Goal: Entertainment & Leisure: Consume media (video, audio)

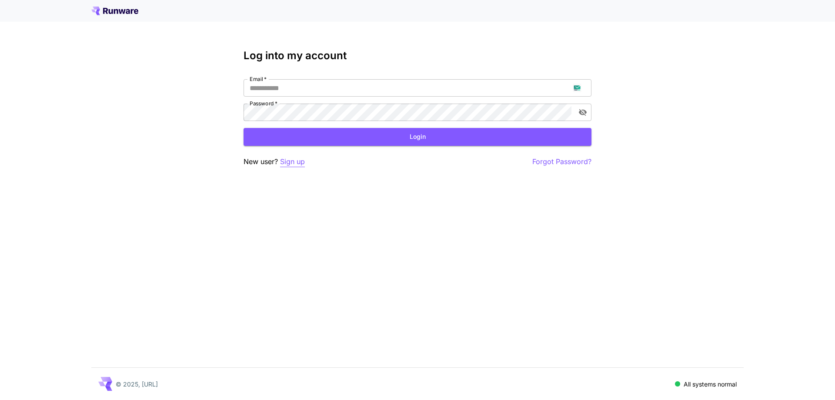
click at [299, 164] on p "Sign up" at bounding box center [292, 161] width 25 height 11
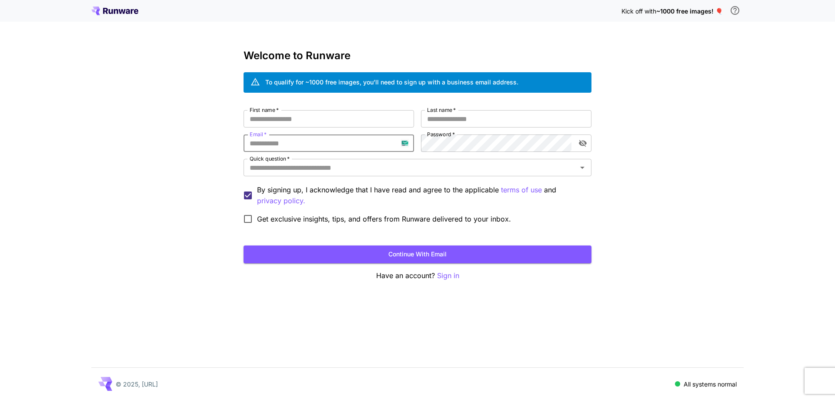
click at [297, 143] on input "Email   *" at bounding box center [329, 142] width 170 height 17
paste input "**********"
click at [411, 147] on div "**********" at bounding box center [418, 169] width 348 height 118
click at [411, 147] on input "**********" at bounding box center [329, 142] width 170 height 17
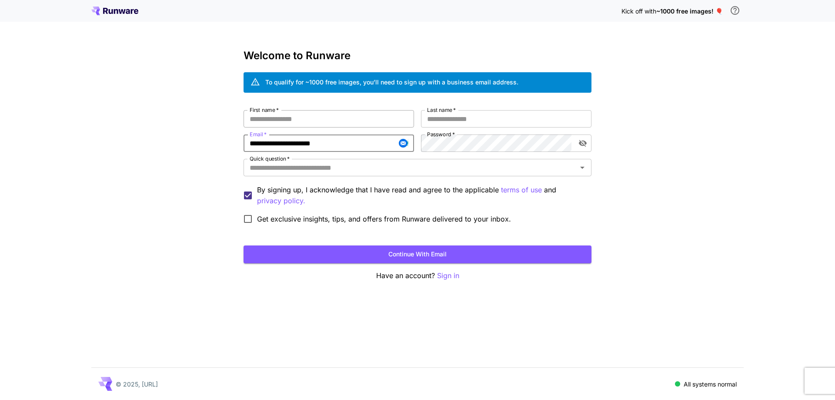
type input "**********"
click at [361, 121] on input "First name   *" at bounding box center [329, 118] width 170 height 17
type input "*******"
click at [427, 119] on input "*" at bounding box center [506, 118] width 170 height 17
type input "*****"
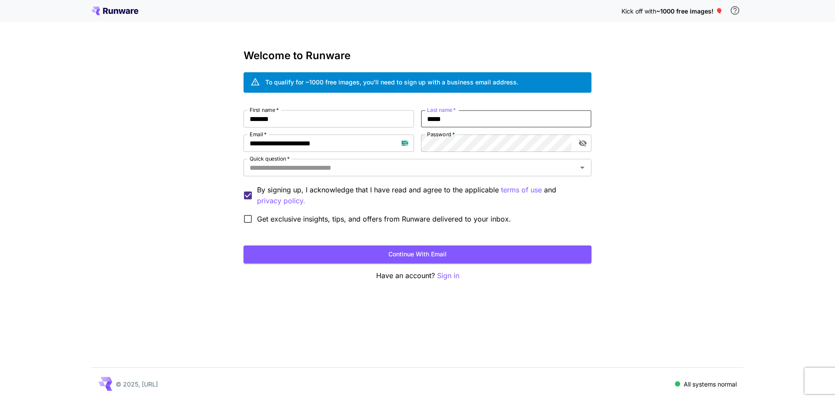
click at [439, 158] on div "**********" at bounding box center [418, 169] width 348 height 118
click at [441, 166] on input "Quick question   *" at bounding box center [410, 167] width 328 height 12
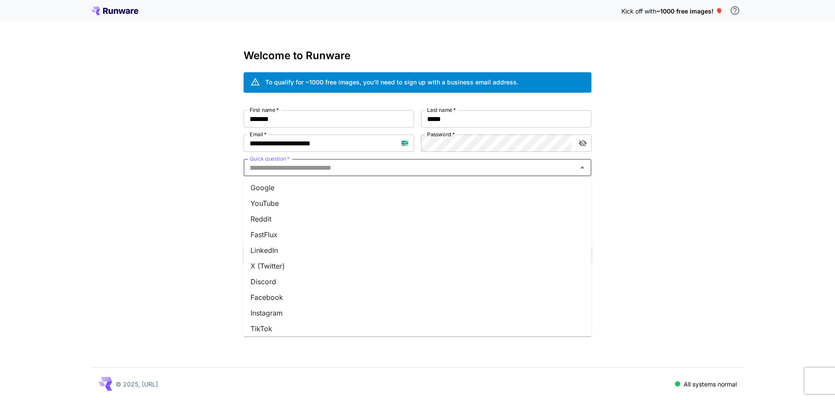
click at [441, 187] on li "Google" at bounding box center [418, 188] width 348 height 16
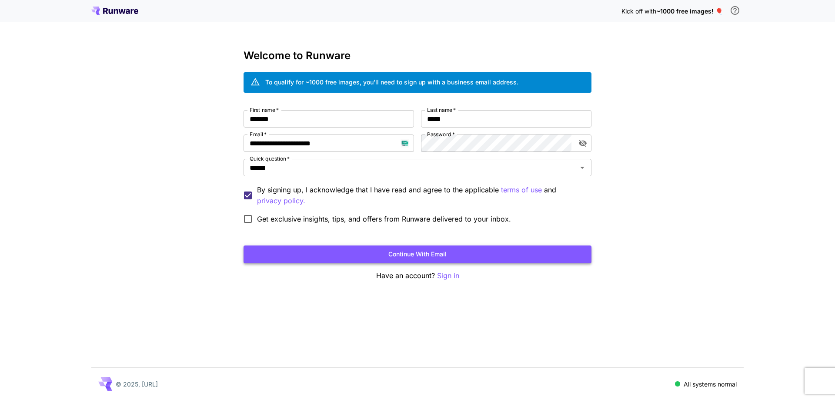
click at [424, 258] on button "Continue with email" at bounding box center [418, 254] width 348 height 18
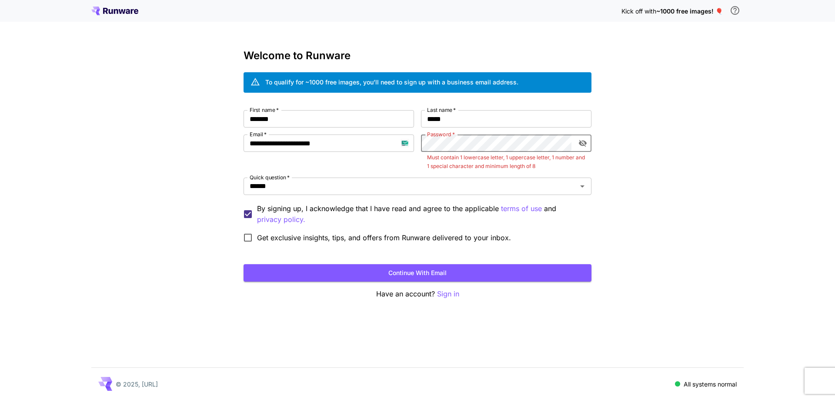
click at [586, 142] on icon "toggle password visibility" at bounding box center [583, 143] width 8 height 7
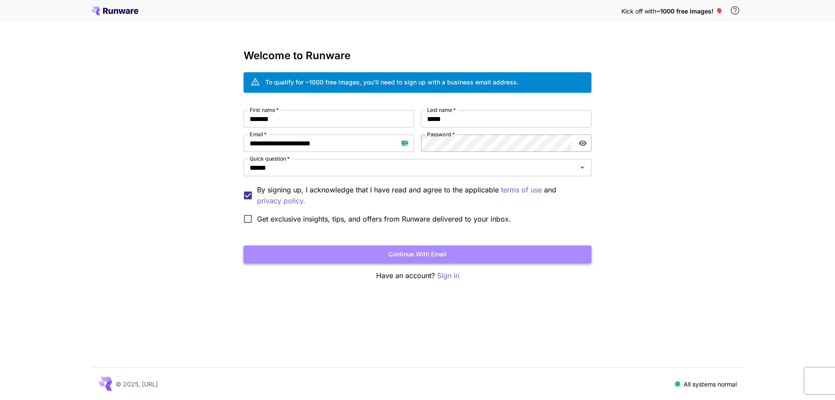
click at [411, 253] on button "Continue with email" at bounding box center [418, 254] width 348 height 18
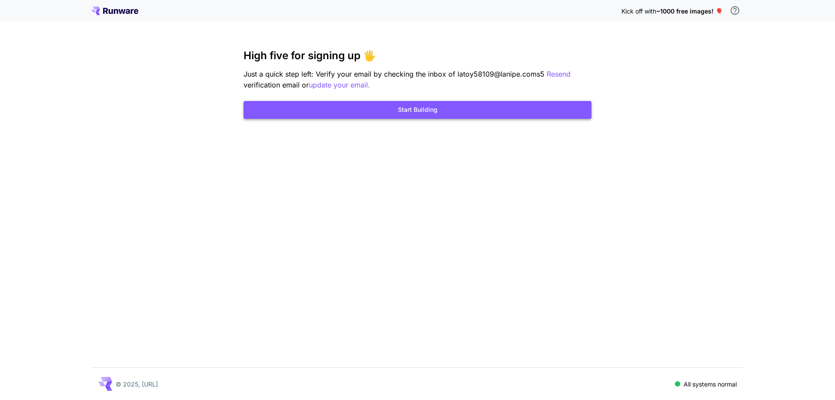
click at [448, 114] on button "Start Building" at bounding box center [418, 110] width 348 height 18
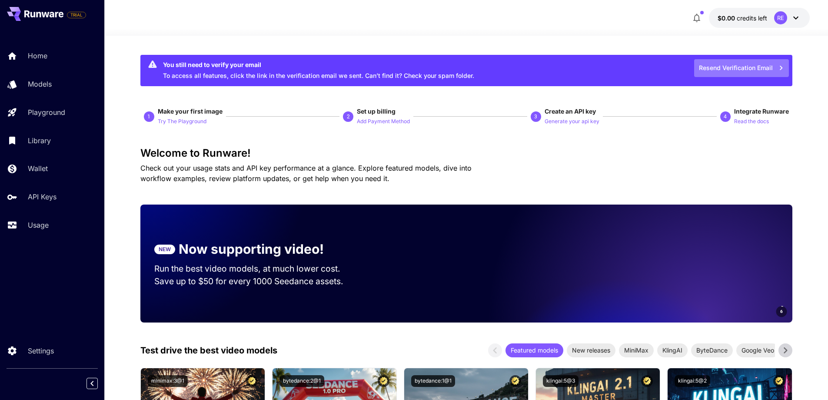
click at [723, 68] on button "Resend Verification Email" at bounding box center [742, 68] width 95 height 18
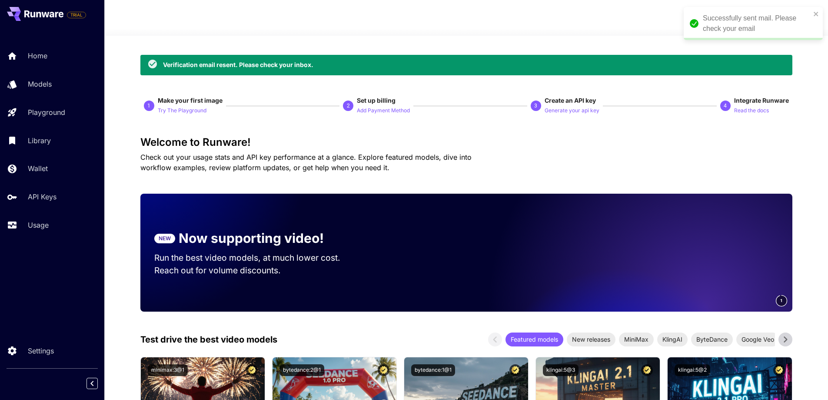
click at [816, 13] on icon "close" at bounding box center [816, 14] width 4 height 4
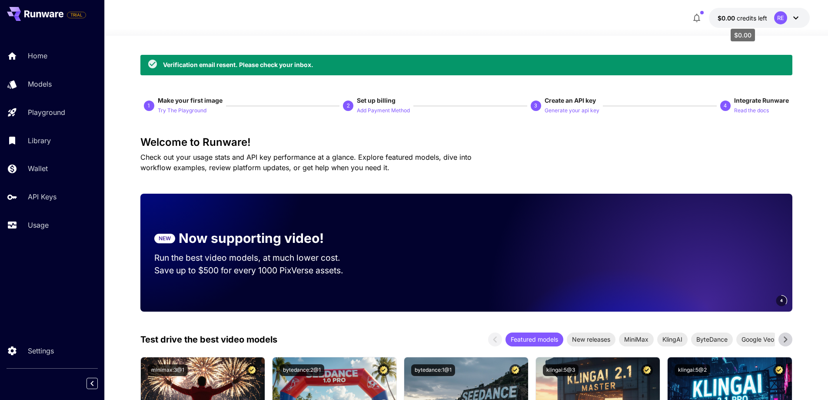
click at [739, 16] on span "credits left" at bounding box center [752, 17] width 30 height 7
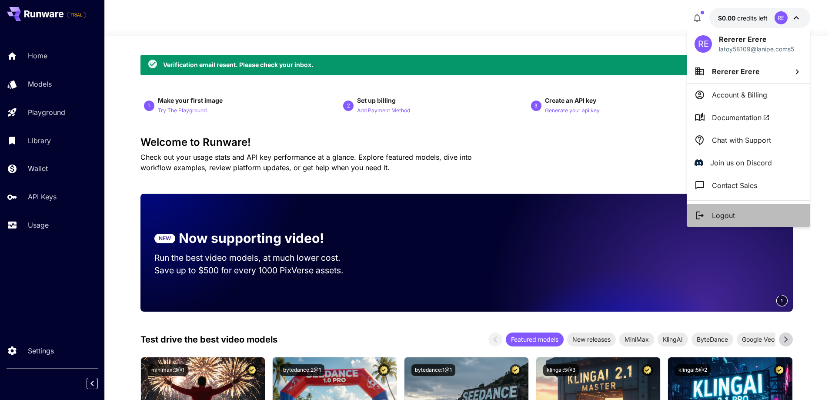
click at [719, 214] on p "Logout" at bounding box center [723, 215] width 23 height 10
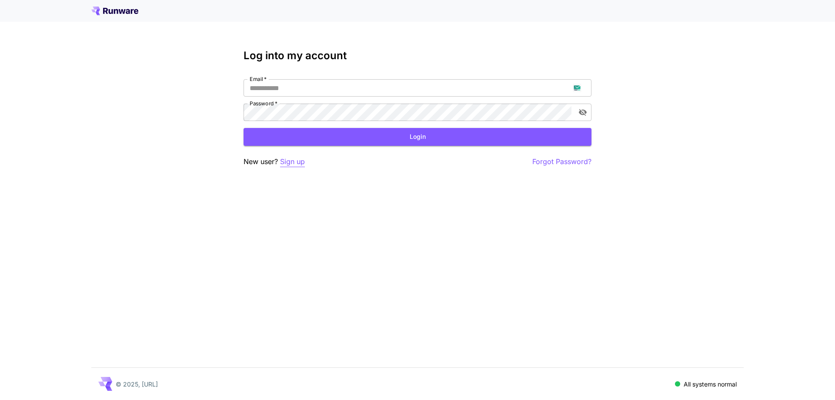
click at [303, 163] on p "Sign up" at bounding box center [292, 161] width 25 height 11
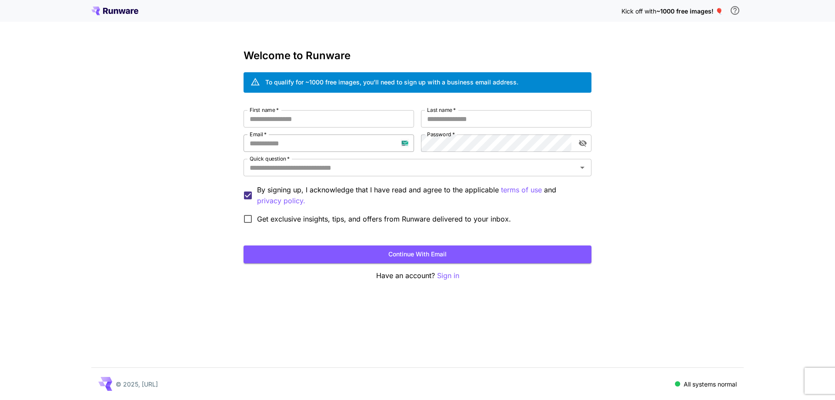
click at [301, 146] on input "Email   *" at bounding box center [329, 142] width 170 height 17
paste input "**********"
type input "**********"
click at [404, 149] on div "**********" at bounding box center [418, 169] width 348 height 118
click at [362, 121] on input "First name   *" at bounding box center [329, 118] width 170 height 17
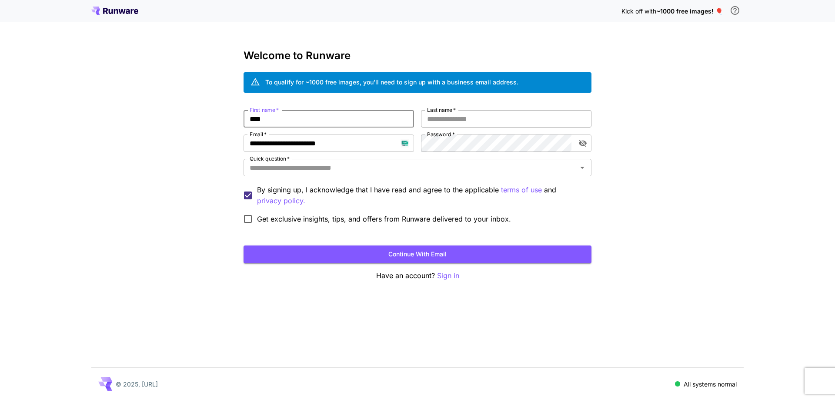
type input "*****"
click at [447, 121] on input "*" at bounding box center [506, 118] width 170 height 17
type input "****"
click at [430, 166] on input "Quick question   *" at bounding box center [410, 167] width 328 height 12
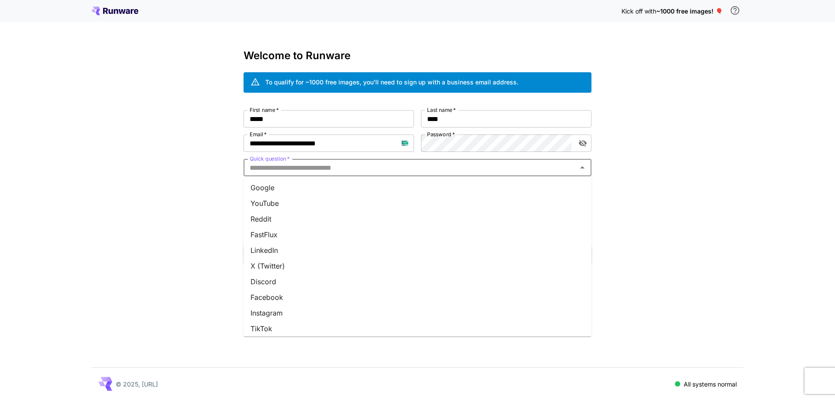
click at [414, 191] on li "Google" at bounding box center [418, 188] width 348 height 16
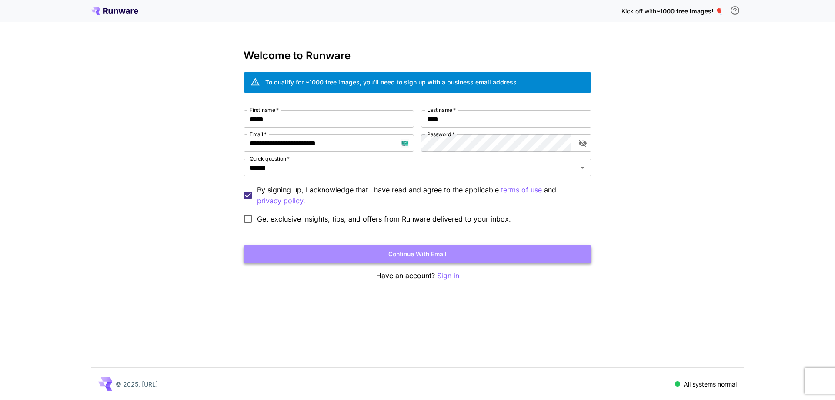
click at [361, 260] on button "Continue with email" at bounding box center [418, 254] width 348 height 18
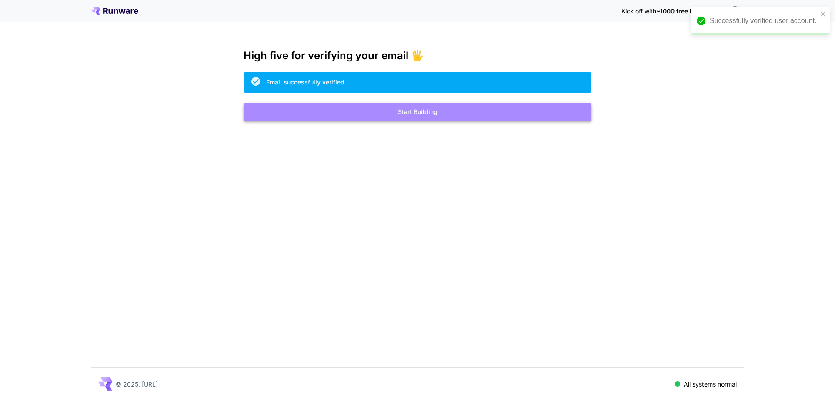
click at [423, 113] on button "Start Building" at bounding box center [418, 112] width 348 height 18
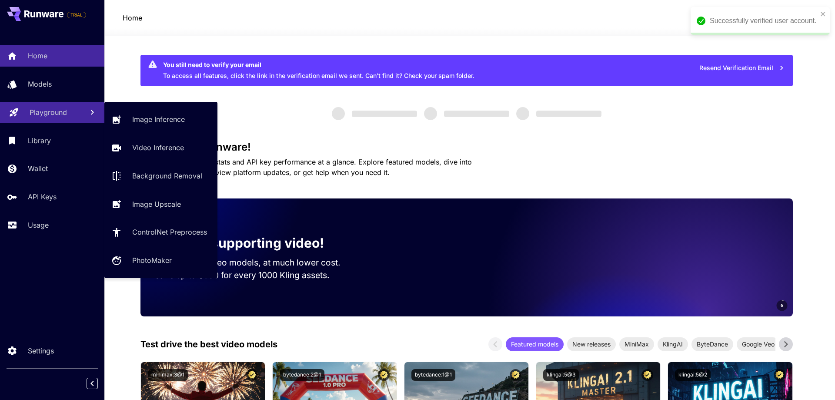
click at [60, 110] on p "Playground" at bounding box center [48, 112] width 37 height 10
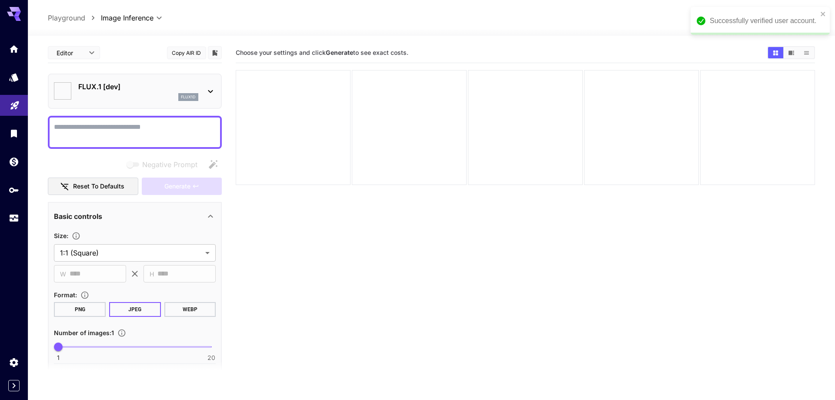
type input "**********"
click at [813, 13] on div "Successfully verified user account." at bounding box center [751, 21] width 126 height 16
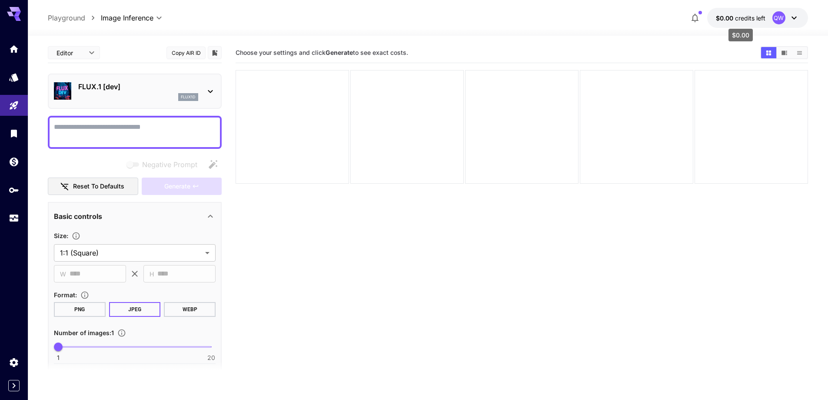
click at [765, 19] on span "credits left" at bounding box center [750, 17] width 30 height 7
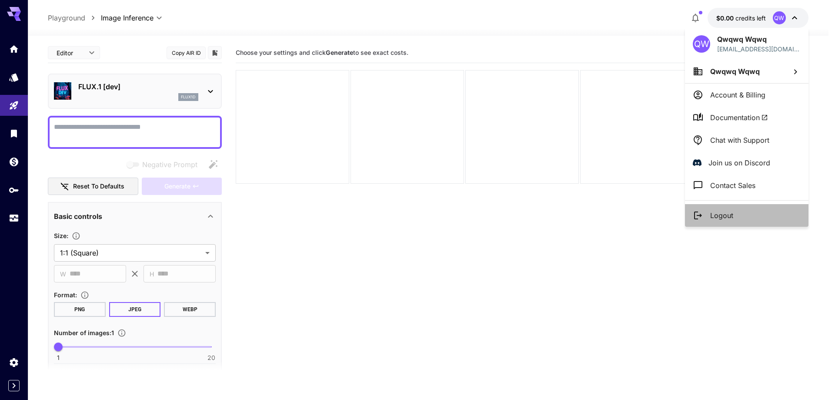
click at [745, 217] on li "Logout" at bounding box center [747, 215] width 124 height 23
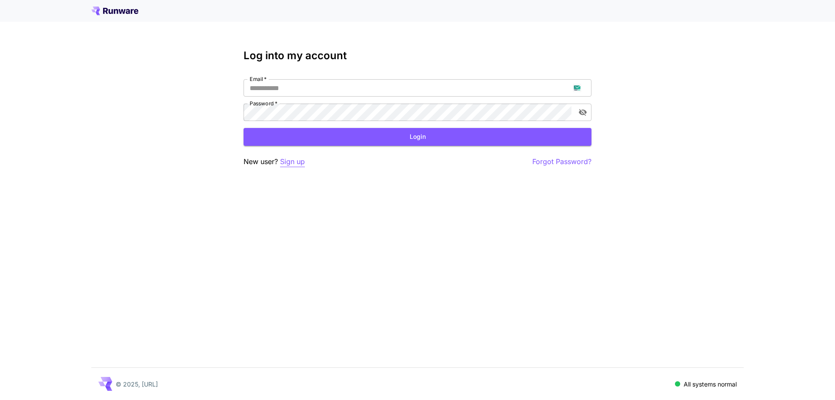
click at [294, 163] on p "Sign up" at bounding box center [292, 161] width 25 height 11
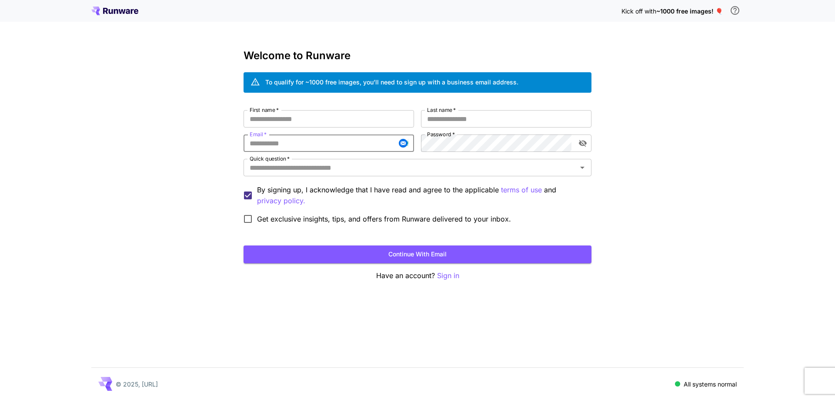
click at [310, 140] on input "Email   *" at bounding box center [329, 142] width 170 height 17
paste input "**********"
type input "**********"
click at [394, 117] on input "First name   *" at bounding box center [329, 118] width 170 height 17
type input "****"
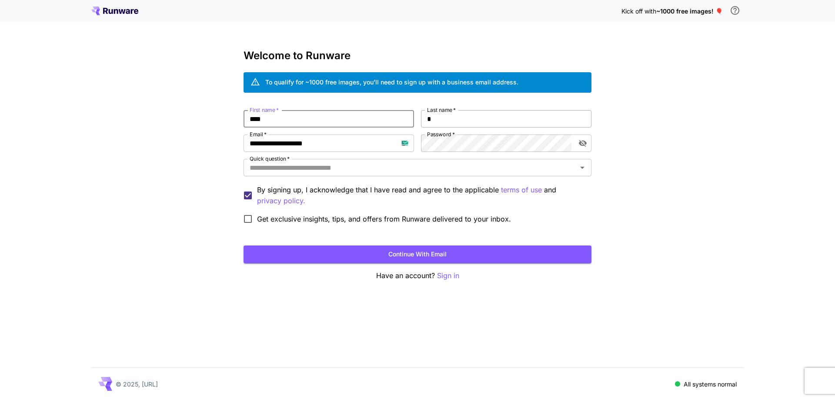
click at [456, 118] on input "*" at bounding box center [506, 118] width 170 height 17
type input "****"
click at [452, 163] on input "Quick question   *" at bounding box center [410, 167] width 328 height 12
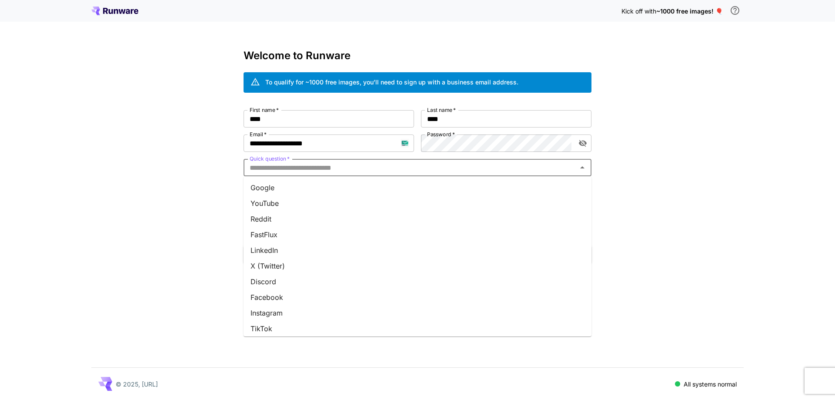
click at [448, 189] on li "Google" at bounding box center [418, 188] width 348 height 16
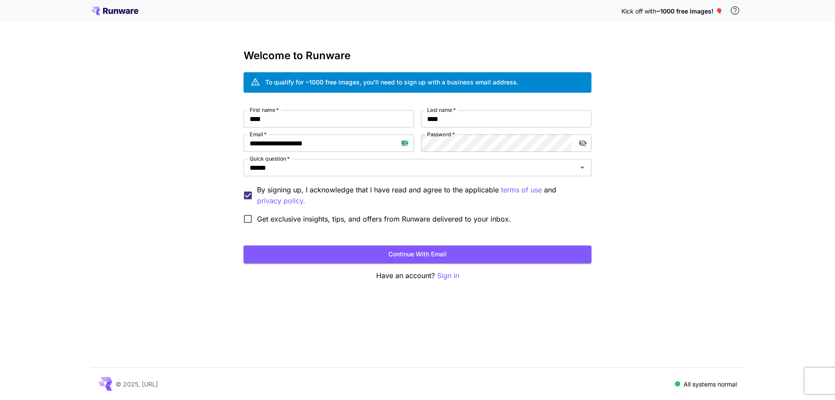
click at [436, 253] on button "Continue with email" at bounding box center [418, 254] width 348 height 18
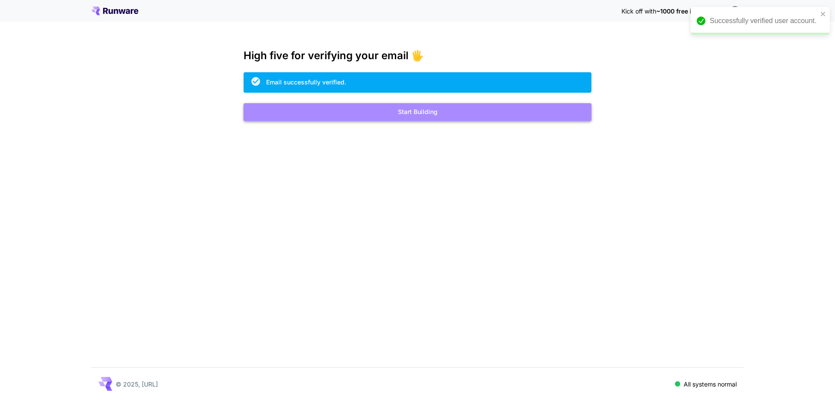
click at [430, 118] on button "Start Building" at bounding box center [418, 112] width 348 height 18
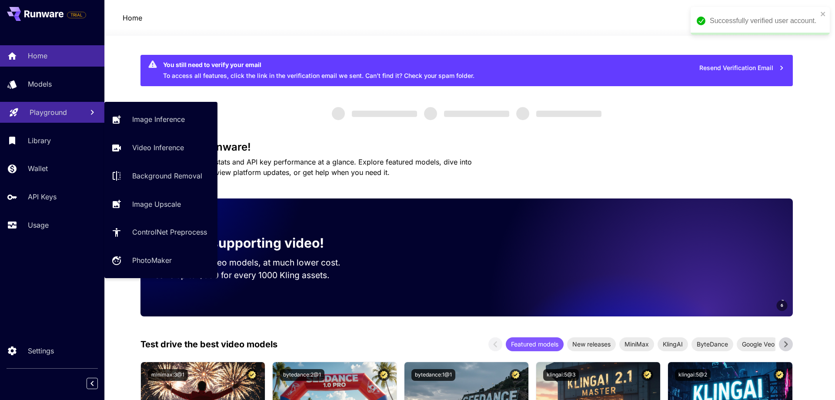
click at [40, 106] on link "Playground" at bounding box center [52, 112] width 104 height 21
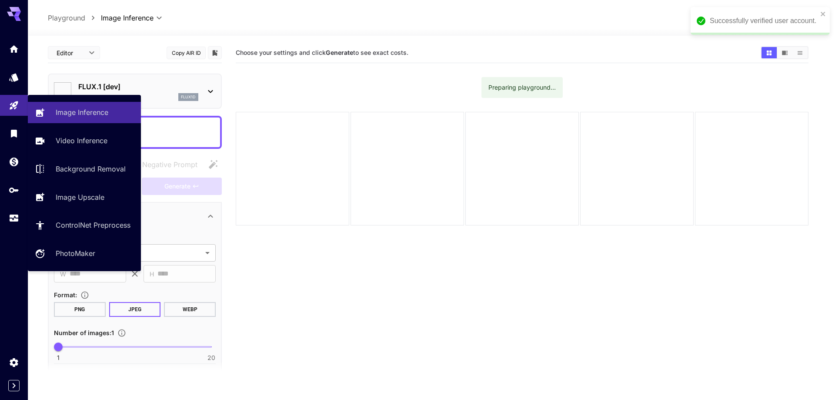
type input "**********"
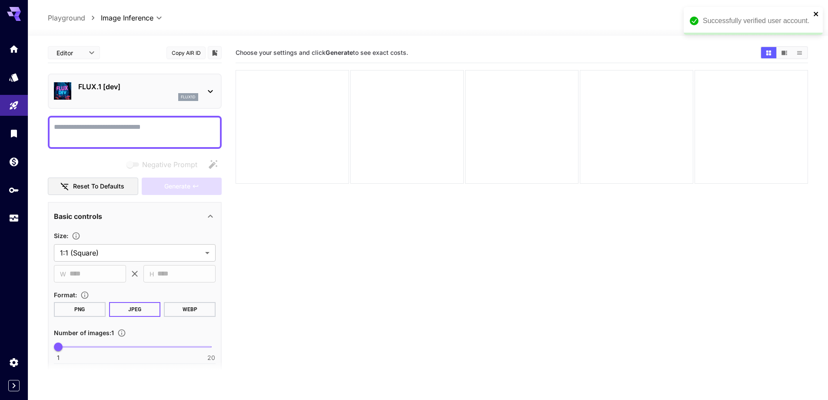
click at [817, 15] on icon "close" at bounding box center [816, 14] width 4 height 4
click at [148, 91] on p "FLUX.1 [dev]" at bounding box center [138, 86] width 120 height 10
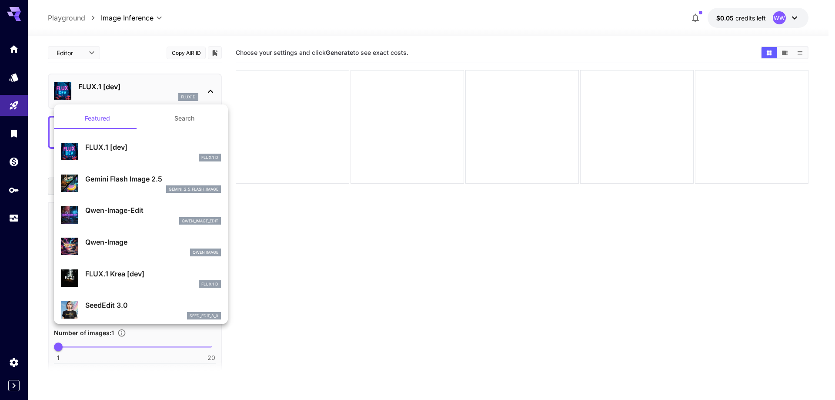
click at [180, 112] on button "Search" at bounding box center [184, 118] width 87 height 21
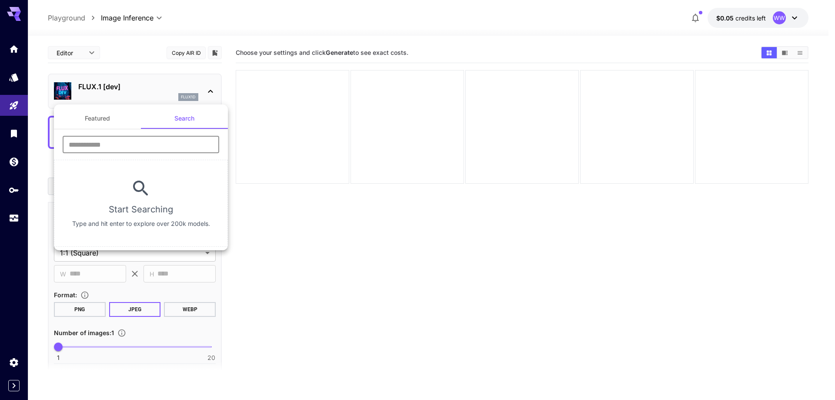
click at [165, 143] on input "text" at bounding box center [141, 144] width 157 height 17
type input "****"
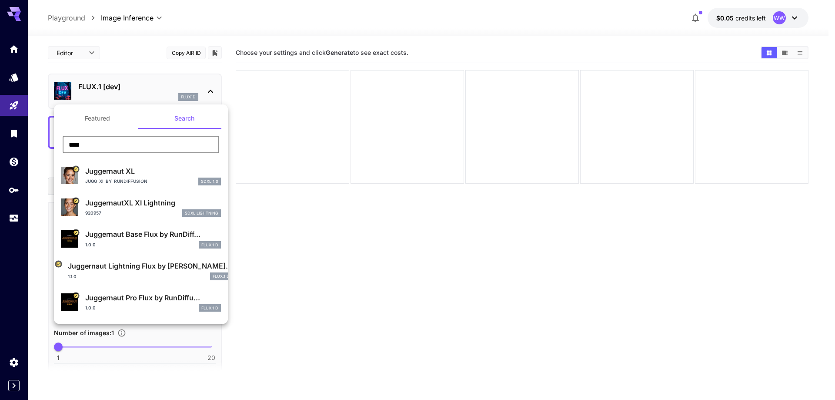
click at [142, 174] on p "Juggernaut XL" at bounding box center [153, 171] width 136 height 10
type input "**"
type input "***"
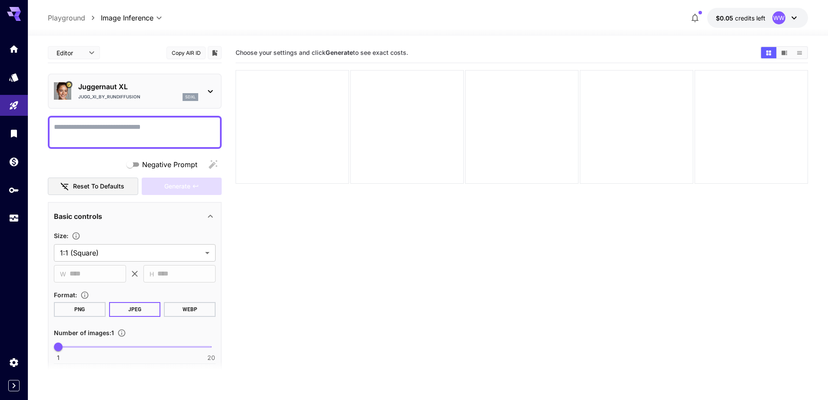
click at [154, 121] on div at bounding box center [135, 132] width 174 height 33
click at [151, 130] on textarea "Negative Prompt" at bounding box center [135, 132] width 162 height 21
paste textarea "**********"
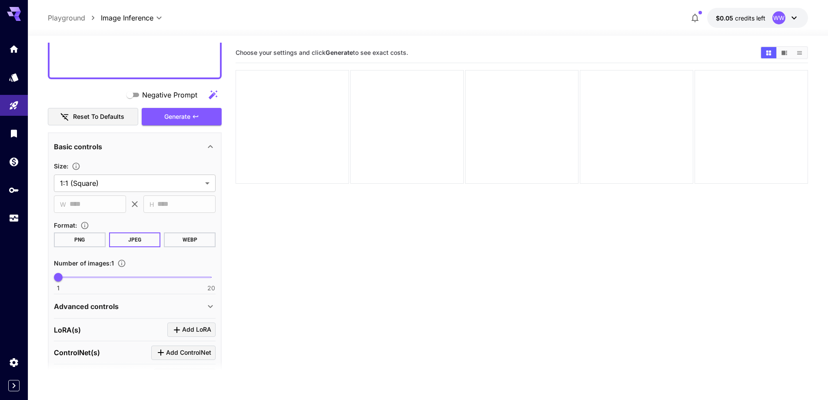
scroll to position [609, 0]
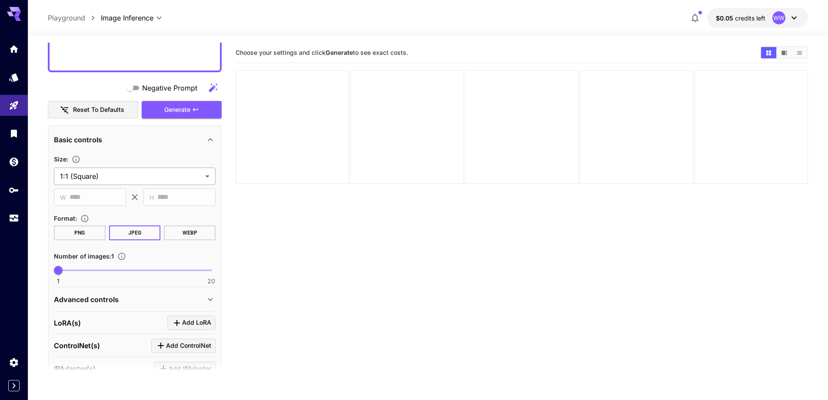
type textarea "**********"
click at [120, 177] on body "**********" at bounding box center [414, 234] width 828 height 468
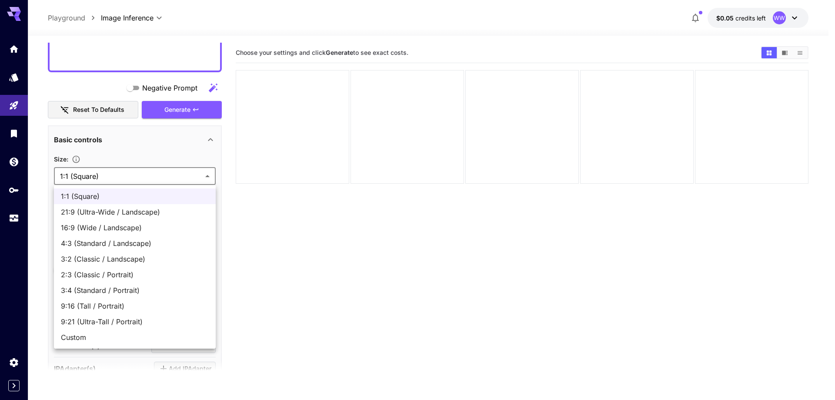
click at [114, 232] on span "16:9 (Wide / Landscape)" at bounding box center [135, 227] width 148 height 10
type input "**********"
type input "****"
type input "***"
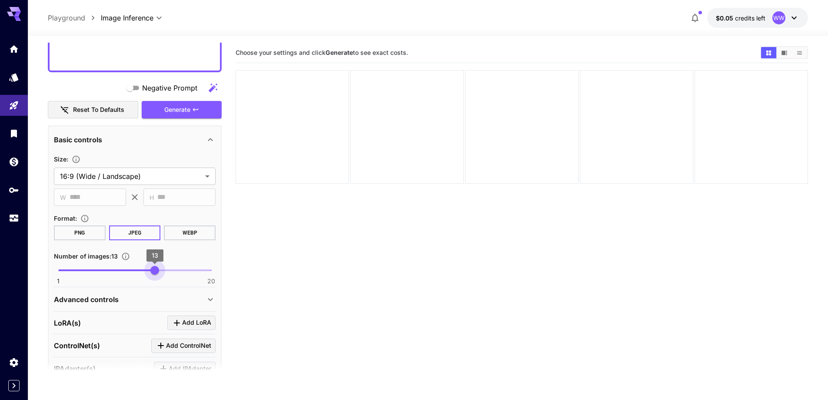
type input "**"
drag, startPoint x: 144, startPoint y: 269, endPoint x: 163, endPoint y: 270, distance: 18.7
click at [163, 270] on span "1 20 14" at bounding box center [134, 270] width 153 height 13
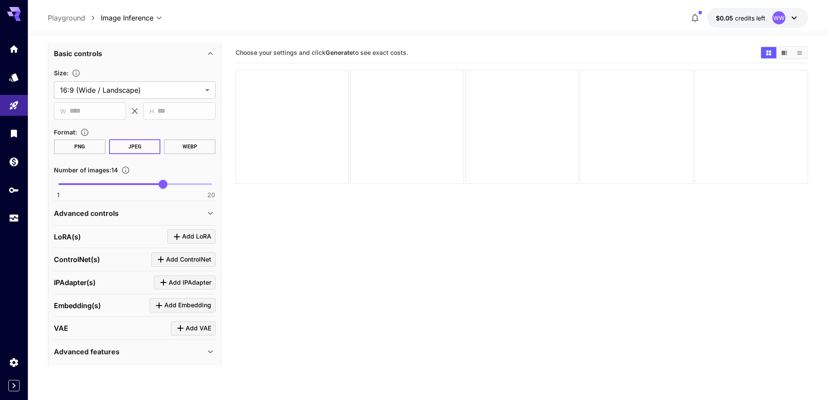
scroll to position [696, 0]
click at [145, 219] on div "Advanced controls" at bounding box center [135, 212] width 162 height 21
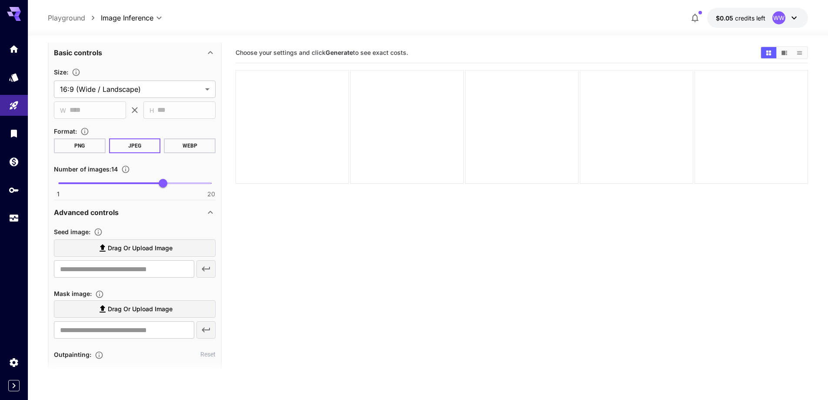
click at [139, 247] on span "Drag or upload image" at bounding box center [140, 248] width 65 height 11
click at [0, 0] on input "Drag or upload image" at bounding box center [0, 0] width 0 height 0
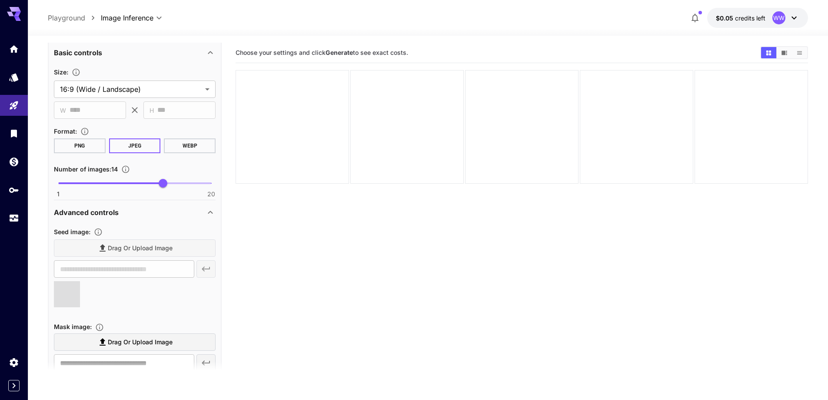
type input "**********"
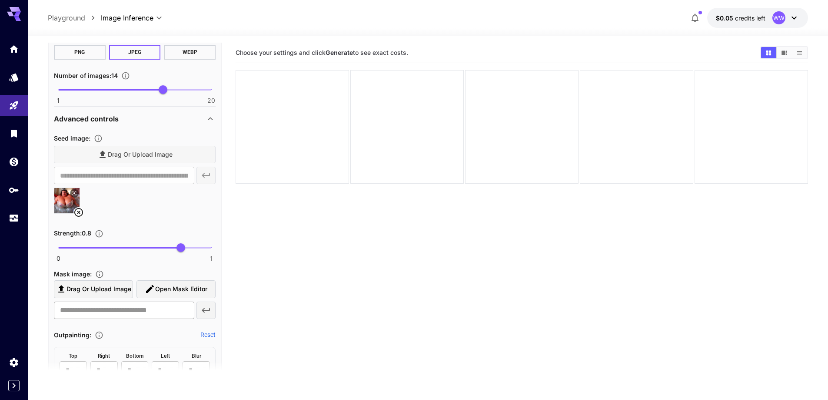
scroll to position [826, 0]
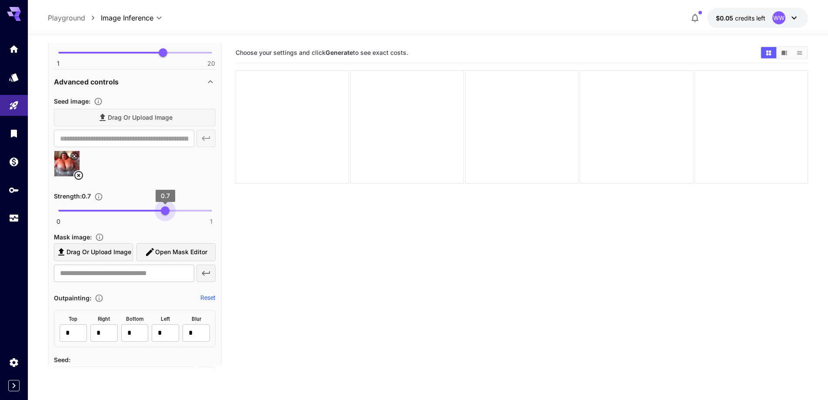
type input "****"
click at [164, 210] on span "0 1 0.69" at bounding box center [134, 210] width 153 height 13
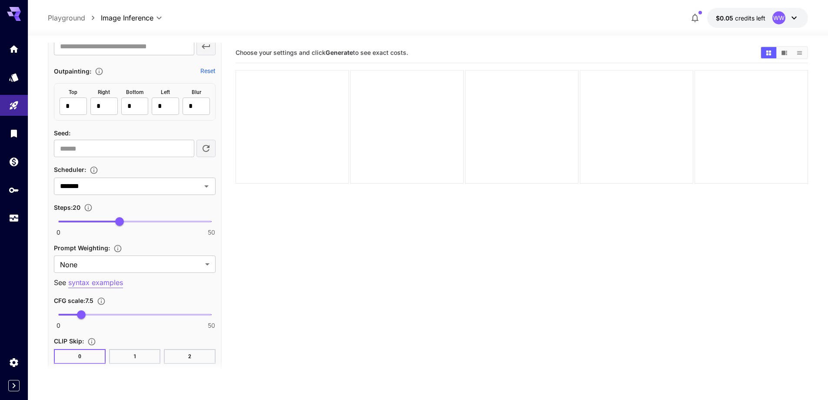
scroll to position [1087, 0]
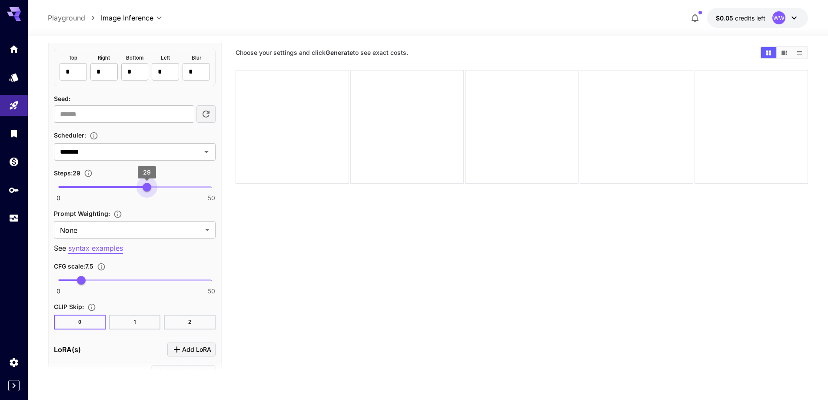
type input "**"
drag, startPoint x: 128, startPoint y: 184, endPoint x: 146, endPoint y: 186, distance: 17.9
click at [146, 186] on span "0 50 29" at bounding box center [134, 186] width 153 height 13
click at [142, 230] on body "**********" at bounding box center [414, 234] width 828 height 468
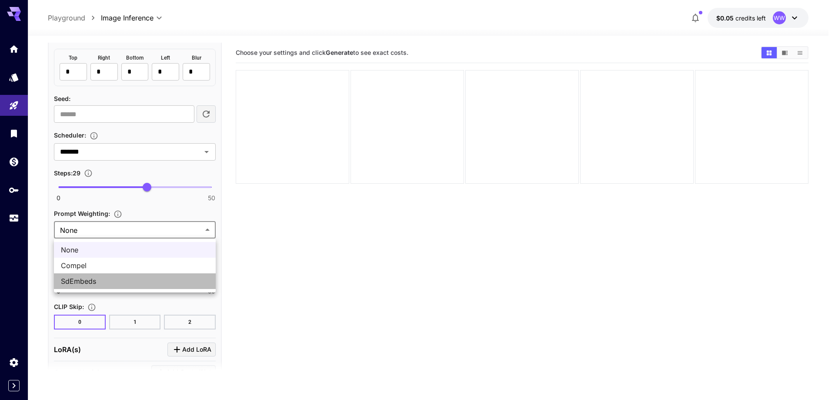
click at [117, 277] on span "SdEmbeds" at bounding box center [135, 281] width 148 height 10
type input "********"
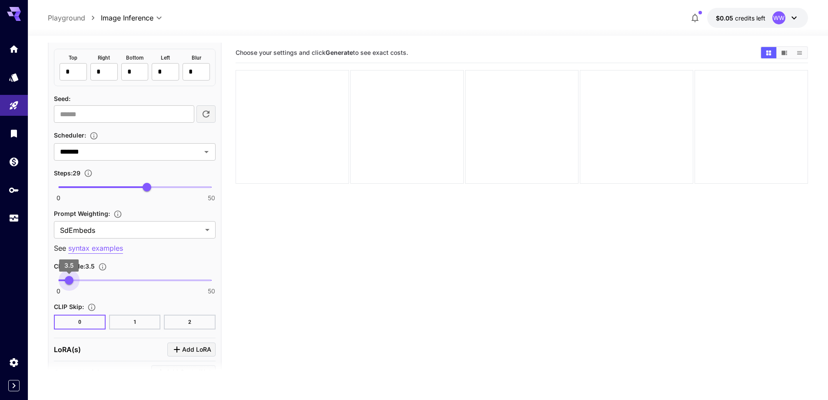
type input "***"
click at [70, 281] on span "0 50 3.8" at bounding box center [134, 280] width 153 height 13
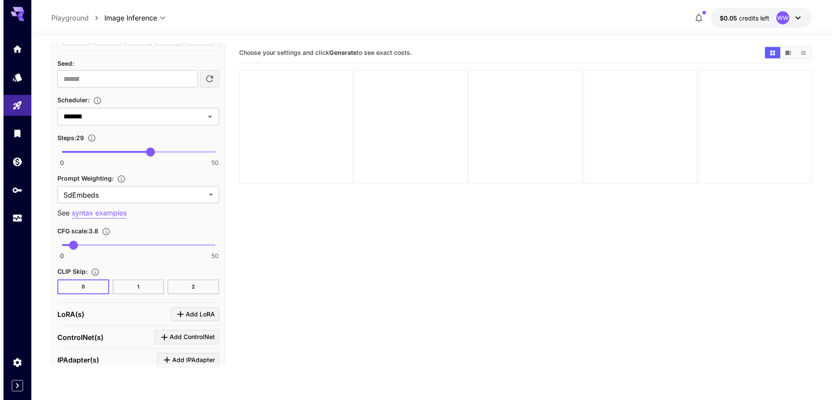
scroll to position [1228, 0]
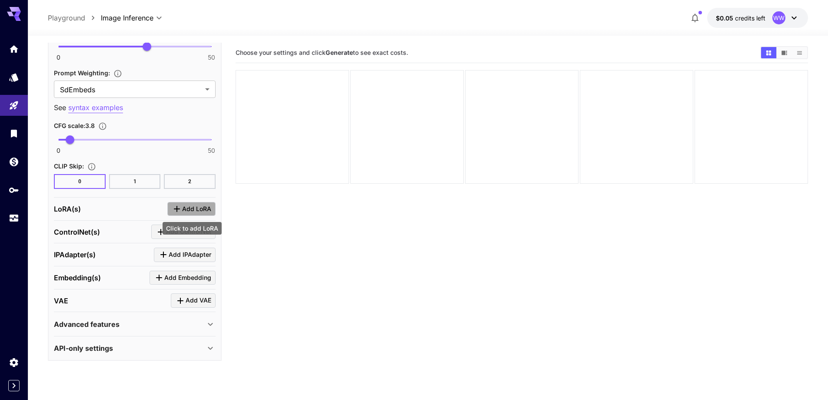
click at [190, 204] on span "Add LoRA" at bounding box center [196, 209] width 29 height 11
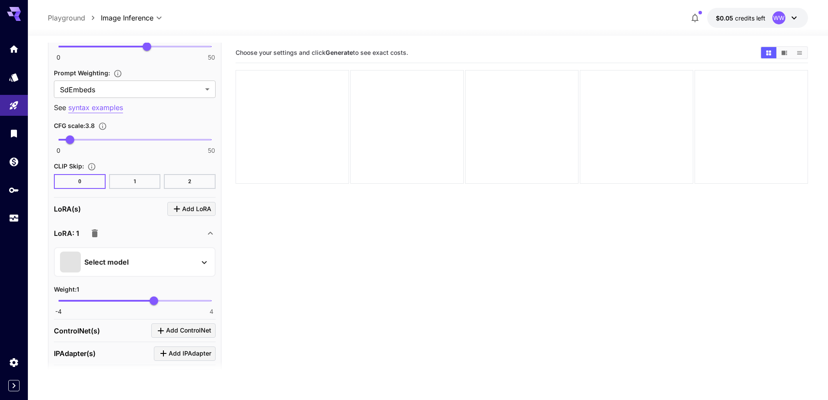
click at [150, 257] on div "Select model" at bounding box center [128, 261] width 136 height 21
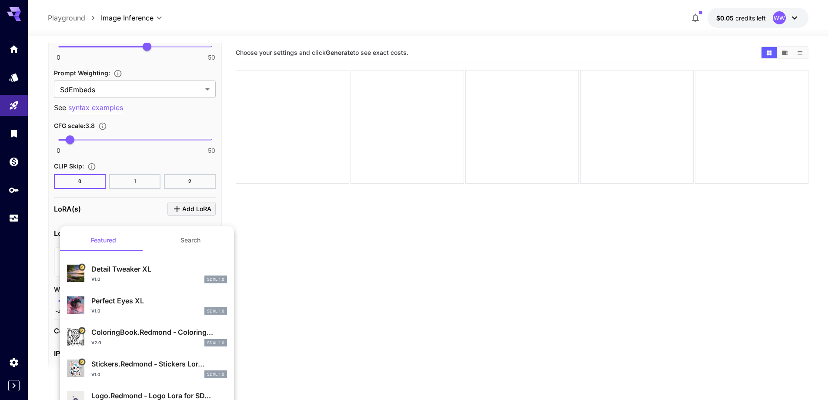
click at [186, 244] on button "Search" at bounding box center [190, 240] width 87 height 21
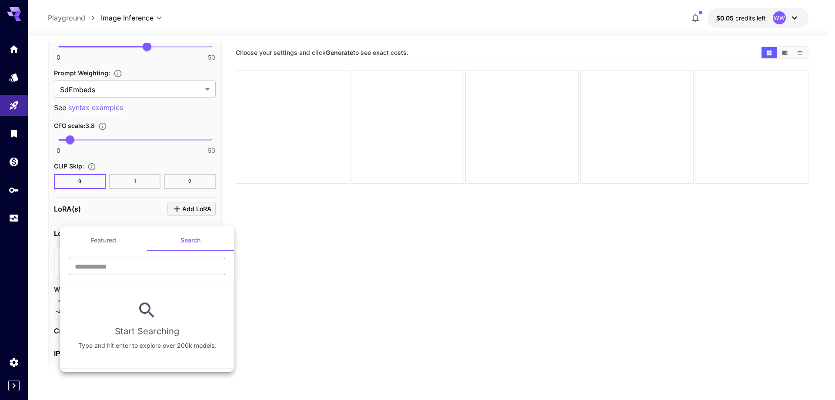
click at [160, 267] on input "text" at bounding box center [147, 265] width 157 height 17
type input "****"
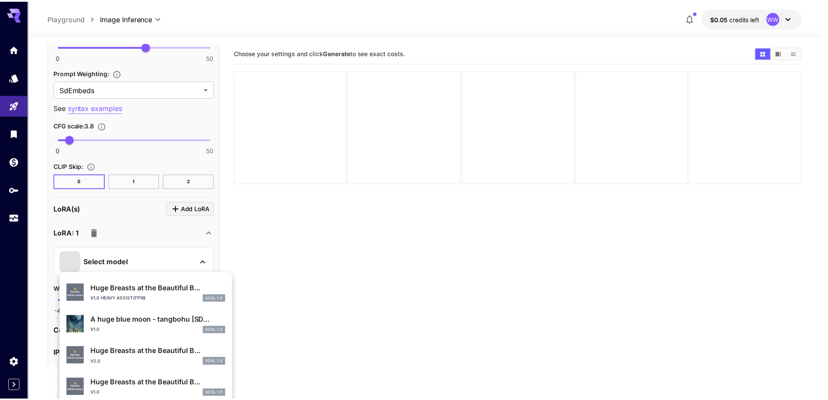
scroll to position [348, 0]
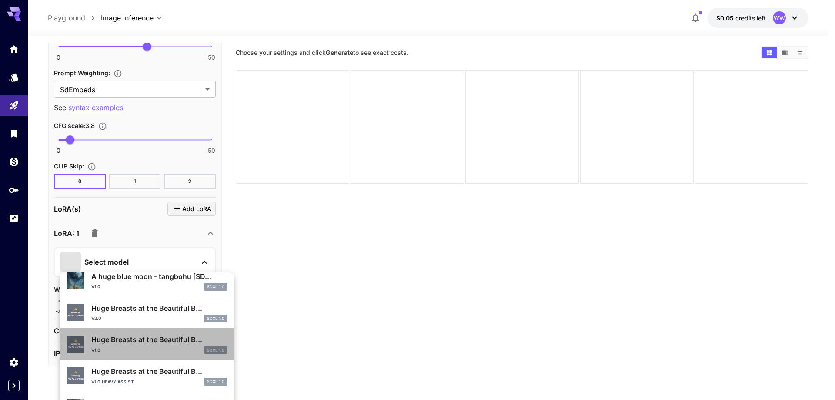
click at [158, 354] on div "v1.0 SDXL 1.0" at bounding box center [159, 350] width 136 height 8
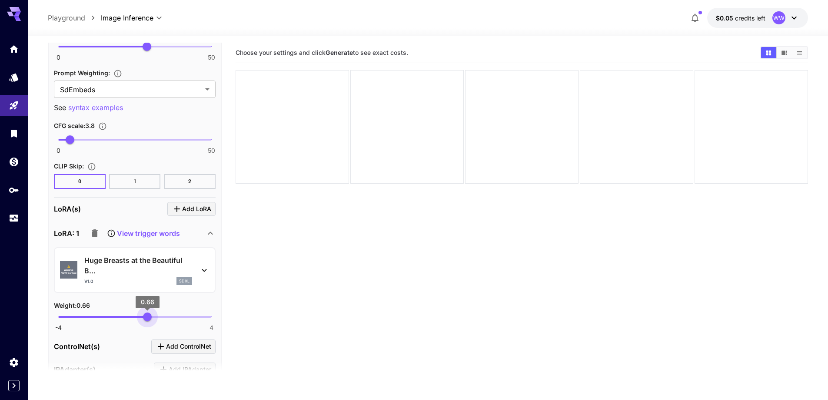
type input "****"
click at [147, 319] on span "0.61" at bounding box center [146, 316] width 9 height 9
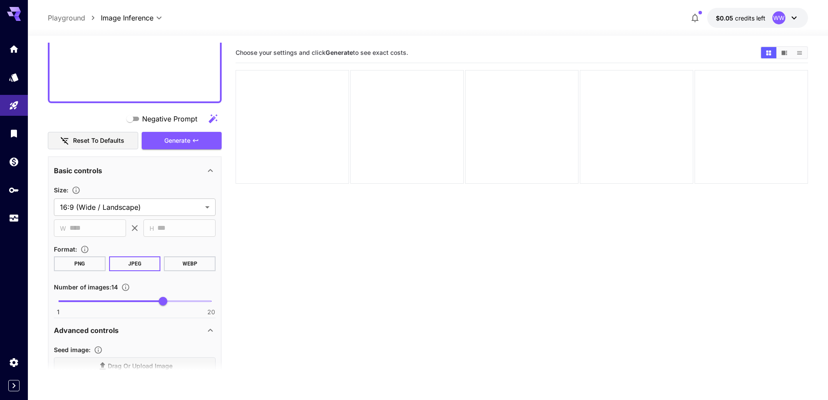
scroll to position [575, 0]
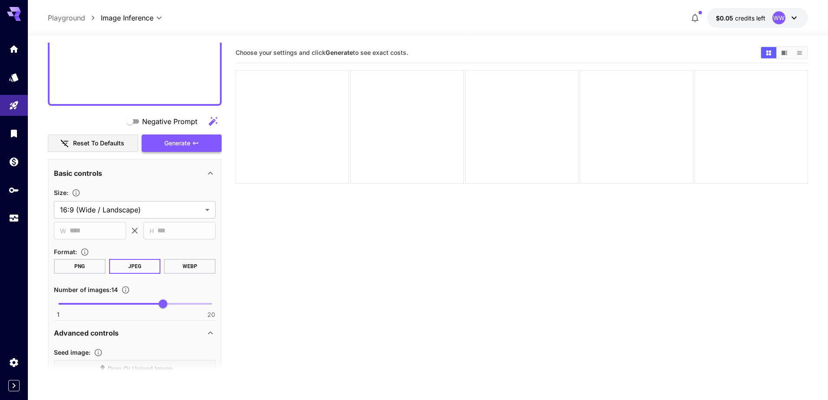
click at [190, 142] on span "Generate" at bounding box center [177, 143] width 26 height 11
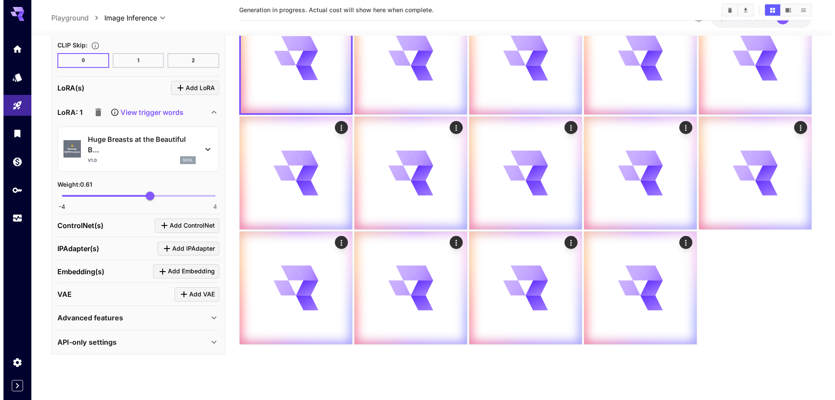
scroll to position [1342, 0]
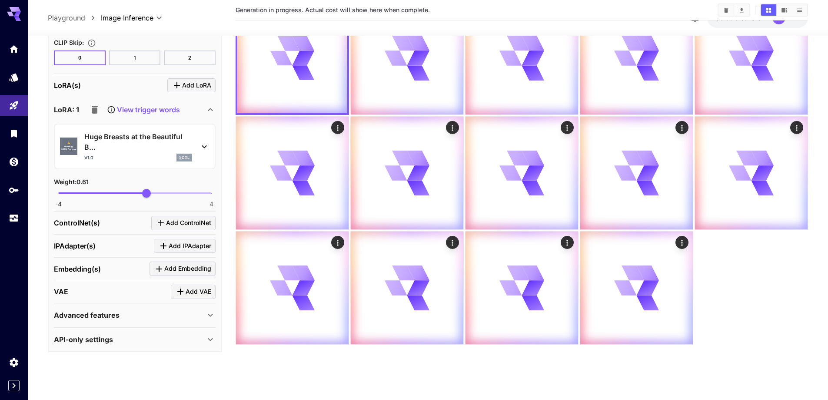
click at [150, 144] on p "Huge Breasts at the Beautiful B..." at bounding box center [138, 141] width 108 height 21
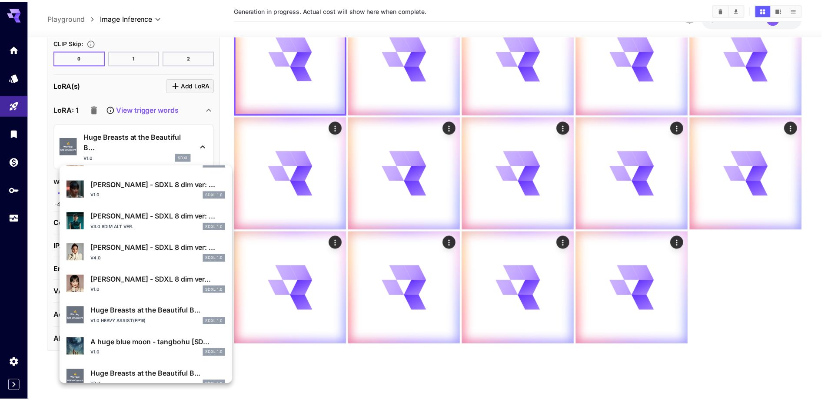
scroll to position [217, 0]
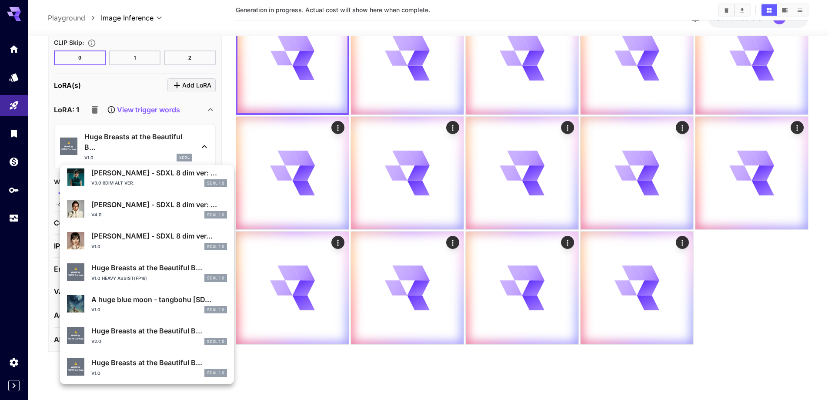
click at [147, 326] on p "Huge Breasts at the Beautiful B..." at bounding box center [159, 330] width 136 height 10
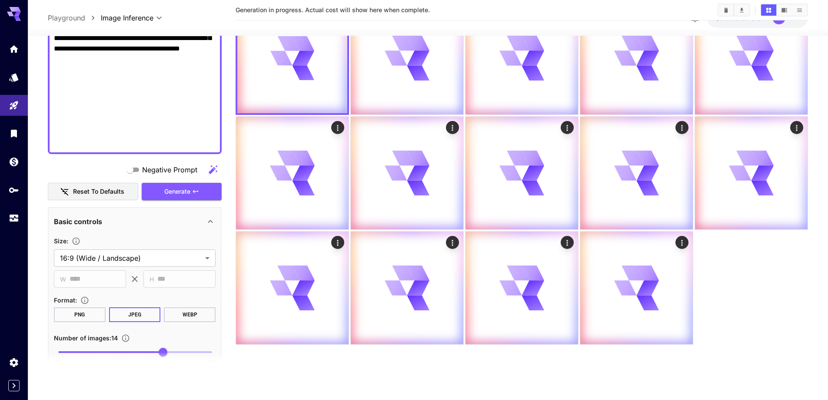
scroll to position [516, 0]
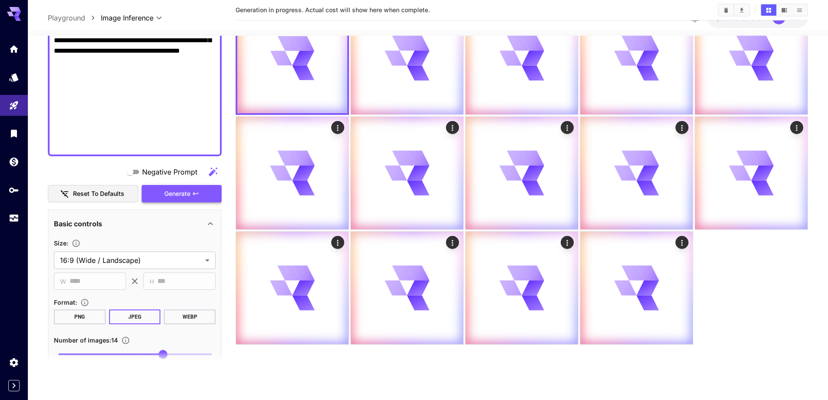
click at [175, 193] on button "Generate" at bounding box center [182, 194] width 80 height 18
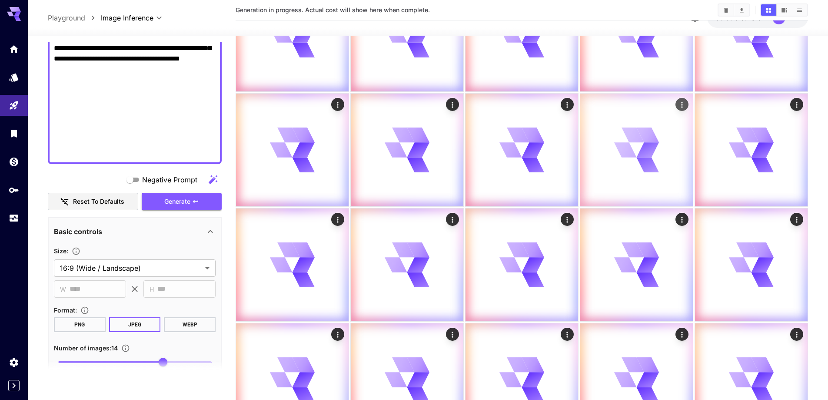
scroll to position [167, 0]
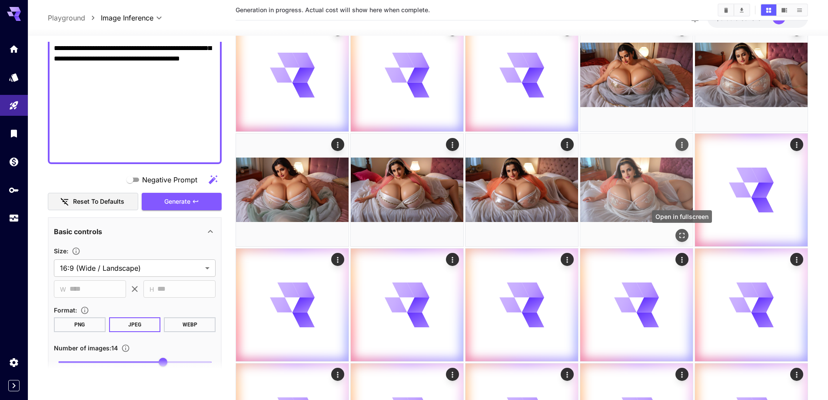
click at [679, 231] on icon "Open in fullscreen" at bounding box center [682, 235] width 9 height 9
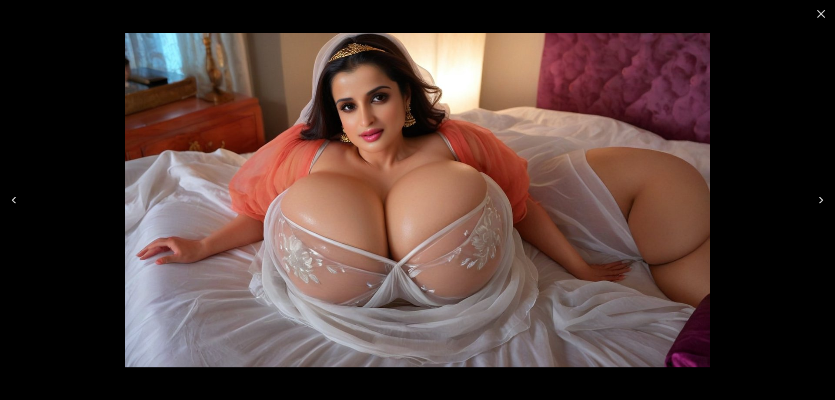
drag, startPoint x: 819, startPoint y: 14, endPoint x: 760, endPoint y: 104, distance: 107.8
click at [819, 14] on icon "Close" at bounding box center [821, 14] width 14 height 14
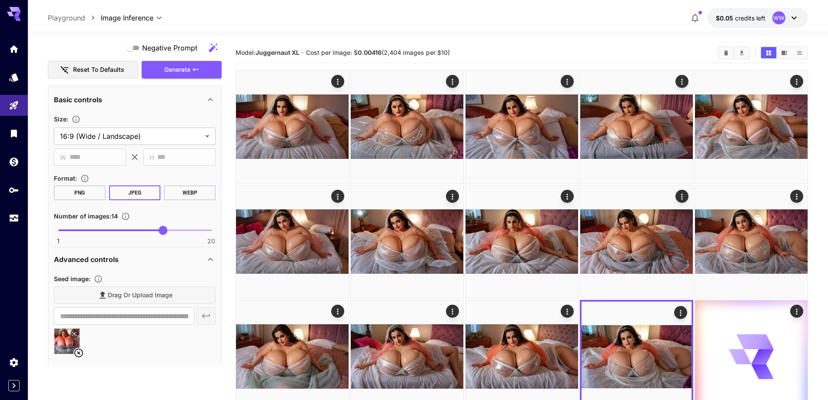
scroll to position [777, 0]
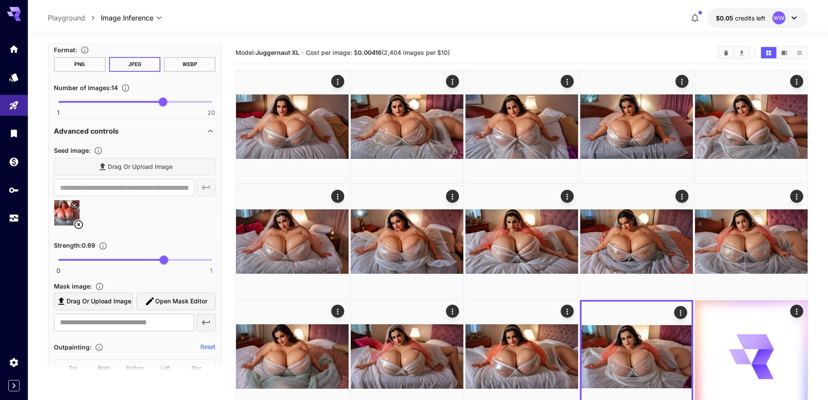
click at [79, 224] on icon at bounding box center [78, 224] width 9 height 9
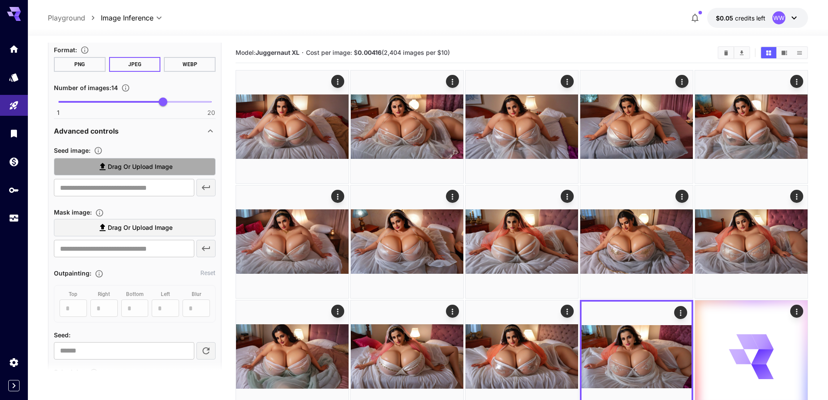
click at [146, 170] on span "Drag or upload image" at bounding box center [140, 166] width 65 height 11
click at [0, 0] on input "Drag or upload image" at bounding box center [0, 0] width 0 height 0
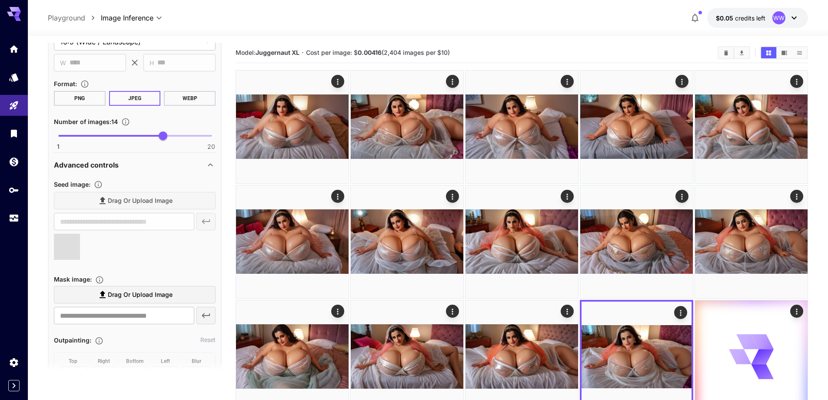
type input "**********"
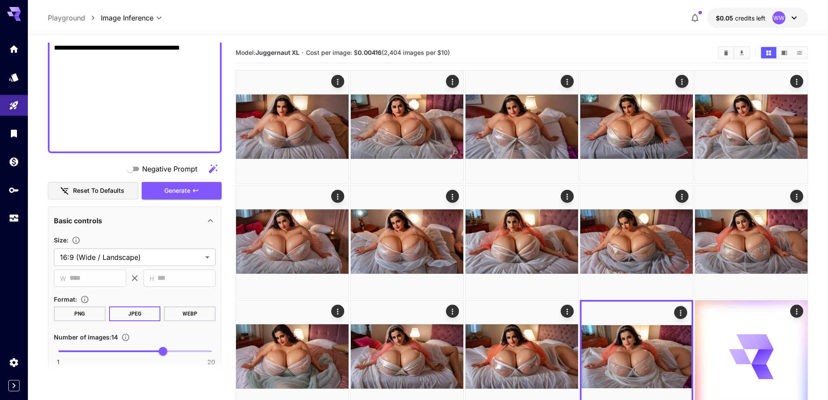
scroll to position [516, 0]
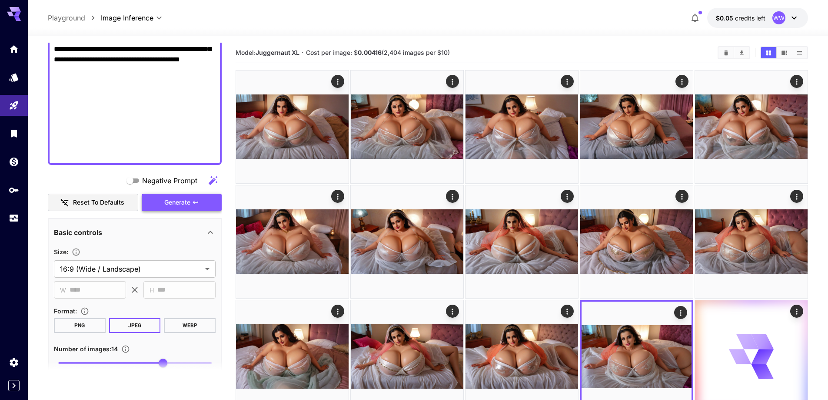
click at [190, 205] on span "Generate" at bounding box center [177, 202] width 26 height 11
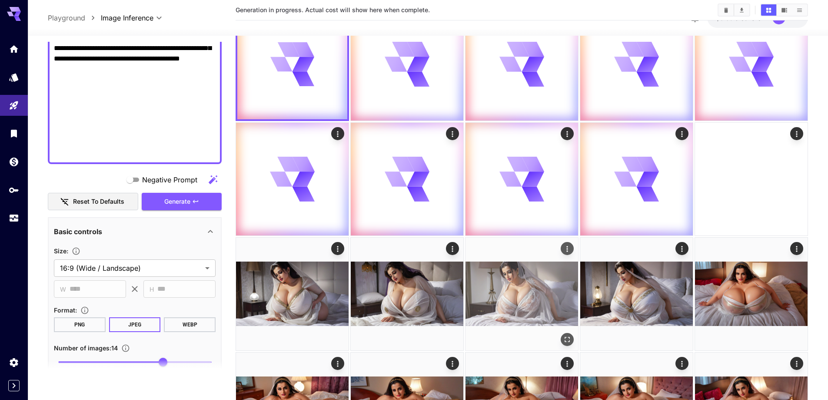
scroll to position [87, 0]
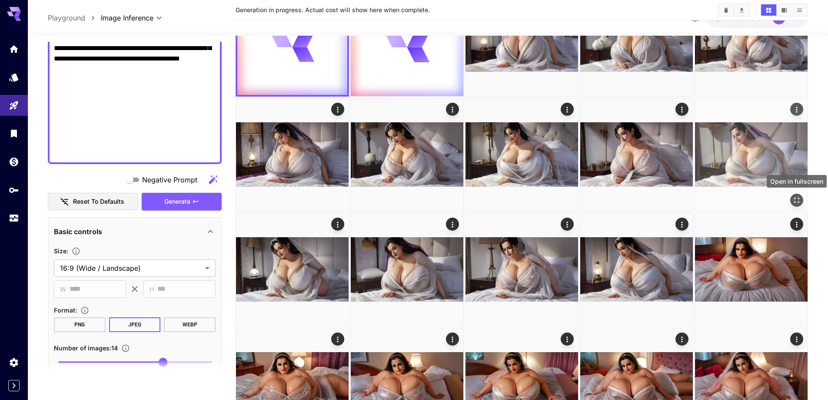
click at [793, 197] on icon "Open in fullscreen" at bounding box center [797, 200] width 9 height 9
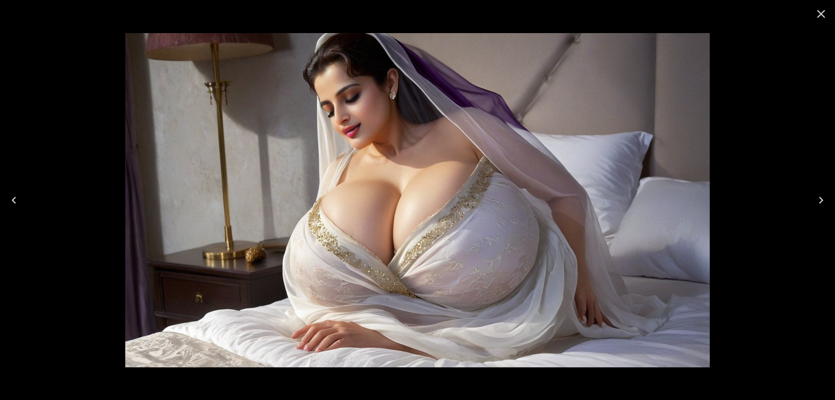
click at [831, 18] on button "Close" at bounding box center [821, 13] width 21 height 21
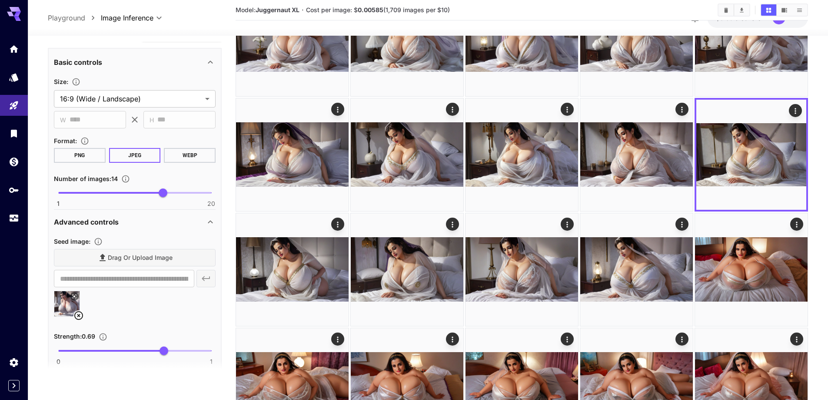
scroll to position [690, 0]
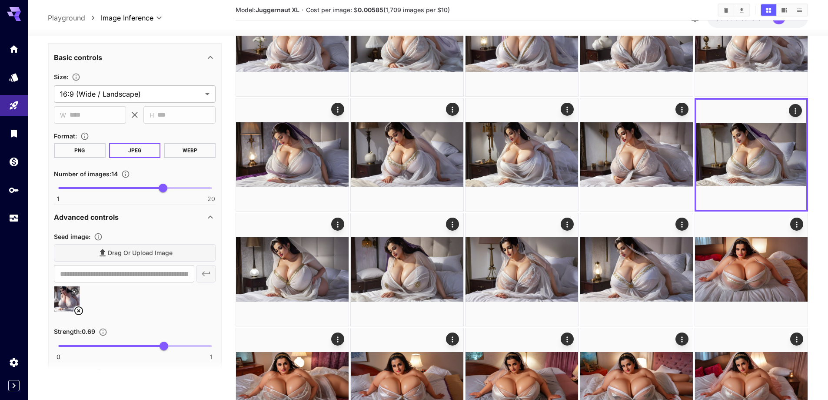
click at [77, 306] on icon at bounding box center [78, 310] width 10 height 10
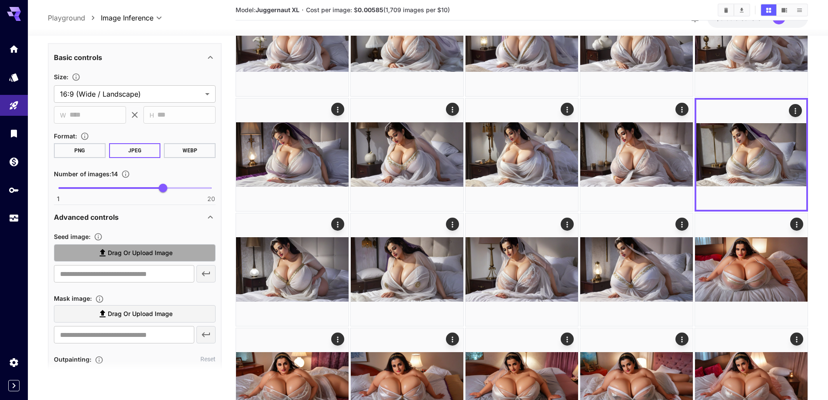
click at [149, 250] on span "Drag or upload image" at bounding box center [140, 252] width 65 height 11
click at [0, 0] on input "Drag or upload image" at bounding box center [0, 0] width 0 height 0
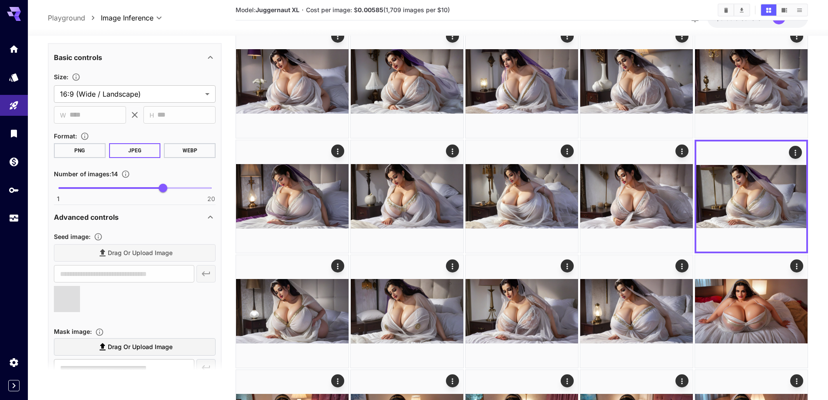
type input "**********"
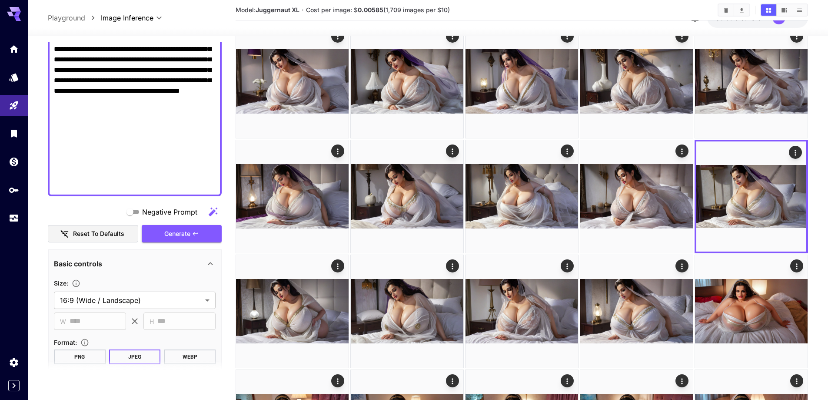
scroll to position [473, 0]
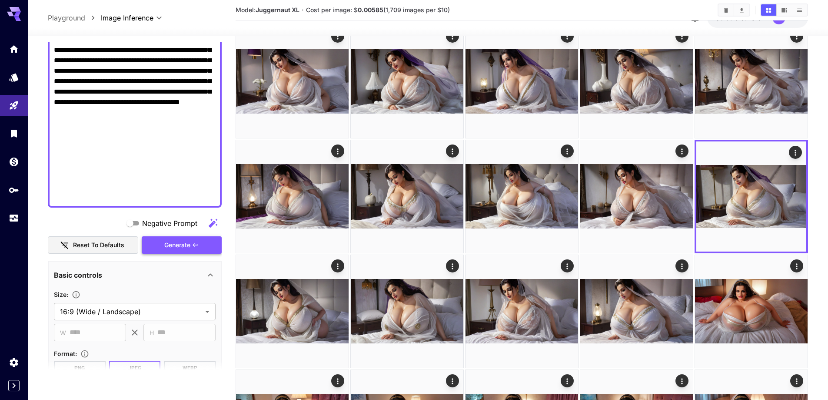
click at [187, 244] on span "Generate" at bounding box center [177, 245] width 26 height 11
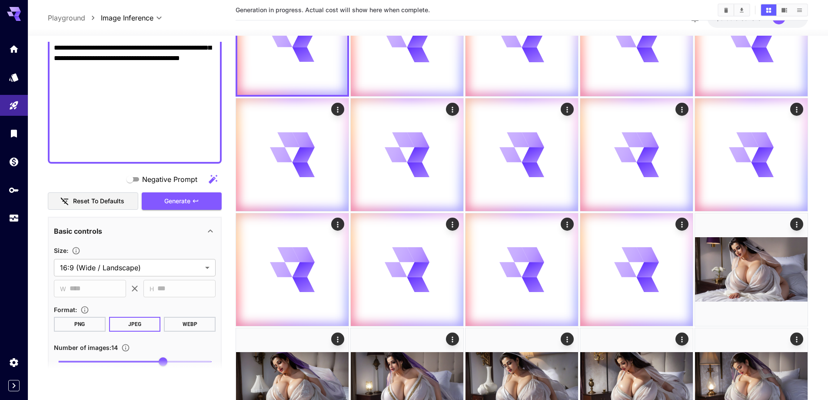
scroll to position [690, 0]
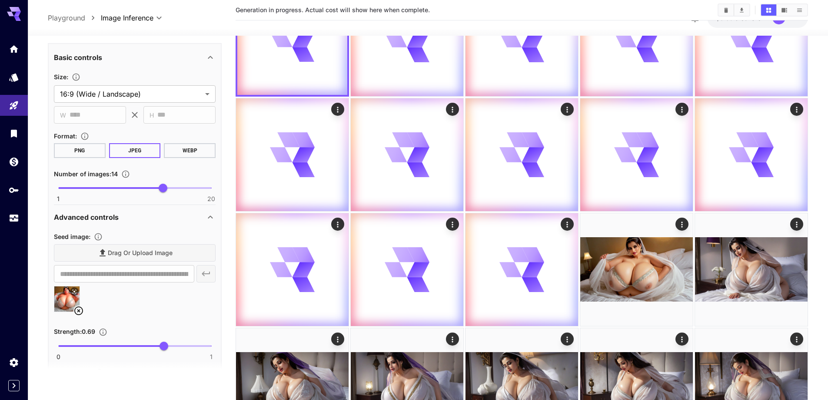
click at [80, 307] on icon at bounding box center [78, 310] width 9 height 9
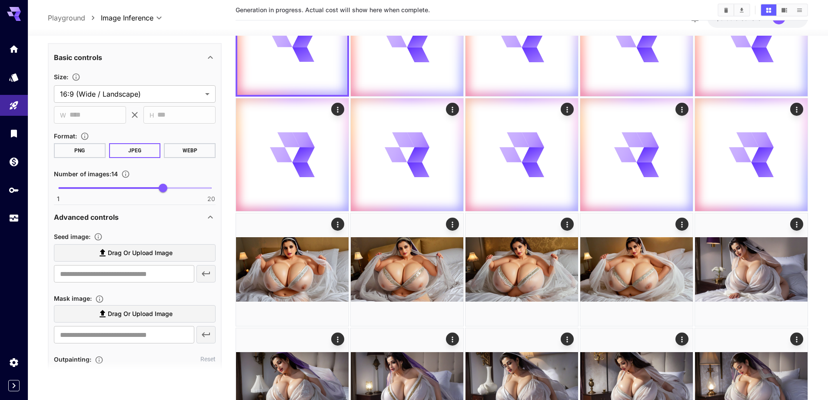
click at [146, 255] on span "Drag or upload image" at bounding box center [140, 252] width 65 height 11
click at [0, 0] on input "Drag or upload image" at bounding box center [0, 0] width 0 height 0
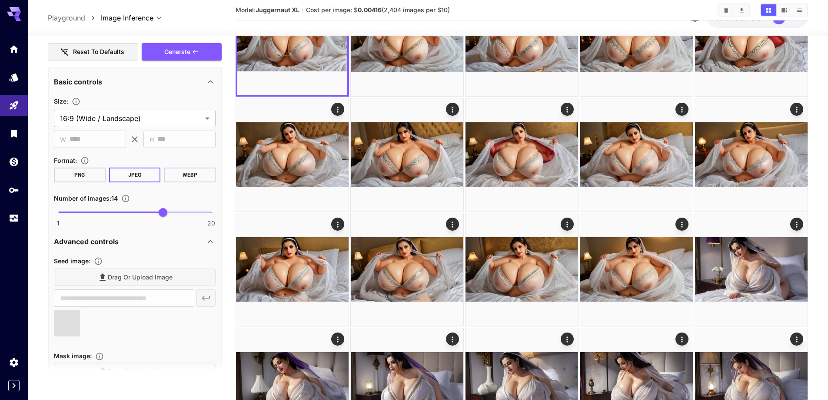
scroll to position [473, 0]
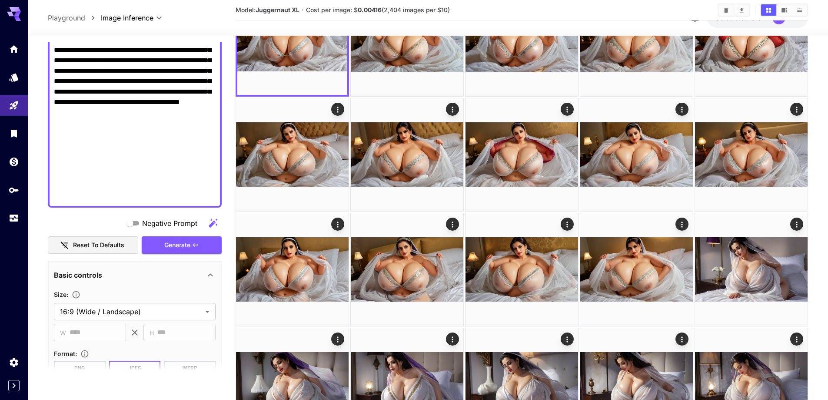
type input "**********"
click at [190, 242] on span "Generate" at bounding box center [177, 245] width 26 height 11
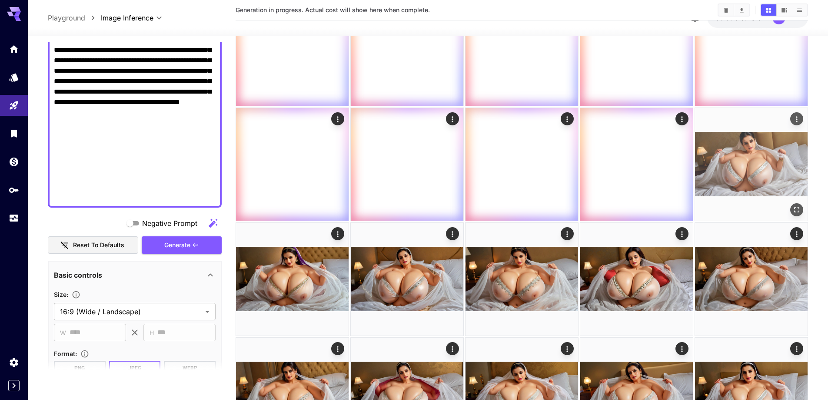
scroll to position [261, 0]
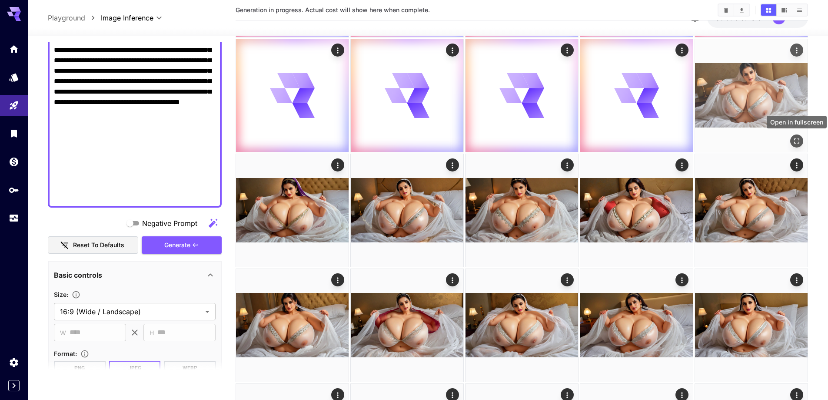
click at [798, 140] on icon "Open in fullscreen" at bounding box center [797, 141] width 9 height 9
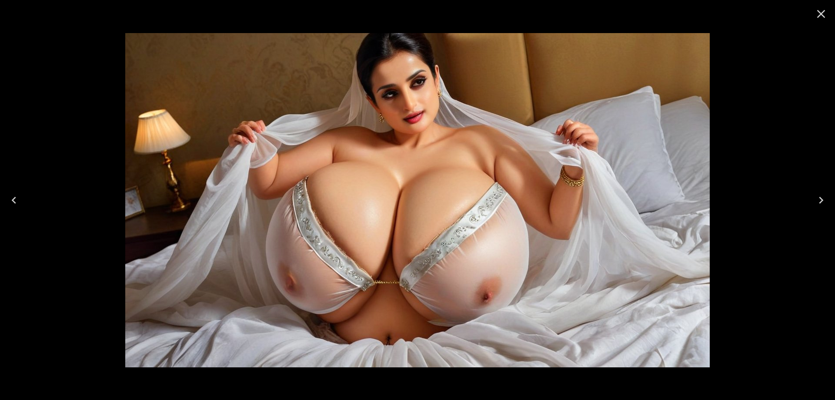
click at [825, 13] on icon "Close" at bounding box center [821, 14] width 14 height 14
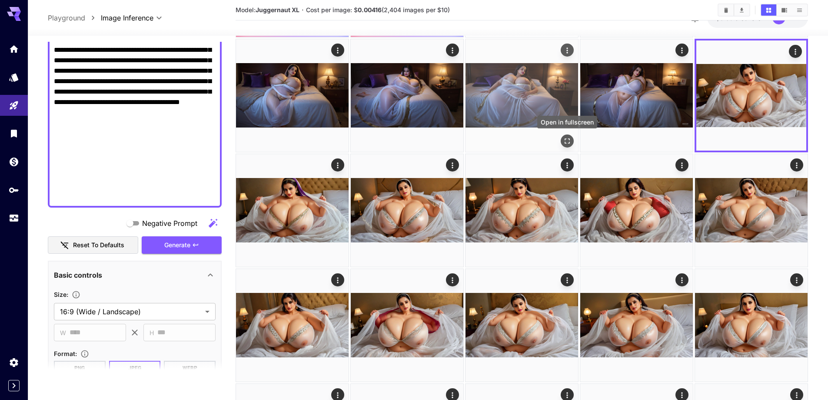
click at [565, 140] on icon "Open in fullscreen" at bounding box center [567, 141] width 9 height 9
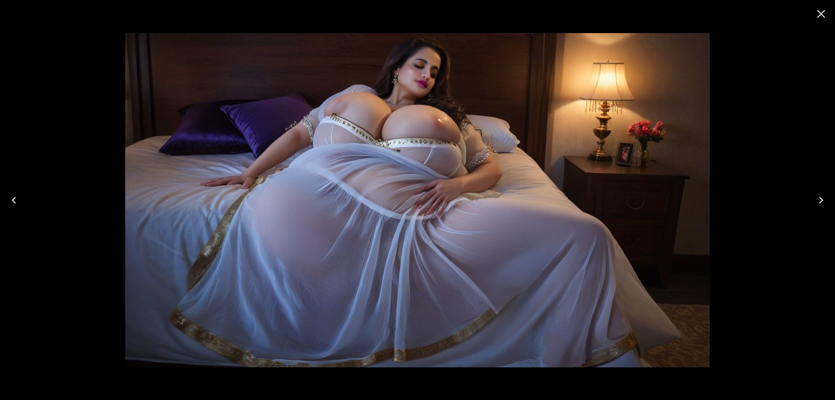
click at [25, 204] on button "Previous" at bounding box center [14, 200] width 28 height 35
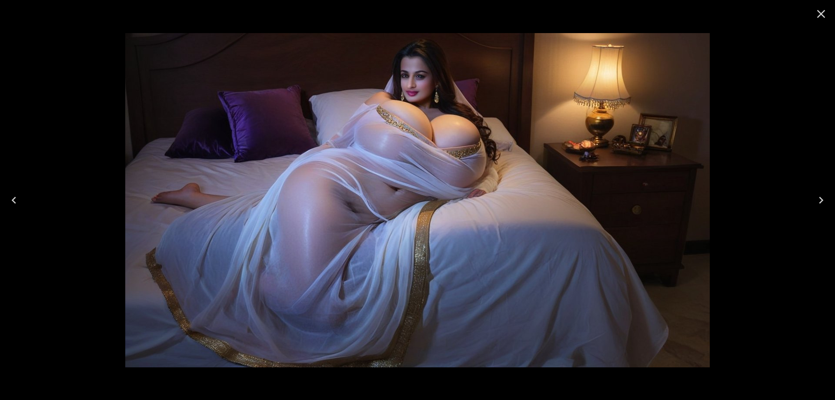
click at [25, 204] on button "Previous" at bounding box center [14, 200] width 28 height 35
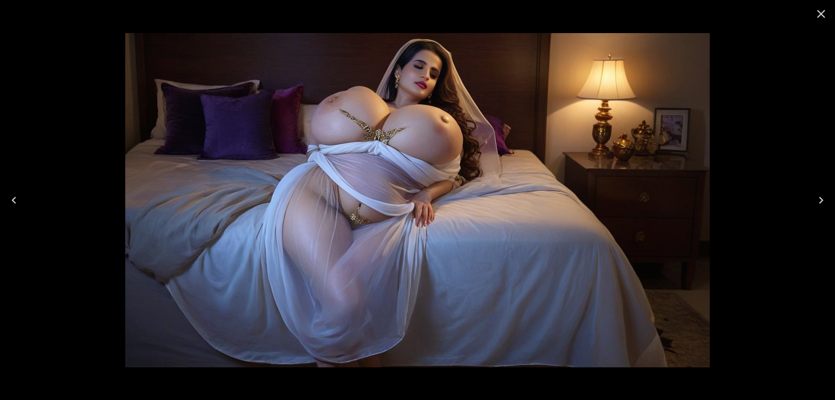
click at [25, 204] on button "Previous" at bounding box center [14, 200] width 28 height 35
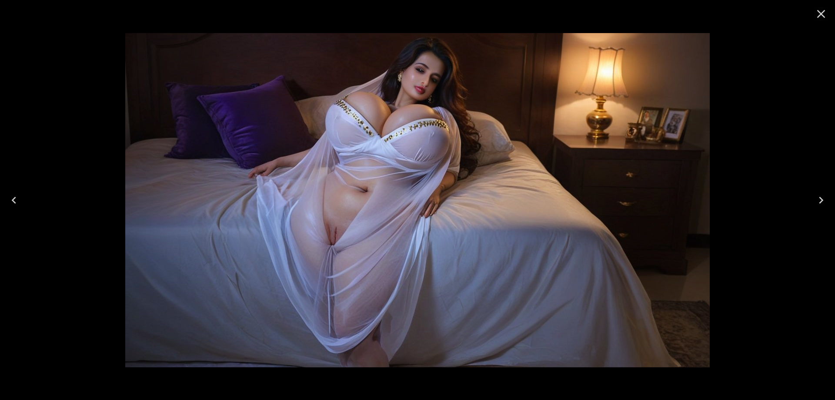
click at [817, 17] on icon "Close" at bounding box center [821, 14] width 14 height 14
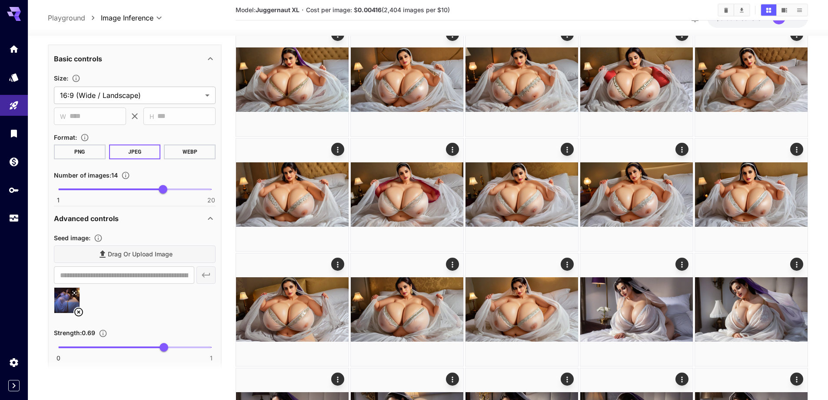
scroll to position [690, 0]
click at [78, 309] on icon at bounding box center [78, 310] width 10 height 10
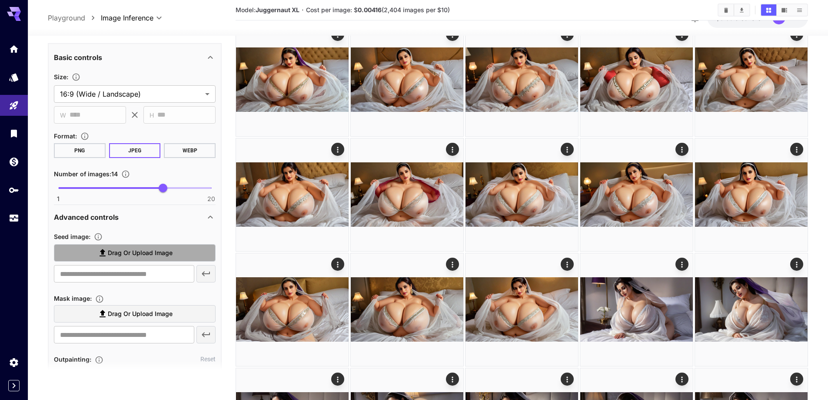
click at [159, 254] on span "Drag or upload image" at bounding box center [140, 252] width 65 height 11
click at [0, 0] on input "Drag or upload image" at bounding box center [0, 0] width 0 height 0
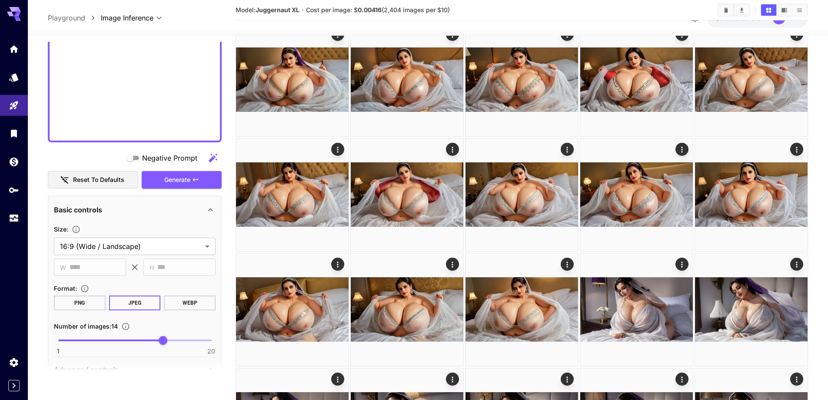
type input "**********"
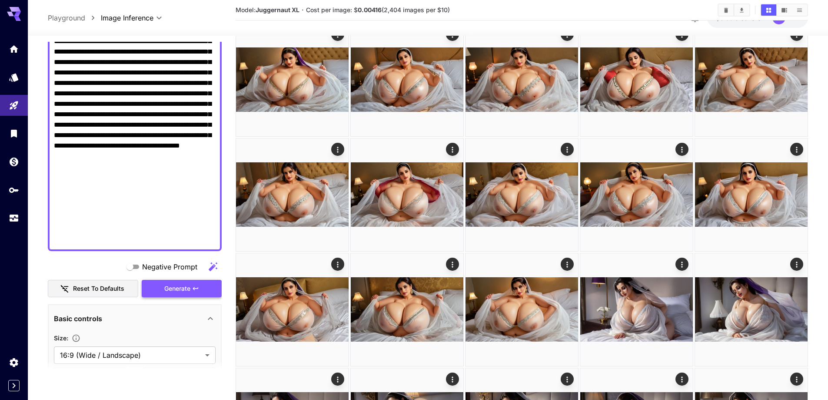
click at [165, 292] on span "Generate" at bounding box center [177, 288] width 26 height 11
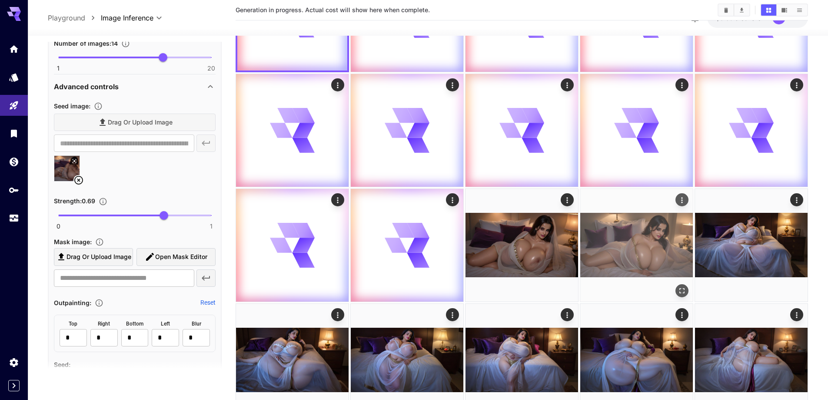
scroll to position [130, 0]
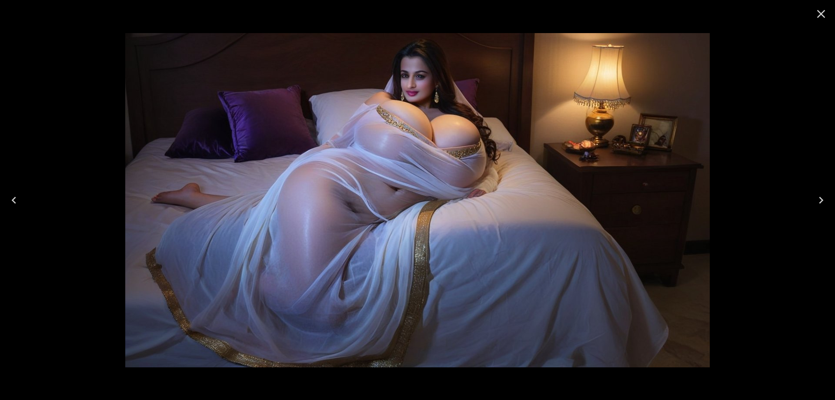
click at [817, 195] on icon "Next" at bounding box center [821, 200] width 14 height 14
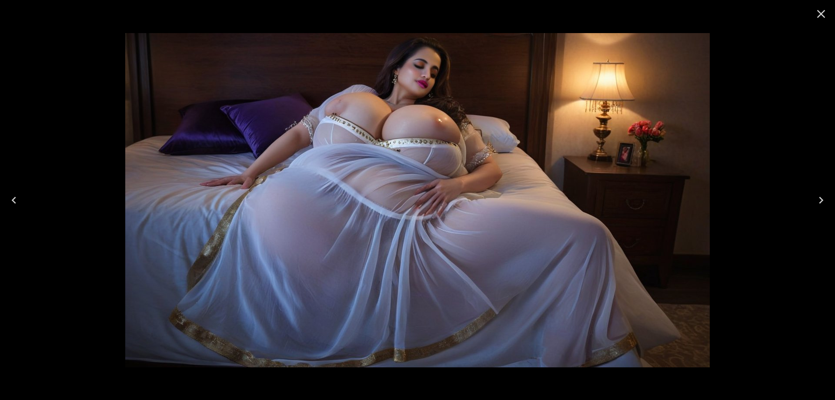
click at [828, 197] on icon "Next" at bounding box center [821, 200] width 14 height 14
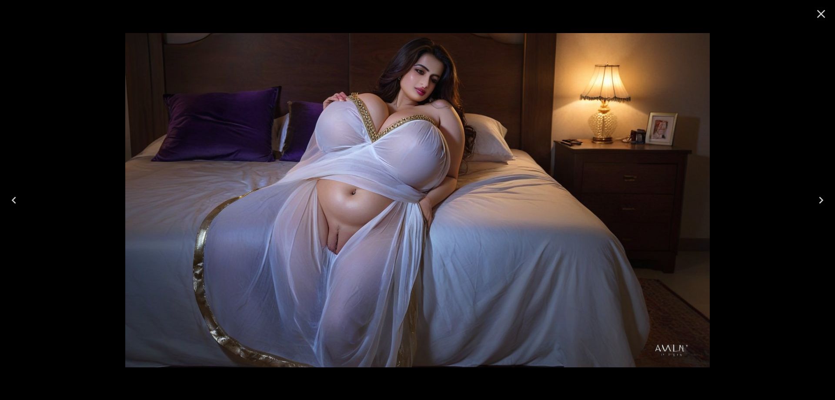
click at [828, 197] on icon "Next" at bounding box center [821, 200] width 14 height 14
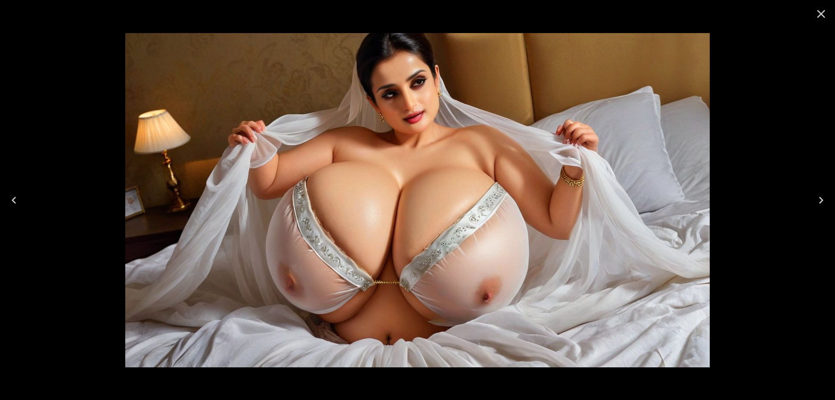
click at [818, 201] on icon "Next" at bounding box center [821, 200] width 14 height 14
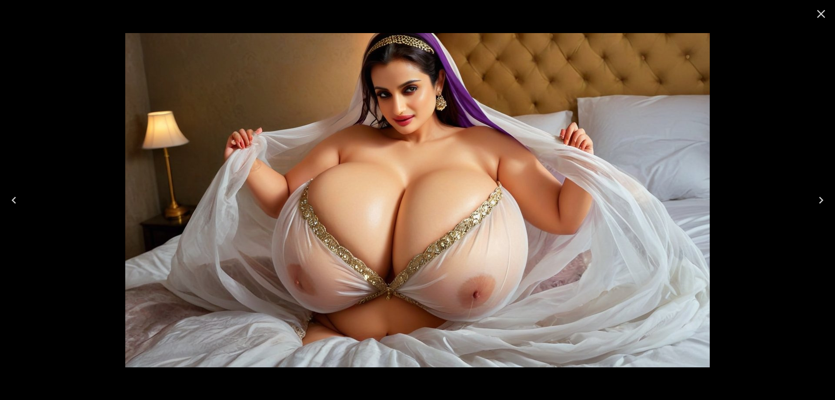
click at [817, 204] on icon "Next" at bounding box center [821, 200] width 14 height 14
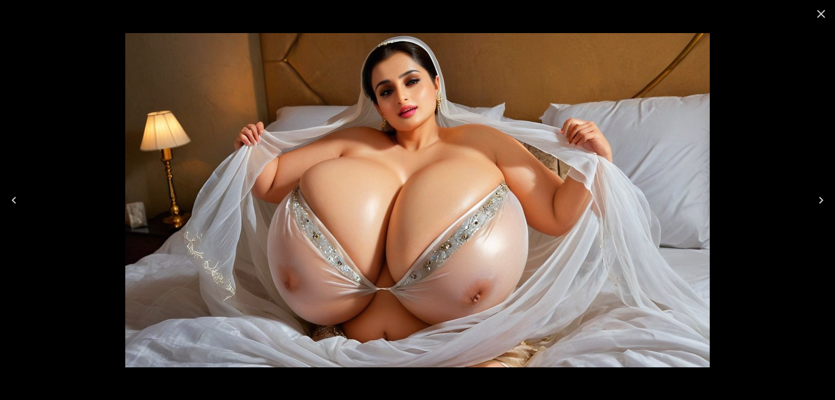
click at [817, 204] on icon "Next" at bounding box center [821, 200] width 14 height 14
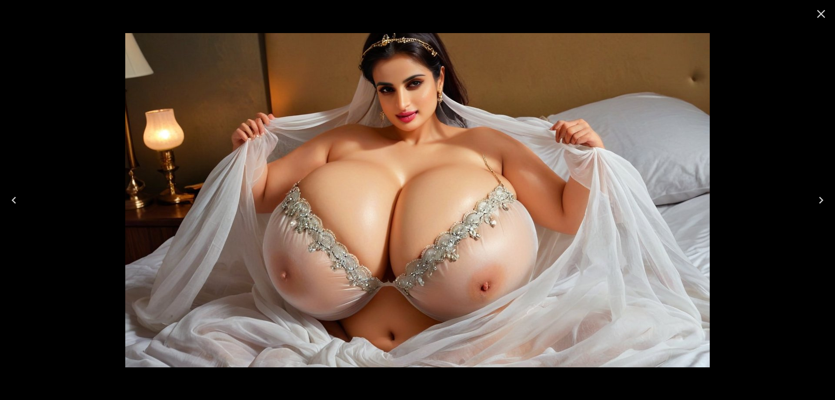
click at [829, 194] on button "Next" at bounding box center [821, 200] width 28 height 35
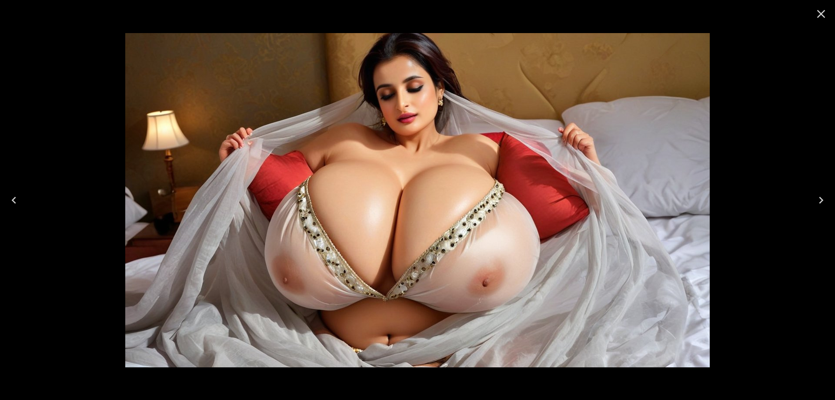
click at [829, 194] on button "Next" at bounding box center [821, 200] width 28 height 35
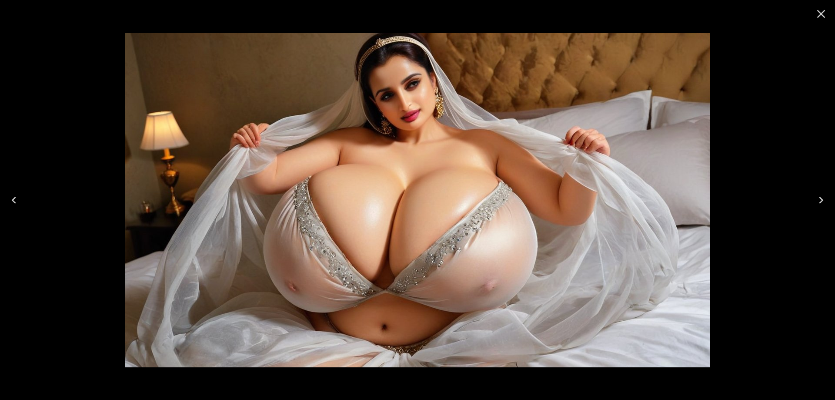
click at [811, 197] on button "Next" at bounding box center [821, 200] width 28 height 35
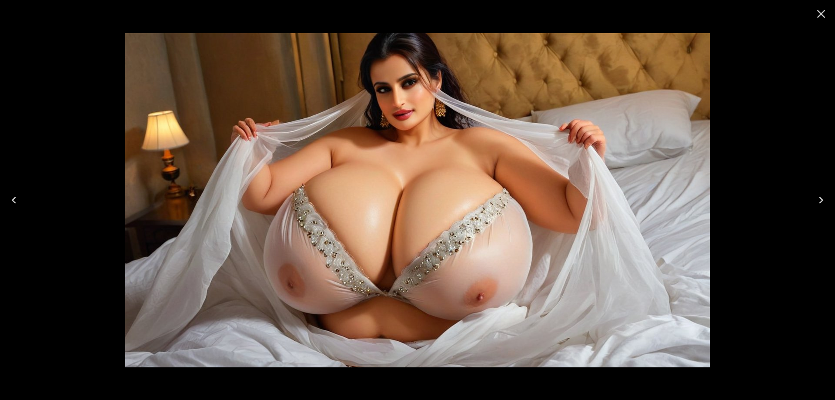
click at [811, 197] on button "Next" at bounding box center [821, 200] width 28 height 35
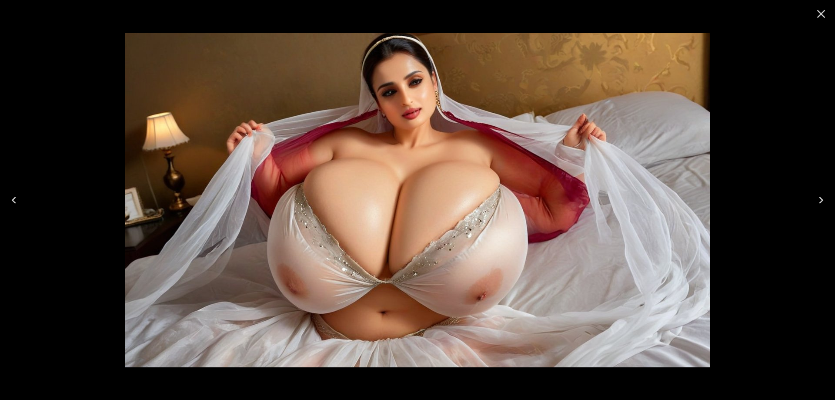
click at [29, 199] on div at bounding box center [417, 200] width 835 height 400
click at [20, 197] on icon "Previous" at bounding box center [14, 200] width 14 height 14
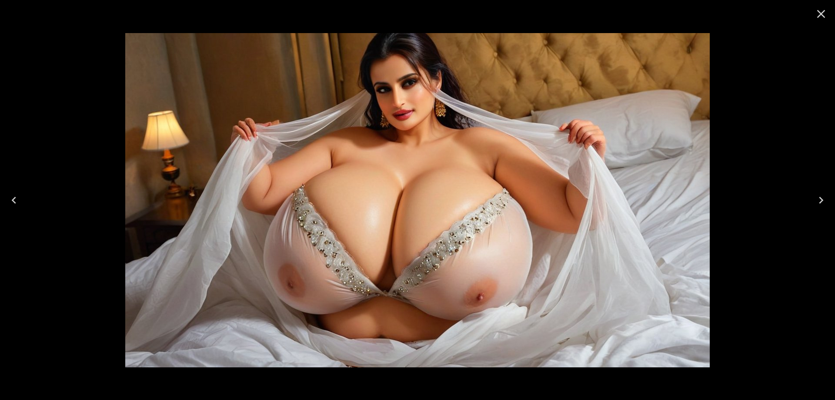
click at [815, 200] on icon "Next" at bounding box center [821, 200] width 14 height 14
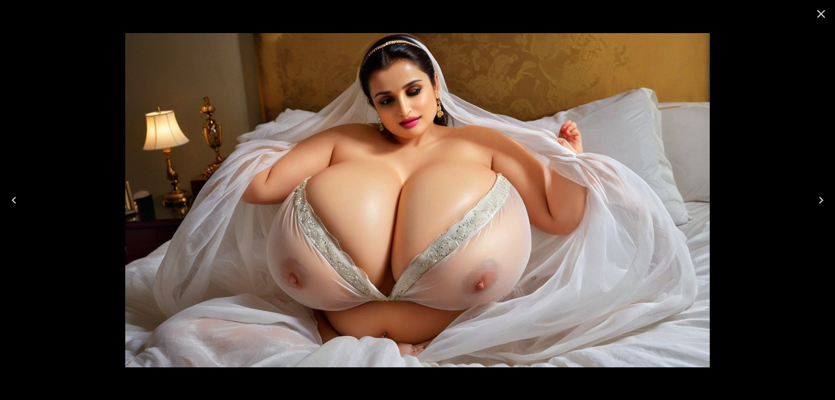
click at [815, 200] on icon "Next" at bounding box center [821, 200] width 14 height 14
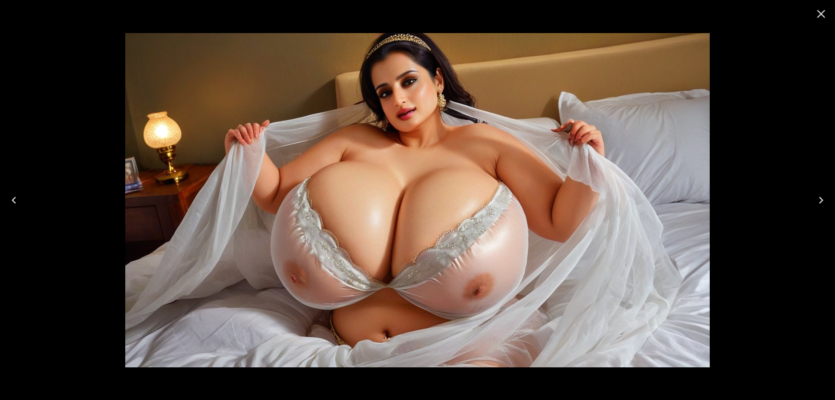
click at [815, 200] on icon "Next" at bounding box center [821, 200] width 14 height 14
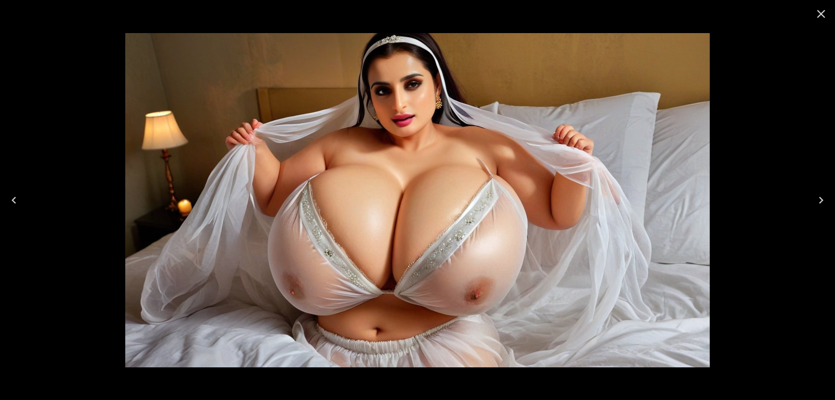
click at [815, 200] on icon "Next" at bounding box center [821, 200] width 14 height 14
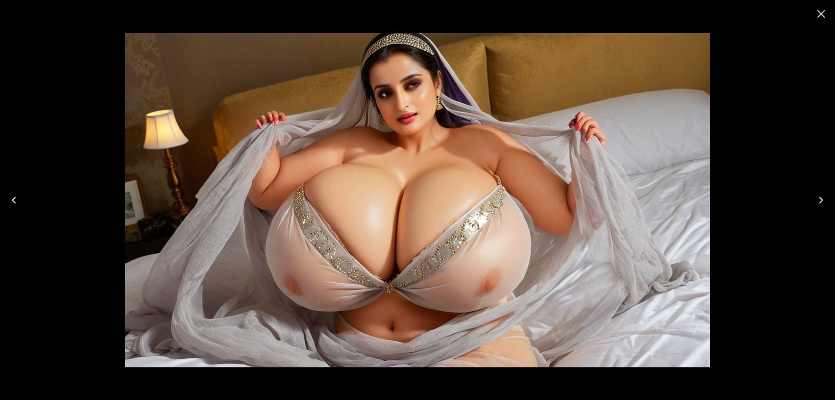
click at [815, 200] on icon "Next" at bounding box center [821, 200] width 14 height 14
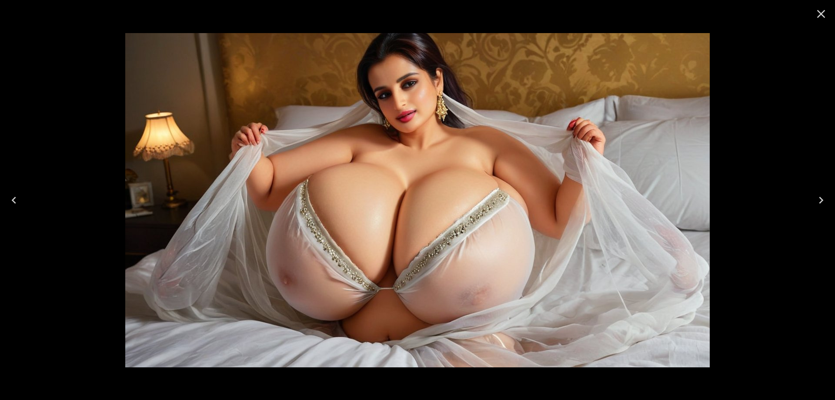
click at [815, 200] on icon "Next" at bounding box center [821, 200] width 14 height 14
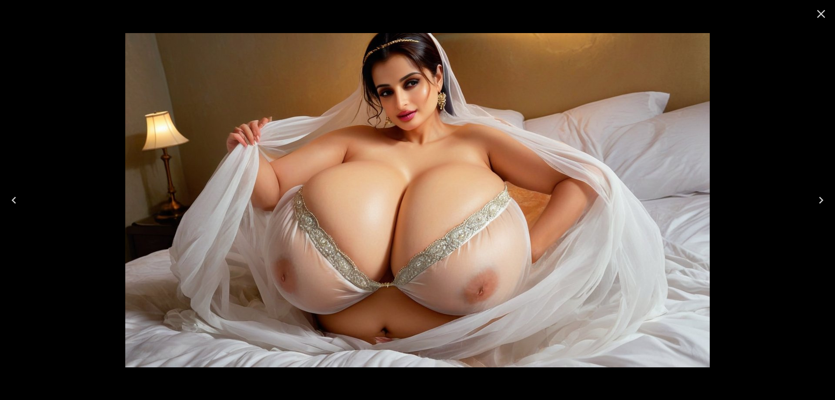
click at [815, 200] on icon "Next" at bounding box center [821, 200] width 14 height 14
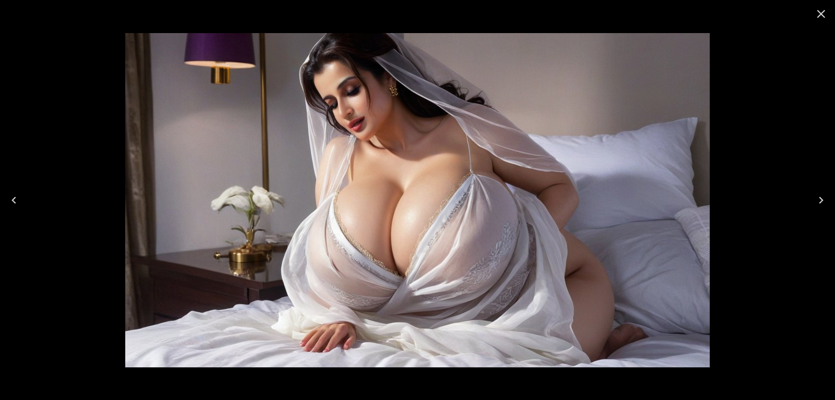
click at [815, 200] on icon "Next" at bounding box center [821, 200] width 14 height 14
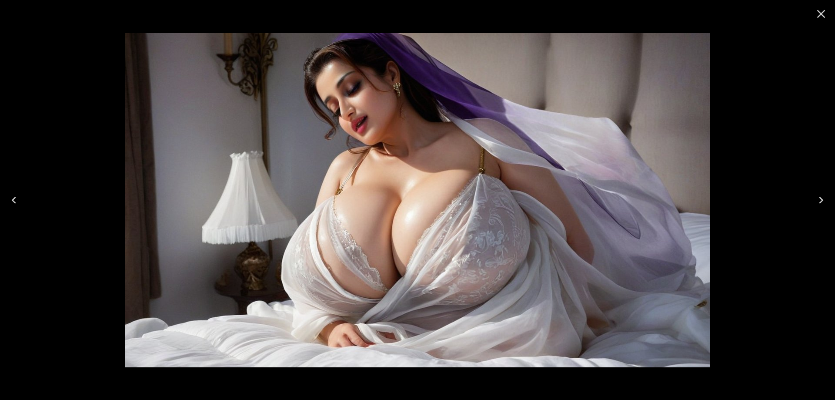
click at [815, 200] on icon "Next" at bounding box center [821, 200] width 14 height 14
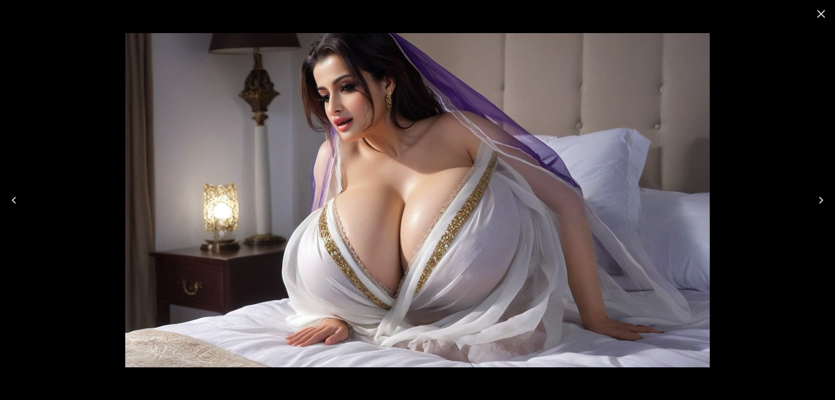
click at [815, 200] on icon "Next" at bounding box center [821, 200] width 14 height 14
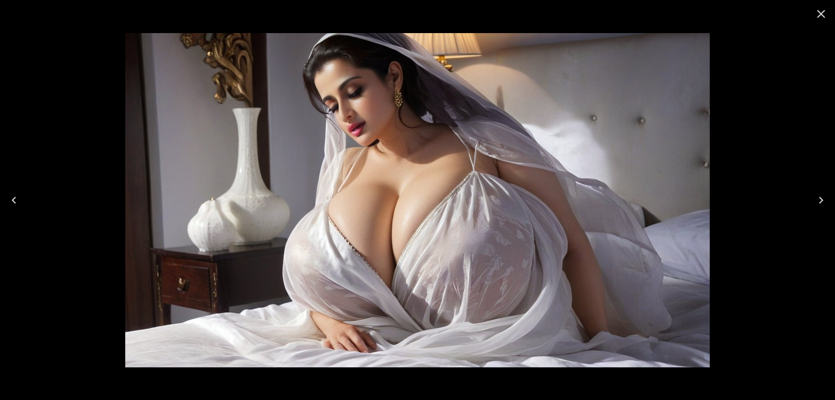
click at [815, 200] on icon "Next" at bounding box center [821, 200] width 14 height 14
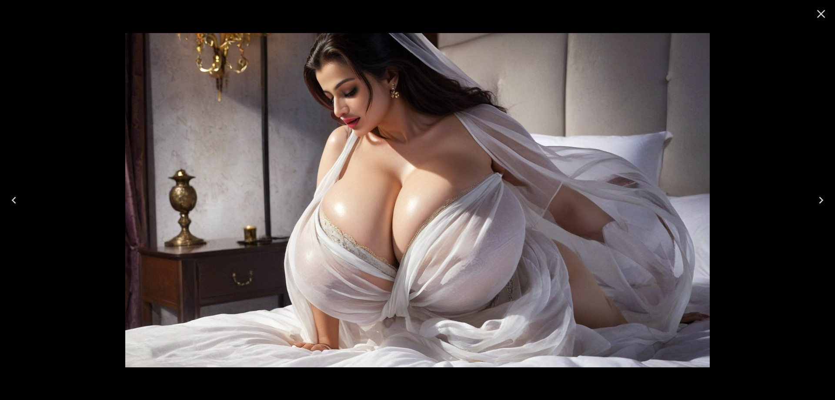
click at [815, 200] on icon "Next" at bounding box center [821, 200] width 14 height 14
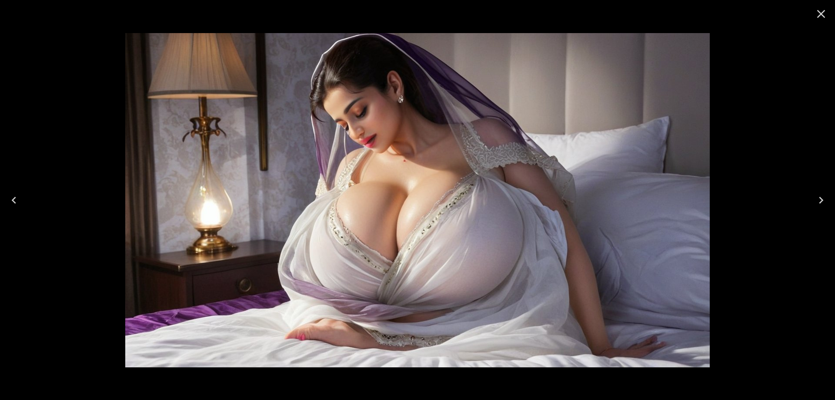
click at [815, 200] on icon "Next" at bounding box center [821, 200] width 14 height 14
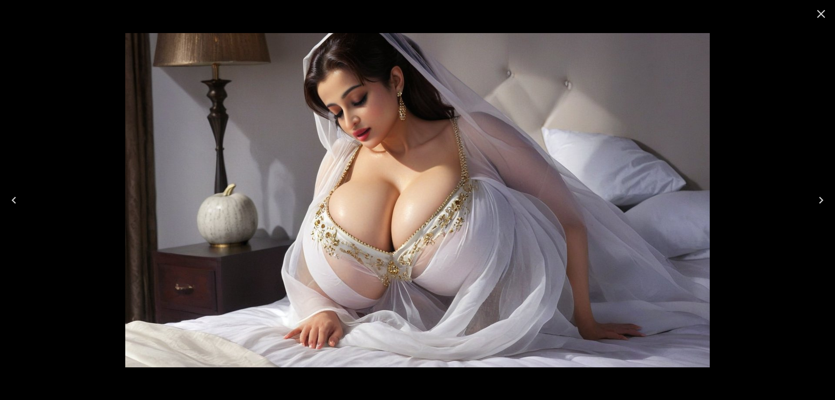
click at [815, 200] on icon "Next" at bounding box center [821, 200] width 14 height 14
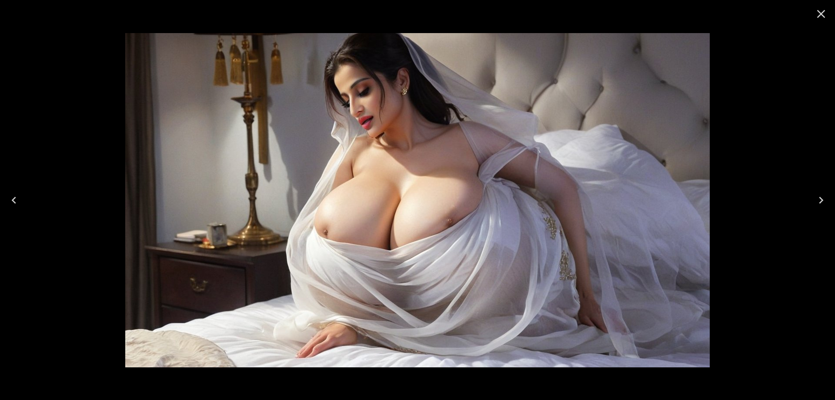
click at [815, 200] on icon "Next" at bounding box center [821, 200] width 14 height 14
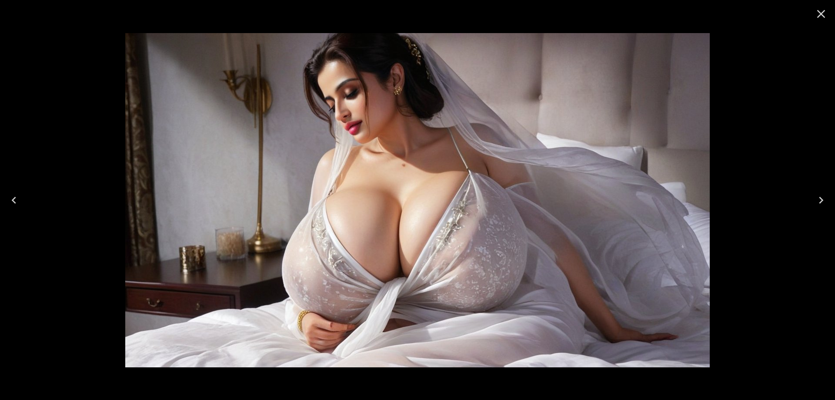
click at [815, 200] on icon "Next" at bounding box center [821, 200] width 14 height 14
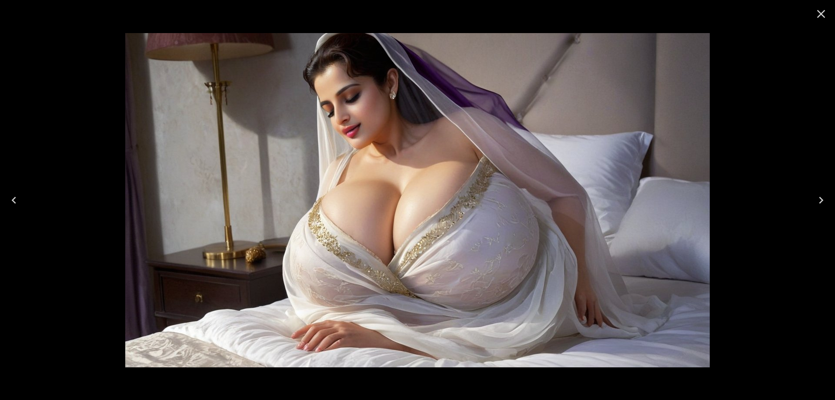
click at [815, 200] on icon "Next" at bounding box center [821, 200] width 14 height 14
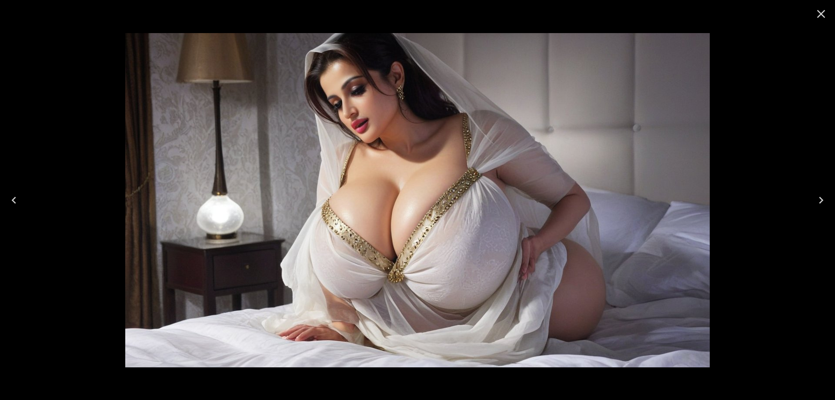
click at [815, 200] on icon "Next" at bounding box center [821, 200] width 14 height 14
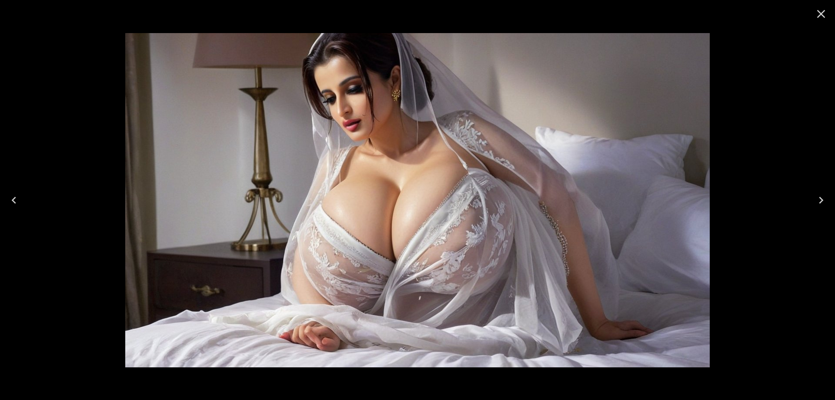
click at [815, 200] on icon "Next" at bounding box center [821, 200] width 14 height 14
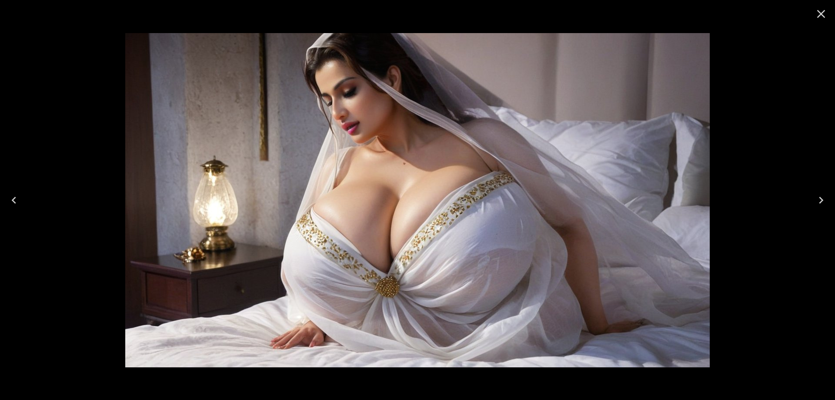
click at [815, 200] on icon "Next" at bounding box center [821, 200] width 14 height 14
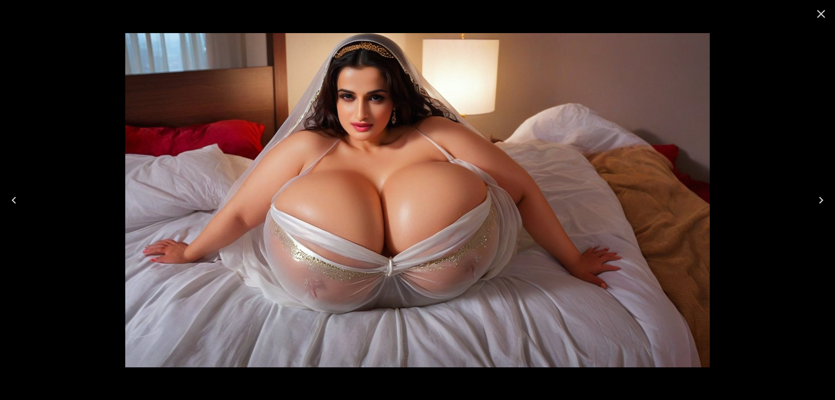
click at [815, 200] on icon "Next" at bounding box center [821, 200] width 14 height 14
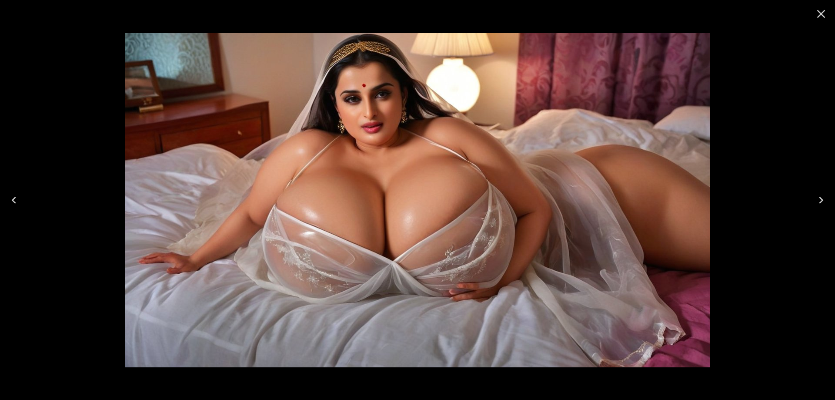
click at [9, 194] on icon "Previous" at bounding box center [14, 200] width 14 height 14
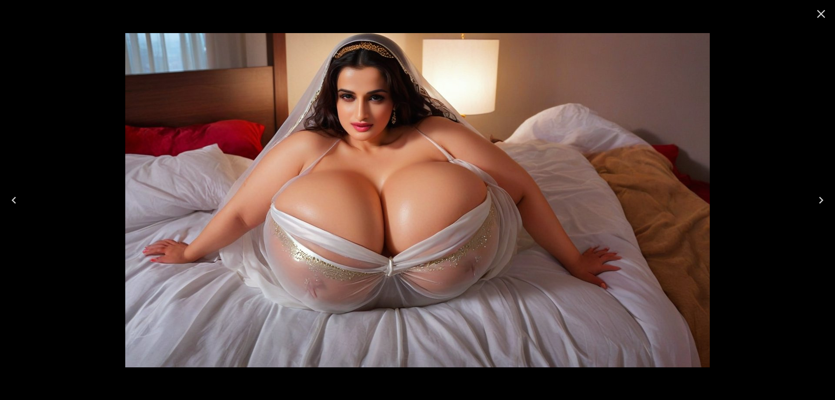
click at [819, 200] on icon "Next" at bounding box center [821, 200] width 14 height 14
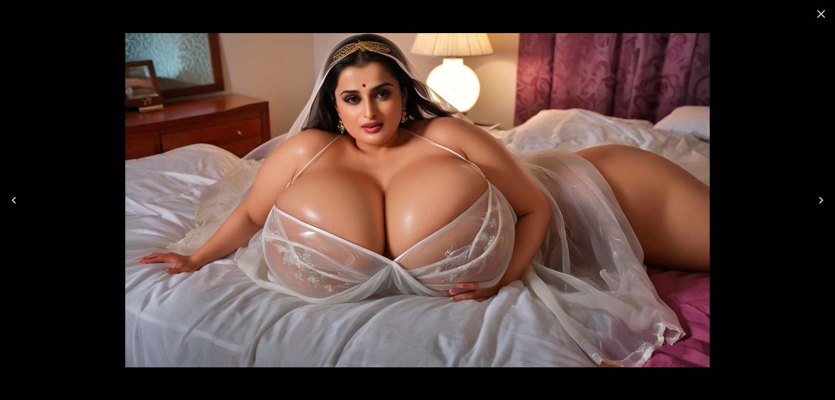
click at [819, 200] on icon "Next" at bounding box center [821, 200] width 14 height 14
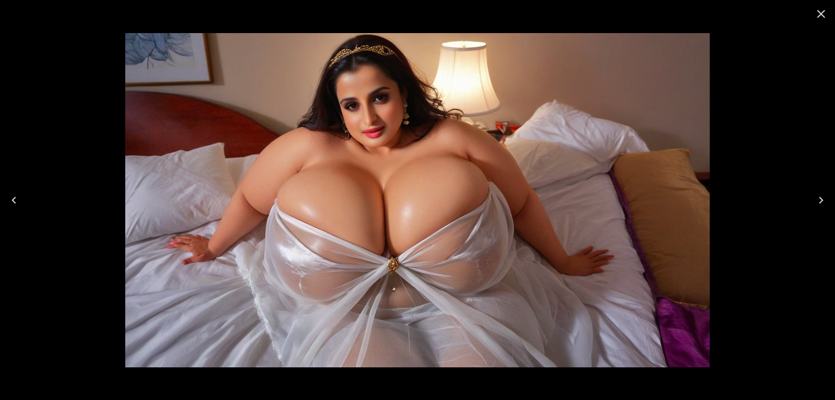
click at [813, 199] on button "Next" at bounding box center [821, 200] width 28 height 35
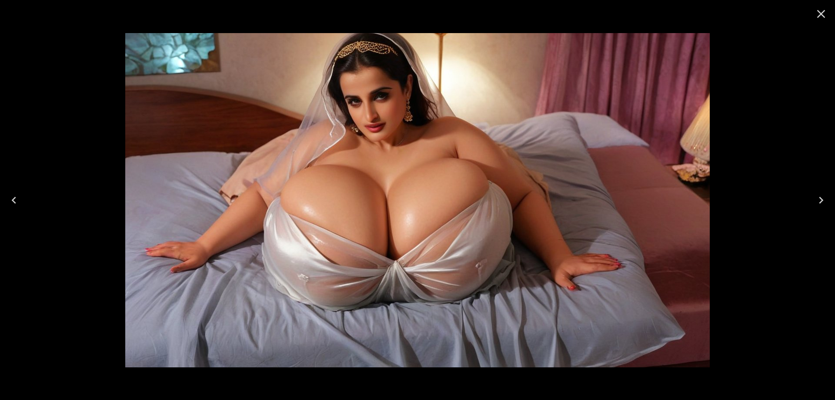
click at [813, 199] on button "Next" at bounding box center [821, 200] width 28 height 35
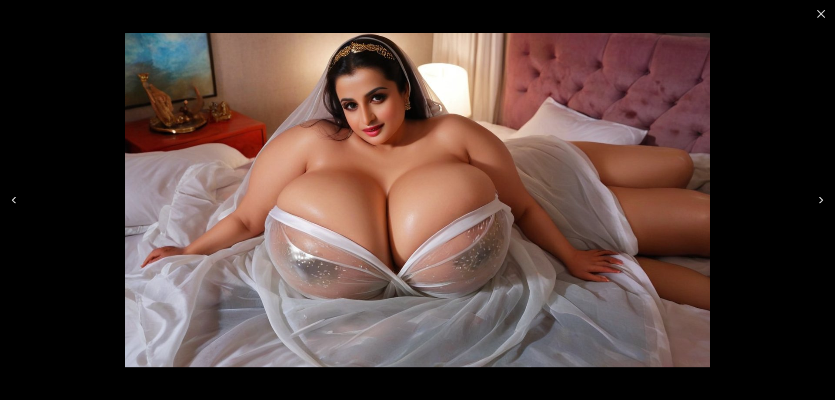
click at [817, 200] on icon "Next" at bounding box center [821, 200] width 14 height 14
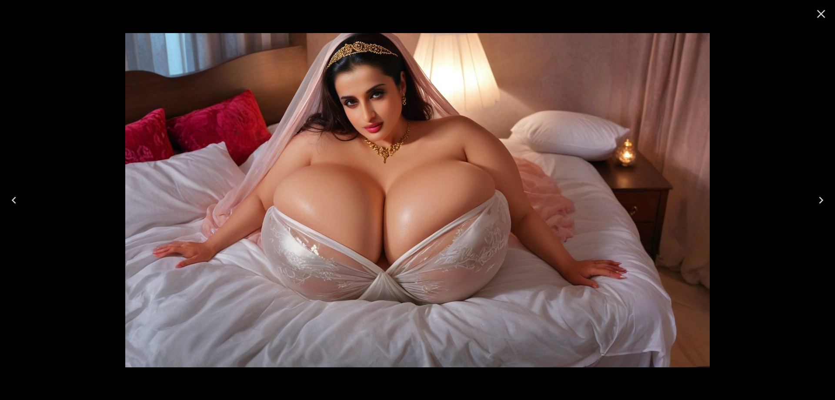
click at [817, 200] on icon "Next" at bounding box center [821, 200] width 14 height 14
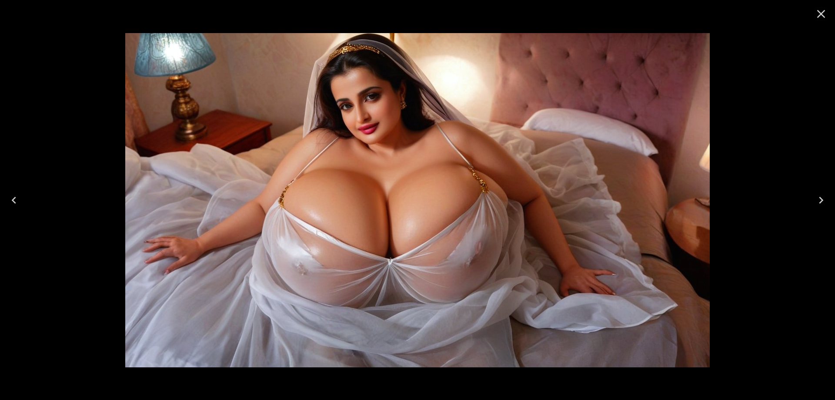
click at [821, 205] on icon "Next" at bounding box center [821, 200] width 14 height 14
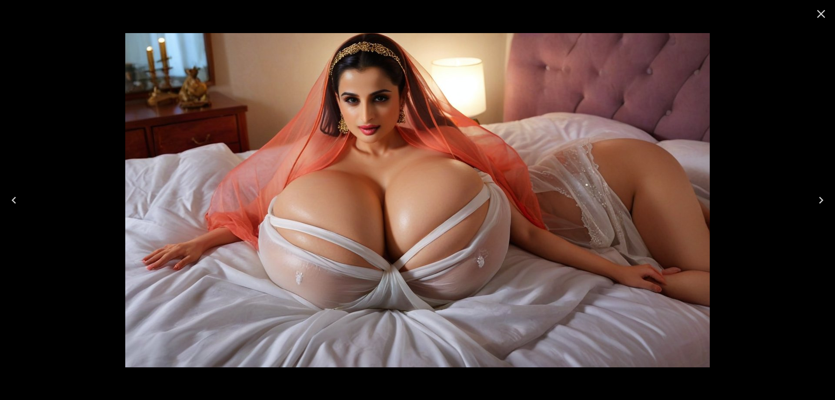
click at [821, 205] on icon "Next" at bounding box center [821, 200] width 14 height 14
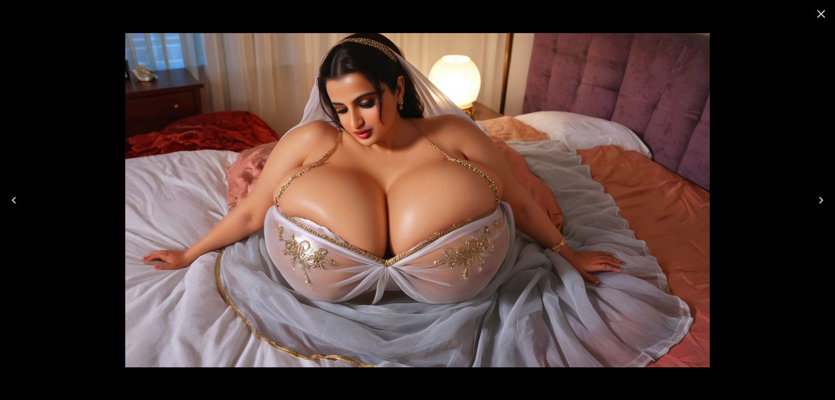
click at [821, 205] on icon "Next" at bounding box center [821, 200] width 14 height 14
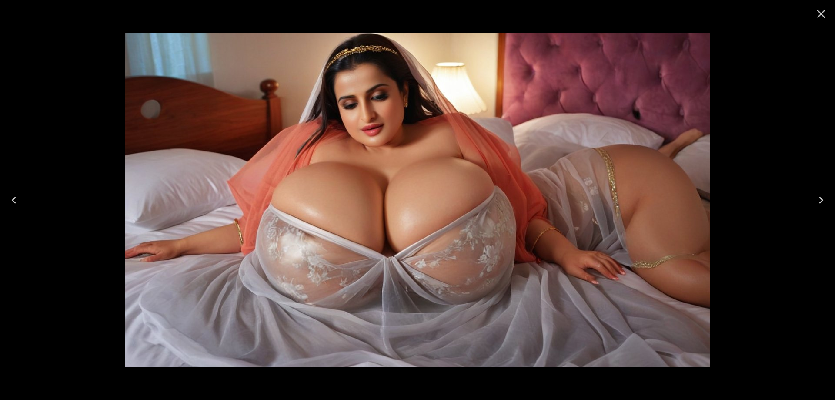
click at [821, 205] on icon "Next" at bounding box center [821, 200] width 14 height 14
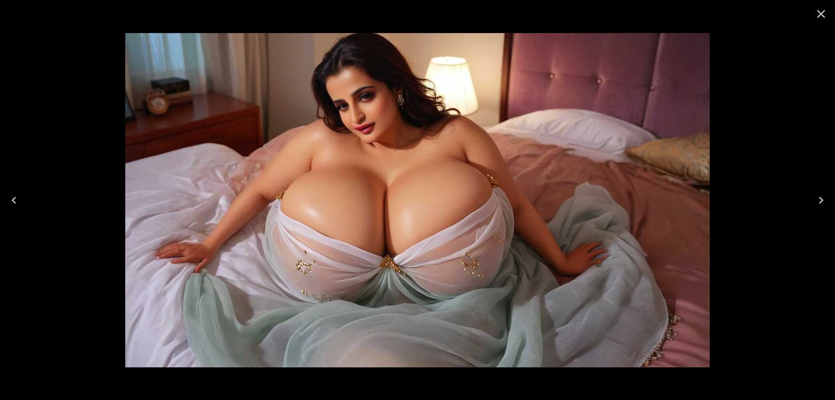
click at [821, 205] on icon "Next" at bounding box center [821, 200] width 14 height 14
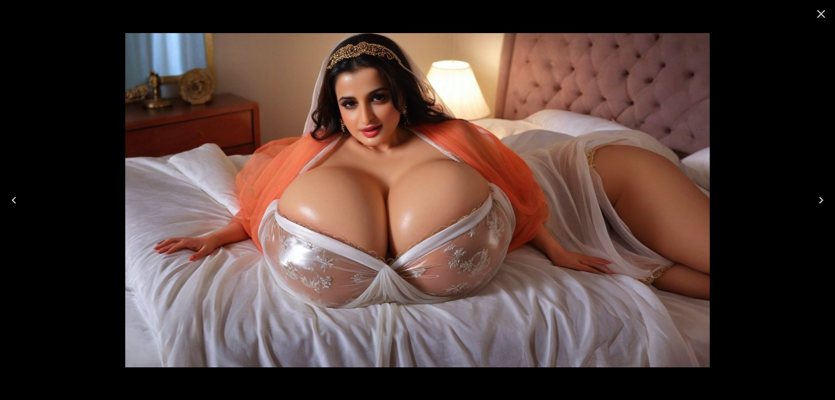
click at [821, 205] on icon "Next" at bounding box center [821, 200] width 14 height 14
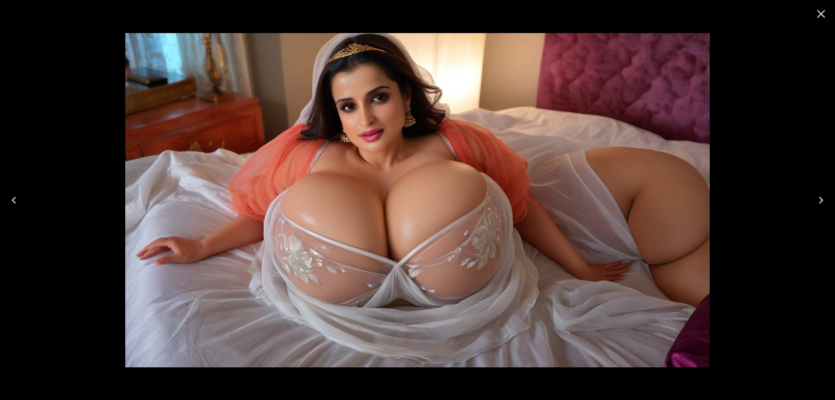
click at [821, 205] on icon "Next" at bounding box center [821, 200] width 14 height 14
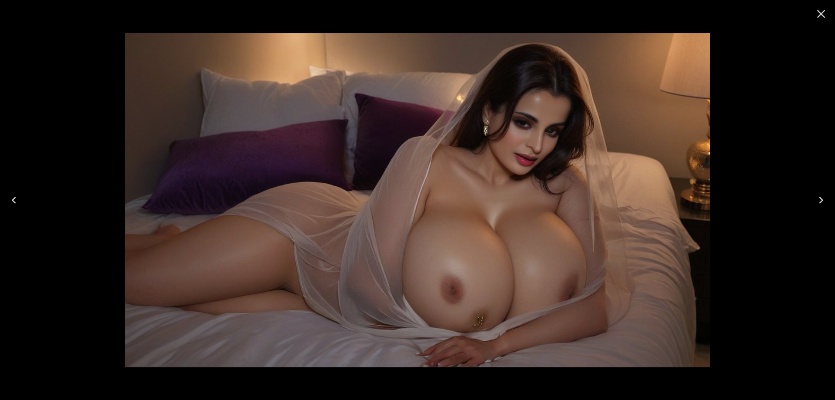
click at [821, 205] on icon "Next" at bounding box center [821, 200] width 14 height 14
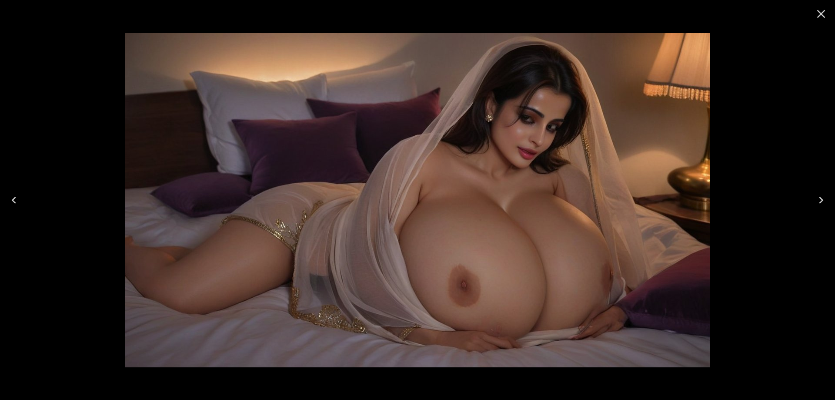
click at [821, 205] on icon "Next" at bounding box center [821, 200] width 14 height 14
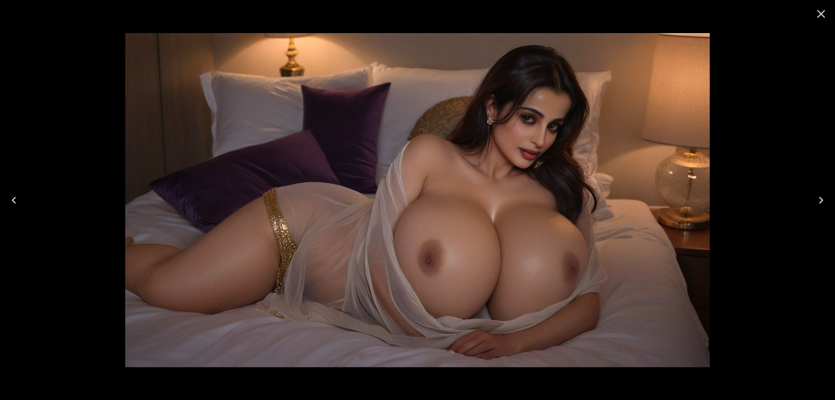
click at [818, 13] on icon "Close" at bounding box center [821, 14] width 14 height 14
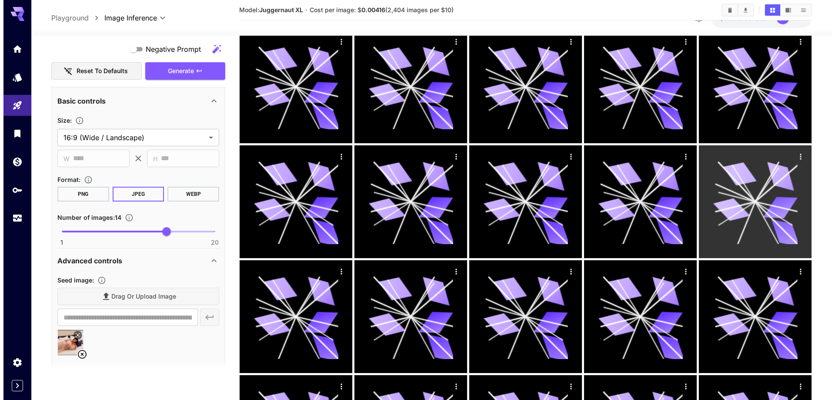
scroll to position [0, 0]
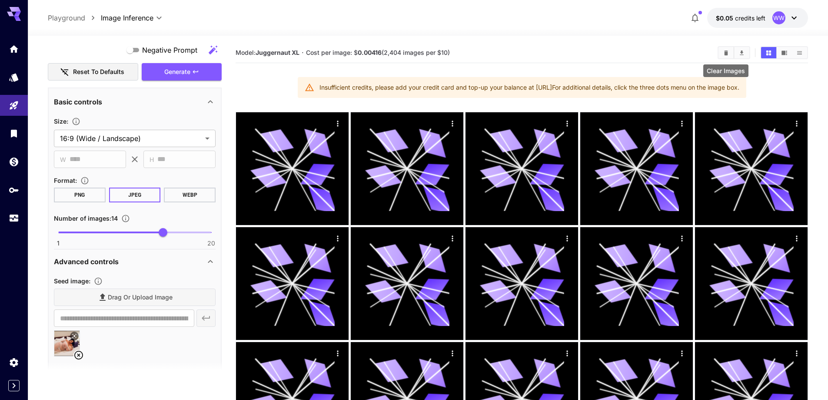
click at [723, 53] on icon "Clear Images" at bounding box center [726, 53] width 7 height 7
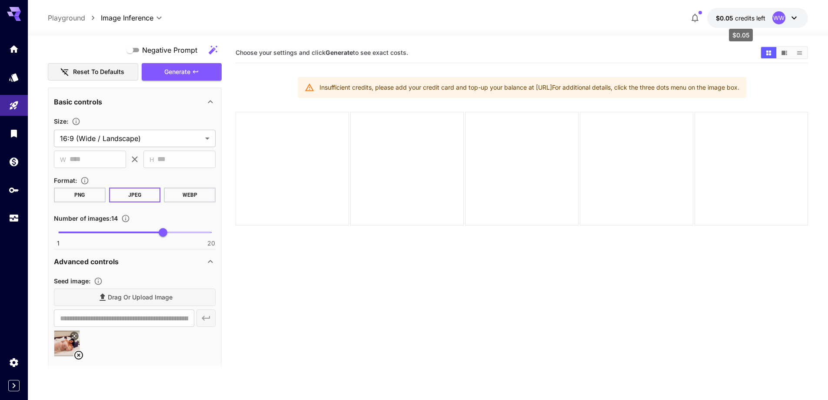
click at [733, 19] on span "$0.05" at bounding box center [725, 17] width 19 height 7
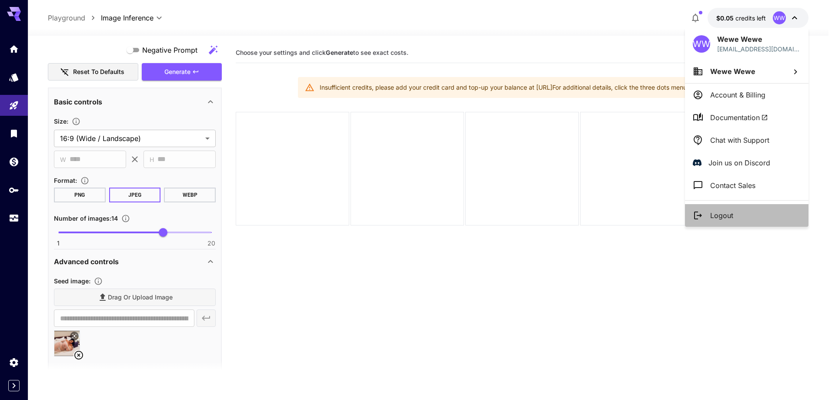
click at [729, 210] on p "Logout" at bounding box center [721, 215] width 23 height 10
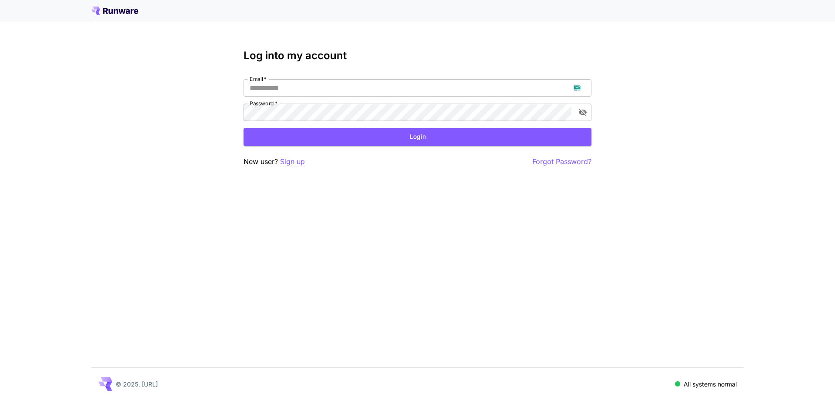
click at [300, 162] on p "Sign up" at bounding box center [292, 161] width 25 height 11
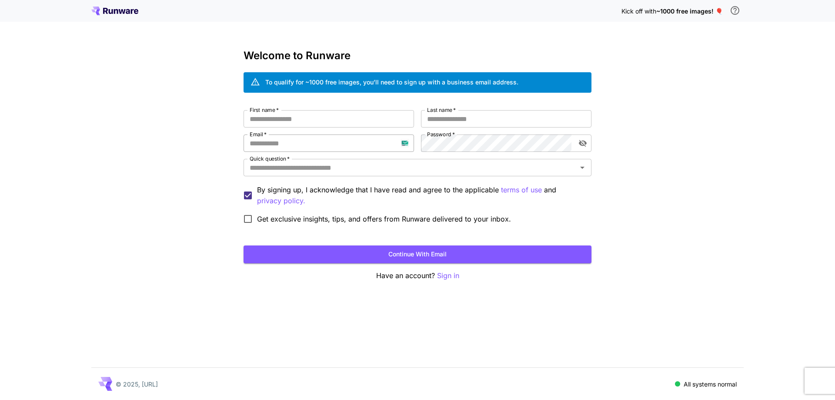
click at [346, 141] on input "Email   *" at bounding box center [329, 142] width 170 height 17
paste input "**********"
type input "**********"
click at [353, 118] on input "First name   *" at bounding box center [329, 118] width 170 height 17
type input "*****"
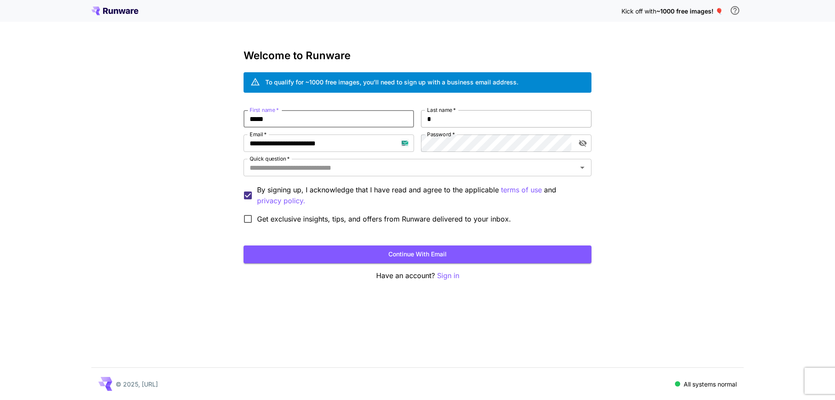
click at [471, 115] on input "*" at bounding box center [506, 118] width 170 height 17
click at [449, 160] on div "Quick question   *" at bounding box center [418, 167] width 348 height 17
type input "****"
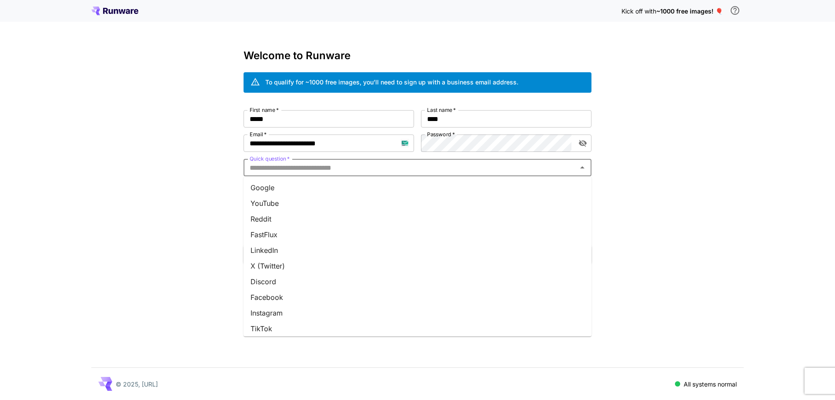
click at [439, 180] on ul "Google YouTube Reddit FastFlux LinkedIn X (Twitter) Discord Facebook Instagram …" at bounding box center [418, 256] width 348 height 160
click at [438, 190] on li "Google" at bounding box center [418, 188] width 348 height 16
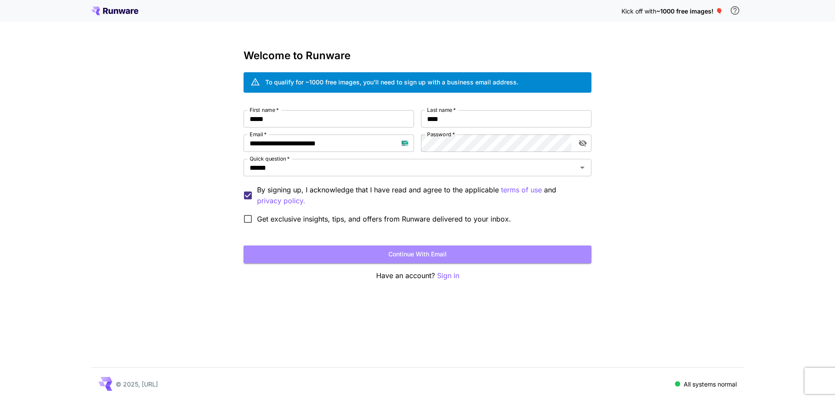
click at [403, 254] on button "Continue with email" at bounding box center [418, 254] width 348 height 18
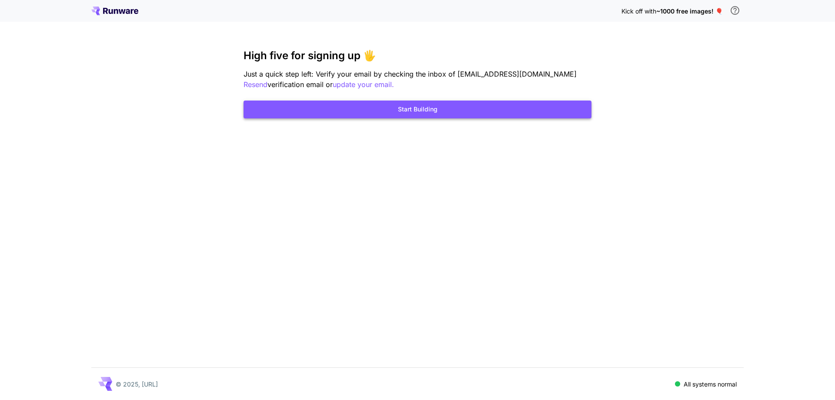
click at [441, 106] on button "Start Building" at bounding box center [418, 109] width 348 height 18
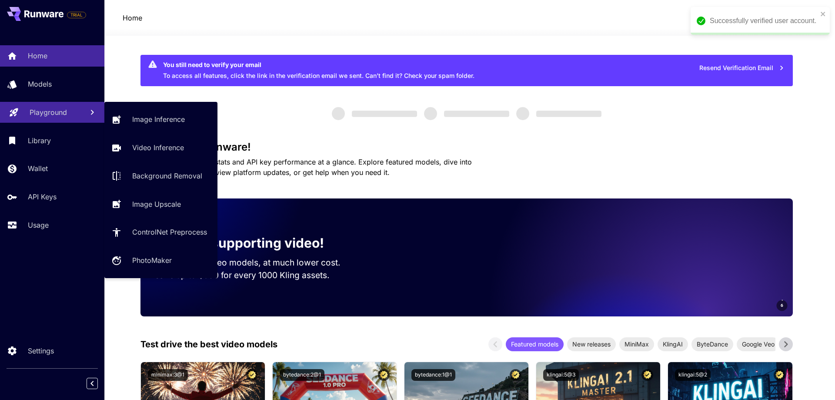
click at [36, 117] on link "Playground" at bounding box center [52, 112] width 104 height 21
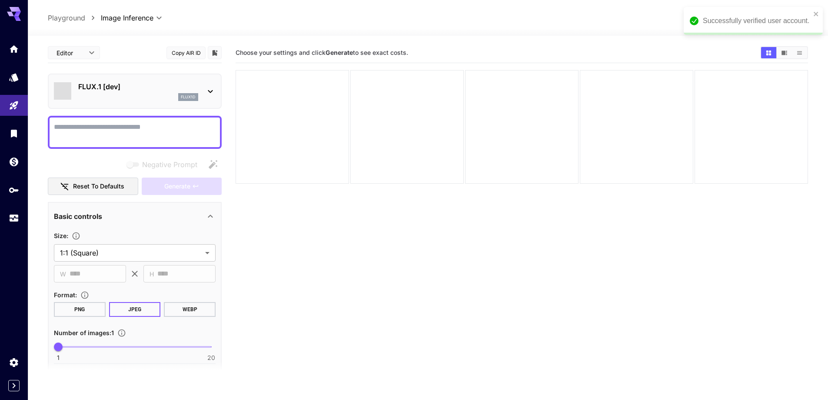
click at [821, 14] on div "Successfully verified user account." at bounding box center [753, 21] width 139 height 28
click at [137, 90] on p "FLUX.1 [dev]" at bounding box center [138, 86] width 120 height 10
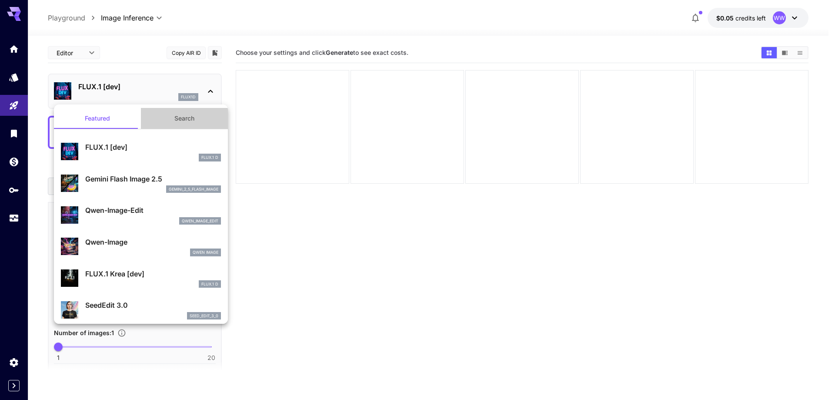
click at [184, 118] on button "Search" at bounding box center [184, 118] width 87 height 21
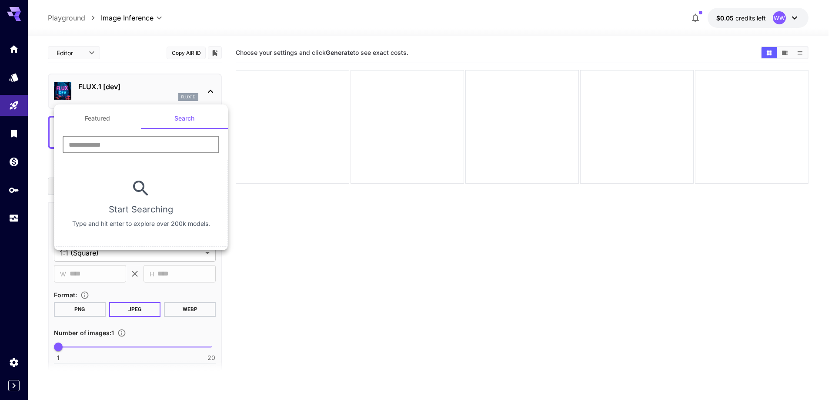
click at [157, 146] on input "text" at bounding box center [141, 144] width 157 height 17
type input "****"
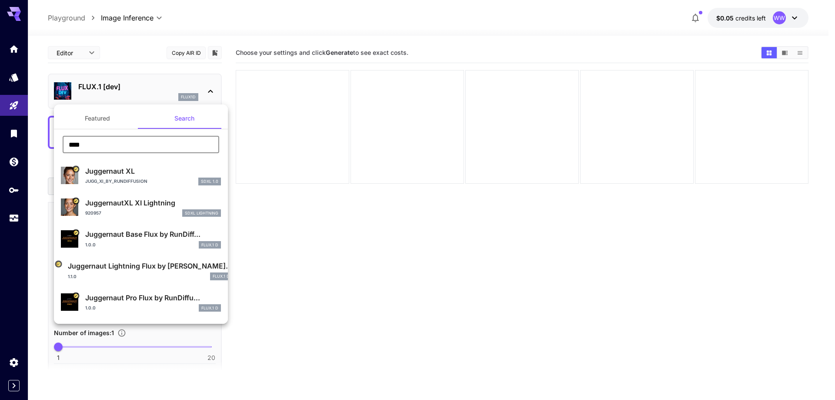
click at [132, 179] on p "Jugg_XI_by_RunDiffusion" at bounding box center [116, 181] width 62 height 7
type input "**"
type input "***"
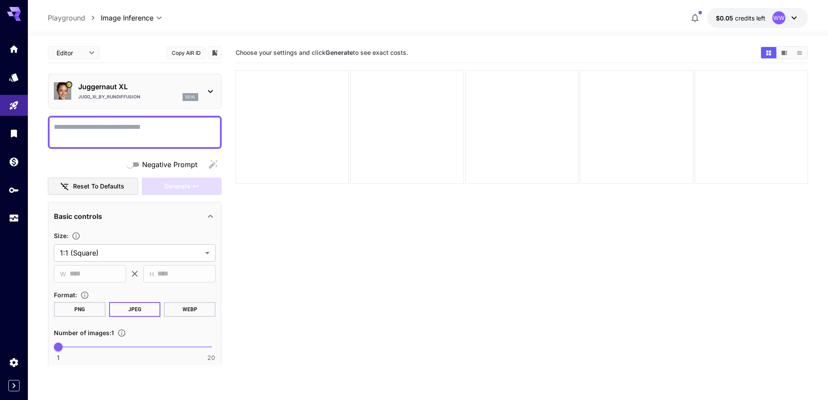
click at [129, 125] on textarea "Negative Prompt" at bounding box center [135, 132] width 162 height 21
paste textarea "**********"
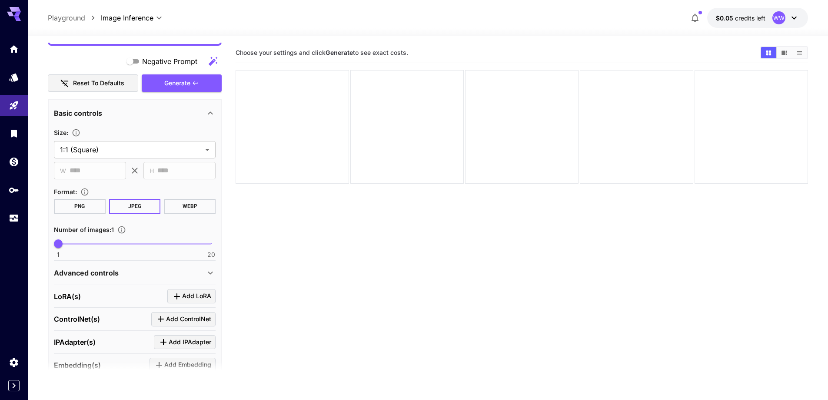
scroll to position [639, 0]
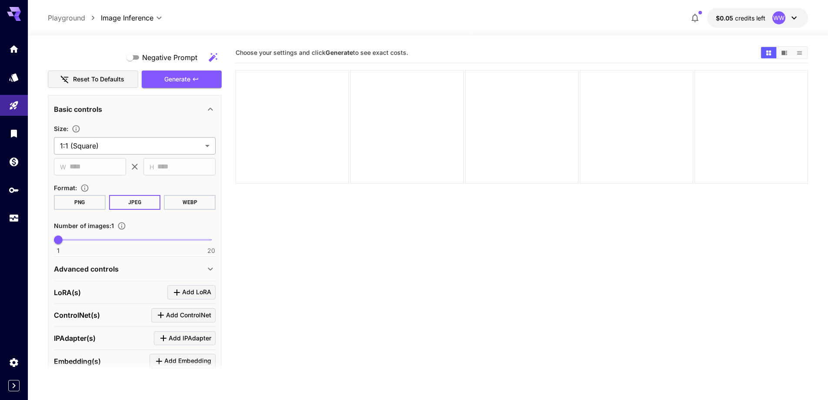
type textarea "**********"
click at [127, 146] on body "**********" at bounding box center [417, 234] width 835 height 468
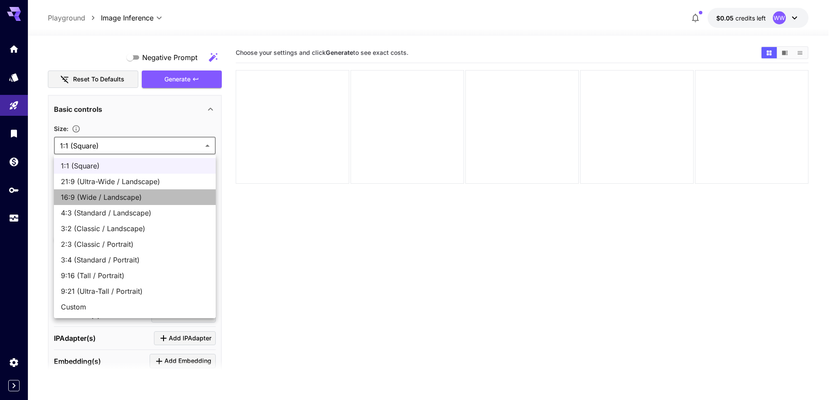
click at [128, 189] on li "16:9 (Wide / Landscape)" at bounding box center [135, 197] width 162 height 16
type input "**********"
type input "****"
type input "***"
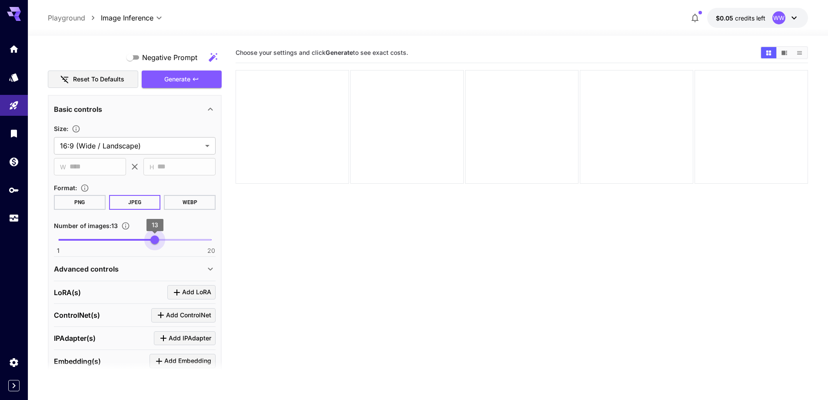
type input "**"
drag, startPoint x: 138, startPoint y: 241, endPoint x: 160, endPoint y: 244, distance: 22.3
click at [160, 244] on span "1 20 14" at bounding box center [134, 239] width 153 height 13
click at [134, 264] on div "Advanced controls" at bounding box center [129, 269] width 151 height 10
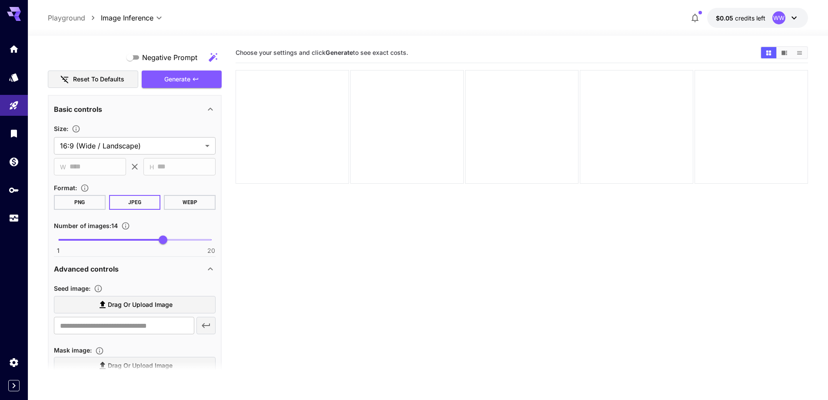
click at [139, 305] on span "Drag or upload image" at bounding box center [140, 304] width 65 height 11
click at [0, 0] on input "Drag or upload image" at bounding box center [0, 0] width 0 height 0
type input "**********"
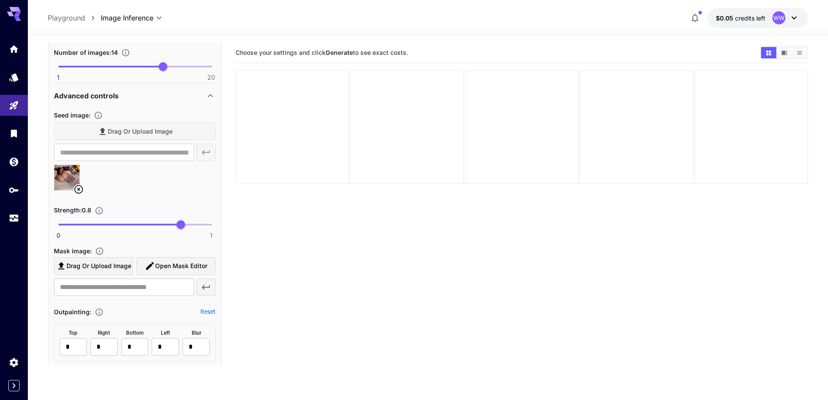
scroll to position [813, 0]
type input "****"
drag, startPoint x: 176, startPoint y: 224, endPoint x: 169, endPoint y: 224, distance: 7.0
click at [169, 224] on span "0.72" at bounding box center [168, 223] width 9 height 9
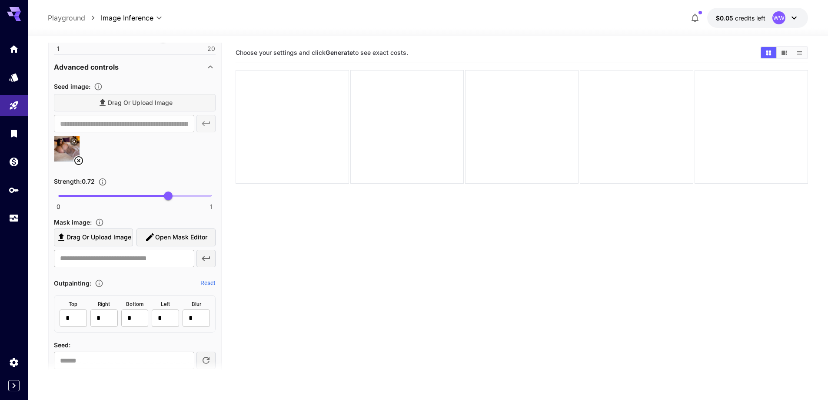
scroll to position [987, 0]
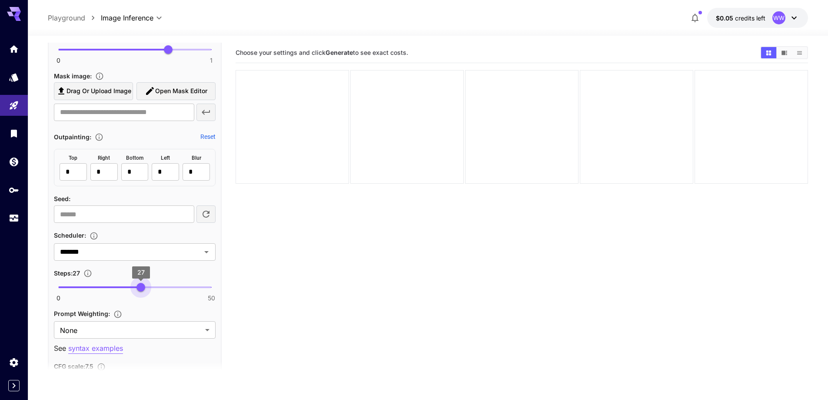
click at [141, 284] on span "0 50 27" at bounding box center [134, 287] width 153 height 13
type input "**"
click at [147, 289] on span "29" at bounding box center [147, 287] width 9 height 9
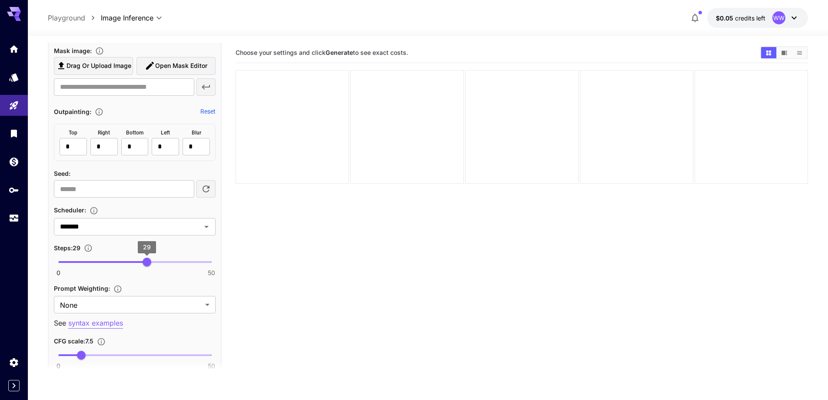
scroll to position [1074, 0]
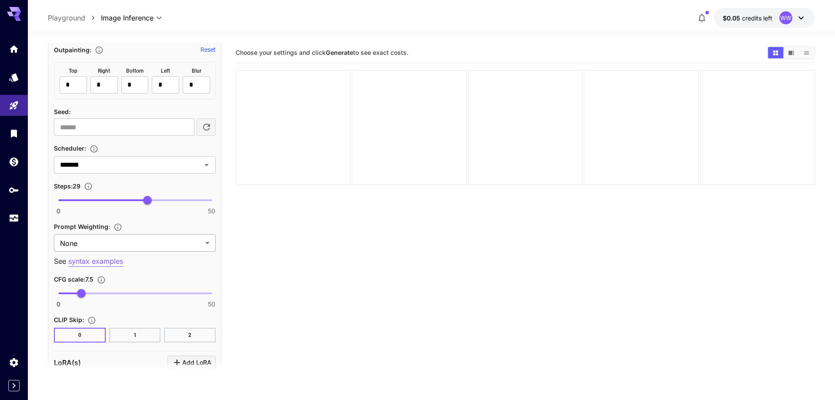
click at [153, 244] on body "**********" at bounding box center [417, 234] width 835 height 468
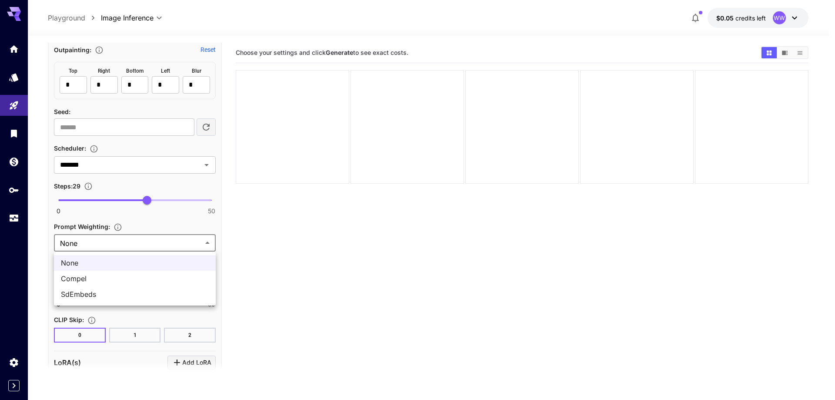
click at [144, 288] on li "SdEmbeds" at bounding box center [135, 294] width 162 height 16
type input "********"
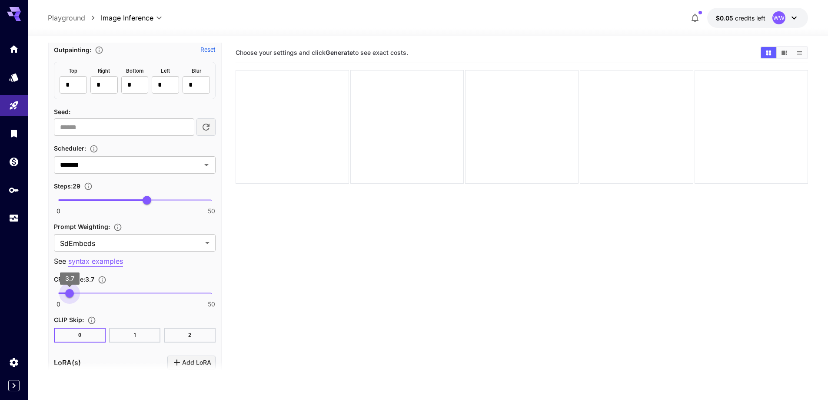
type input "***"
click at [69, 296] on span "3.4" at bounding box center [68, 293] width 9 height 9
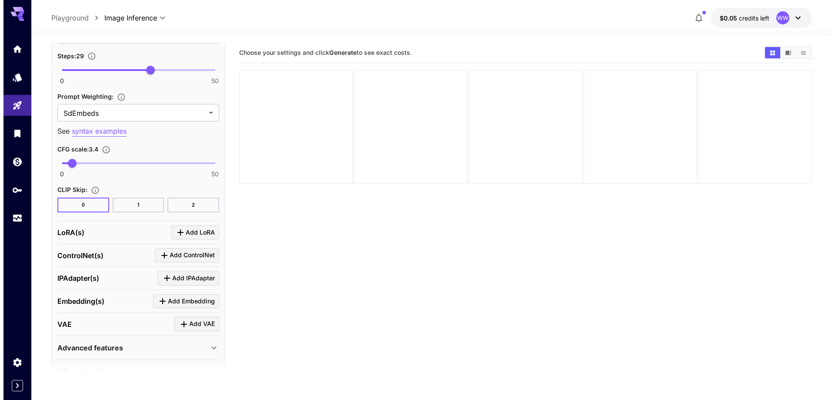
scroll to position [1205, 0]
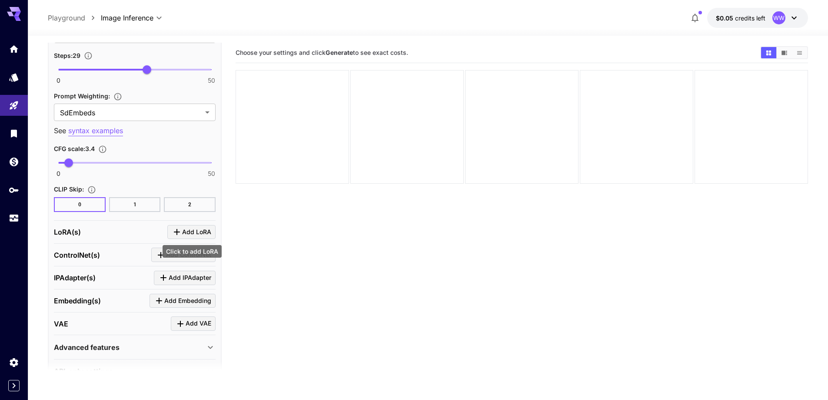
click at [191, 231] on span "Add LoRA" at bounding box center [196, 232] width 29 height 11
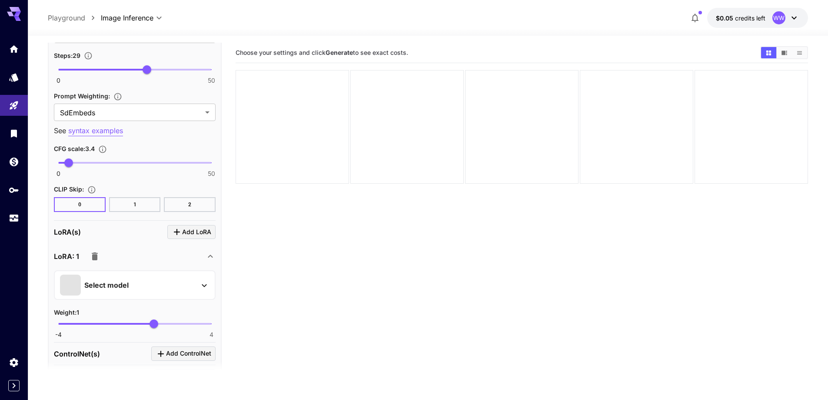
click at [160, 263] on div "LoRA: 1" at bounding box center [129, 255] width 151 height 17
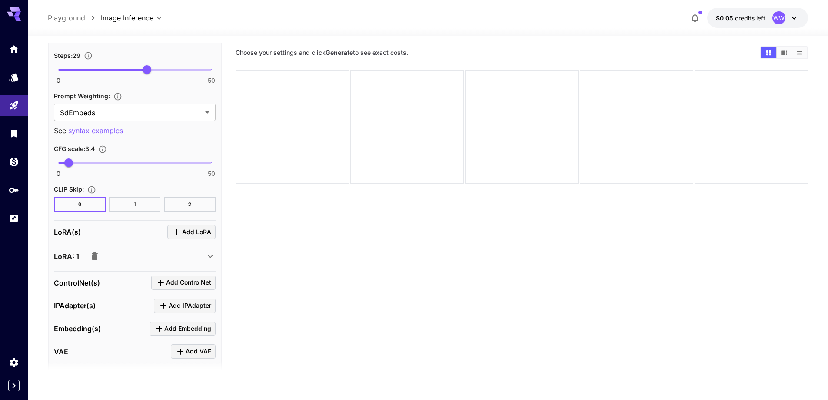
click at [170, 257] on div "LoRA: 1" at bounding box center [129, 255] width 151 height 17
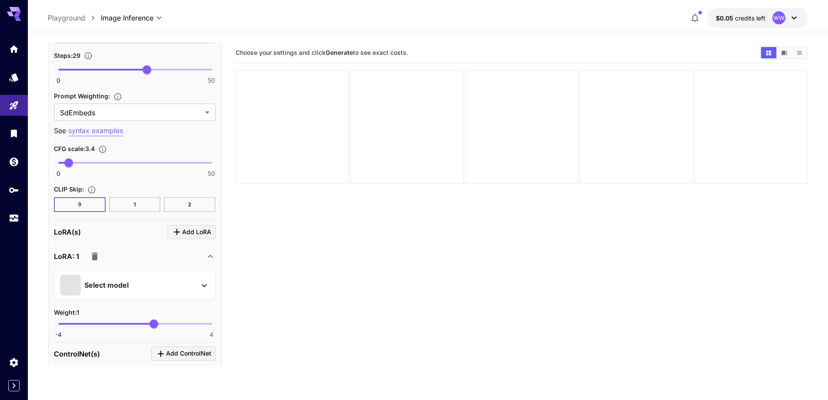
click at [153, 285] on div "Select model" at bounding box center [128, 284] width 136 height 21
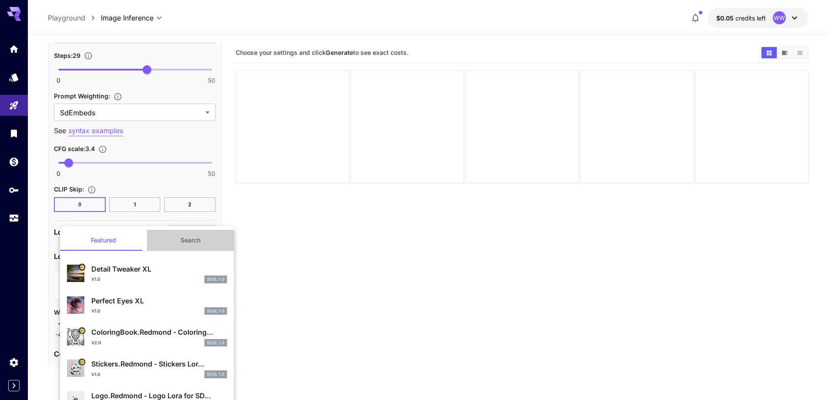
click at [188, 243] on button "Search" at bounding box center [190, 240] width 87 height 21
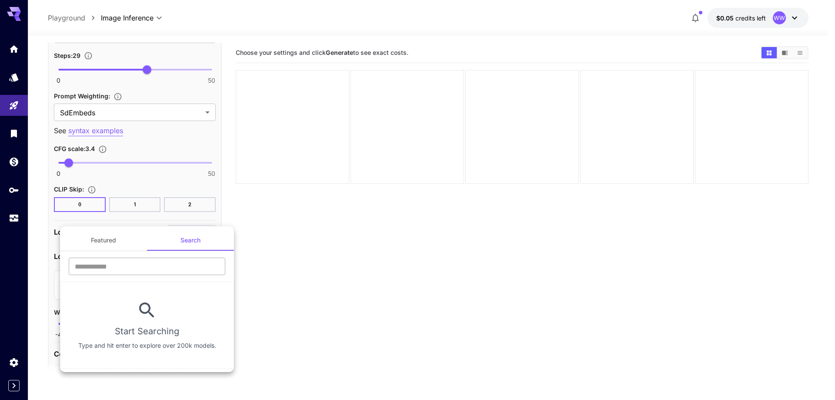
click at [162, 273] on input "text" at bounding box center [147, 265] width 157 height 17
type input "****"
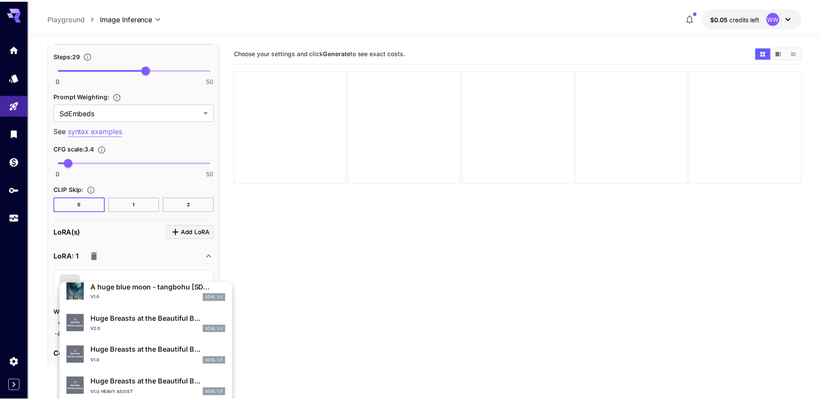
scroll to position [348, 0]
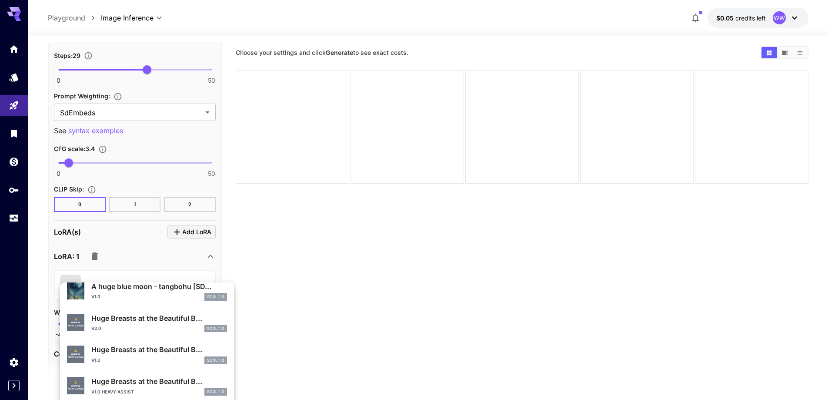
click at [144, 345] on p "Huge Breasts at the Beautiful B..." at bounding box center [159, 349] width 136 height 10
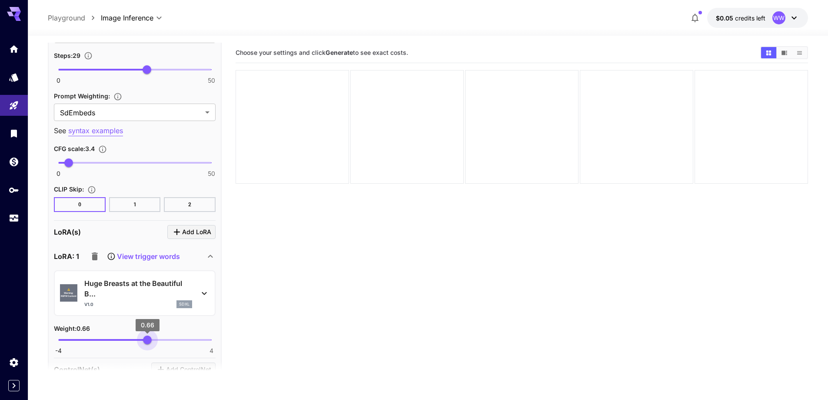
drag, startPoint x: 150, startPoint y: 341, endPoint x: 147, endPoint y: 346, distance: 5.3
click at [147, 344] on span "0.66" at bounding box center [147, 339] width 9 height 9
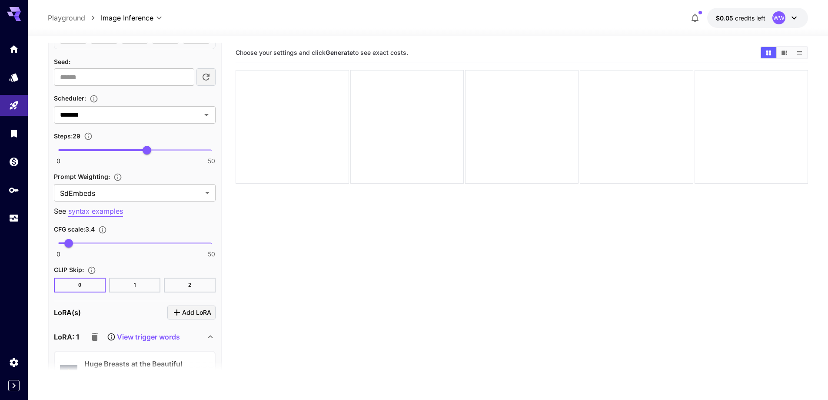
scroll to position [1248, 0]
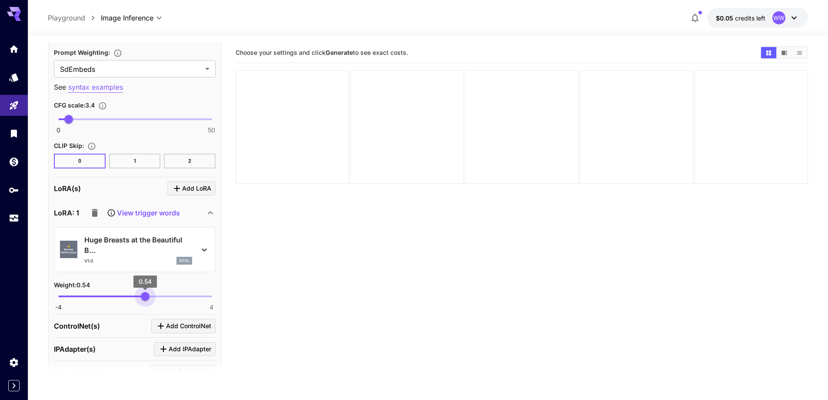
type input "****"
click at [146, 295] on span "0.57" at bounding box center [145, 296] width 9 height 9
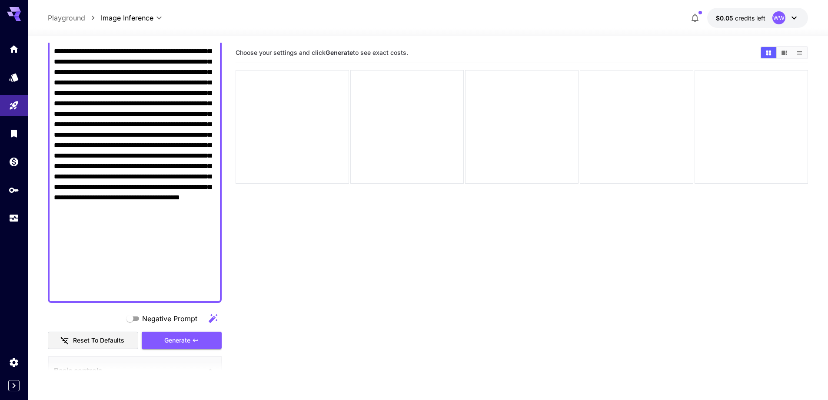
scroll to position [552, 0]
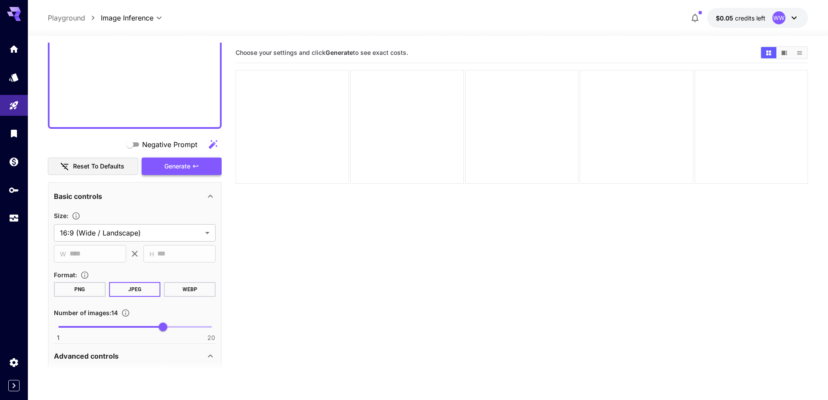
click at [187, 169] on span "Generate" at bounding box center [177, 166] width 26 height 11
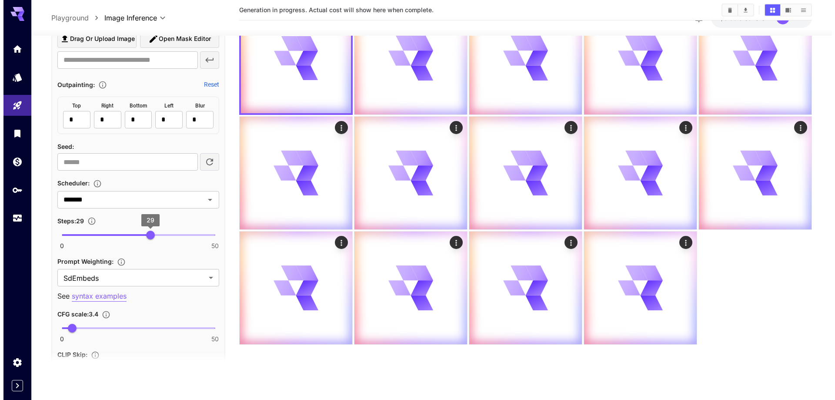
scroll to position [1248, 0]
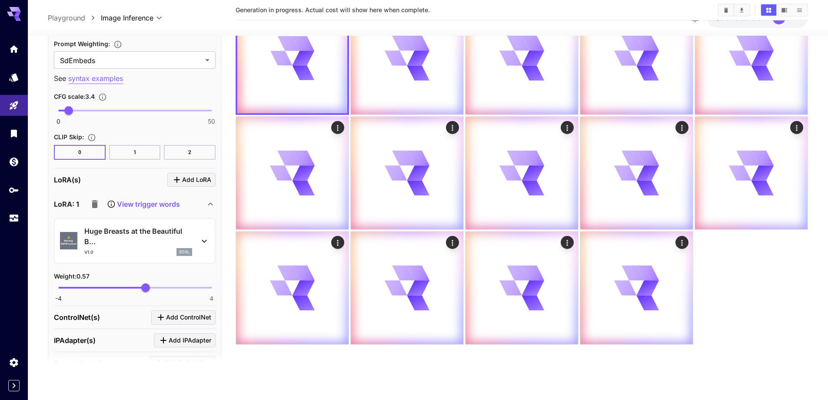
click at [139, 237] on p "Huge Breasts at the Beautiful B..." at bounding box center [138, 236] width 108 height 21
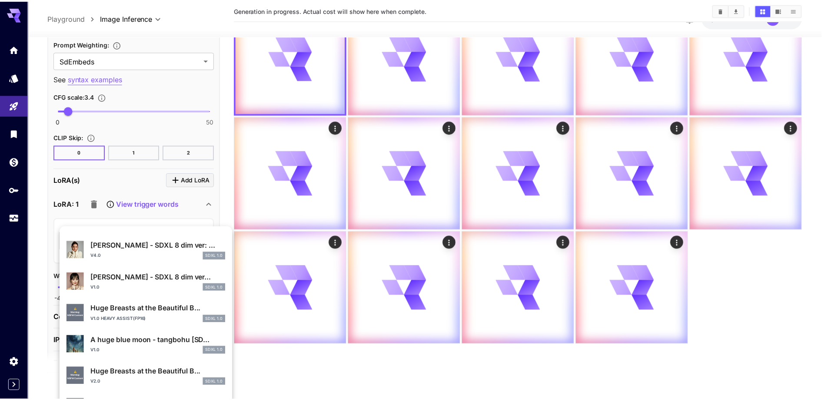
scroll to position [304, 0]
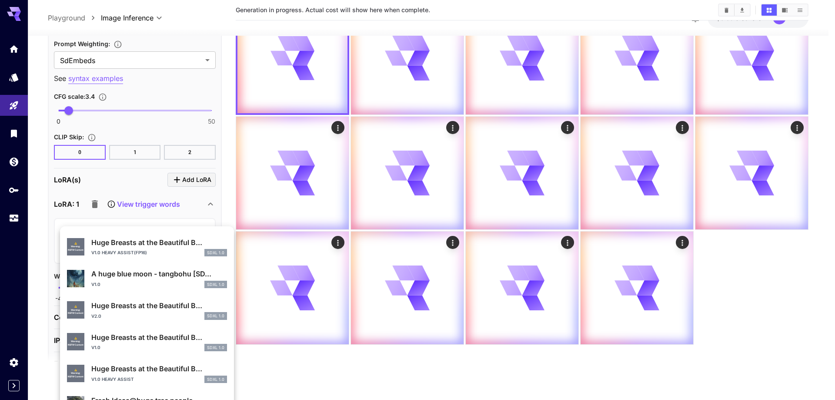
click at [134, 336] on p "Huge Breasts at the Beautiful B..." at bounding box center [159, 337] width 136 height 10
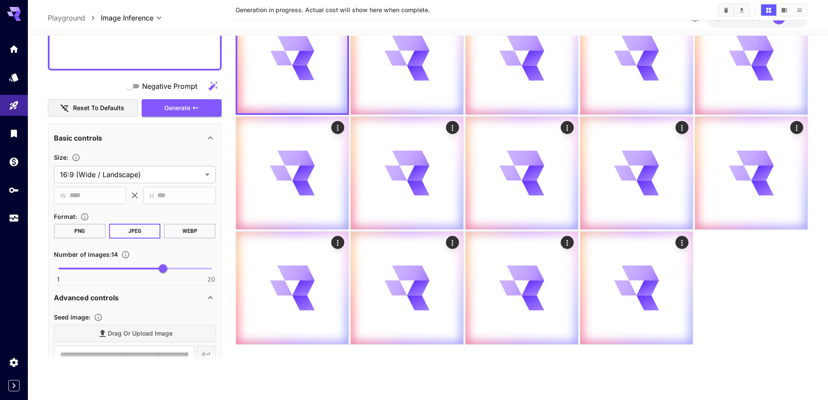
scroll to position [596, 0]
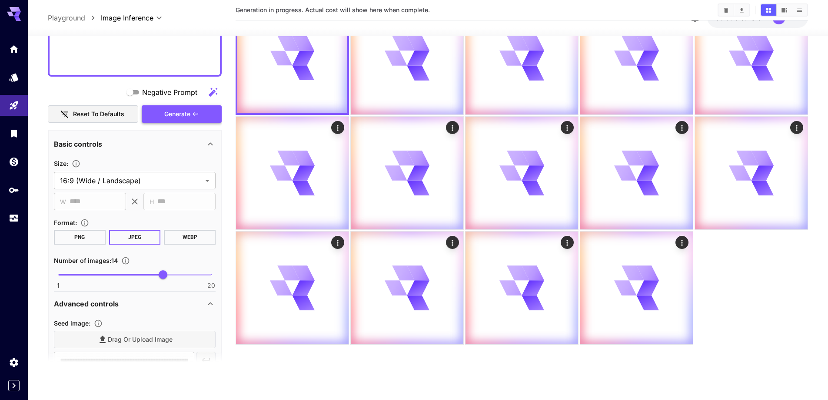
click at [189, 117] on span "Generate" at bounding box center [177, 114] width 26 height 11
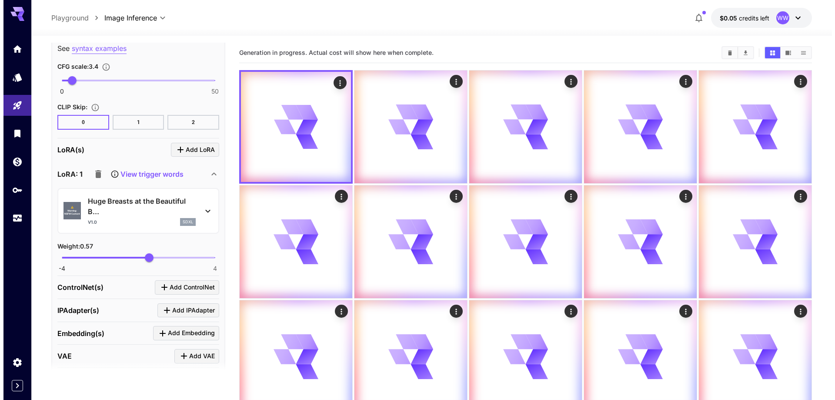
scroll to position [1292, 0]
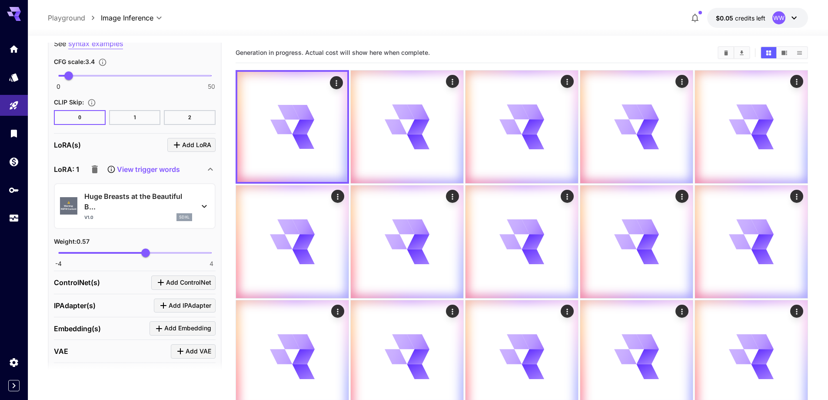
click at [140, 215] on div "v1.0 sdxl" at bounding box center [138, 217] width 108 height 8
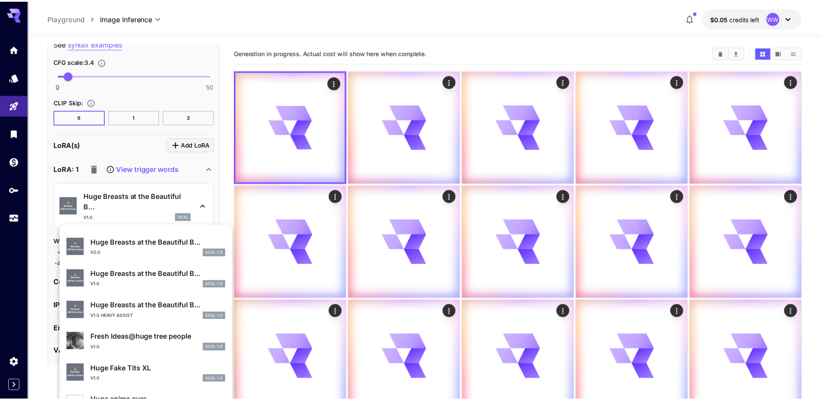
scroll to position [378, 0]
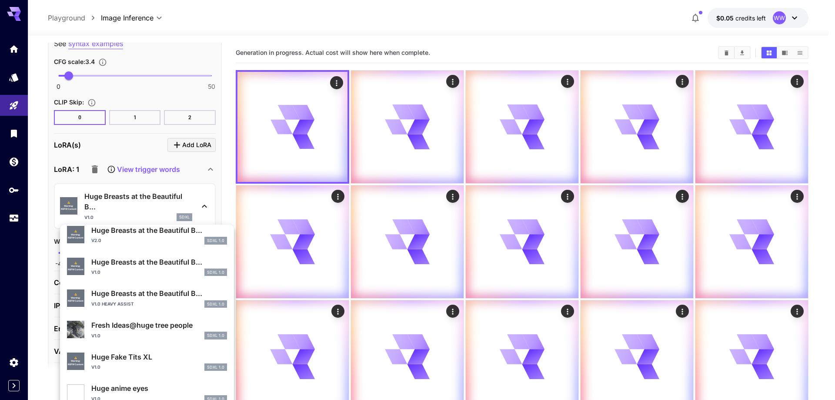
click at [157, 304] on div "v1.0 heavy assist SDXL 1.0" at bounding box center [159, 304] width 136 height 8
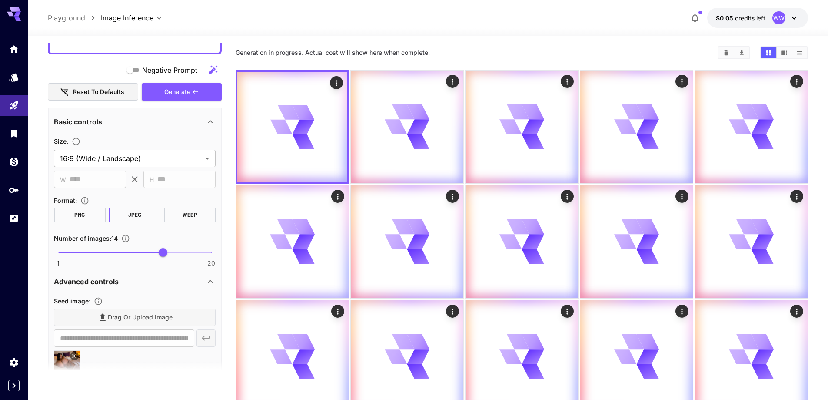
scroll to position [552, 0]
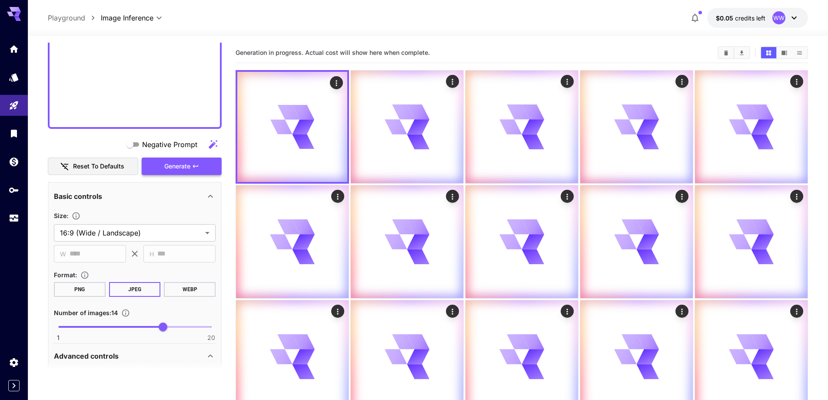
click at [190, 168] on span "Generate" at bounding box center [177, 166] width 26 height 11
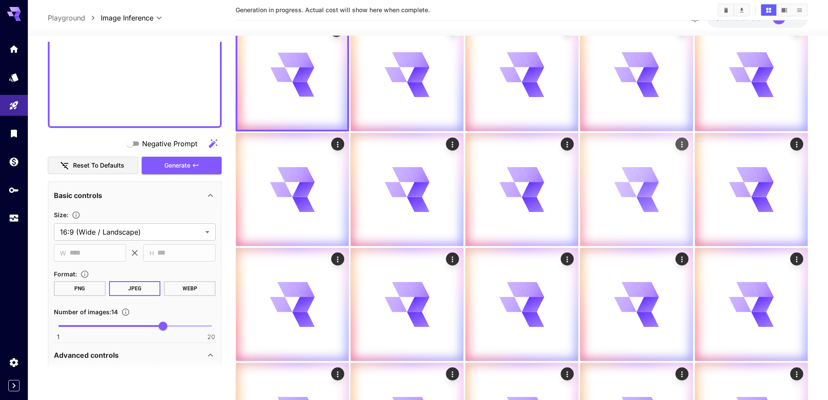
scroll to position [0, 0]
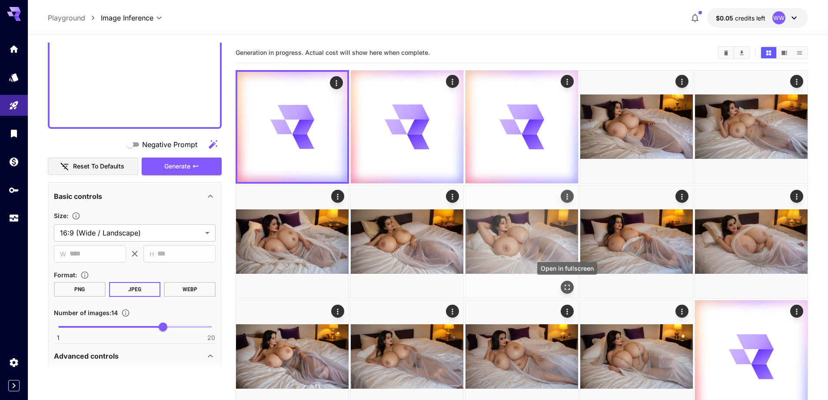
click at [565, 286] on icon "Open in fullscreen" at bounding box center [567, 286] width 5 height 5
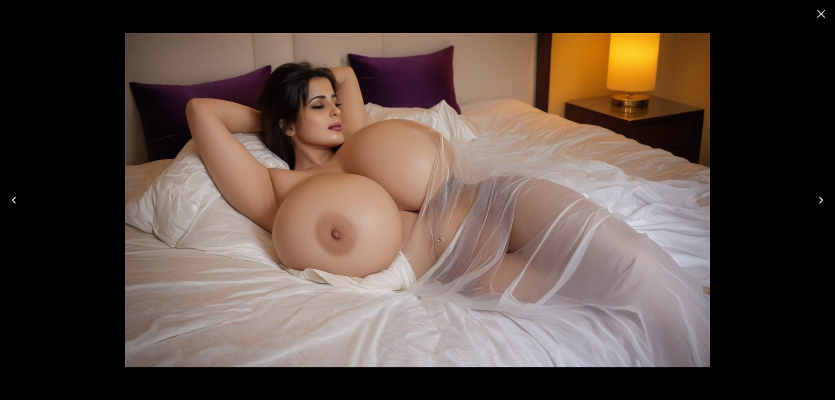
click at [817, 13] on icon "Close" at bounding box center [821, 14] width 14 height 14
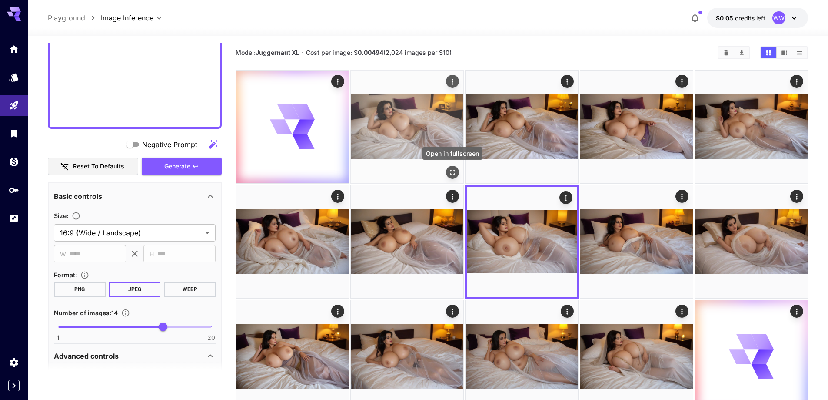
click at [454, 170] on icon "Open in fullscreen" at bounding box center [452, 172] width 9 height 9
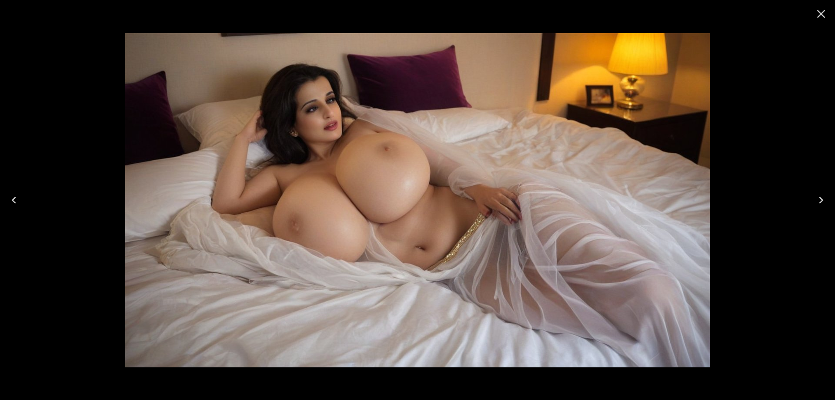
click at [816, 14] on icon "Close" at bounding box center [821, 14] width 14 height 14
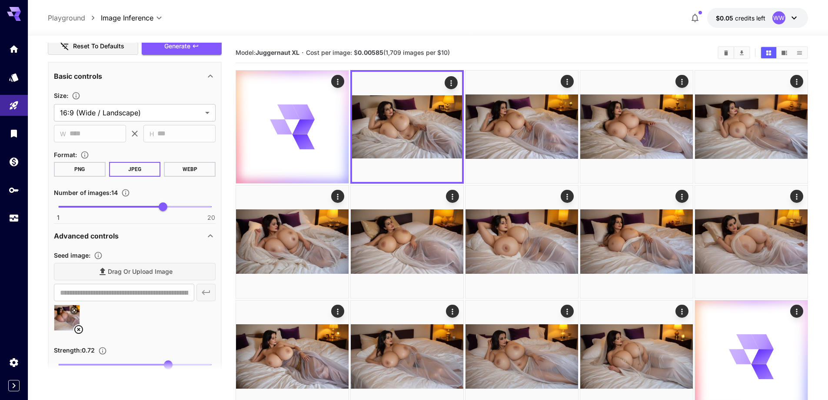
scroll to position [683, 0]
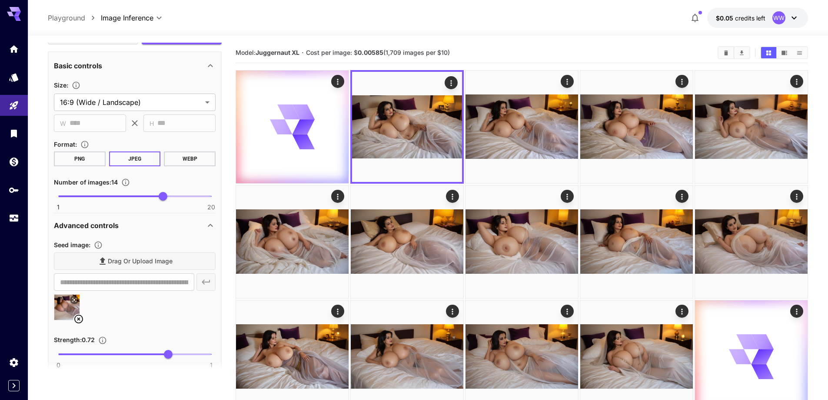
click at [79, 316] on icon at bounding box center [78, 319] width 10 height 10
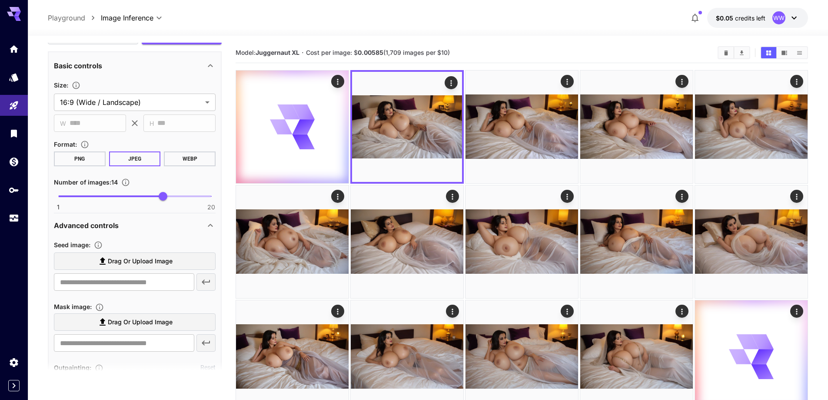
click at [167, 263] on span "Drag or upload image" at bounding box center [140, 261] width 65 height 11
click at [0, 0] on input "Drag or upload image" at bounding box center [0, 0] width 0 height 0
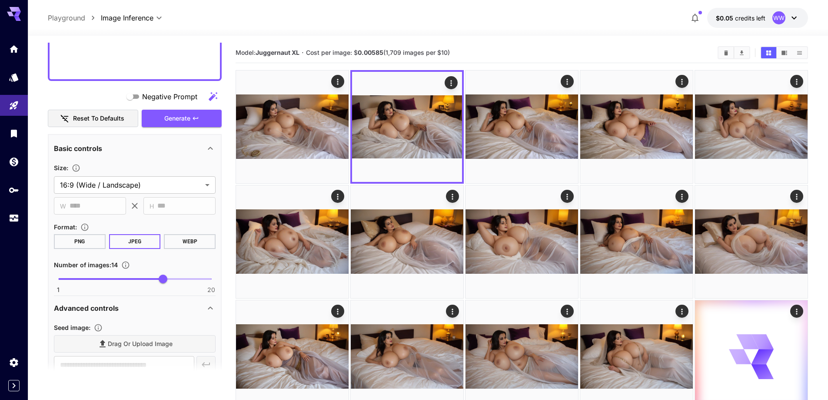
scroll to position [596, 0]
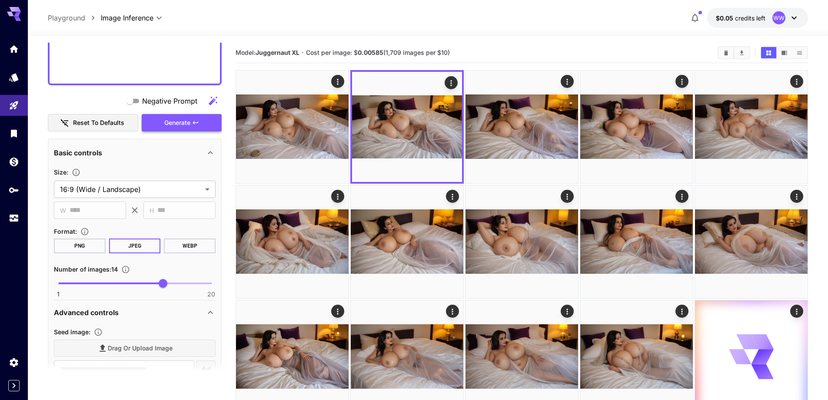
type input "**********"
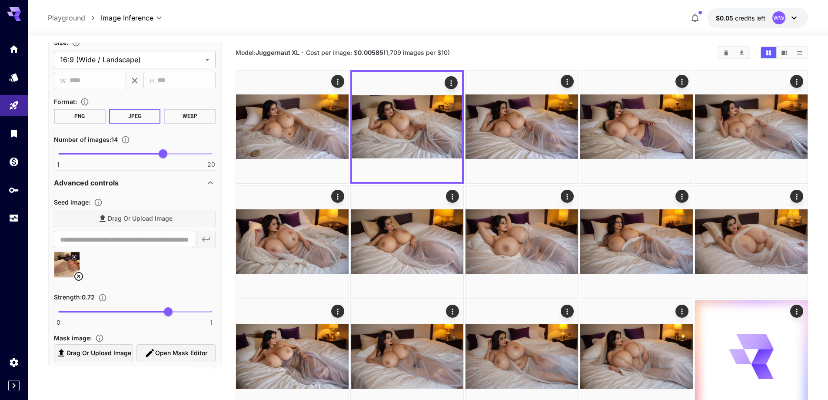
scroll to position [726, 0]
drag, startPoint x: 168, startPoint y: 314, endPoint x: 161, endPoint y: 313, distance: 6.6
click at [161, 313] on span "0.67" at bounding box center [161, 310] width 9 height 9
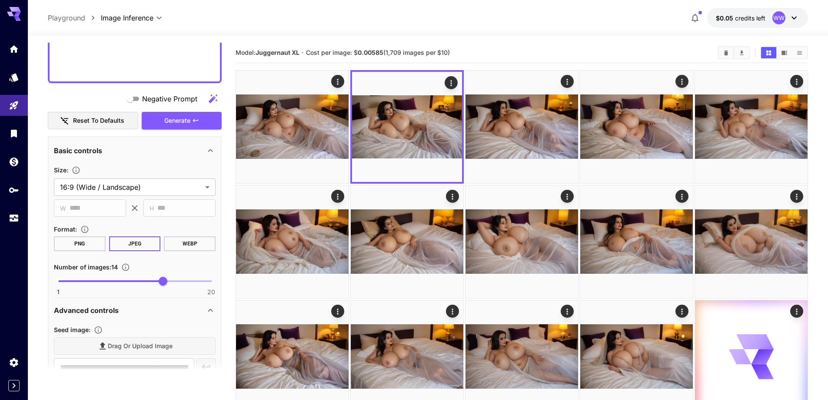
scroll to position [596, 0]
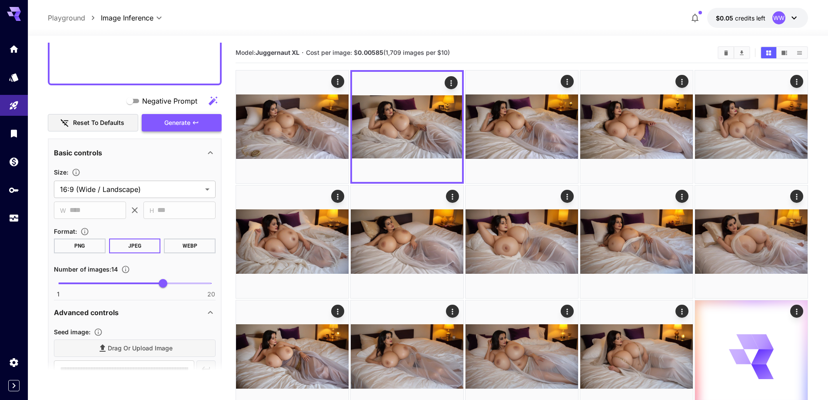
click at [189, 125] on span "Generate" at bounding box center [177, 122] width 26 height 11
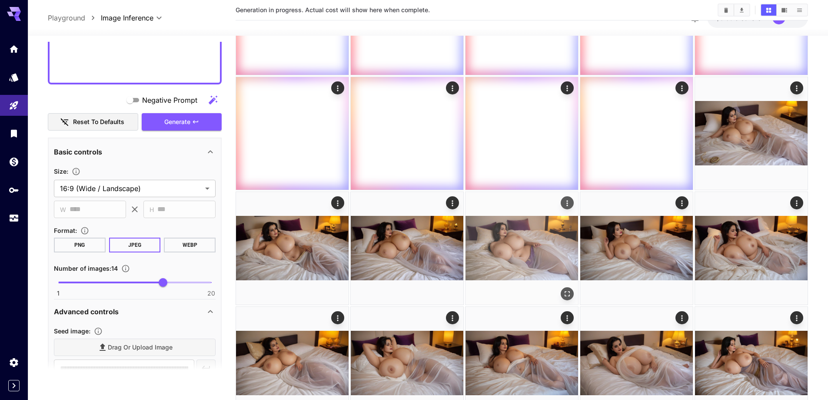
scroll to position [217, 0]
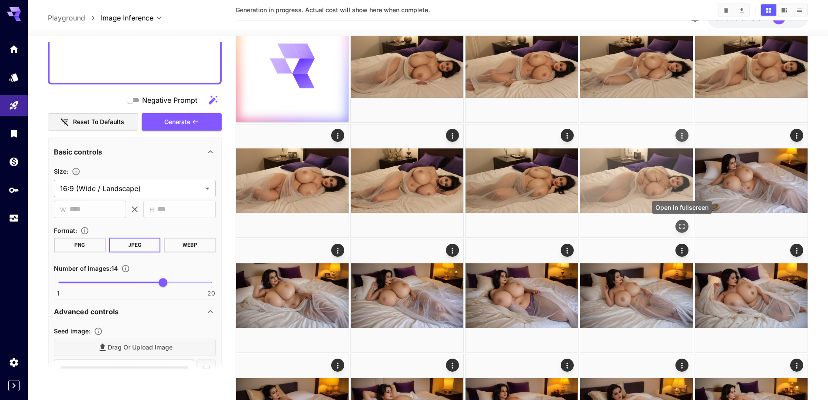
click at [681, 227] on icon "Open in fullscreen" at bounding box center [682, 226] width 9 height 9
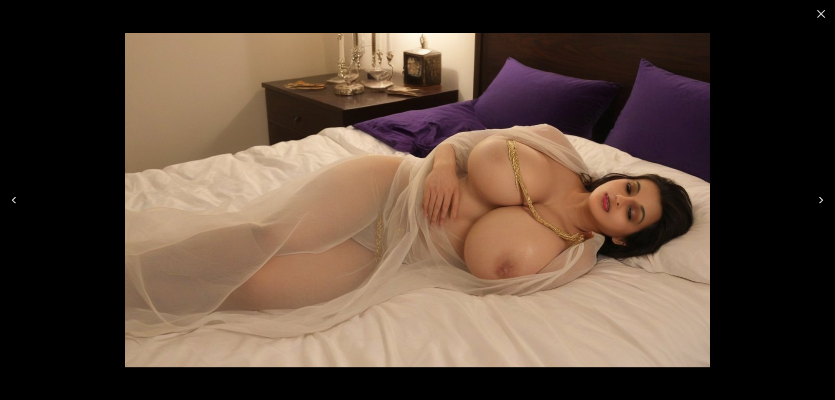
click at [16, 200] on icon "Previous" at bounding box center [14, 200] width 14 height 14
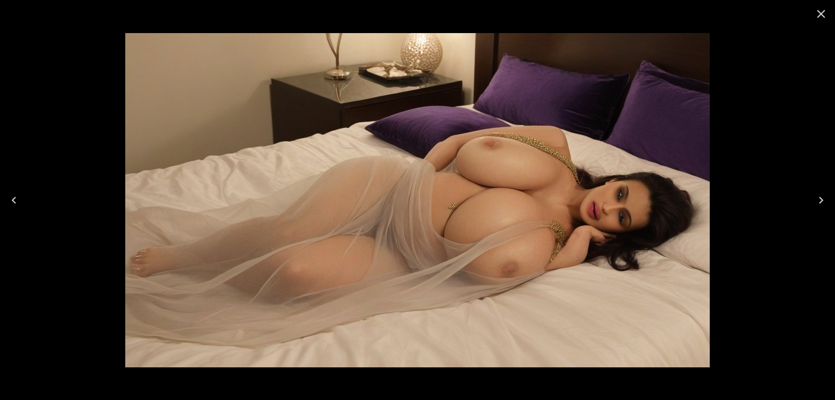
click at [16, 200] on icon "Previous" at bounding box center [14, 200] width 14 height 14
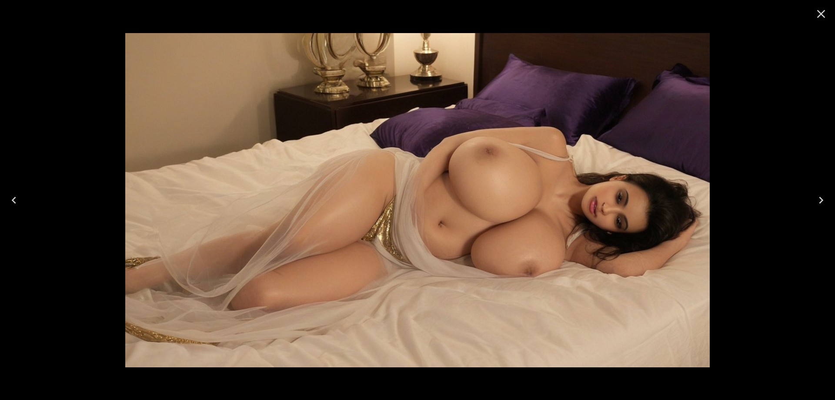
click at [16, 200] on icon "Previous" at bounding box center [14, 200] width 14 height 14
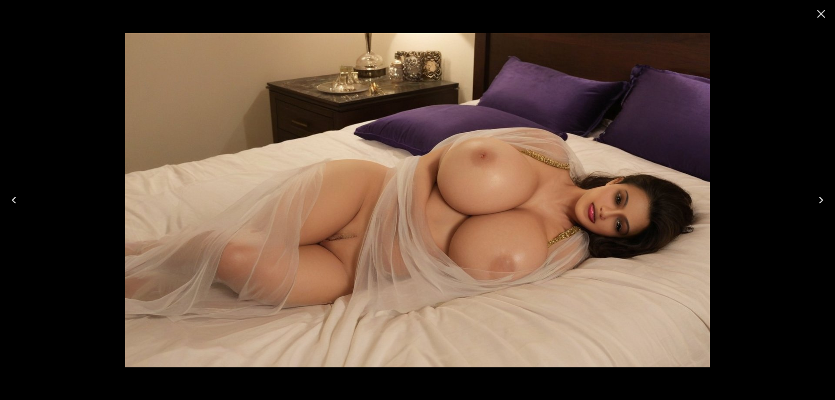
click at [16, 200] on icon "Previous" at bounding box center [14, 200] width 14 height 14
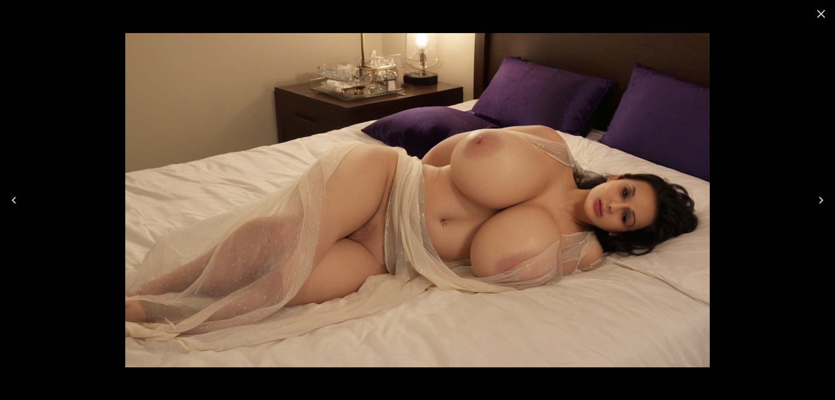
click at [16, 200] on icon "Previous" at bounding box center [14, 200] width 14 height 14
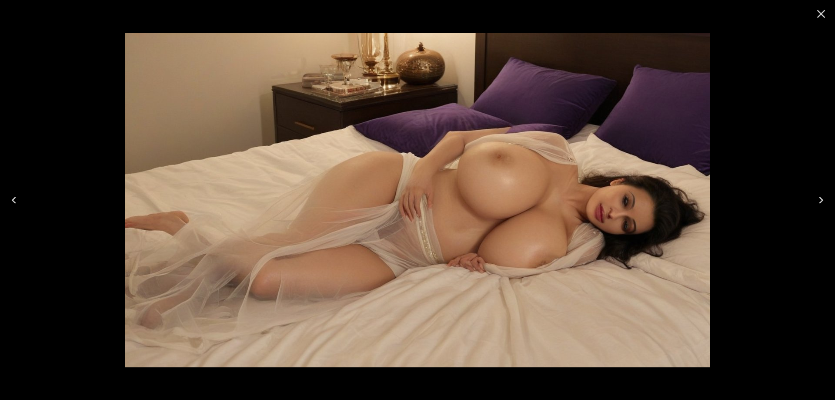
click at [16, 200] on icon "Previous" at bounding box center [14, 200] width 14 height 14
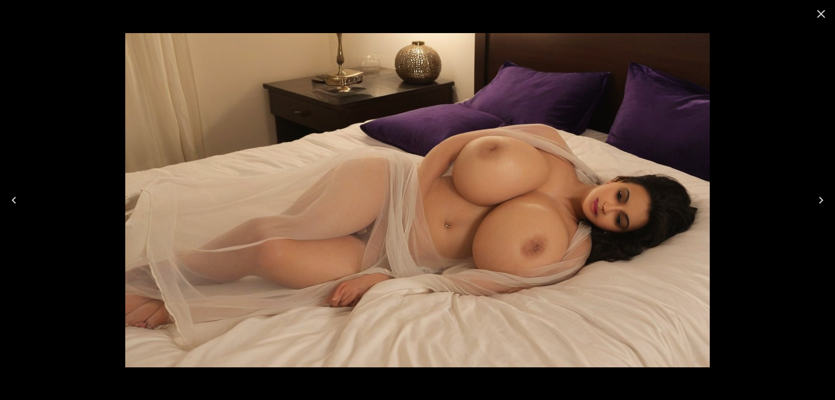
click at [16, 200] on icon "Previous" at bounding box center [14, 200] width 14 height 14
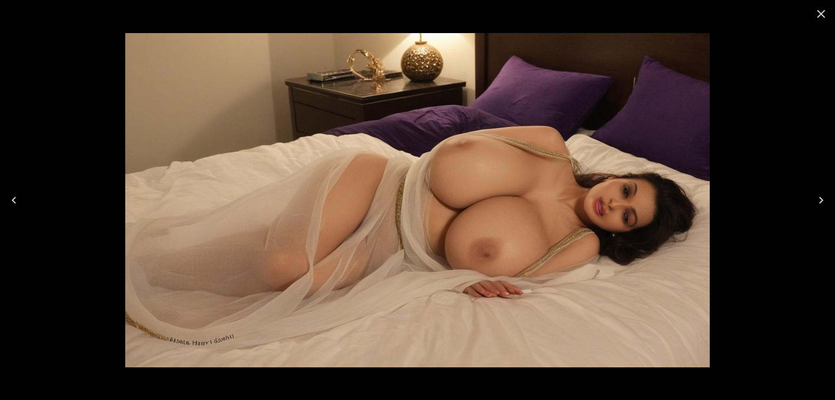
click at [16, 200] on icon "Previous" at bounding box center [14, 200] width 14 height 14
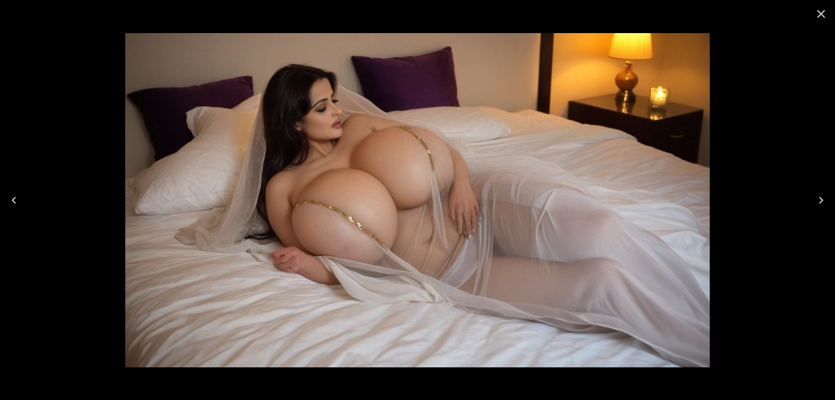
click at [818, 17] on icon "Close" at bounding box center [821, 14] width 8 height 8
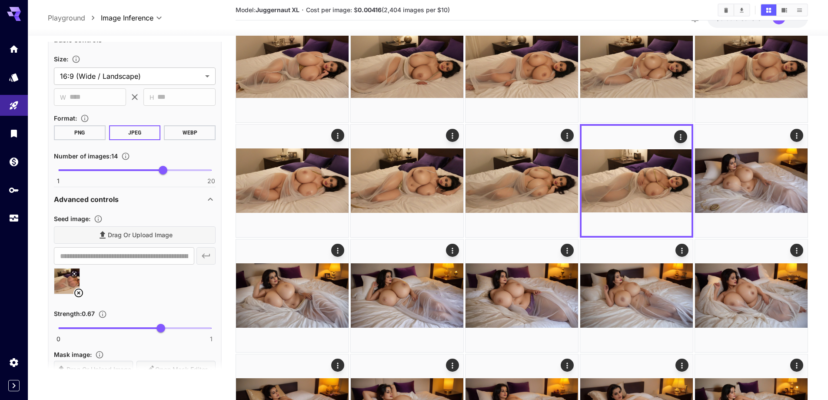
scroll to position [726, 0]
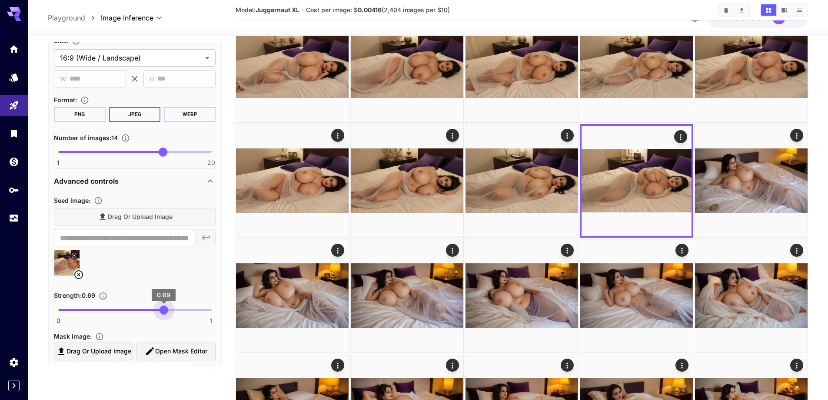
type input "***"
click at [166, 309] on span "0.7" at bounding box center [165, 309] width 9 height 9
click at [81, 277] on icon at bounding box center [78, 274] width 10 height 10
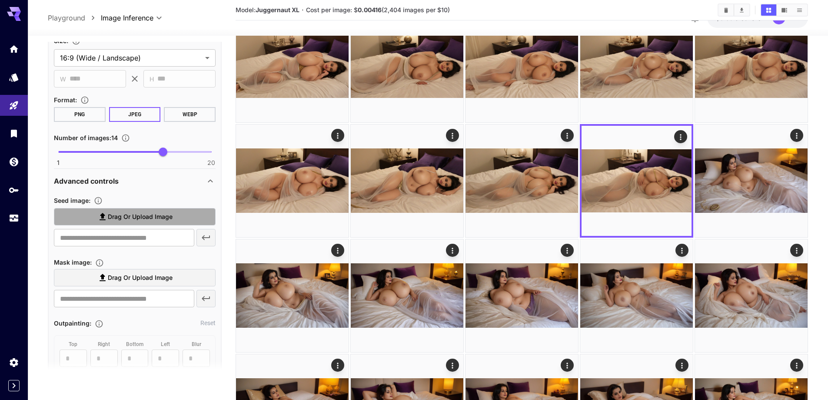
click at [150, 221] on span "Drag or upload image" at bounding box center [140, 216] width 65 height 11
click at [0, 0] on input "Drag or upload image" at bounding box center [0, 0] width 0 height 0
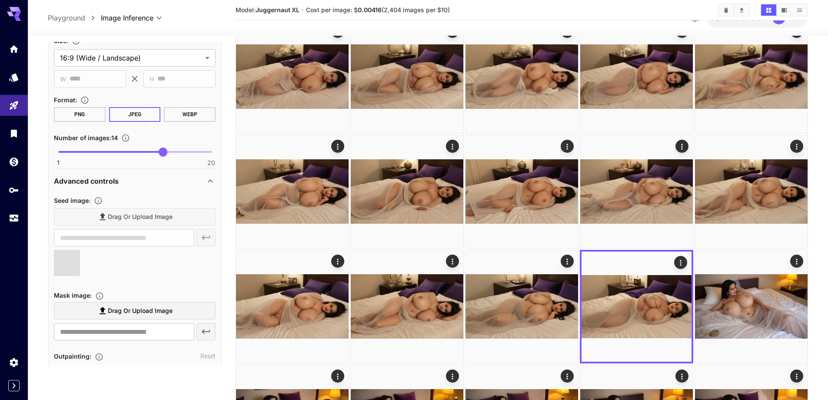
type input "**********"
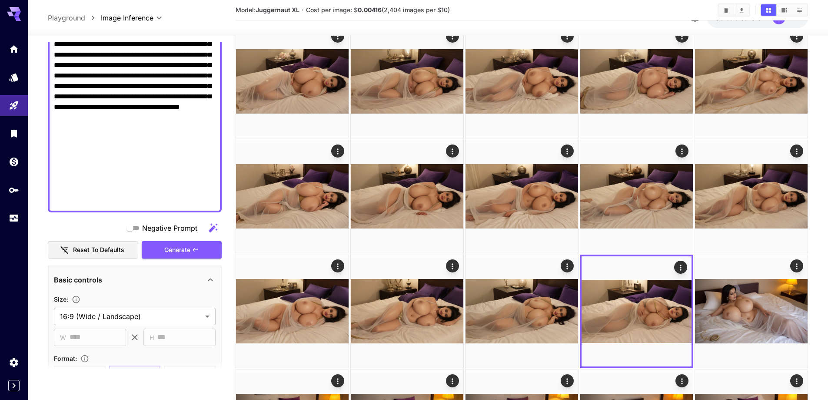
scroll to position [465, 0]
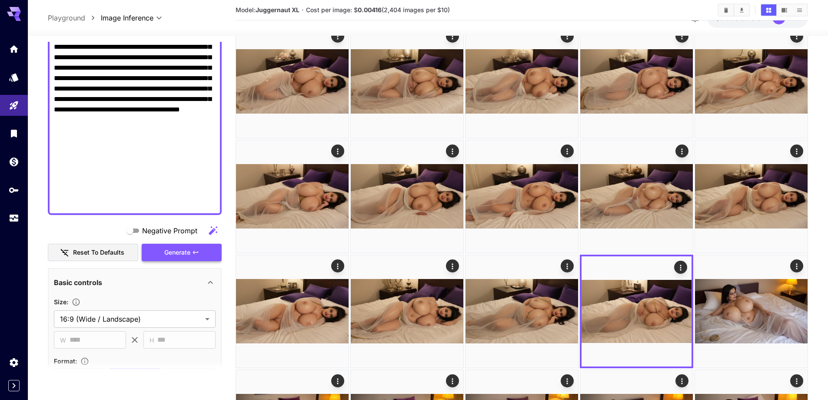
click at [190, 252] on span "Generate" at bounding box center [177, 252] width 26 height 11
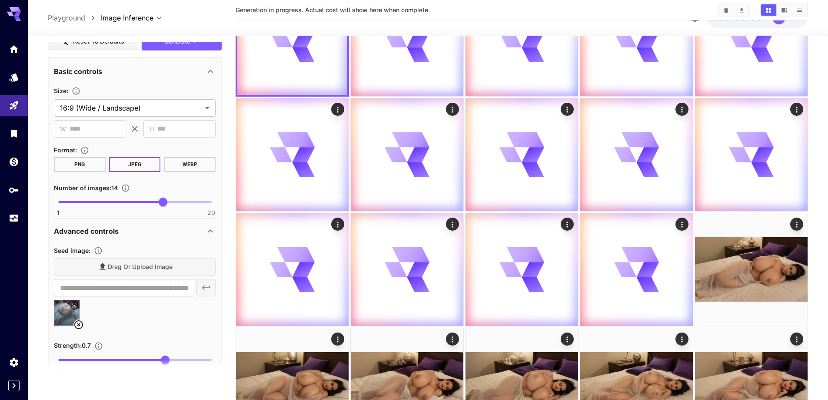
scroll to position [683, 0]
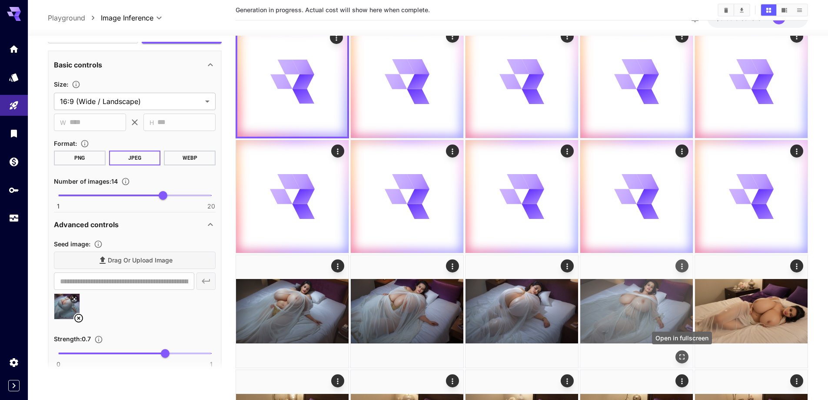
click at [683, 356] on icon "Open in fullscreen" at bounding box center [682, 356] width 9 height 9
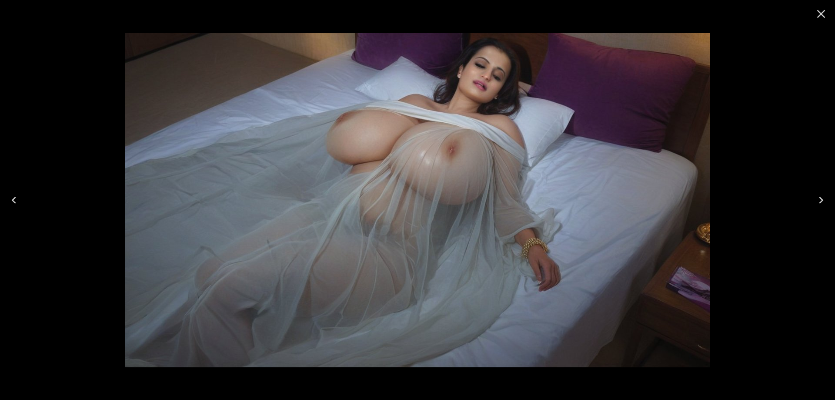
click at [16, 207] on button "Previous" at bounding box center [14, 200] width 28 height 35
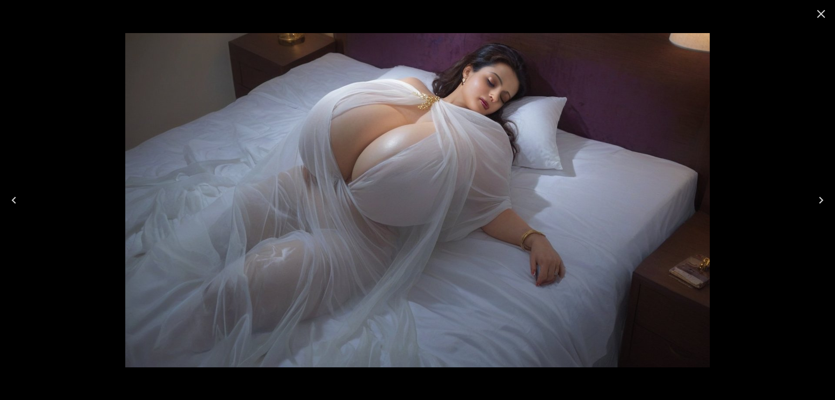
click at [15, 207] on button "Previous" at bounding box center [14, 200] width 28 height 35
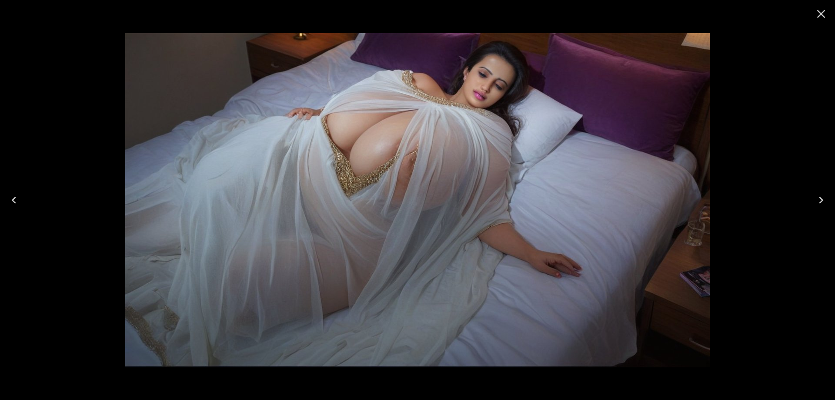
click at [15, 207] on button "Previous" at bounding box center [14, 200] width 28 height 35
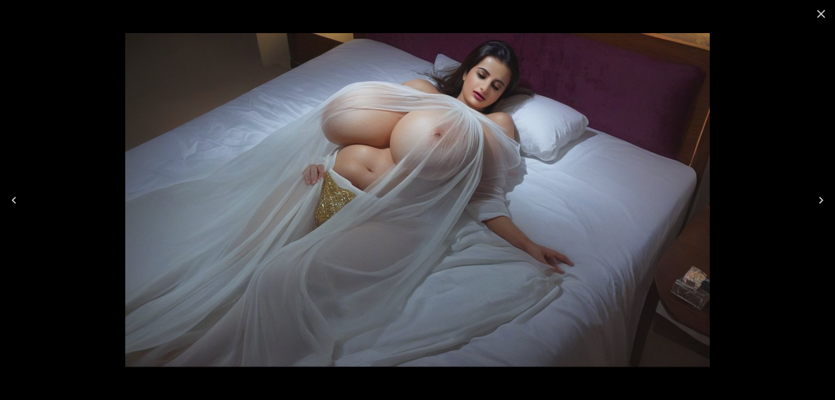
click at [15, 207] on button "Previous" at bounding box center [14, 200] width 28 height 35
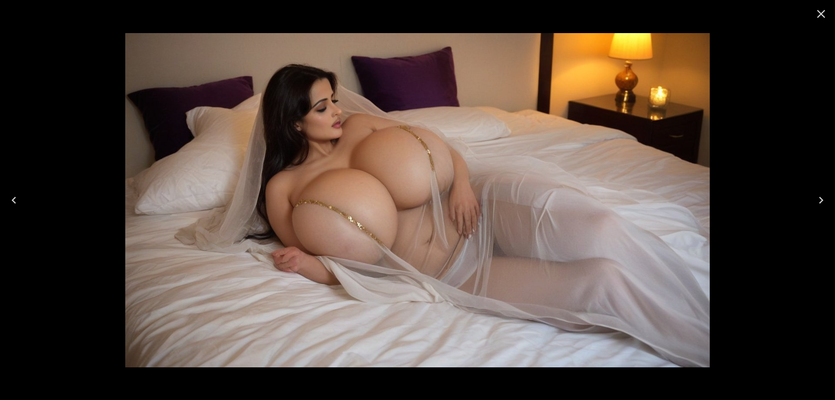
click at [820, 17] on icon "Close" at bounding box center [821, 14] width 14 height 14
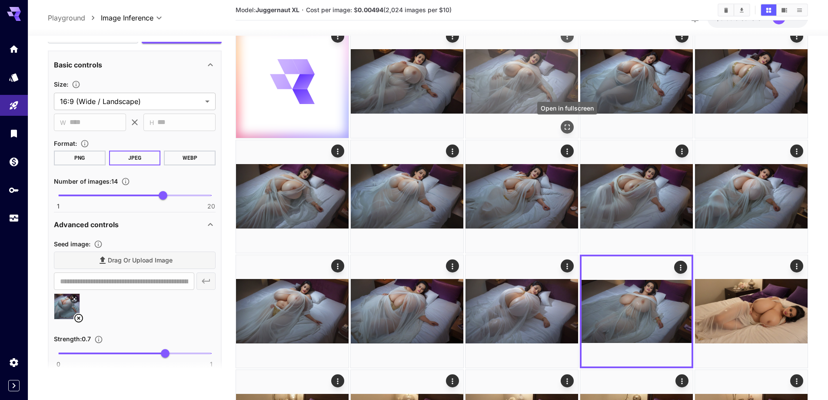
click at [572, 126] on button "Open in fullscreen" at bounding box center [567, 126] width 13 height 13
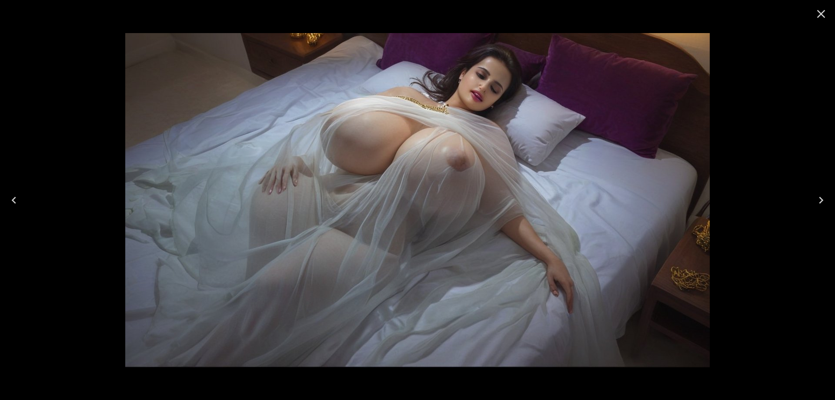
click at [821, 195] on icon "Next" at bounding box center [821, 200] width 14 height 14
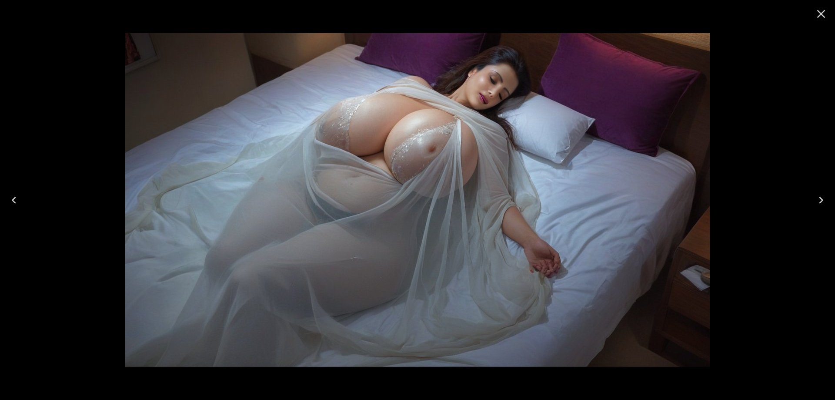
click at [821, 195] on icon "Next" at bounding box center [821, 200] width 14 height 14
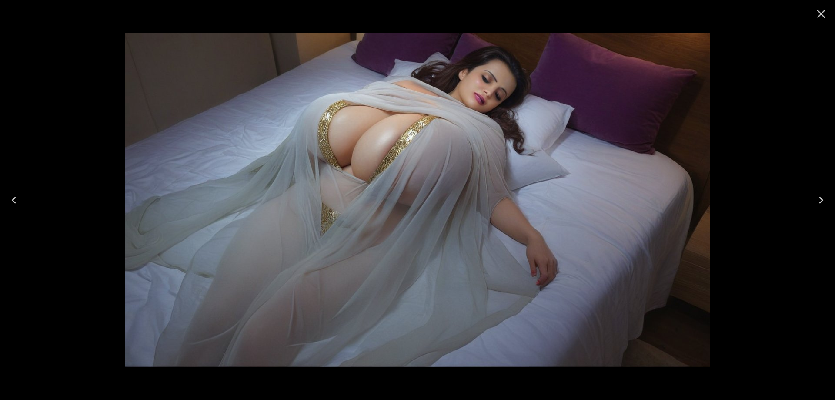
click at [821, 195] on icon "Next" at bounding box center [821, 200] width 14 height 14
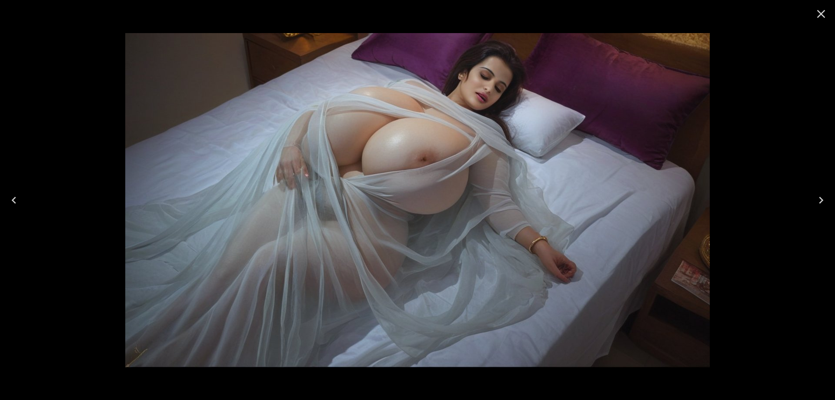
click at [821, 195] on icon "Next" at bounding box center [821, 200] width 14 height 14
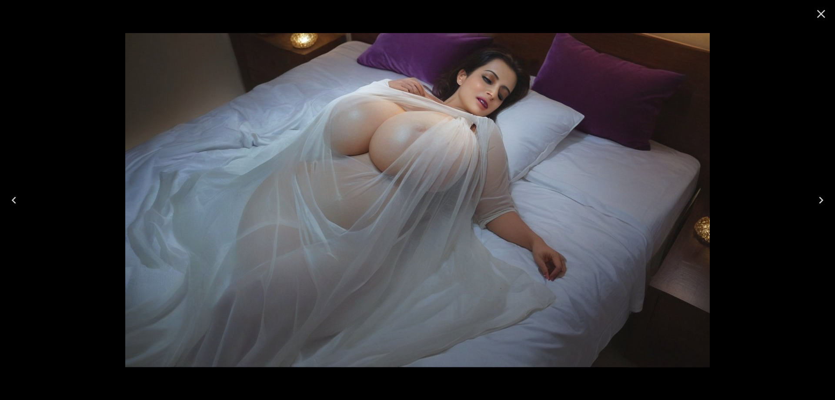
click at [821, 195] on icon "Next" at bounding box center [821, 200] width 14 height 14
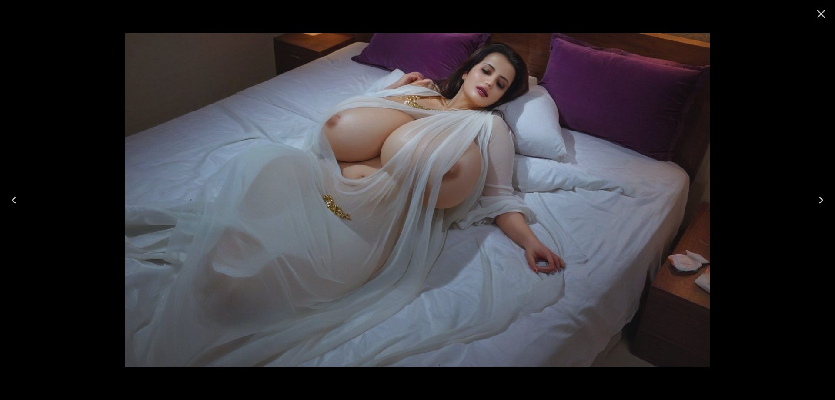
click at [825, 16] on icon "Close" at bounding box center [821, 14] width 14 height 14
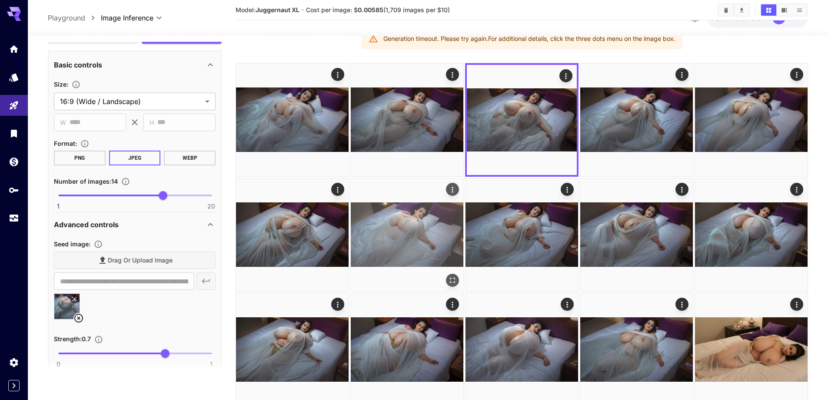
scroll to position [0, 0]
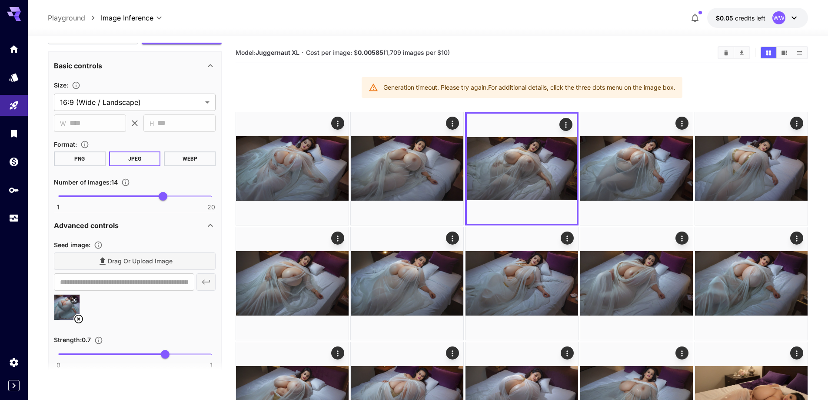
click at [83, 317] on icon at bounding box center [78, 319] width 10 height 10
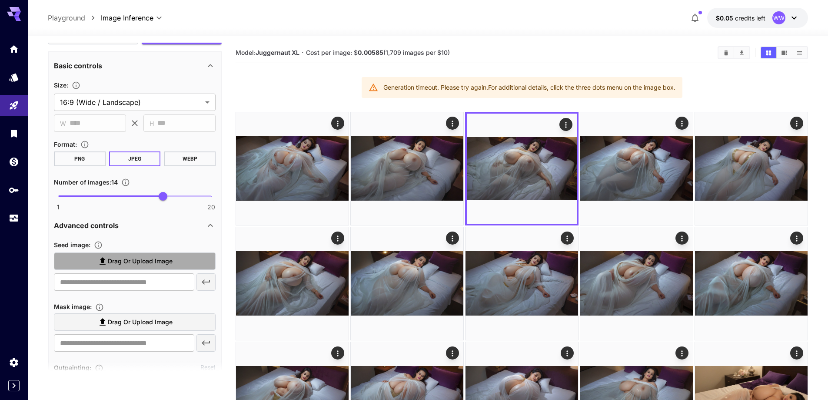
click at [154, 256] on span "Drag or upload image" at bounding box center [140, 261] width 65 height 11
click at [0, 0] on input "Drag or upload image" at bounding box center [0, 0] width 0 height 0
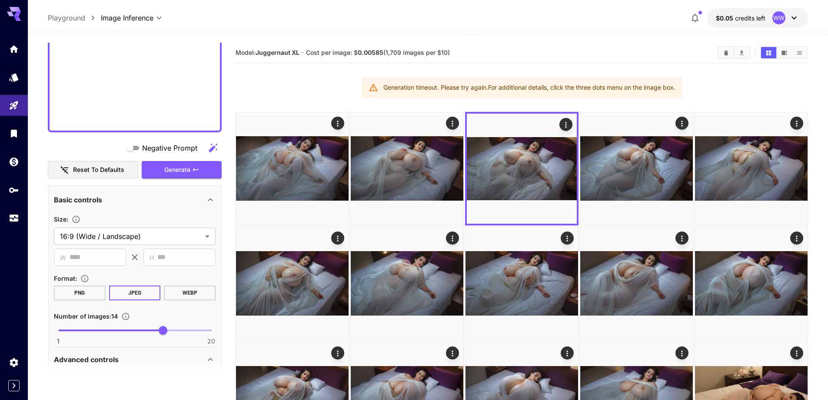
type input "**********"
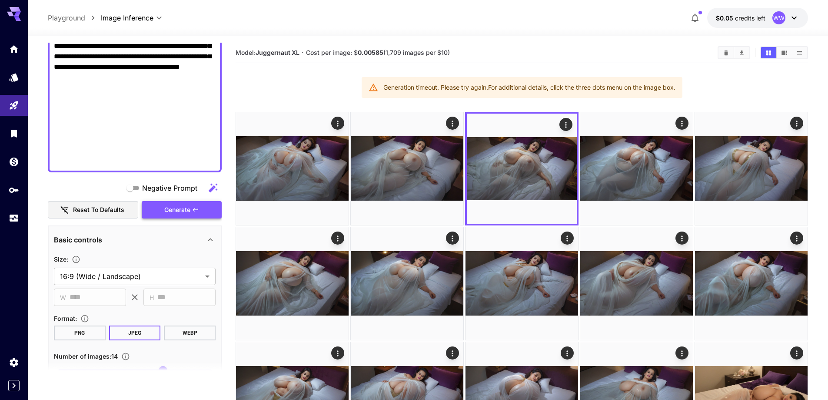
click at [176, 216] on button "Generate" at bounding box center [182, 210] width 80 height 18
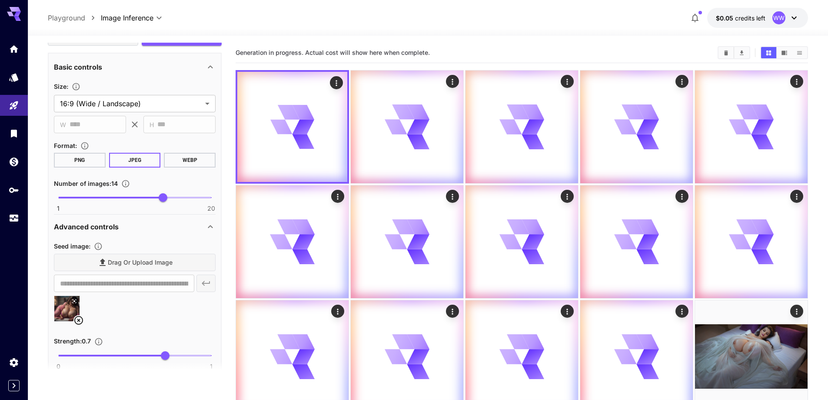
scroll to position [683, 0]
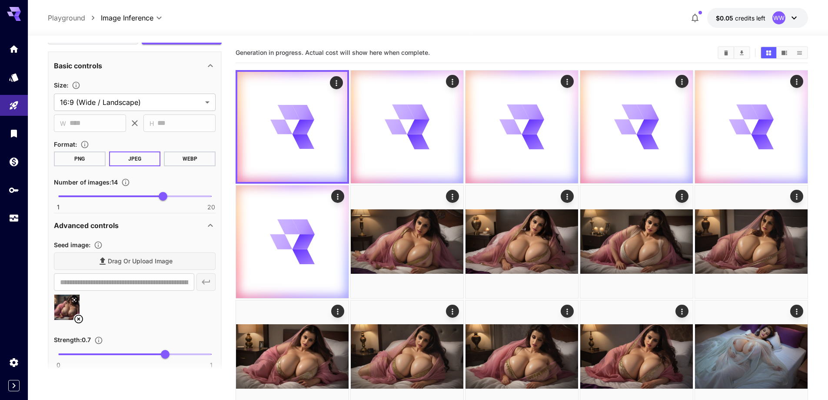
click at [79, 320] on icon at bounding box center [78, 319] width 10 height 10
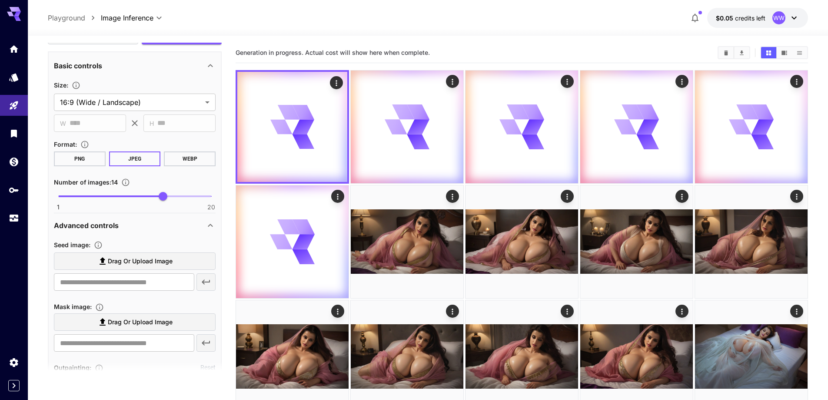
click at [168, 260] on span "Drag or upload image" at bounding box center [140, 261] width 65 height 11
click at [0, 0] on input "Drag or upload image" at bounding box center [0, 0] width 0 height 0
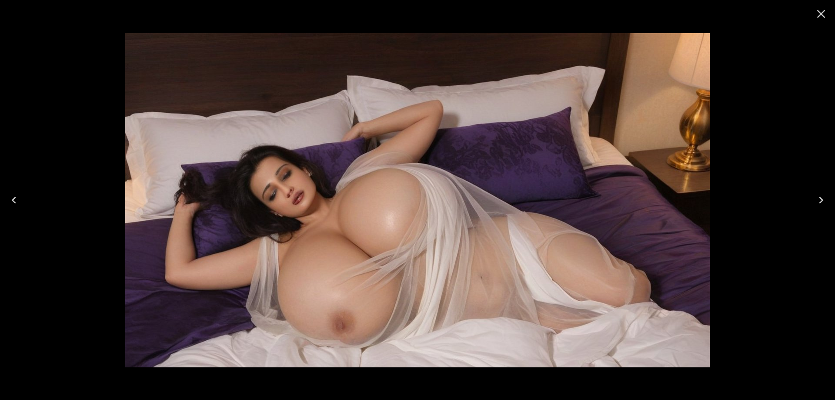
click at [822, 201] on icon "Next" at bounding box center [821, 200] width 14 height 14
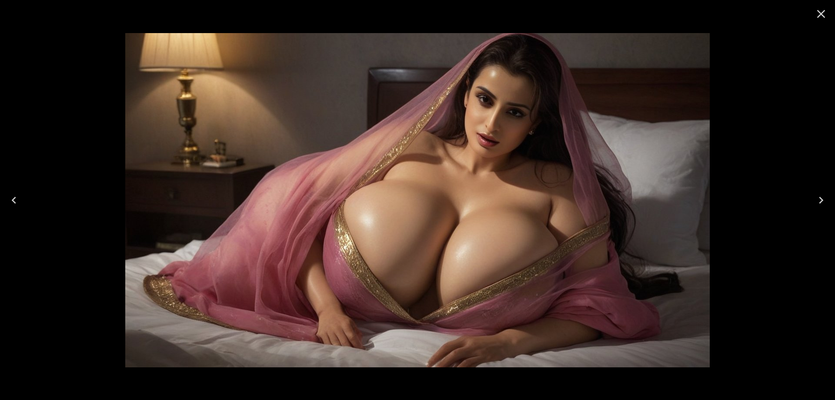
click at [819, 19] on icon "Close" at bounding box center [821, 14] width 14 height 14
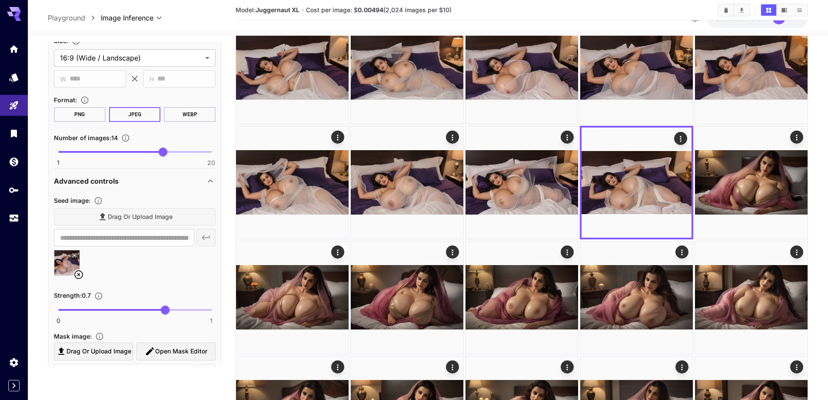
click at [82, 275] on icon at bounding box center [78, 274] width 10 height 10
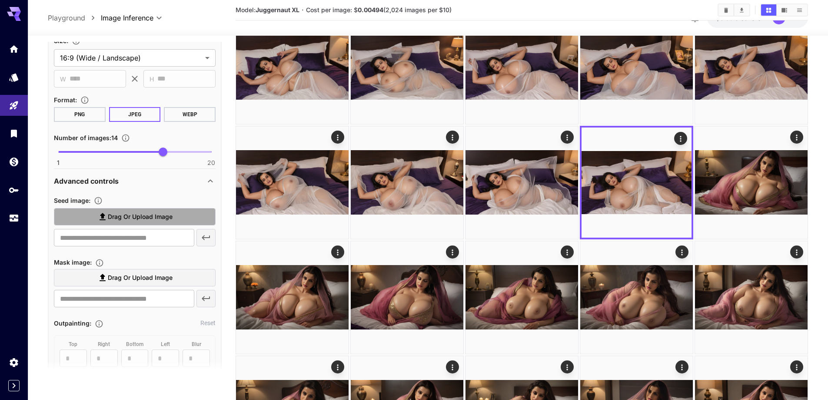
click at [170, 210] on label "Drag or upload image" at bounding box center [135, 217] width 162 height 18
click at [0, 0] on input "Drag or upload image" at bounding box center [0, 0] width 0 height 0
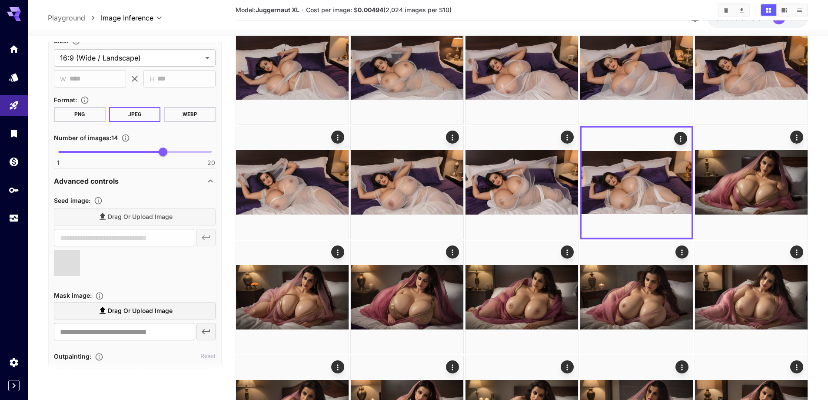
type input "**********"
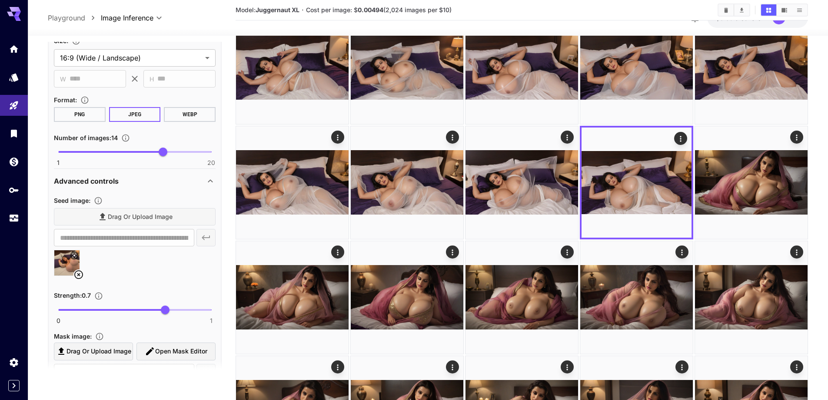
scroll to position [596, 0]
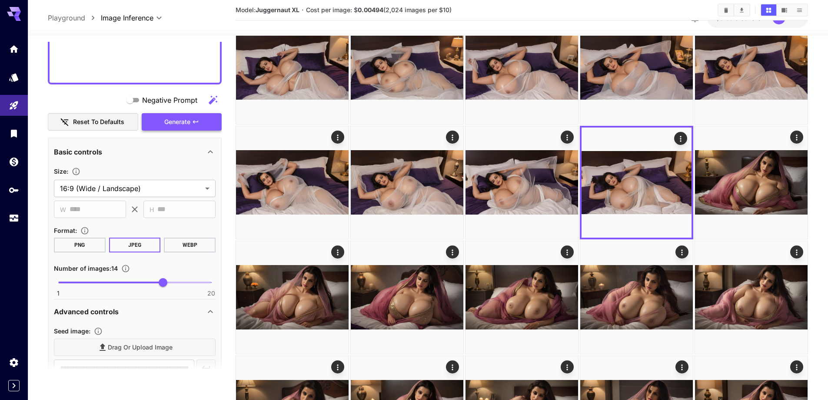
click at [199, 124] on icon "button" at bounding box center [195, 121] width 7 height 7
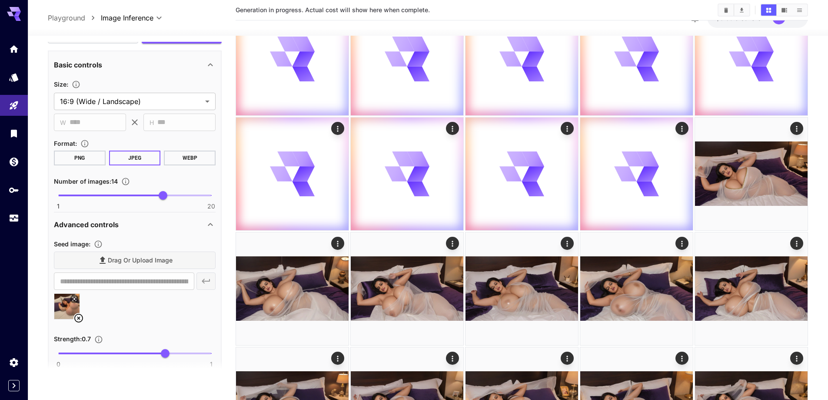
scroll to position [174, 0]
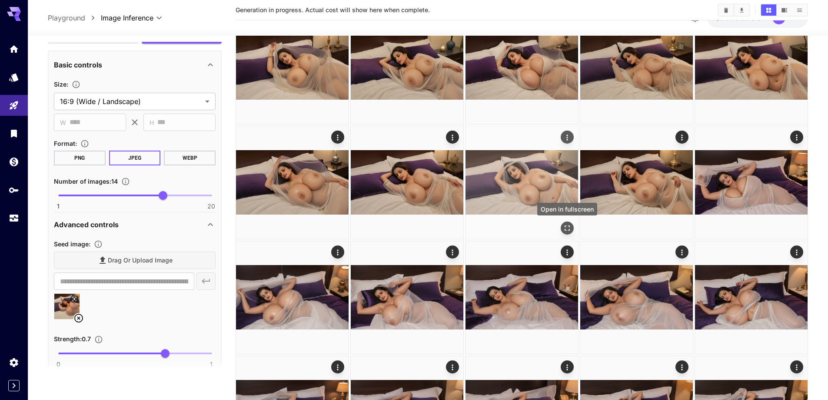
click at [570, 226] on icon "Open in fullscreen" at bounding box center [567, 228] width 9 height 9
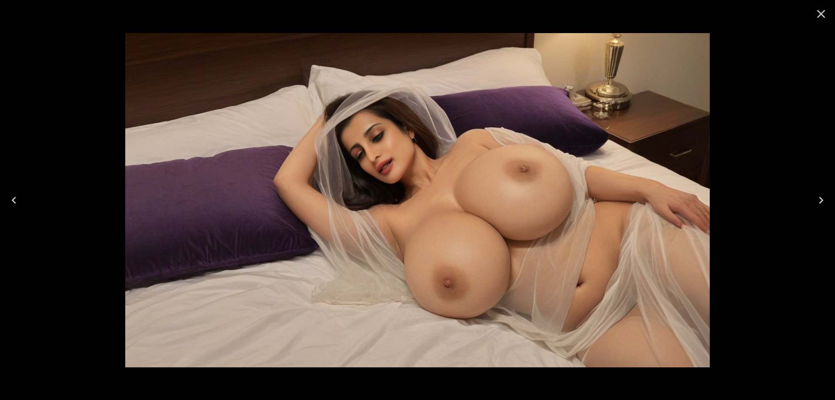
click at [820, 15] on icon "Close" at bounding box center [821, 14] width 8 height 8
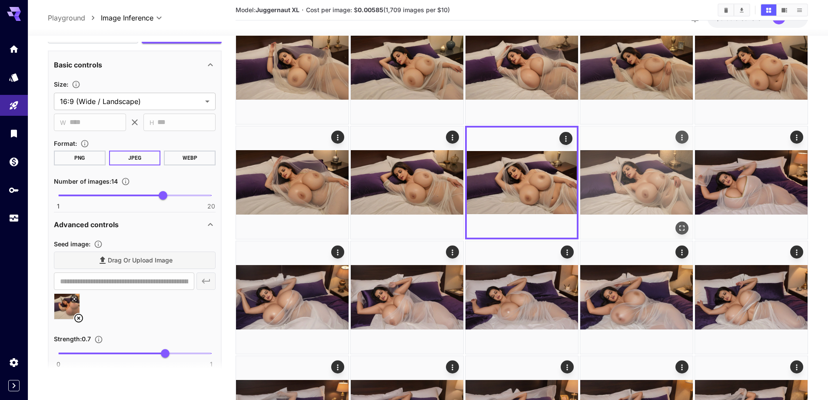
scroll to position [0, 0]
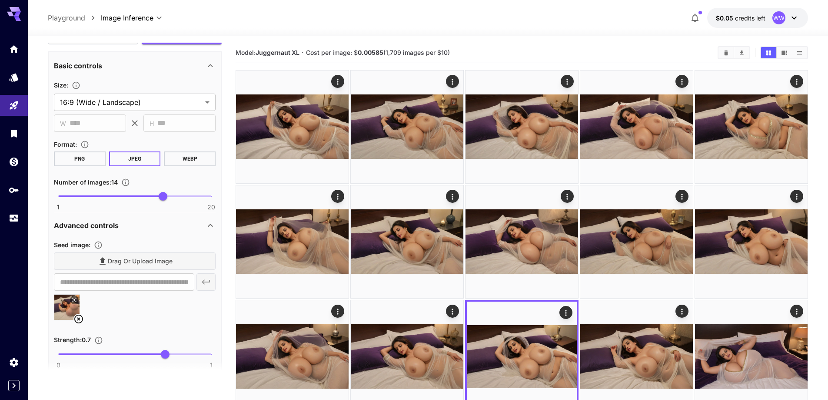
click at [79, 322] on icon at bounding box center [78, 319] width 10 height 10
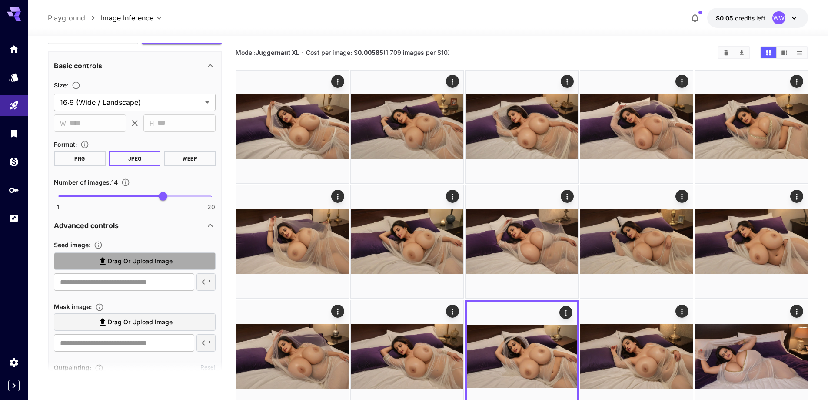
click at [180, 263] on label "Drag or upload image" at bounding box center [135, 261] width 162 height 18
click at [0, 0] on input "Drag or upload image" at bounding box center [0, 0] width 0 height 0
click at [298, 23] on div "**********" at bounding box center [428, 18] width 761 height 20
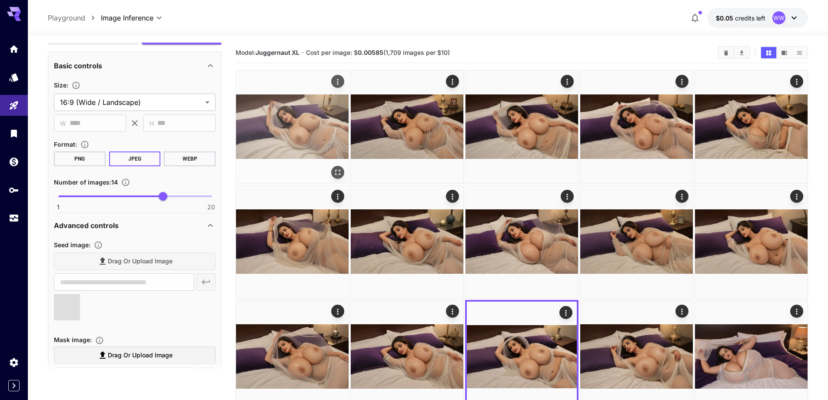
type input "**********"
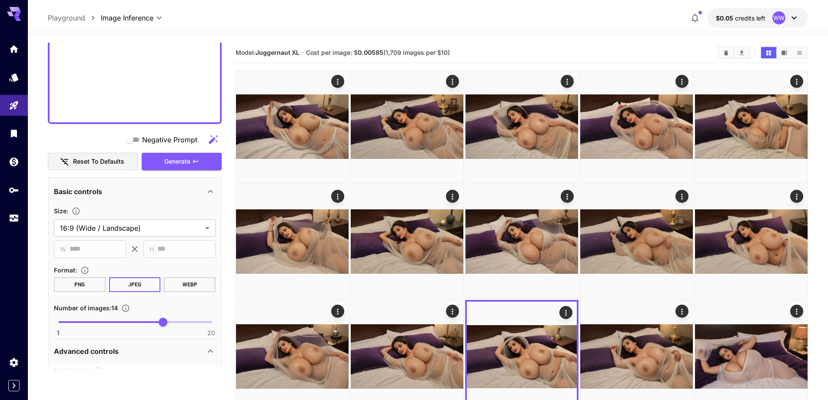
scroll to position [552, 0]
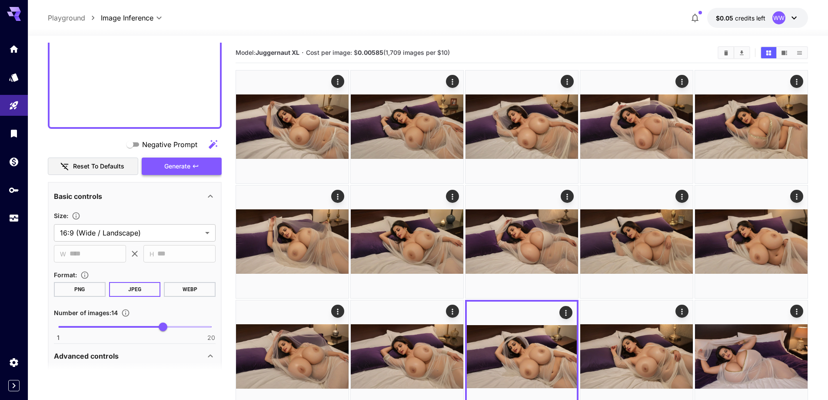
click at [186, 164] on span "Generate" at bounding box center [177, 166] width 26 height 11
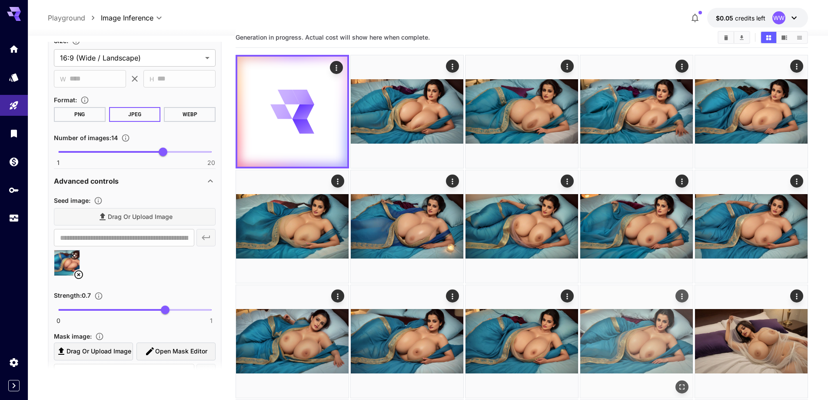
scroll to position [0, 0]
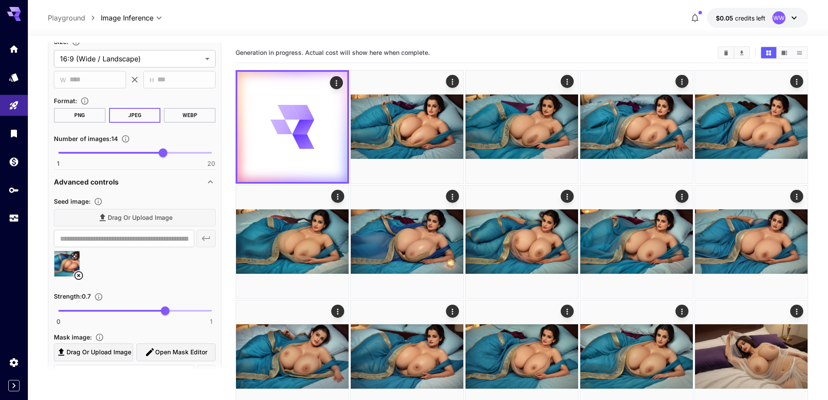
click at [82, 276] on icon at bounding box center [78, 275] width 10 height 10
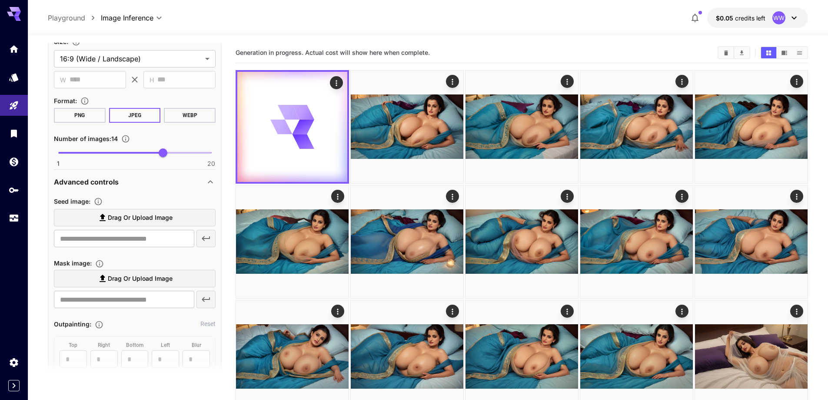
click at [180, 215] on label "Drag or upload image" at bounding box center [135, 218] width 162 height 18
click at [0, 0] on input "Drag or upload image" at bounding box center [0, 0] width 0 height 0
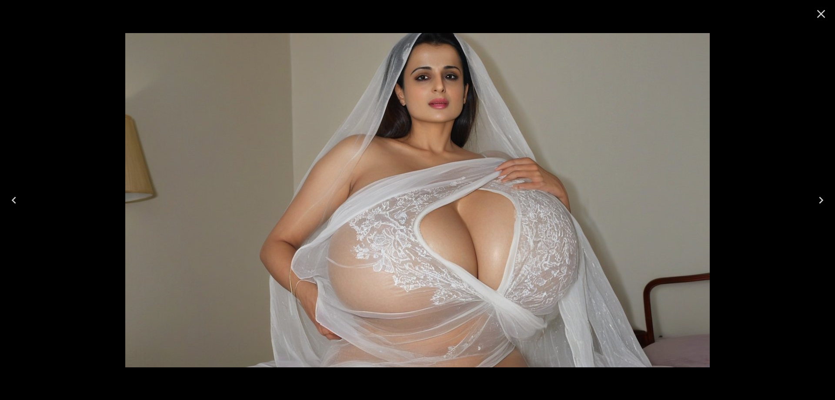
click at [817, 204] on icon "Next" at bounding box center [821, 200] width 14 height 14
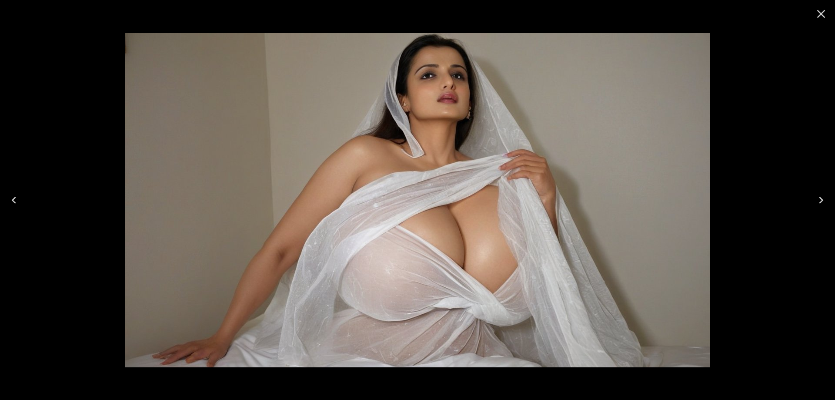
click at [817, 204] on icon "Next" at bounding box center [821, 200] width 14 height 14
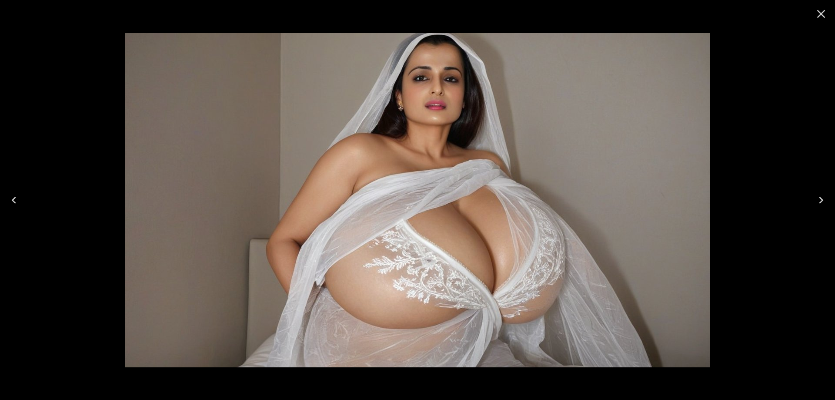
click at [817, 204] on icon "Next" at bounding box center [821, 200] width 14 height 14
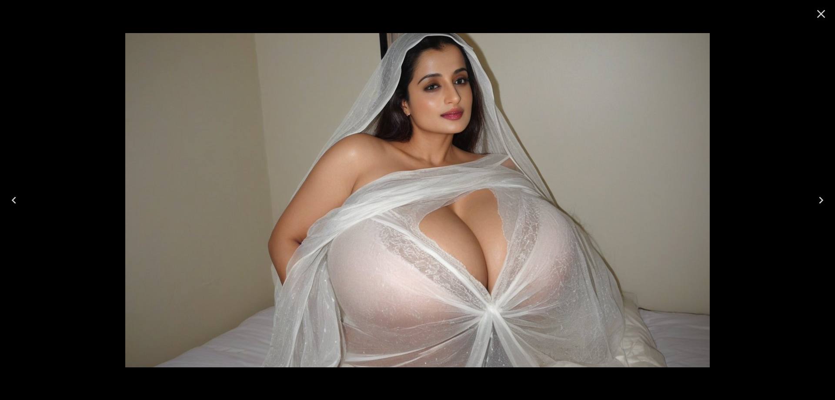
click at [816, 17] on icon "Close" at bounding box center [821, 14] width 14 height 14
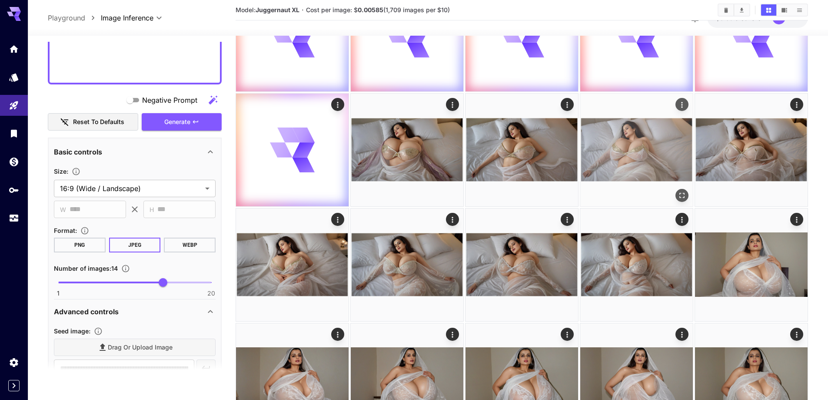
scroll to position [87, 0]
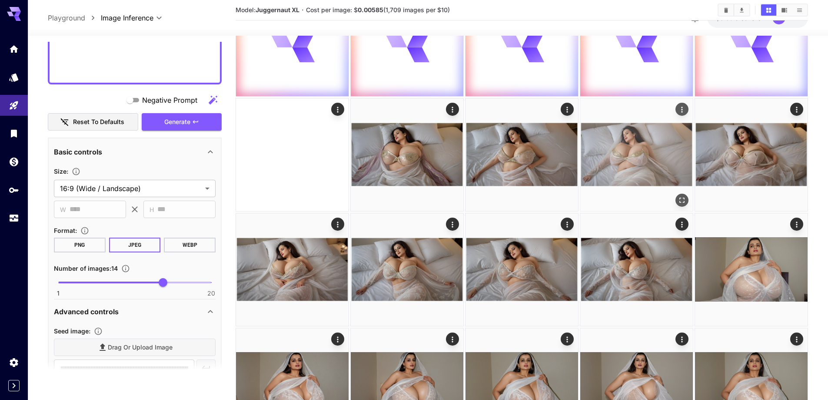
click at [681, 198] on icon "Open in fullscreen" at bounding box center [682, 200] width 9 height 9
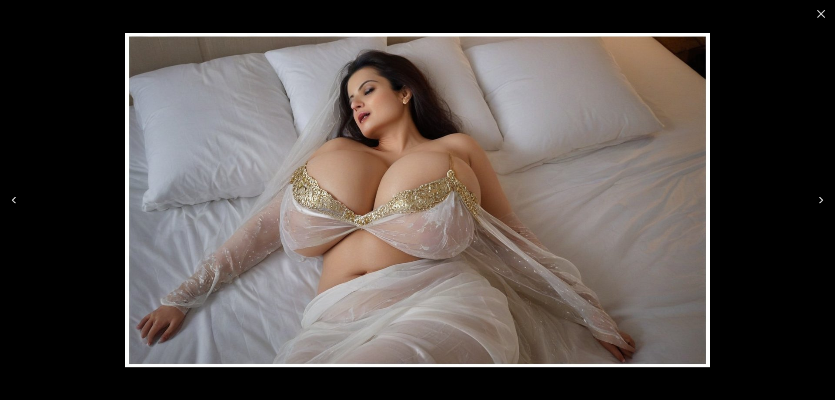
click at [822, 13] on icon "Close" at bounding box center [821, 14] width 8 height 8
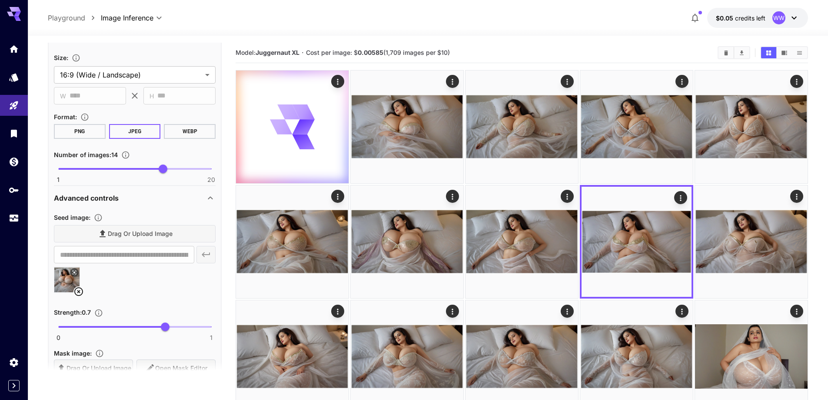
scroll to position [726, 0]
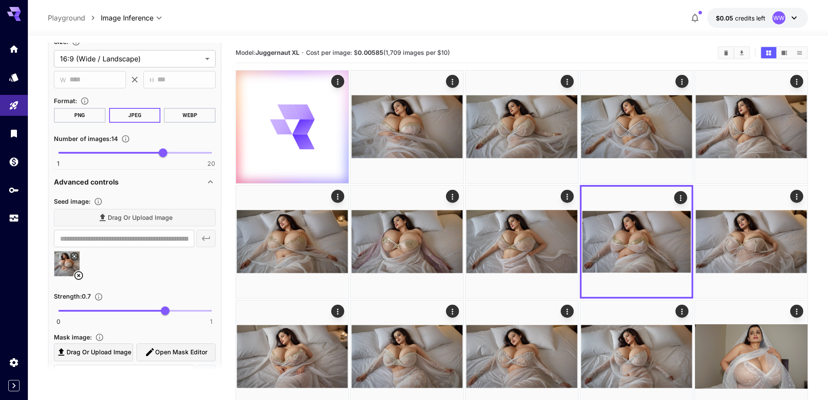
click at [81, 273] on icon at bounding box center [78, 275] width 10 height 10
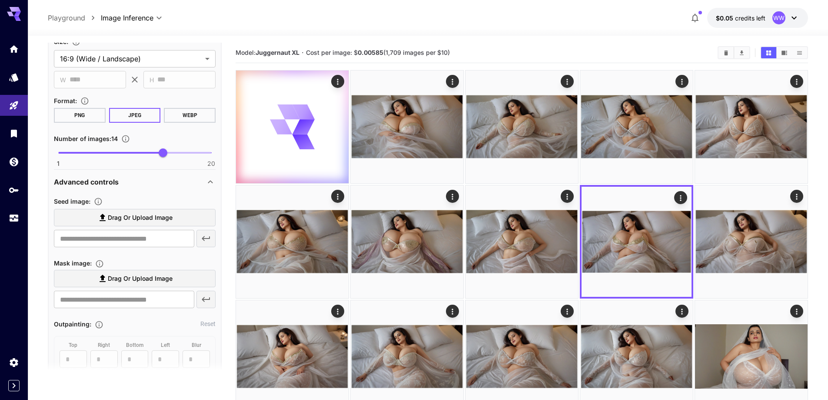
click at [159, 219] on span "Drag or upload image" at bounding box center [140, 217] width 65 height 11
click at [0, 0] on input "Drag or upload image" at bounding box center [0, 0] width 0 height 0
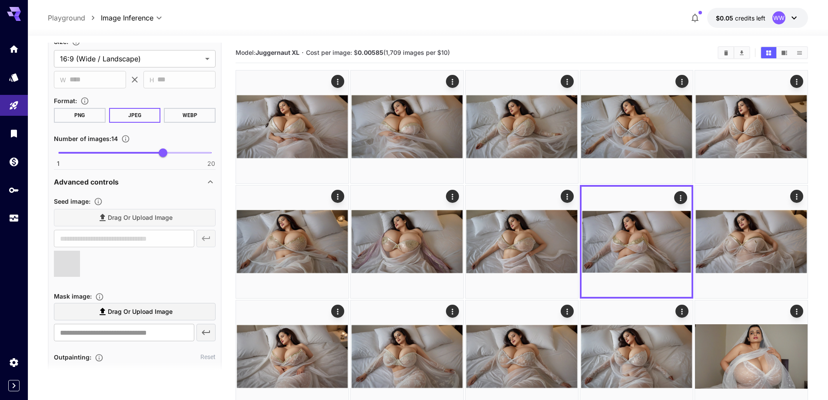
type input "**********"
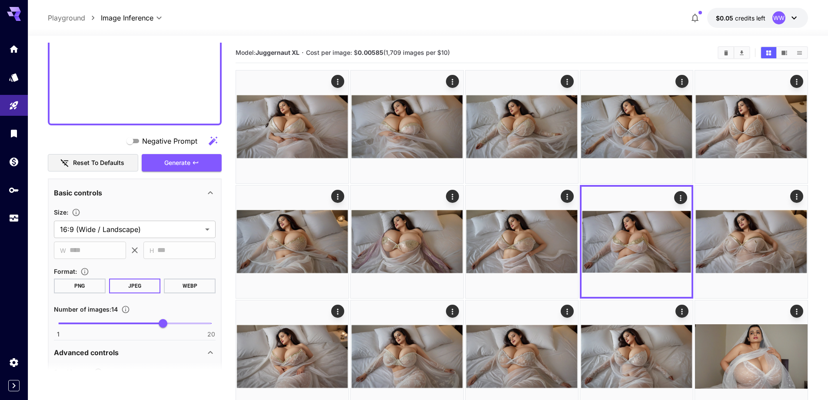
scroll to position [552, 0]
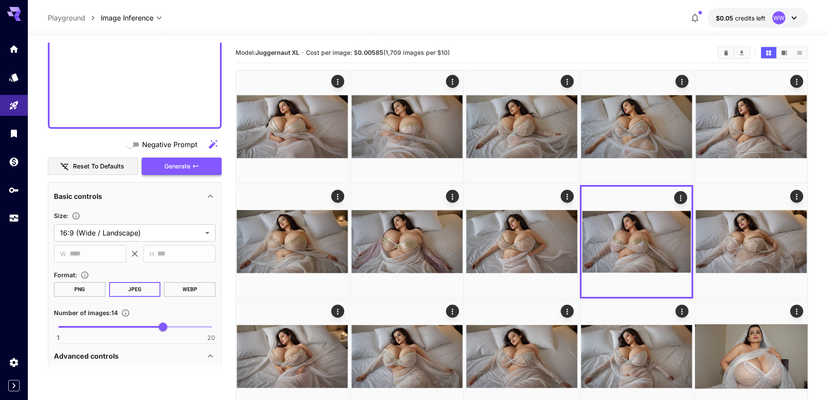
click at [180, 166] on span "Generate" at bounding box center [177, 166] width 26 height 11
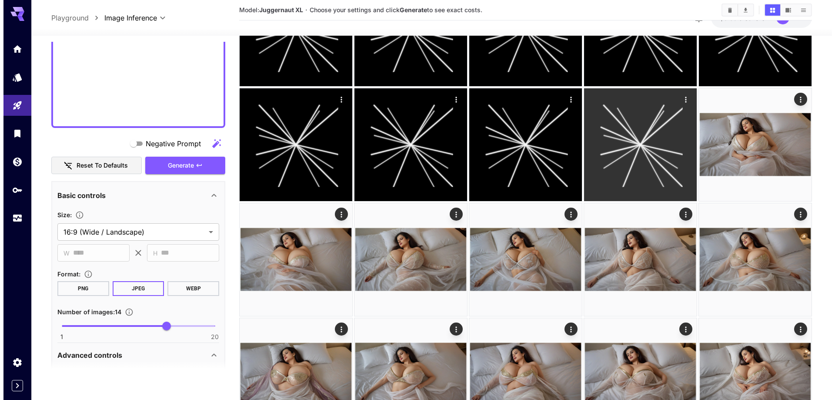
scroll to position [261, 0]
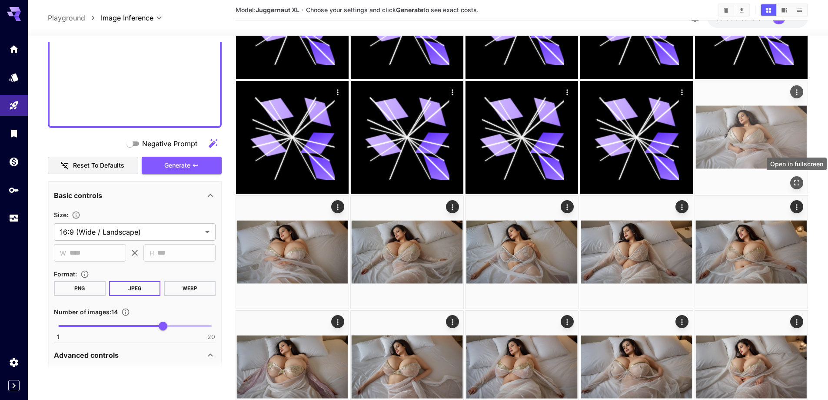
click at [795, 180] on icon "Open in fullscreen" at bounding box center [797, 182] width 5 height 5
click at [795, 180] on icon "Open in fullscreen" at bounding box center [797, 182] width 9 height 9
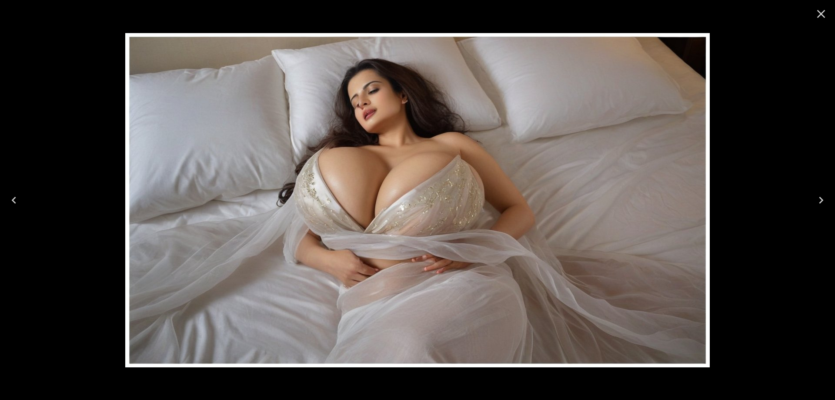
click at [813, 194] on button "Next" at bounding box center [821, 200] width 28 height 35
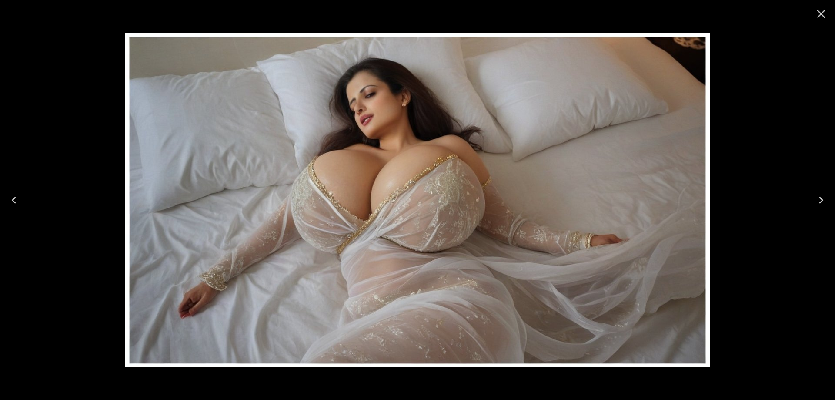
click at [813, 194] on button "Next" at bounding box center [821, 200] width 28 height 35
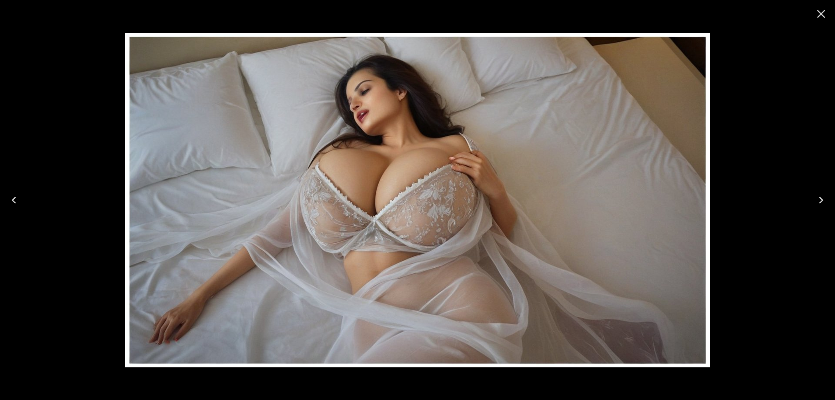
click at [818, 197] on icon "Next" at bounding box center [821, 200] width 14 height 14
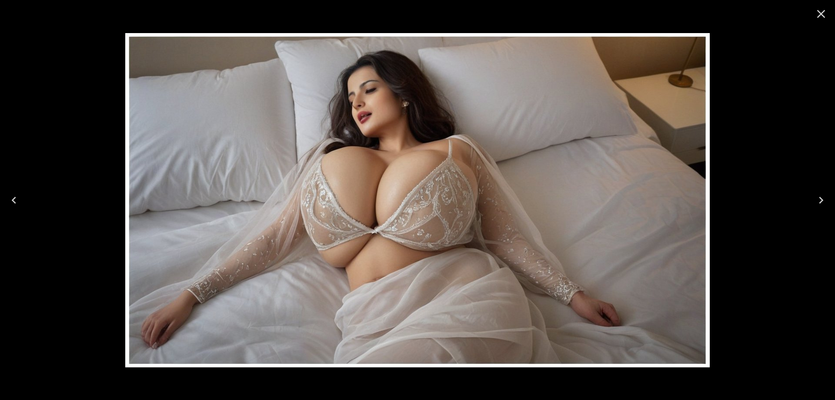
click at [818, 199] on icon "Next" at bounding box center [821, 200] width 14 height 14
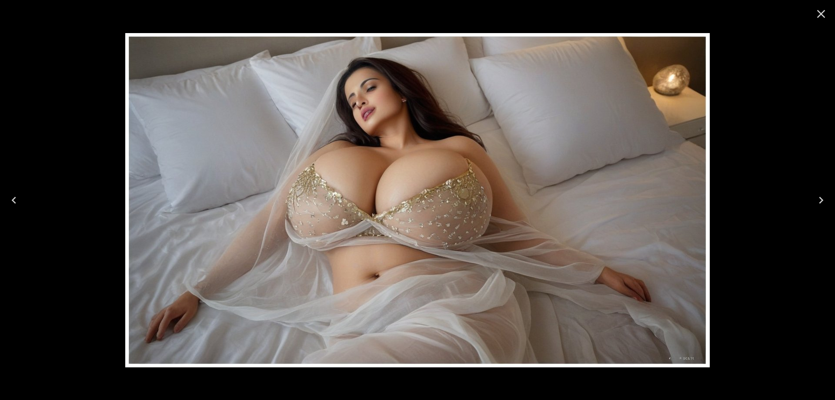
click at [818, 199] on icon "Next" at bounding box center [821, 200] width 14 height 14
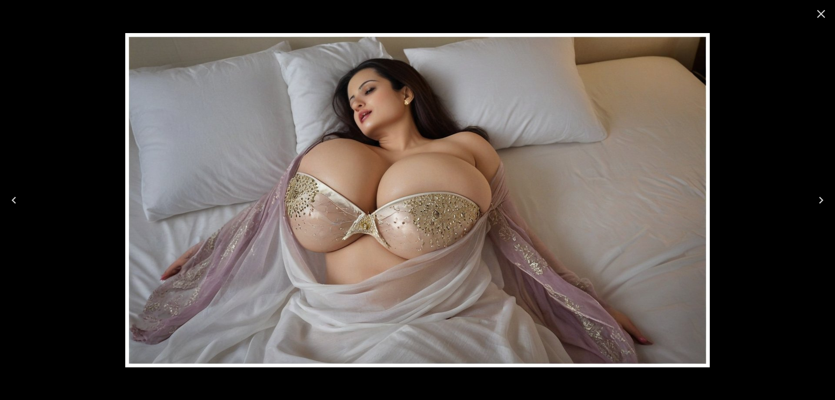
click at [818, 199] on icon "Next" at bounding box center [821, 200] width 14 height 14
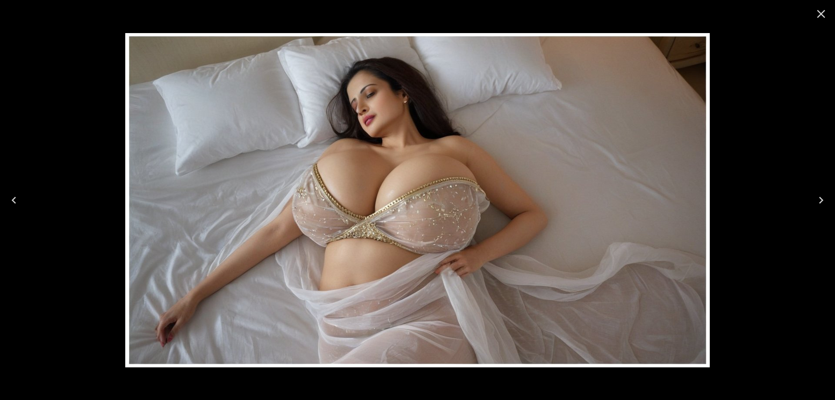
click at [686, 189] on img at bounding box center [417, 200] width 584 height 334
click at [821, 200] on icon "Next" at bounding box center [821, 200] width 14 height 14
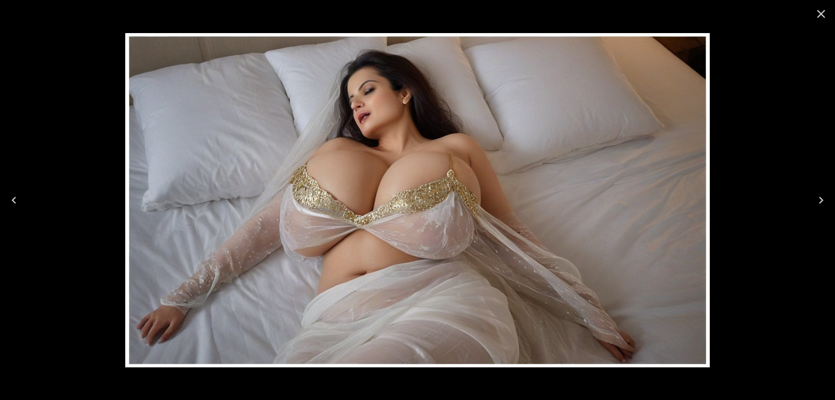
click at [821, 200] on icon "Next" at bounding box center [821, 200] width 14 height 14
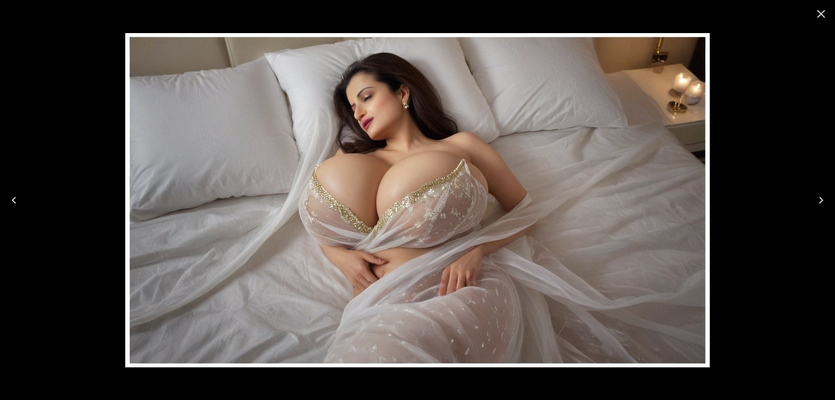
click at [826, 206] on icon "Next" at bounding box center [821, 200] width 14 height 14
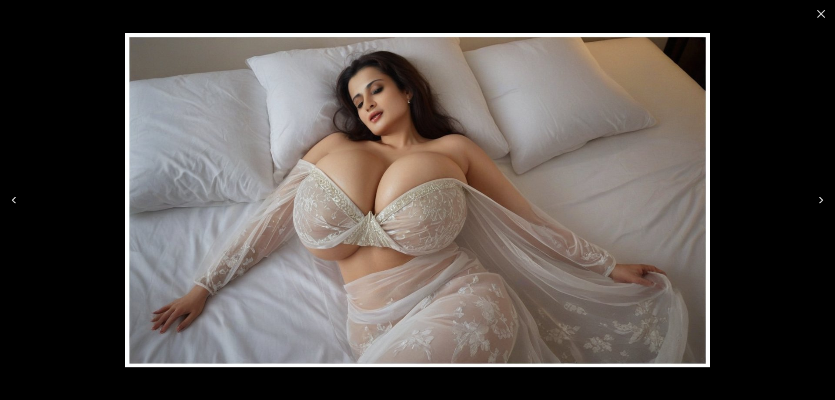
click at [811, 198] on button "Next" at bounding box center [821, 200] width 28 height 35
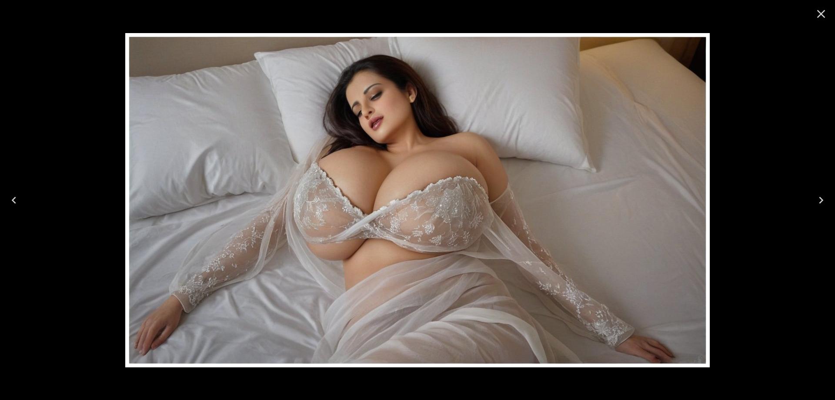
click at [811, 198] on button "Next" at bounding box center [821, 200] width 28 height 35
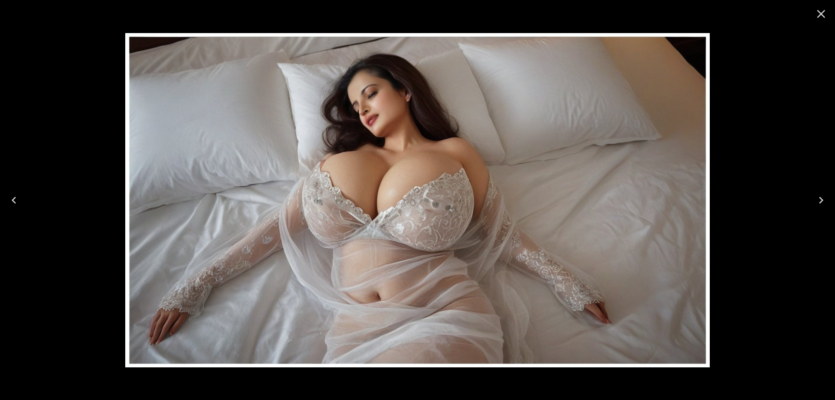
click at [808, 200] on button "Next" at bounding box center [821, 200] width 28 height 35
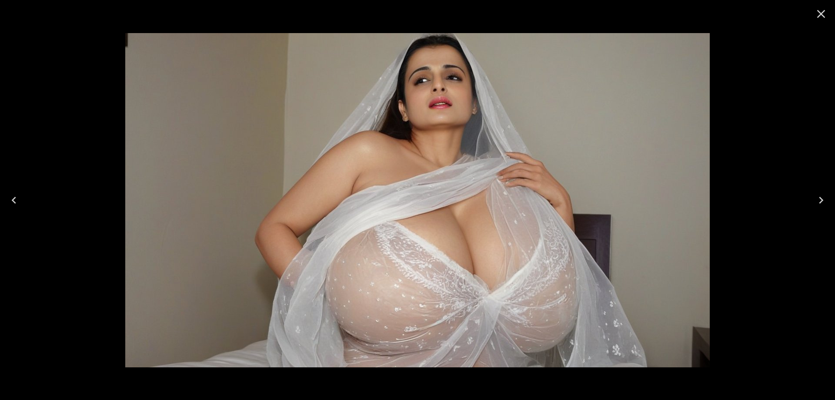
click at [822, 199] on icon "Next" at bounding box center [821, 200] width 4 height 7
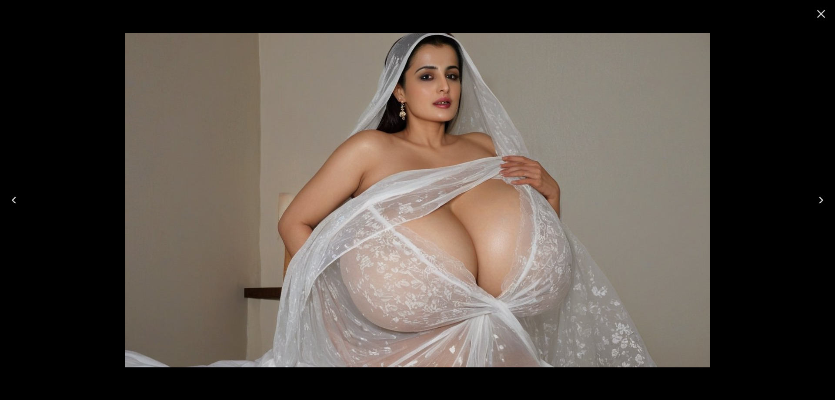
click at [815, 198] on icon "Next" at bounding box center [821, 200] width 14 height 14
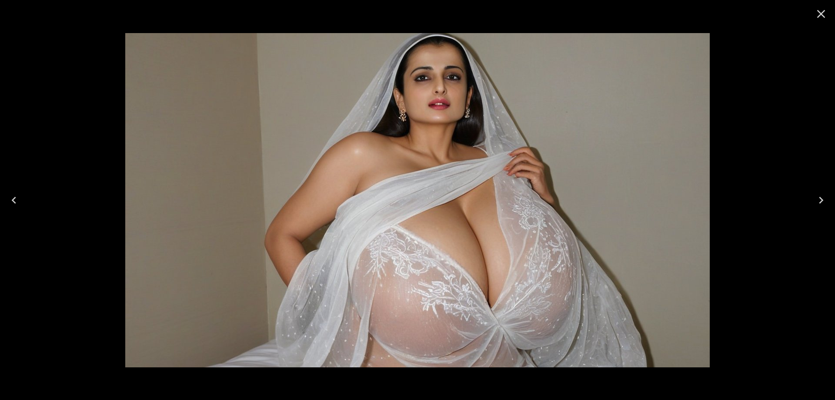
click at [822, 200] on icon "Next" at bounding box center [821, 200] width 4 height 7
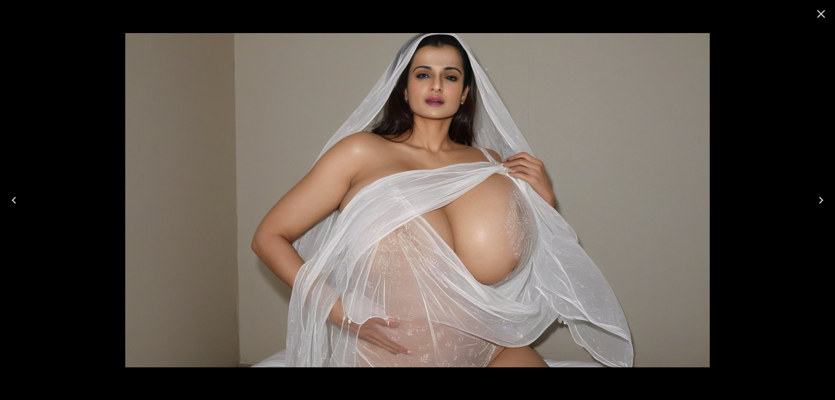
click at [818, 201] on icon "Next" at bounding box center [821, 200] width 14 height 14
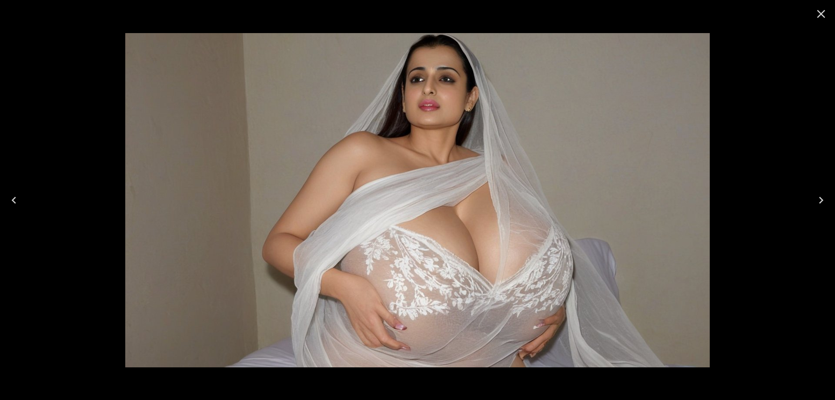
click at [821, 196] on icon "Next" at bounding box center [821, 200] width 14 height 14
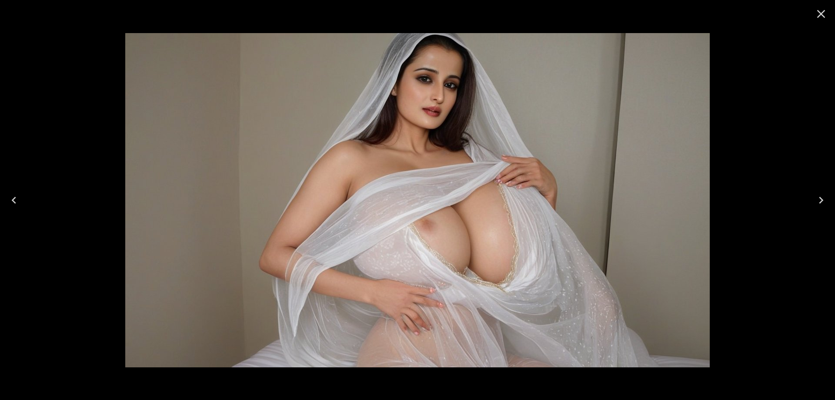
click at [821, 196] on icon "Next" at bounding box center [821, 200] width 14 height 14
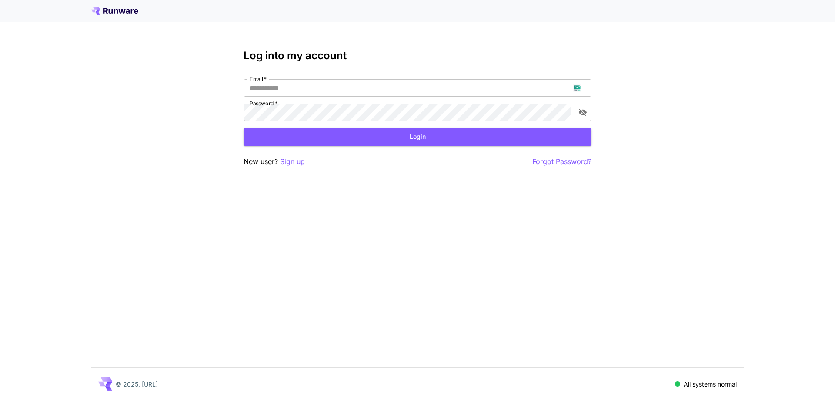
click at [292, 162] on p "Sign up" at bounding box center [292, 161] width 25 height 11
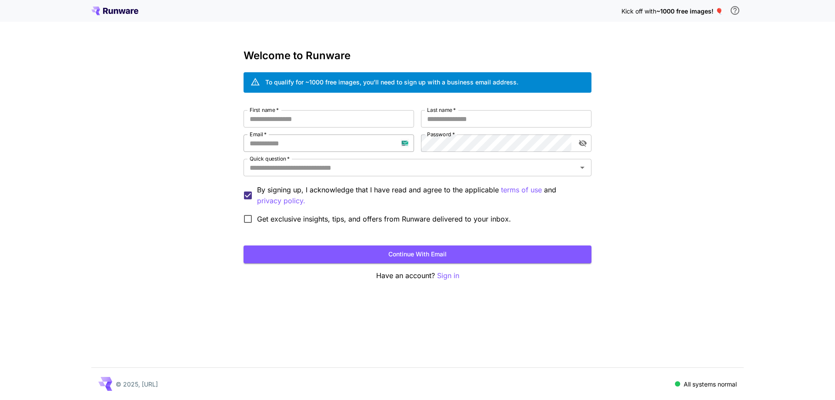
click at [312, 151] on input "Email   *" at bounding box center [329, 142] width 170 height 17
paste input "**********"
type input "**********"
click at [454, 135] on span "*" at bounding box center [452, 134] width 3 height 7
click at [391, 118] on input "First name   *" at bounding box center [329, 118] width 170 height 17
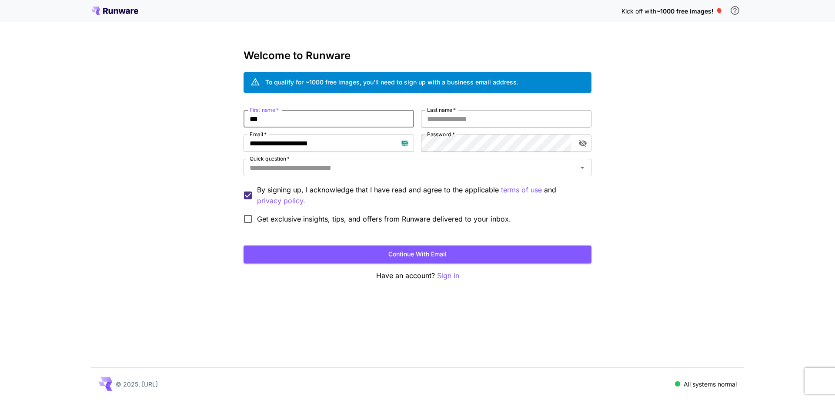
type input "***"
click at [464, 116] on input "*" at bounding box center [506, 118] width 170 height 17
type input "*****"
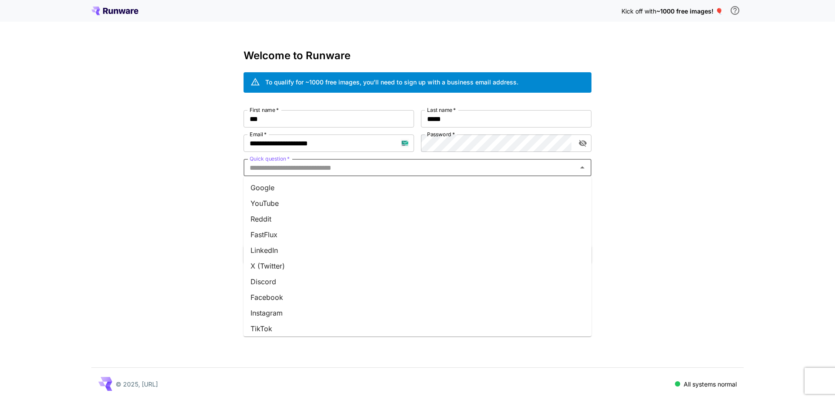
click at [427, 163] on input "Quick question   *" at bounding box center [410, 167] width 328 height 12
click at [412, 188] on li "Google" at bounding box center [418, 188] width 348 height 16
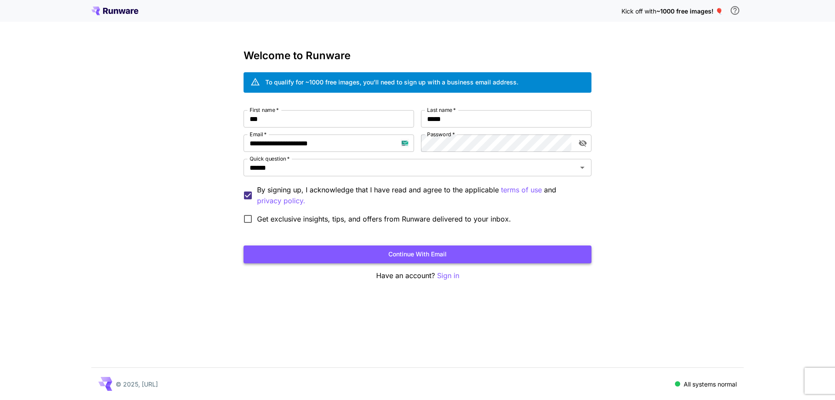
click at [364, 257] on button "Continue with email" at bounding box center [418, 254] width 348 height 18
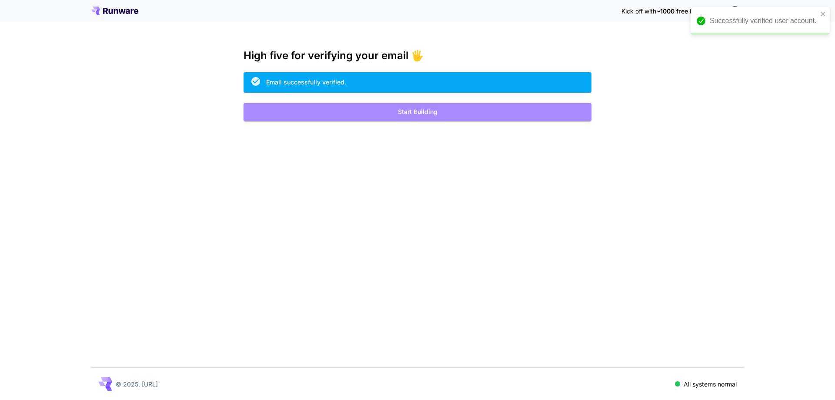
click at [434, 110] on button "Start Building" at bounding box center [418, 112] width 348 height 18
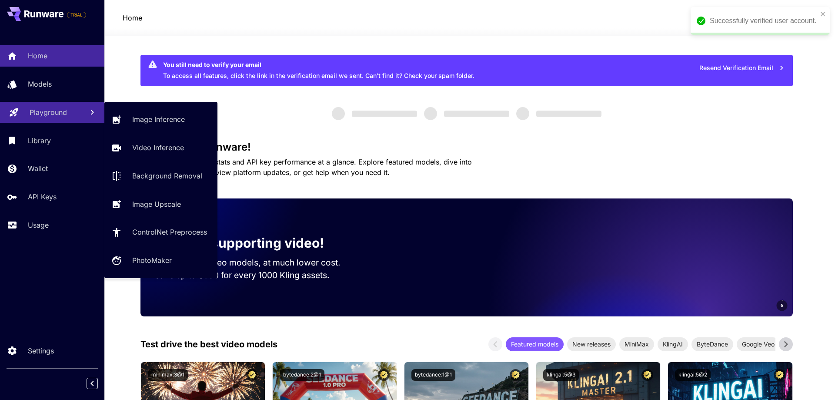
click at [46, 113] on p "Playground" at bounding box center [48, 112] width 37 height 10
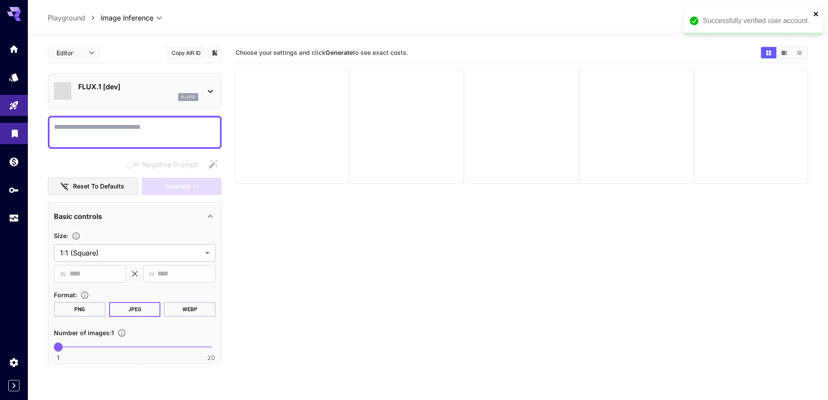
click at [814, 13] on icon "close" at bounding box center [817, 13] width 6 height 7
click at [136, 109] on div "**********" at bounding box center [135, 298] width 174 height 510
click at [140, 97] on div "flux1d" at bounding box center [138, 97] width 120 height 8
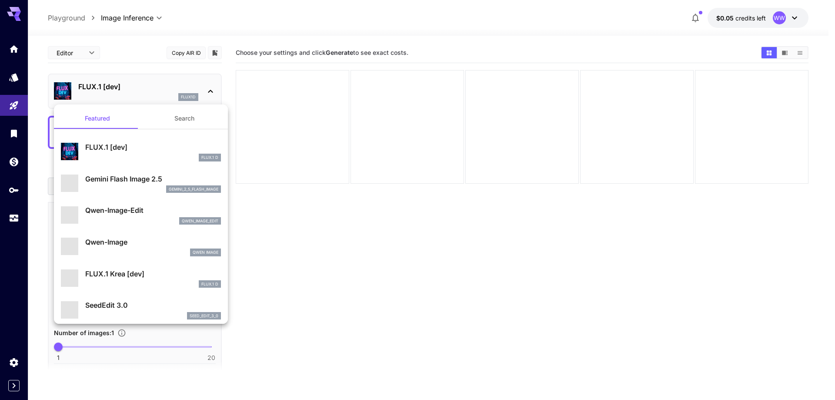
click at [180, 121] on button "Search" at bounding box center [184, 118] width 87 height 21
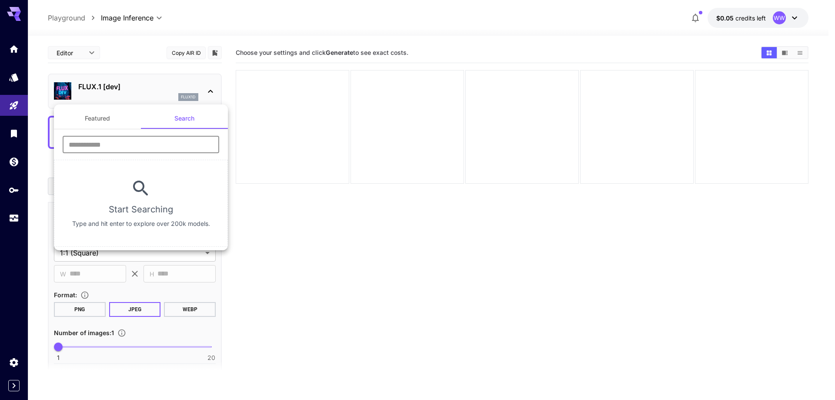
click at [149, 146] on input "text" at bounding box center [141, 144] width 157 height 17
type input "****"
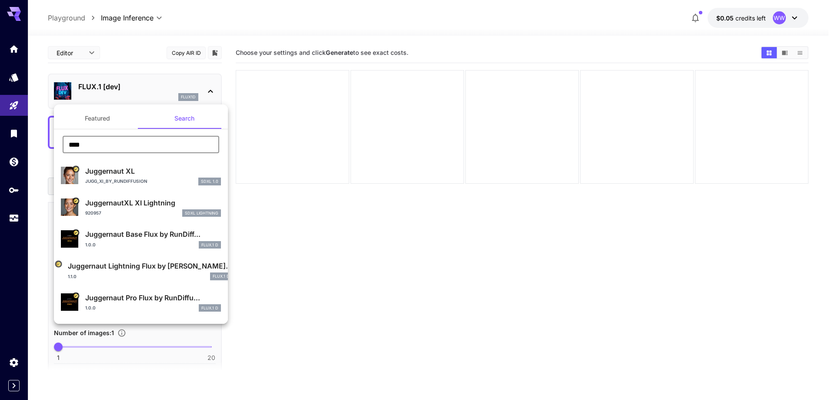
drag, startPoint x: 153, startPoint y: 171, endPoint x: 132, endPoint y: 240, distance: 72.8
click at [154, 172] on p "Juggernaut XL" at bounding box center [153, 171] width 136 height 10
type input "**"
type input "***"
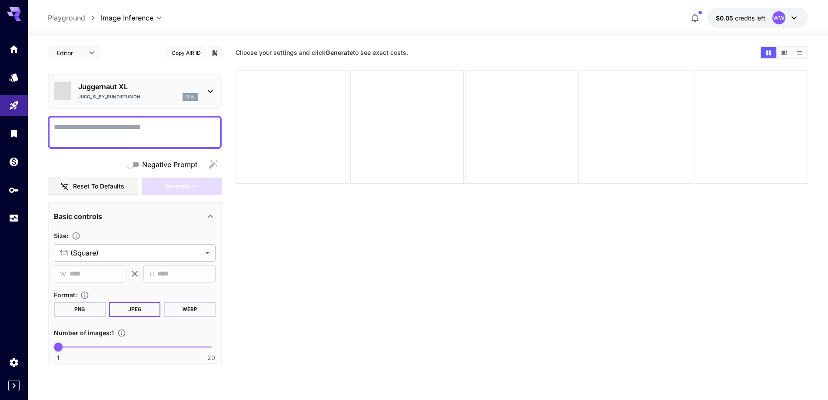
click at [131, 134] on textarea "Negative Prompt" at bounding box center [135, 132] width 162 height 21
paste textarea "**********"
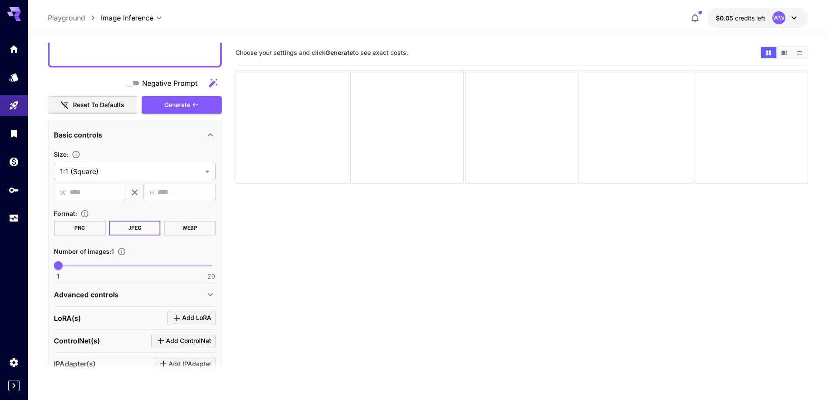
scroll to position [848, 0]
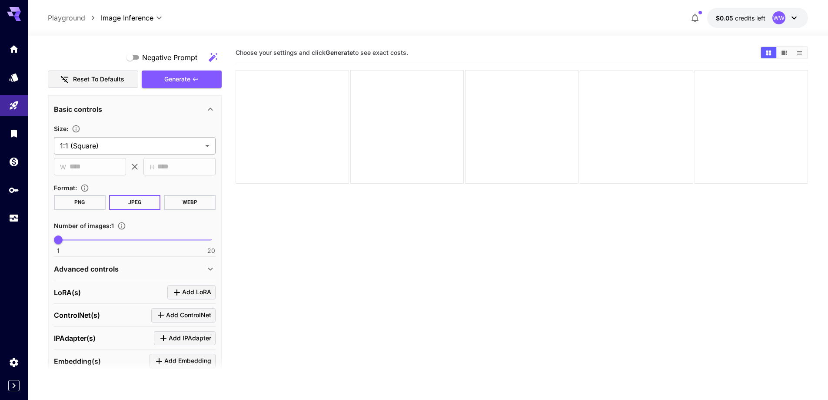
type textarea "**********"
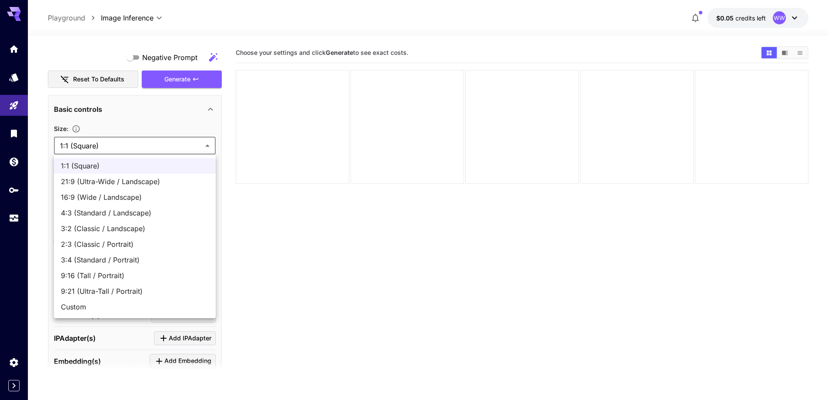
click at [141, 149] on body "**********" at bounding box center [417, 234] width 835 height 468
drag, startPoint x: 129, startPoint y: 200, endPoint x: 126, endPoint y: 211, distance: 11.7
click at [129, 199] on span "16:9 (Wide / Landscape)" at bounding box center [135, 197] width 148 height 10
type input "**********"
type input "****"
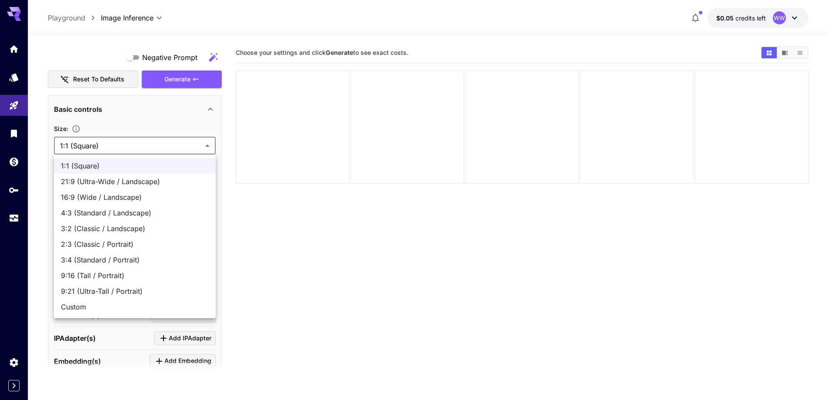
type input "***"
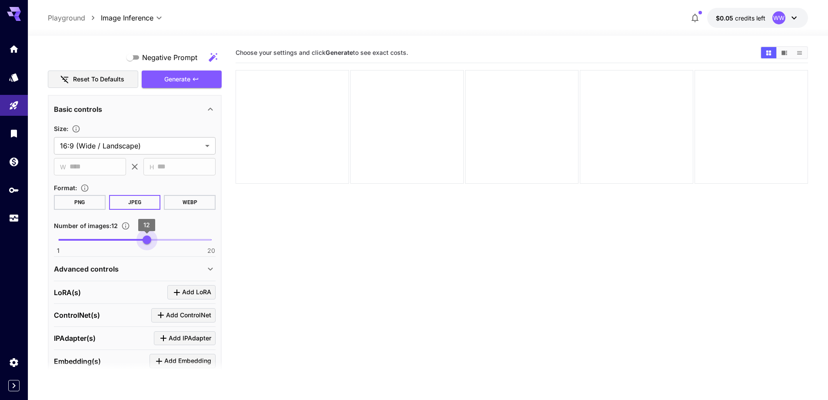
drag, startPoint x: 131, startPoint y: 240, endPoint x: 144, endPoint y: 239, distance: 13.1
click at [144, 239] on span "1 20 12" at bounding box center [134, 239] width 153 height 13
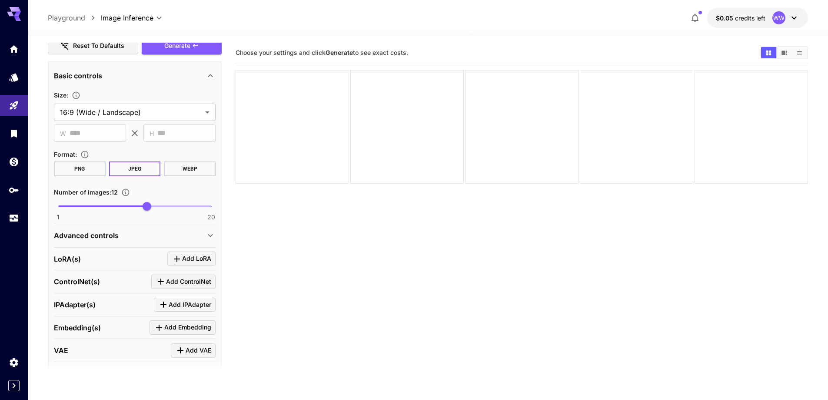
scroll to position [932, 0]
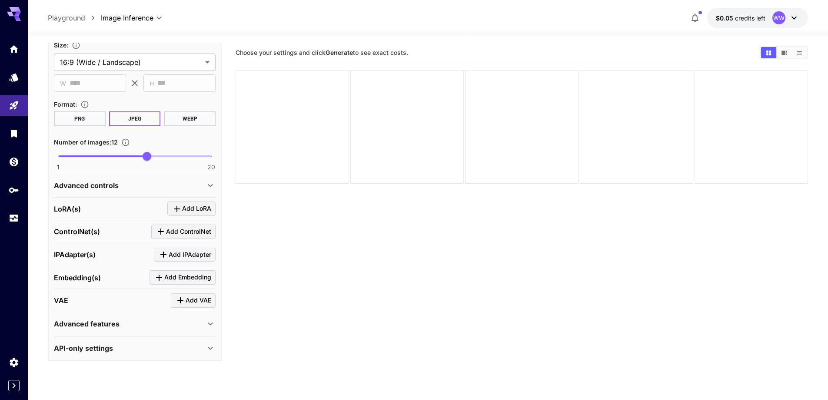
type input "**"
click at [166, 151] on span "1 20 14" at bounding box center [134, 156] width 153 height 13
click at [160, 182] on div "Advanced controls" at bounding box center [129, 185] width 151 height 10
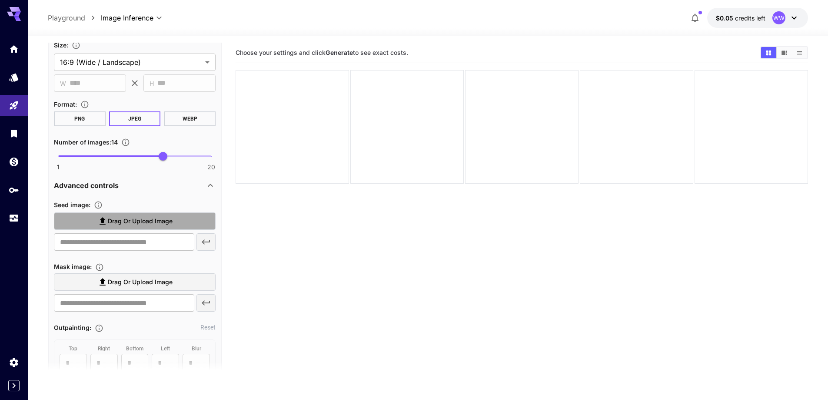
click at [152, 225] on span "Drag or upload image" at bounding box center [140, 221] width 65 height 11
click at [0, 0] on input "Drag or upload image" at bounding box center [0, 0] width 0 height 0
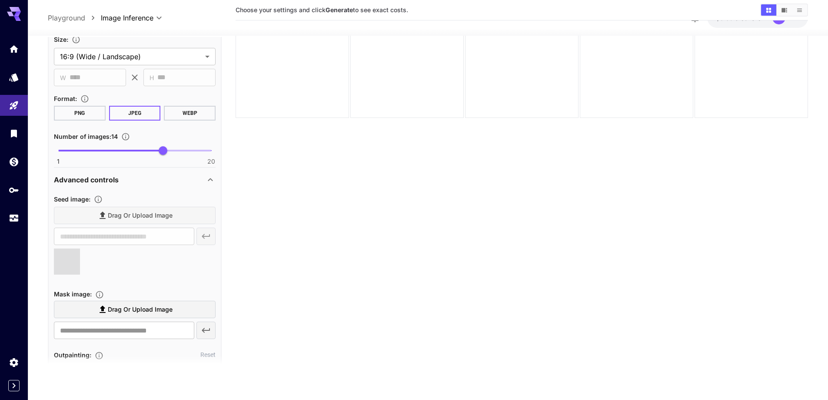
scroll to position [69, 0]
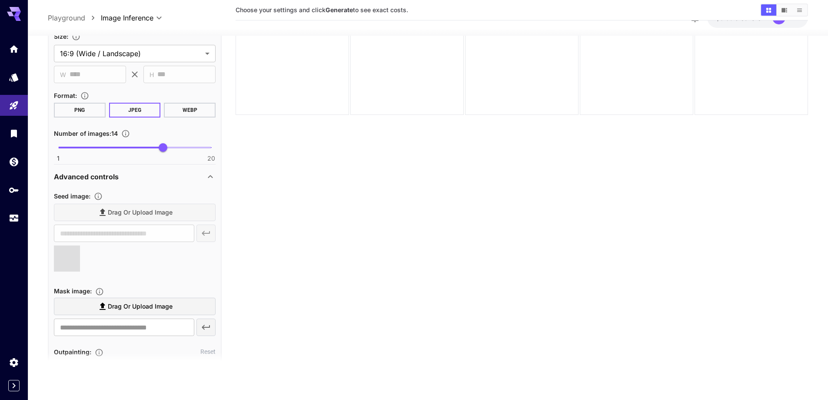
type input "**********"
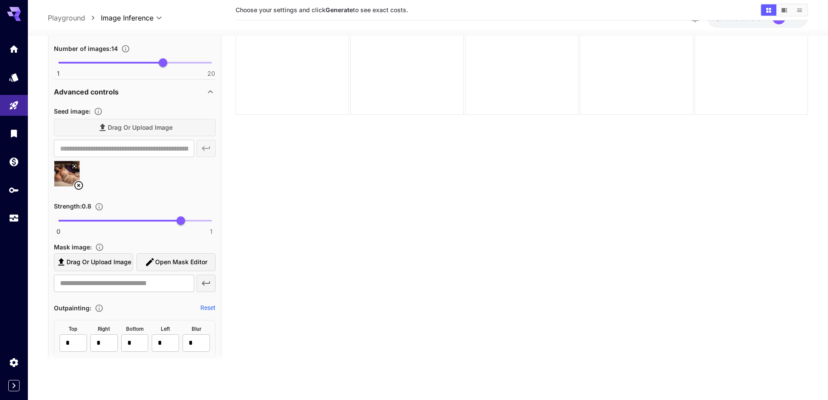
scroll to position [1062, 0]
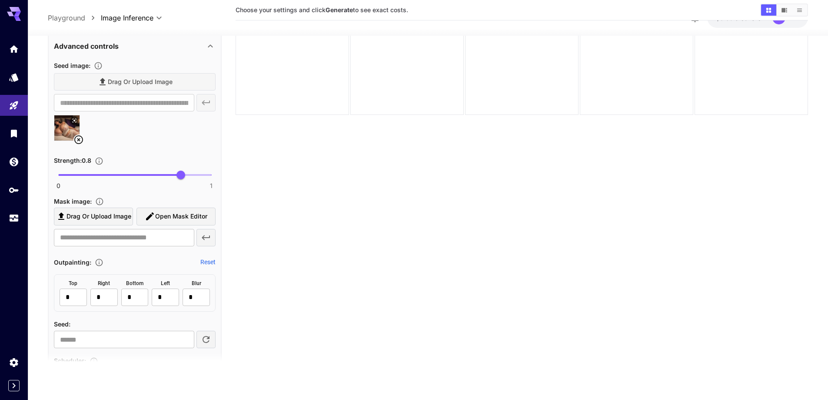
type input "****"
click at [161, 179] on span "0 1 0.67" at bounding box center [134, 174] width 153 height 13
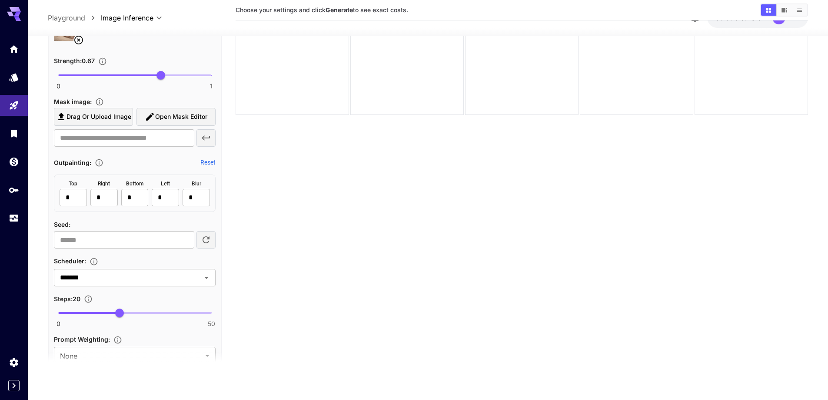
scroll to position [1192, 0]
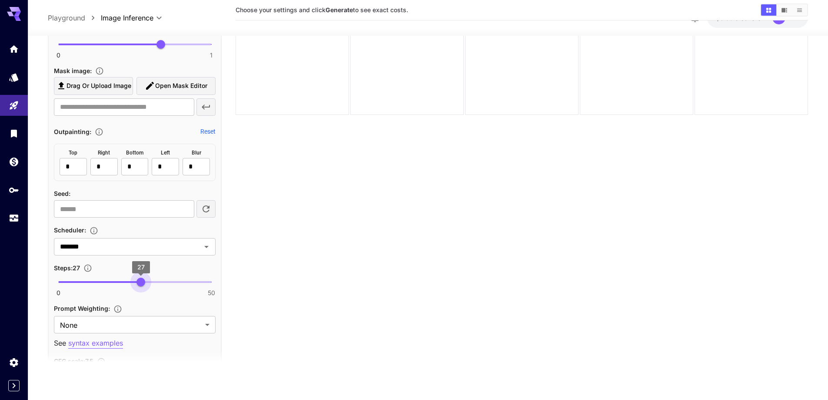
type input "**"
drag, startPoint x: 136, startPoint y: 281, endPoint x: 144, endPoint y: 281, distance: 7.4
click at [144, 281] on span "0 50 28" at bounding box center [134, 281] width 153 height 13
click at [107, 319] on body "**********" at bounding box center [414, 165] width 828 height 468
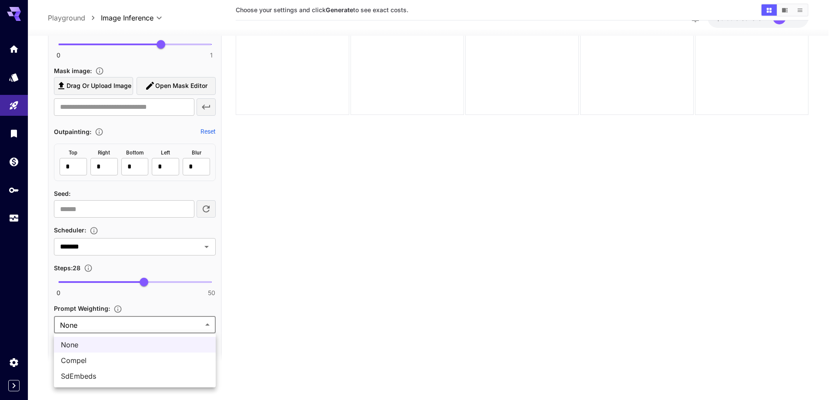
click at [75, 373] on span "SdEmbeds" at bounding box center [135, 376] width 148 height 10
type input "********"
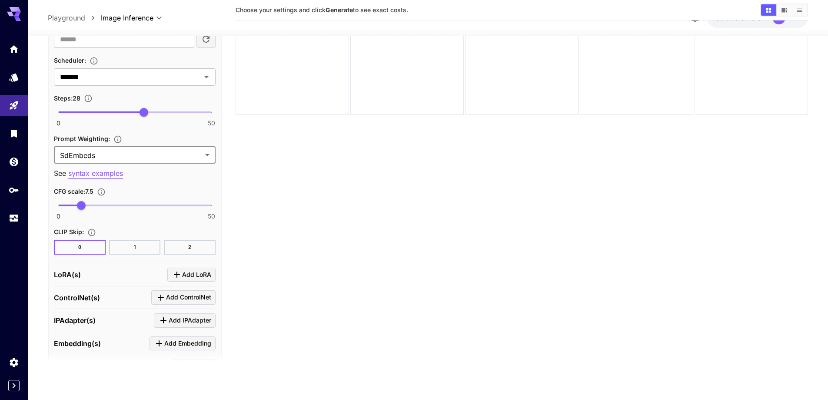
scroll to position [1366, 0]
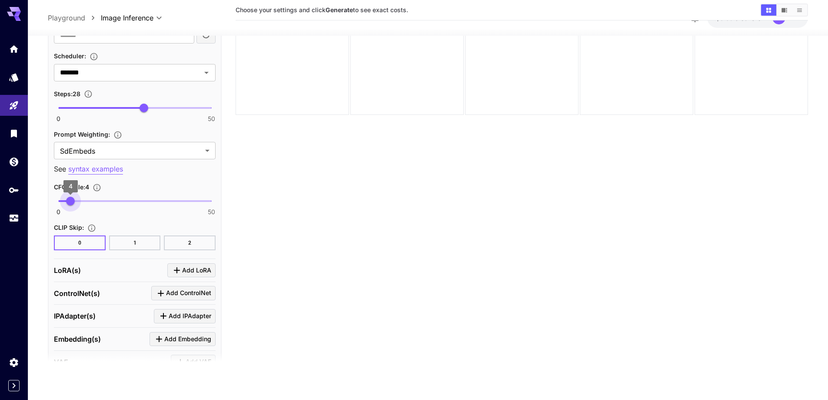
type input "***"
drag, startPoint x: 74, startPoint y: 201, endPoint x: 70, endPoint y: 200, distance: 4.4
click at [70, 200] on span "3.8" at bounding box center [70, 201] width 9 height 9
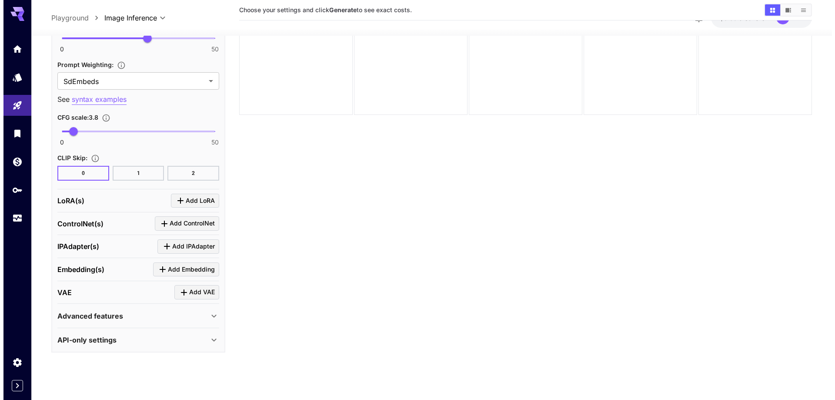
scroll to position [1436, 0]
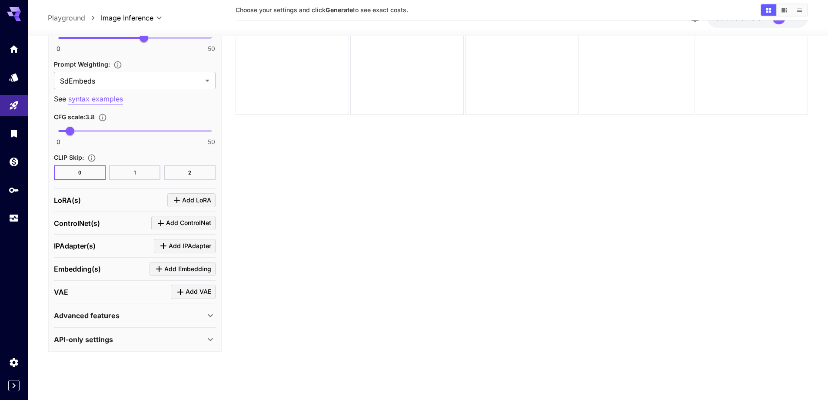
click at [177, 201] on icon "Click to add LoRA" at bounding box center [177, 200] width 6 height 6
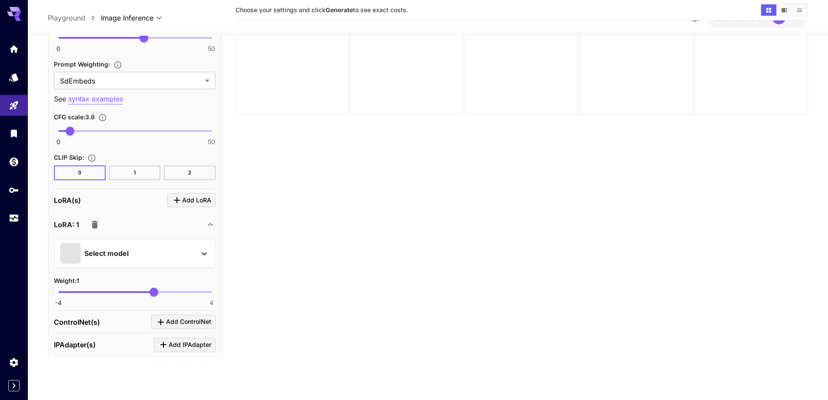
click at [154, 247] on div "Select model" at bounding box center [128, 253] width 136 height 21
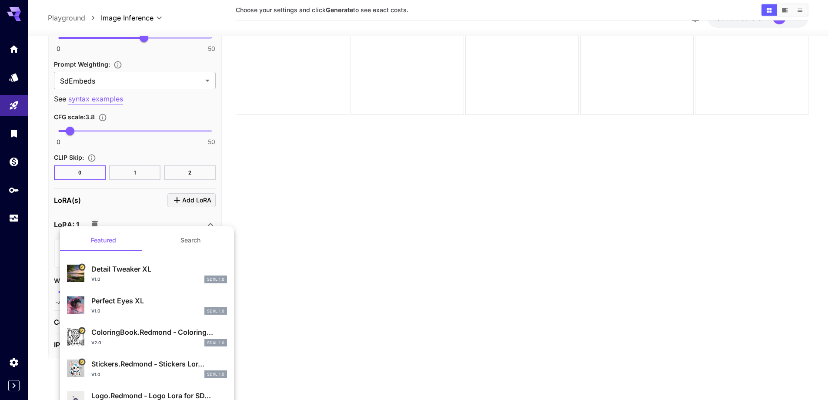
click at [187, 241] on button "Search" at bounding box center [190, 240] width 87 height 21
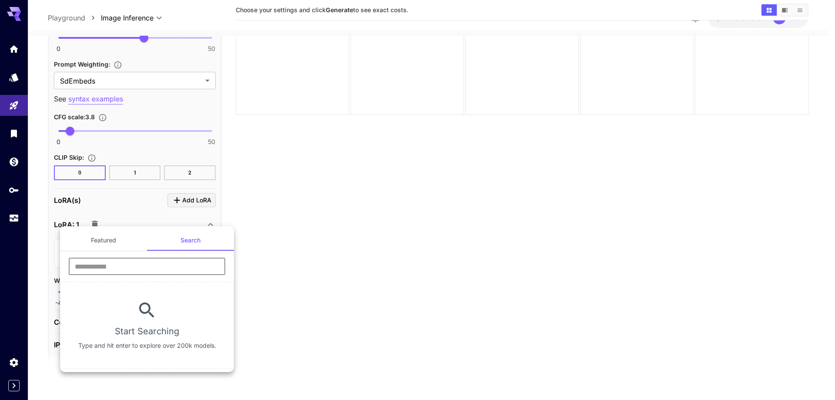
click at [155, 271] on input "text" at bounding box center [147, 265] width 157 height 17
type input "****"
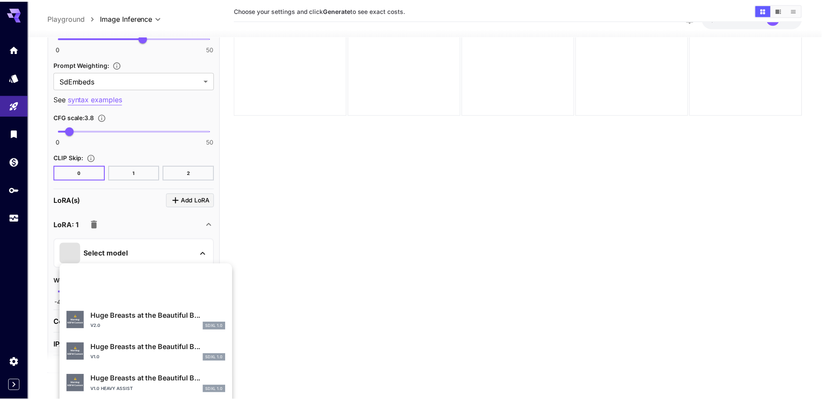
scroll to position [378, 0]
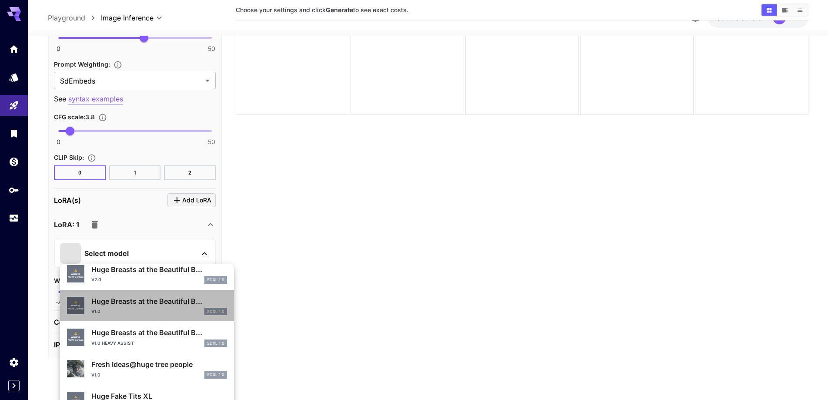
click at [154, 307] on div "v1.0 SDXL 1.0" at bounding box center [159, 311] width 136 height 8
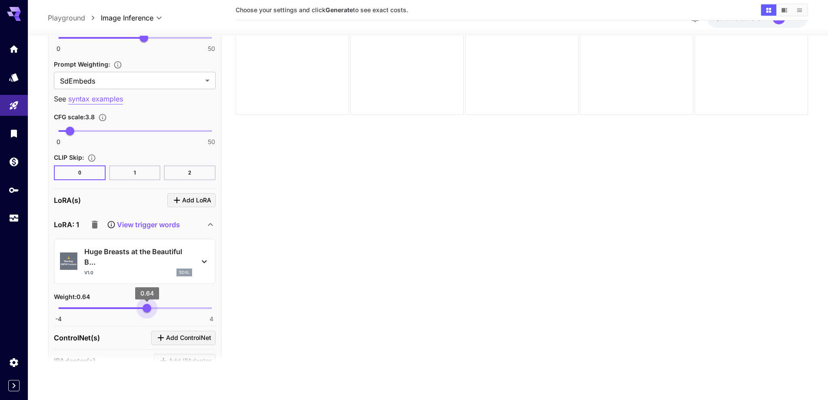
type input "****"
drag, startPoint x: 153, startPoint y: 307, endPoint x: 147, endPoint y: 307, distance: 6.1
click at [147, 307] on span "0.61" at bounding box center [146, 308] width 9 height 9
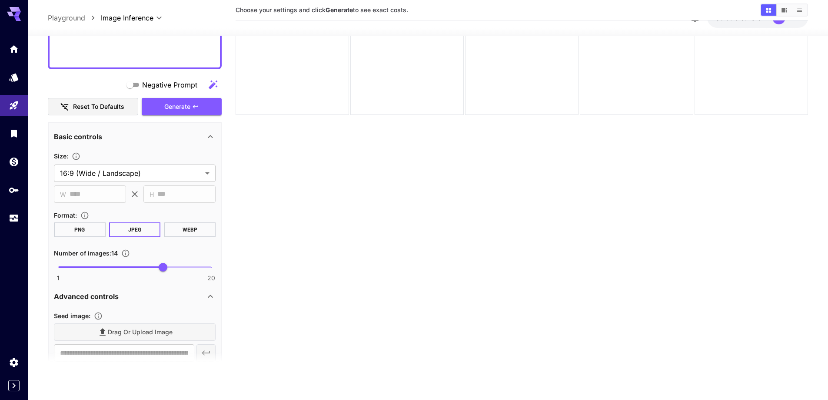
scroll to position [828, 0]
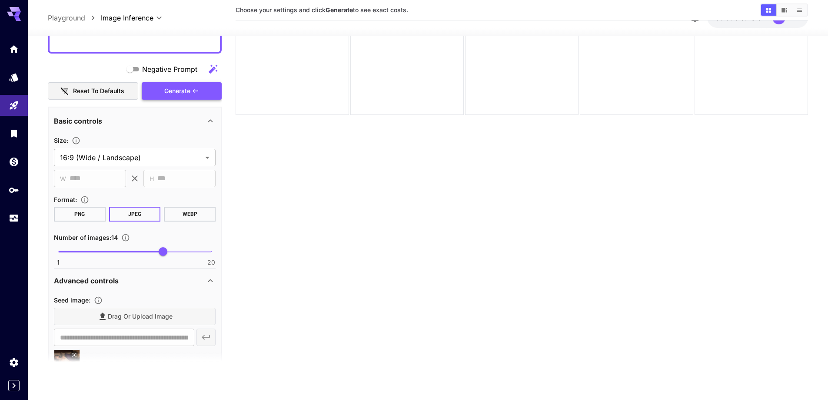
click at [171, 97] on button "Generate" at bounding box center [182, 91] width 80 height 18
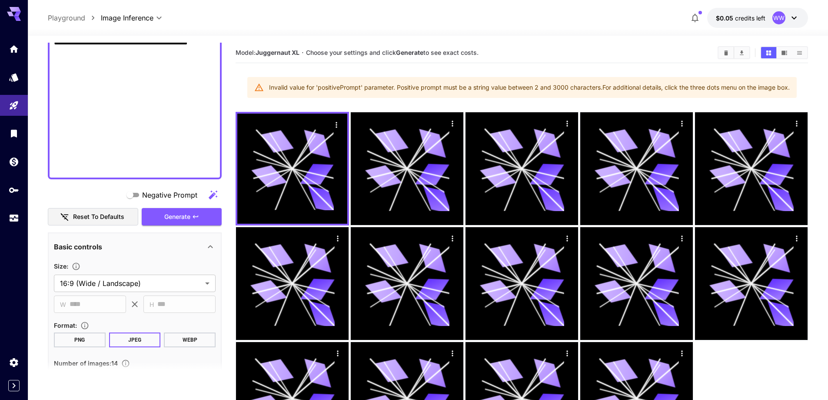
scroll to position [697, 0]
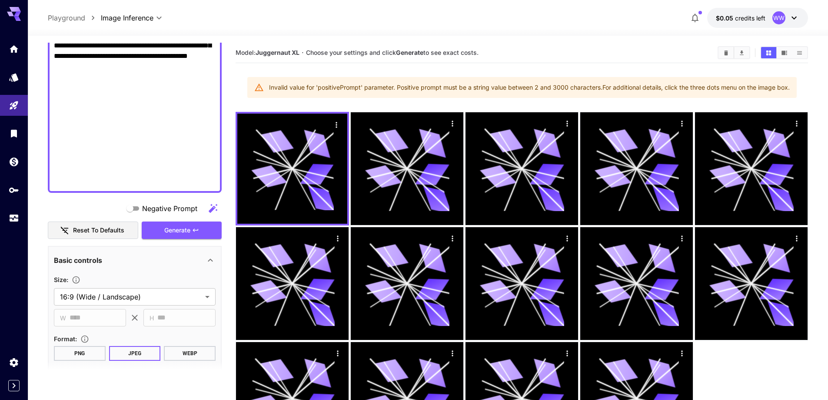
drag, startPoint x: 177, startPoint y: 127, endPoint x: 202, endPoint y: 191, distance: 68.6
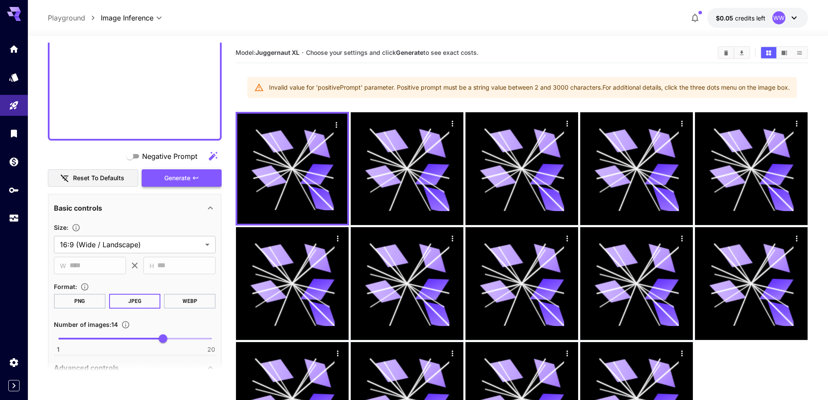
click at [175, 176] on span "Generate" at bounding box center [177, 178] width 26 height 11
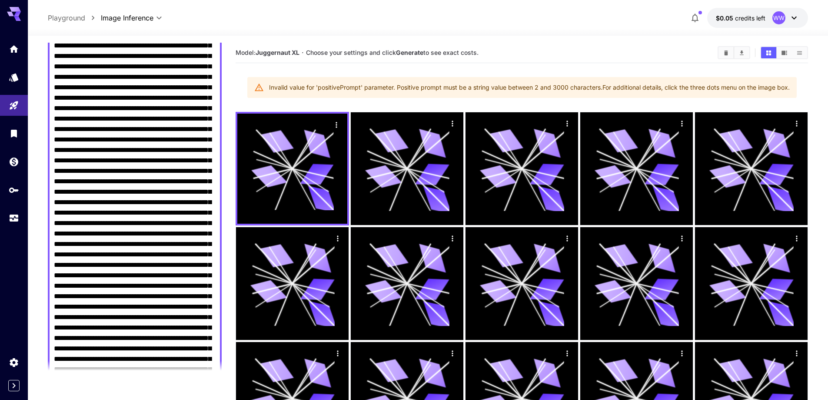
scroll to position [132, 0]
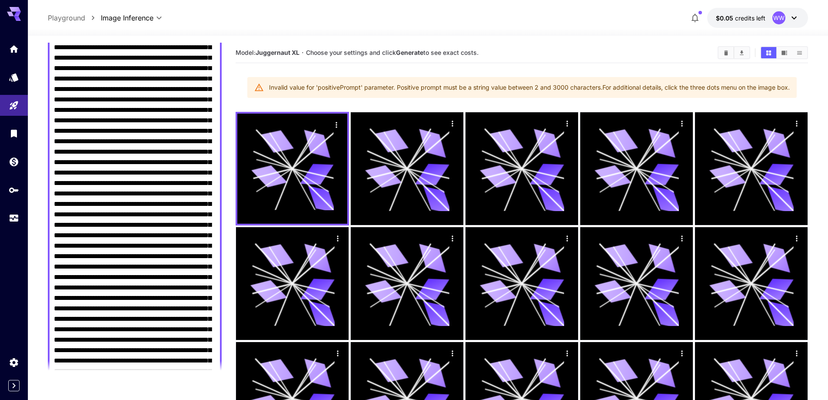
drag, startPoint x: 166, startPoint y: 152, endPoint x: 174, endPoint y: 215, distance: 63.1
click at [174, 215] on textarea "Negative Prompt" at bounding box center [135, 345] width 162 height 710
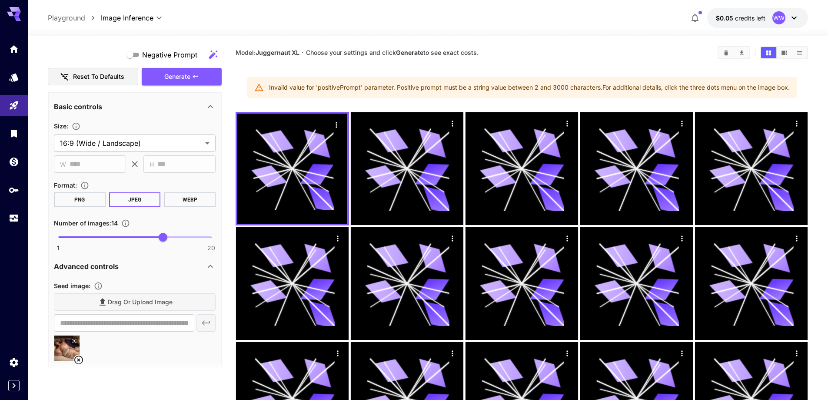
scroll to position [654, 0]
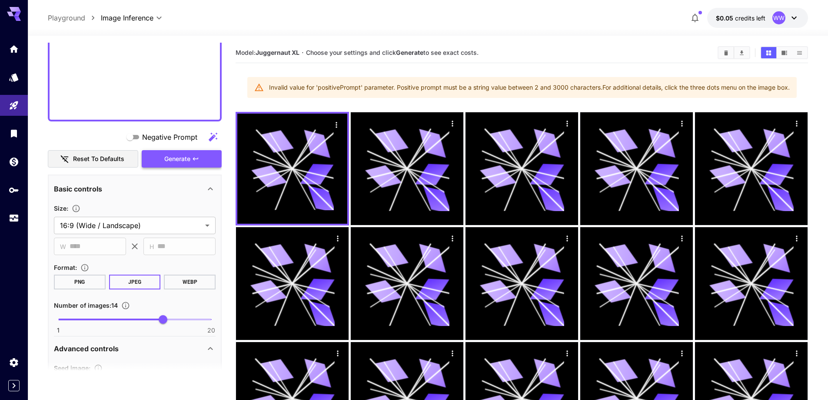
click at [172, 158] on span "Generate" at bounding box center [177, 159] width 26 height 11
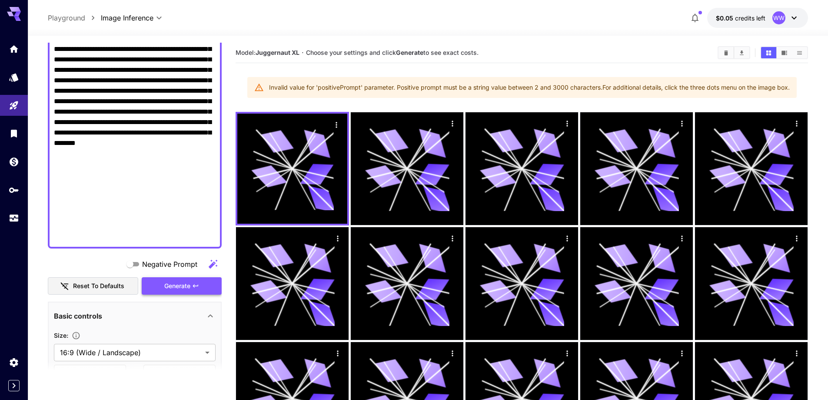
scroll to position [523, 0]
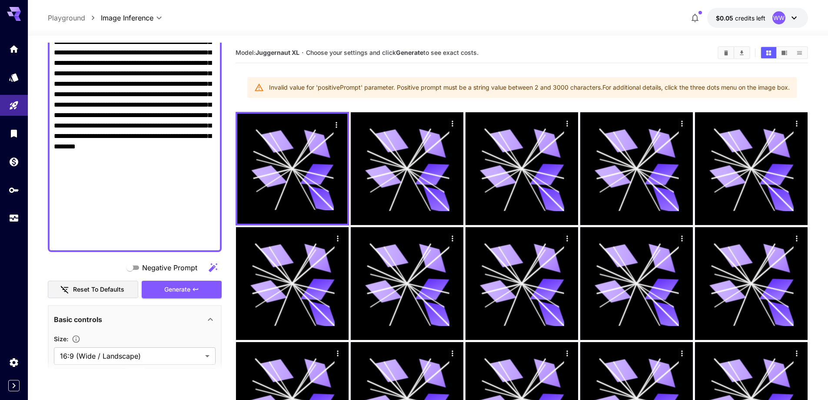
drag, startPoint x: 174, startPoint y: 211, endPoint x: 185, endPoint y: 246, distance: 36.6
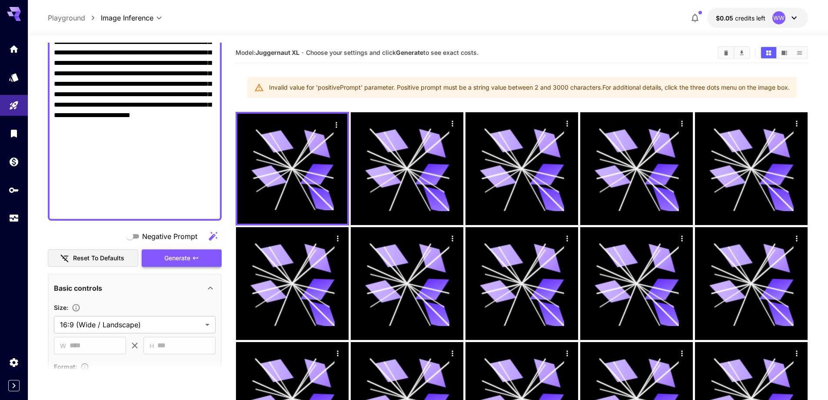
type textarea "**********"
click at [184, 265] on button "Generate" at bounding box center [182, 258] width 80 height 18
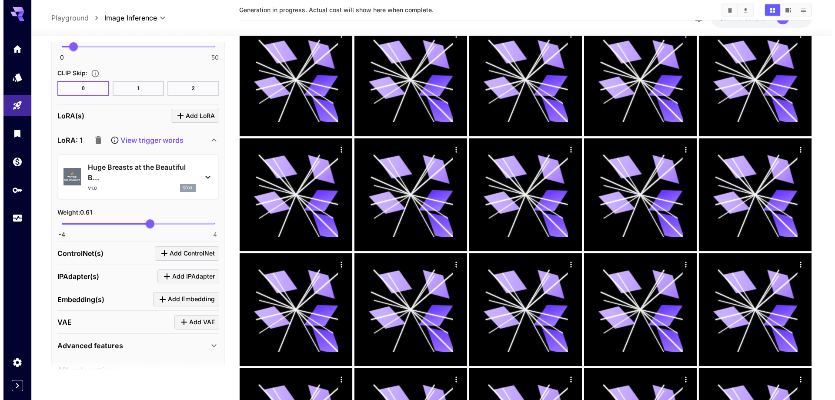
scroll to position [1393, 0]
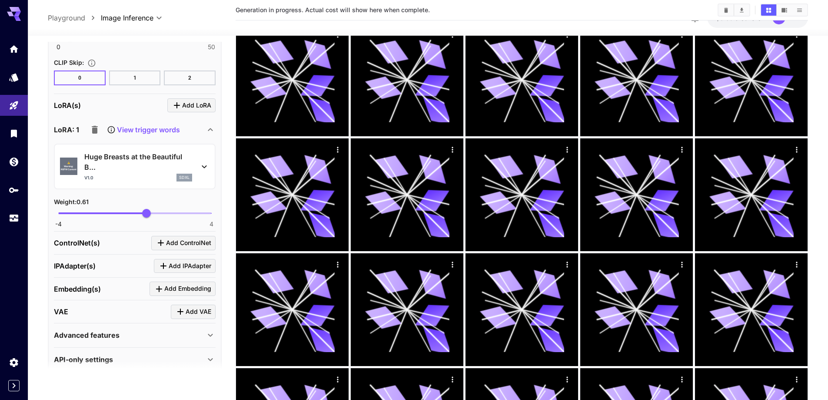
click at [123, 162] on p "Huge Breasts at the Beautiful B..." at bounding box center [138, 161] width 108 height 21
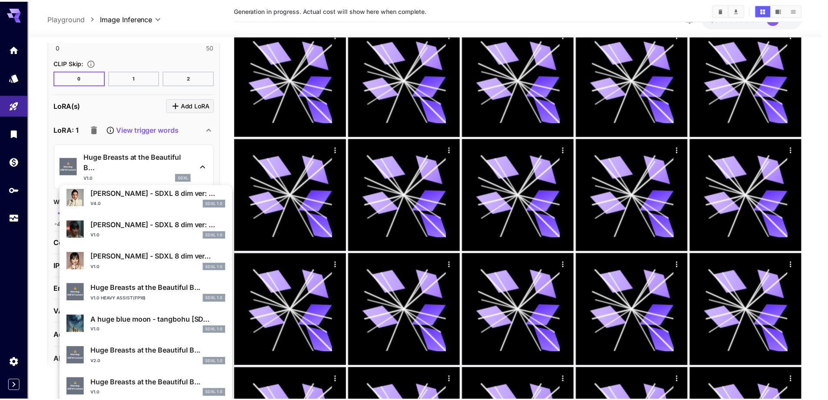
scroll to position [261, 0]
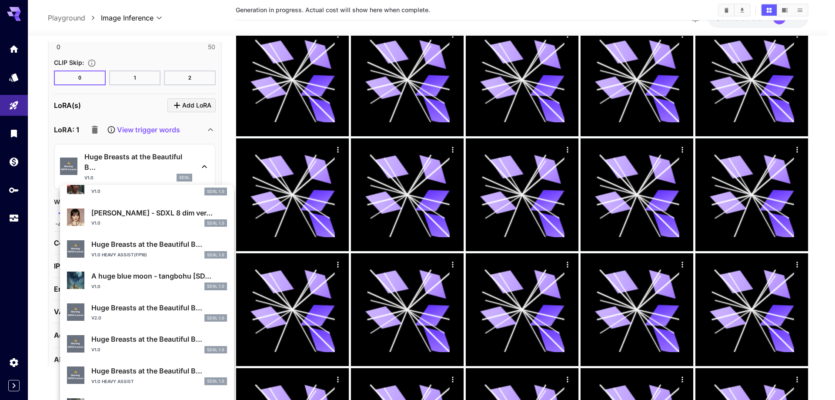
click at [128, 343] on p "Huge Breasts at the Beautiful B..." at bounding box center [159, 339] width 136 height 10
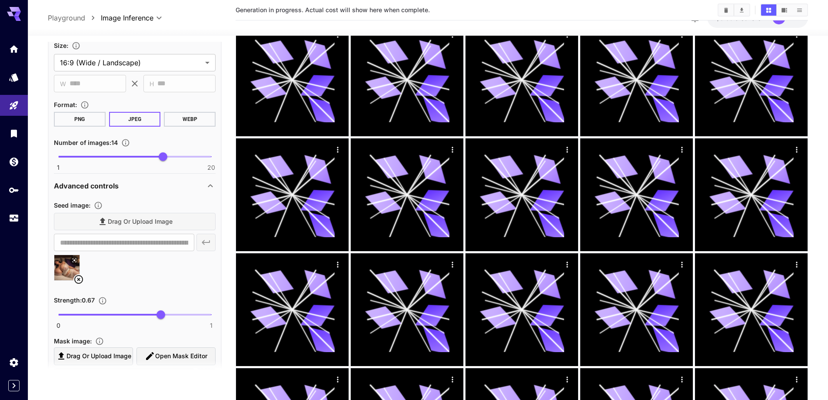
scroll to position [610, 0]
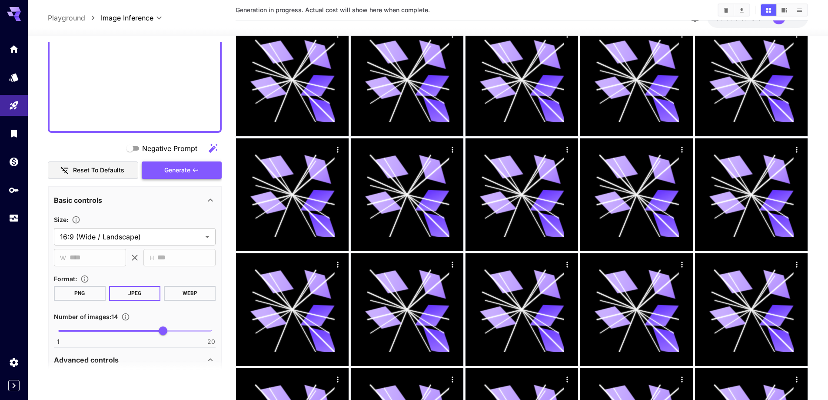
click at [188, 175] on span "Generate" at bounding box center [177, 170] width 26 height 11
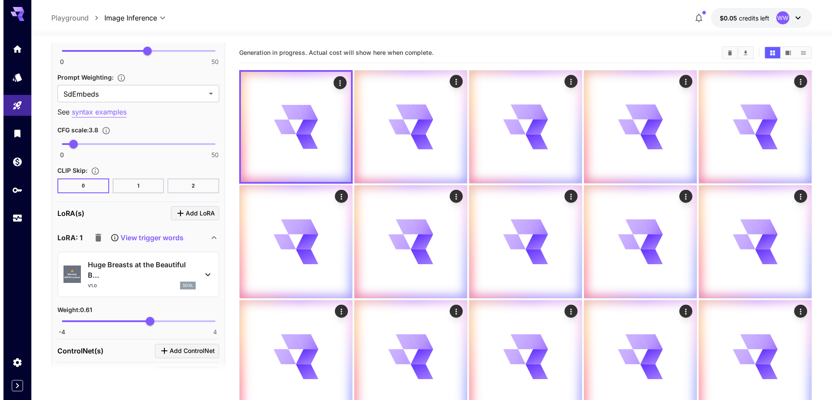
scroll to position [1405, 0]
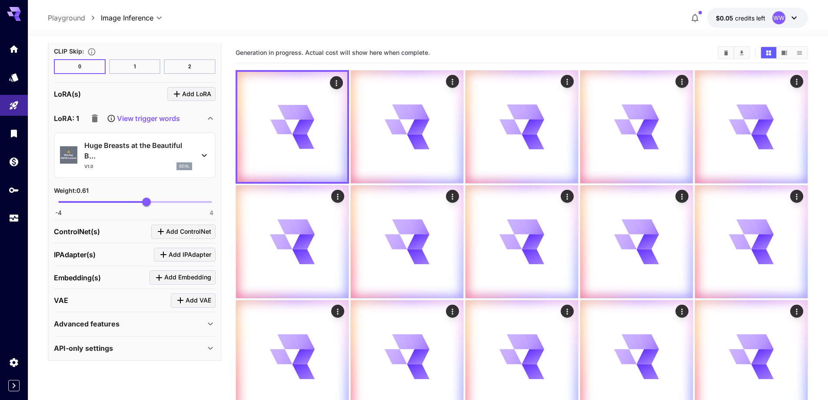
click at [124, 148] on p "Huge Breasts at the Beautiful B..." at bounding box center [138, 150] width 108 height 21
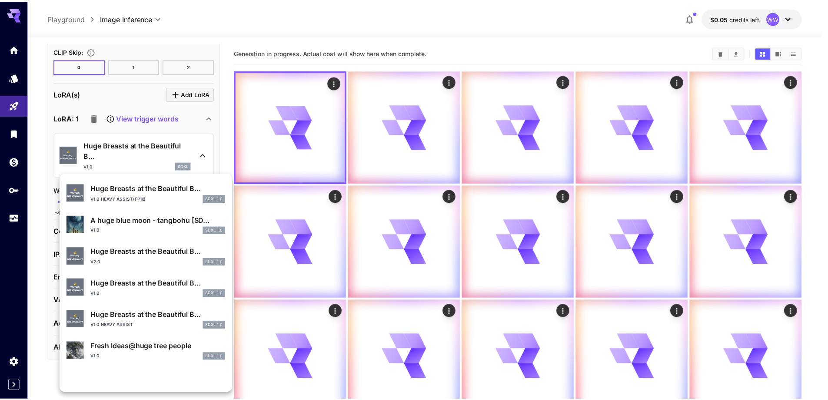
scroll to position [306, 0]
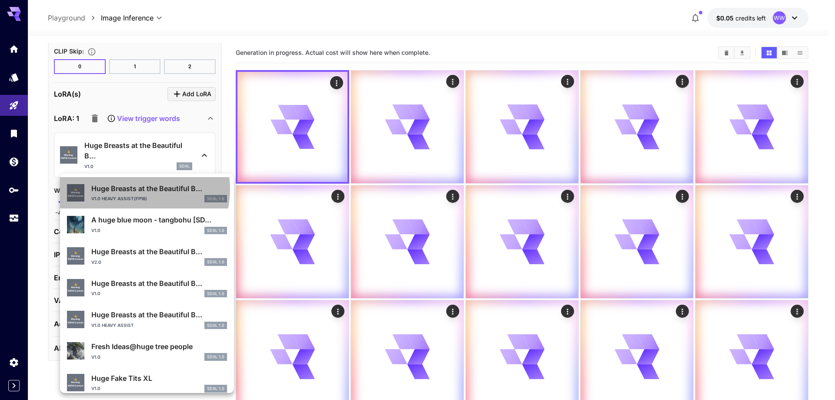
click at [130, 189] on p "Huge Breasts at the Beautiful B..." at bounding box center [159, 188] width 136 height 10
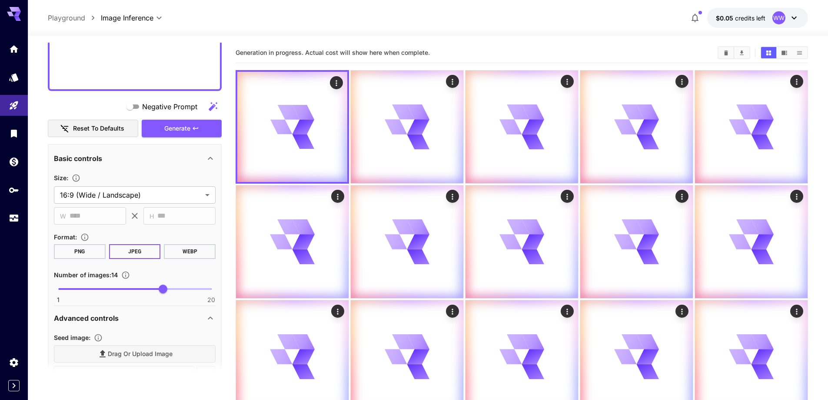
scroll to position [622, 0]
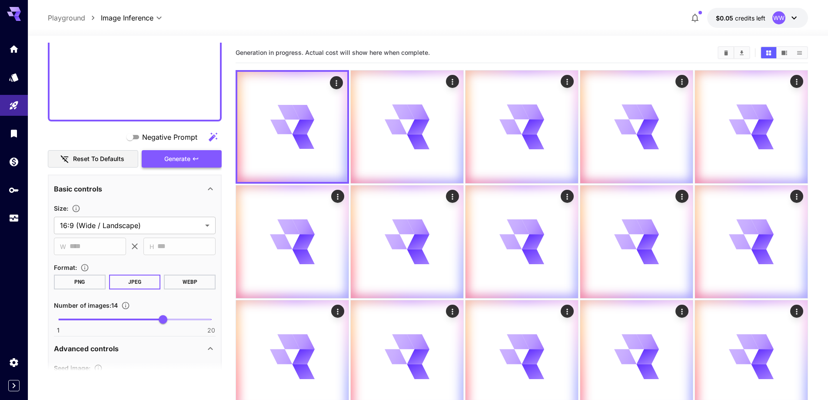
click at [181, 166] on button "Generate" at bounding box center [182, 159] width 80 height 18
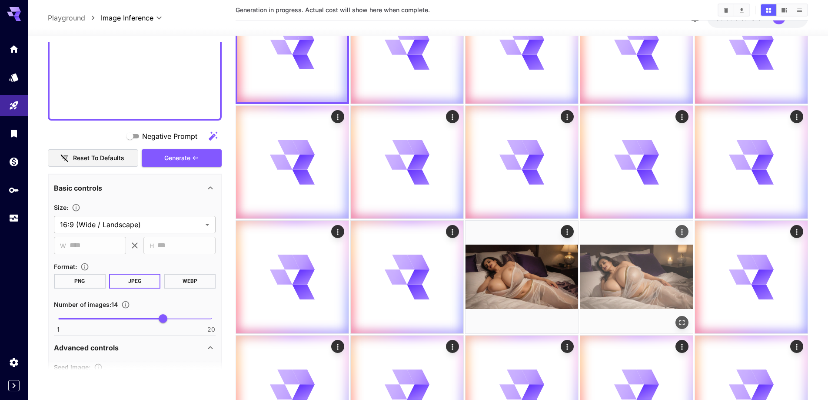
scroll to position [87, 0]
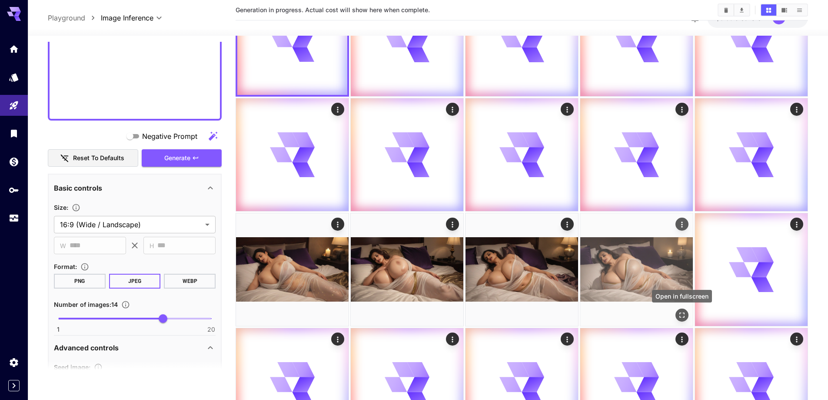
click at [684, 315] on icon "Open in fullscreen" at bounding box center [682, 315] width 9 height 9
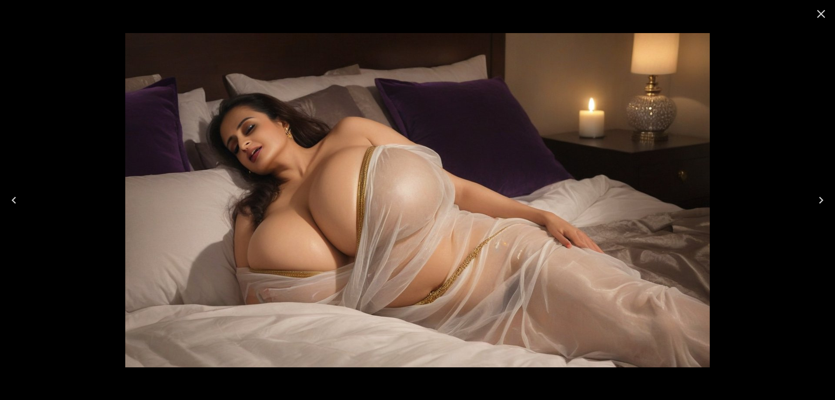
click at [823, 12] on icon "Close" at bounding box center [821, 14] width 8 height 8
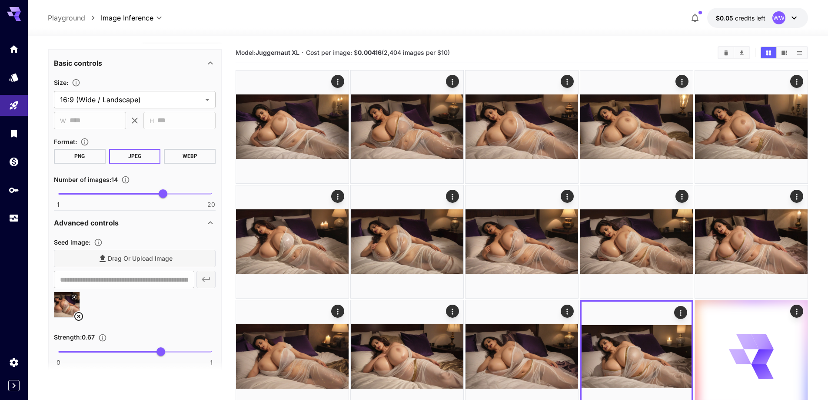
scroll to position [753, 0]
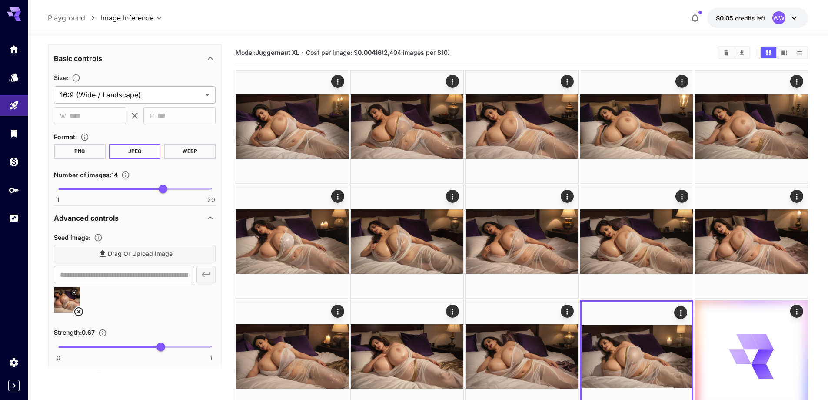
click at [79, 313] on icon at bounding box center [78, 311] width 10 height 10
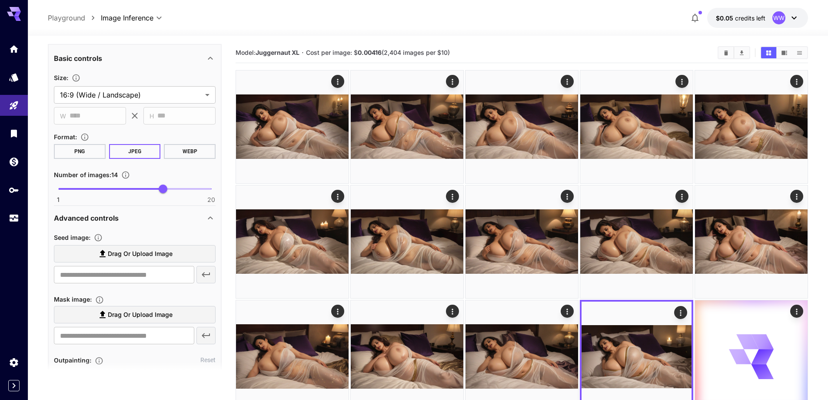
click at [161, 251] on span "Drag or upload image" at bounding box center [140, 253] width 65 height 11
click at [0, 0] on input "Drag or upload image" at bounding box center [0, 0] width 0 height 0
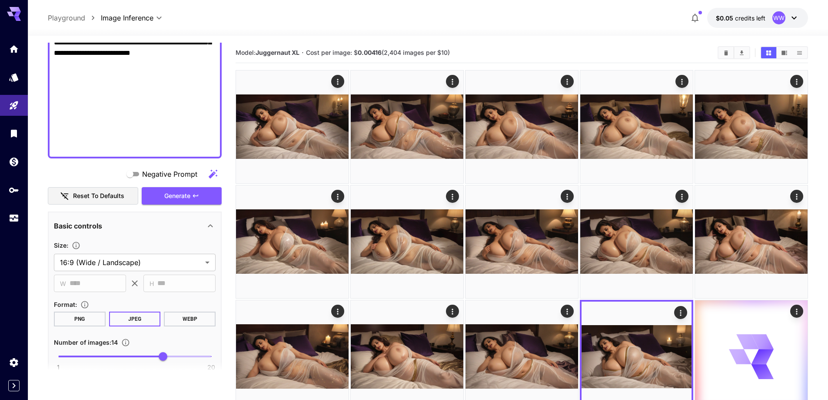
type input "**********"
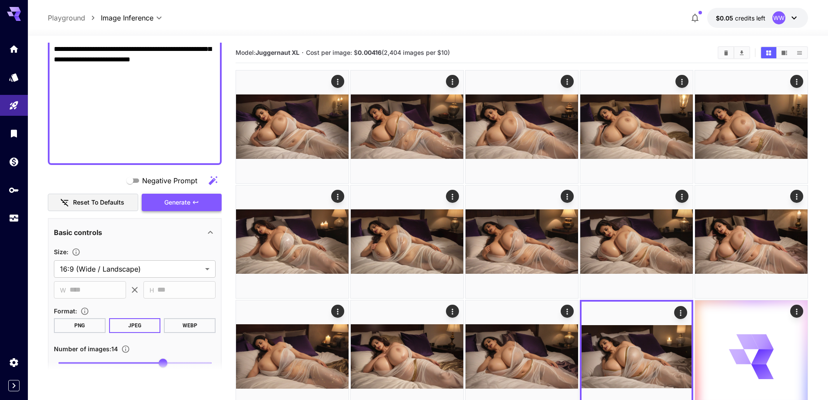
click at [189, 198] on span "Generate" at bounding box center [177, 202] width 26 height 11
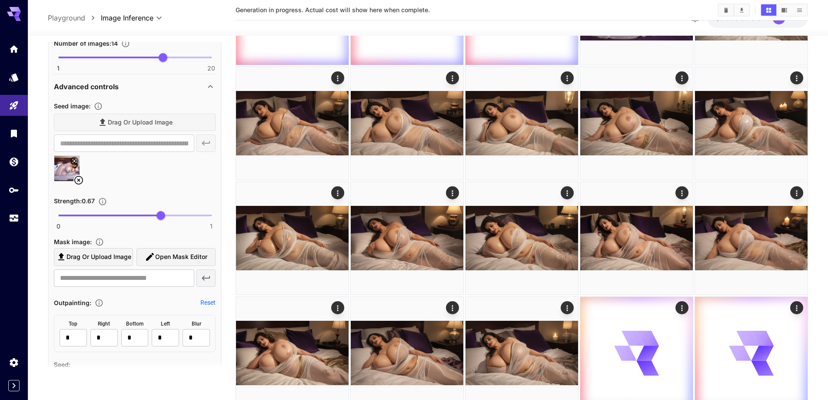
scroll to position [217, 0]
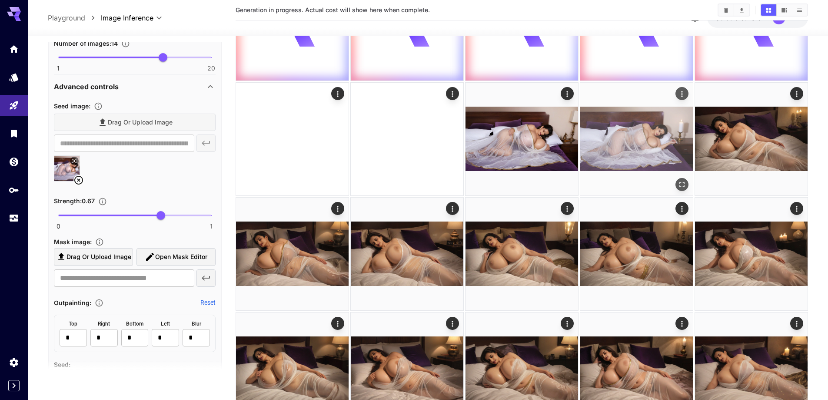
click at [682, 186] on icon "Open in fullscreen" at bounding box center [682, 184] width 9 height 9
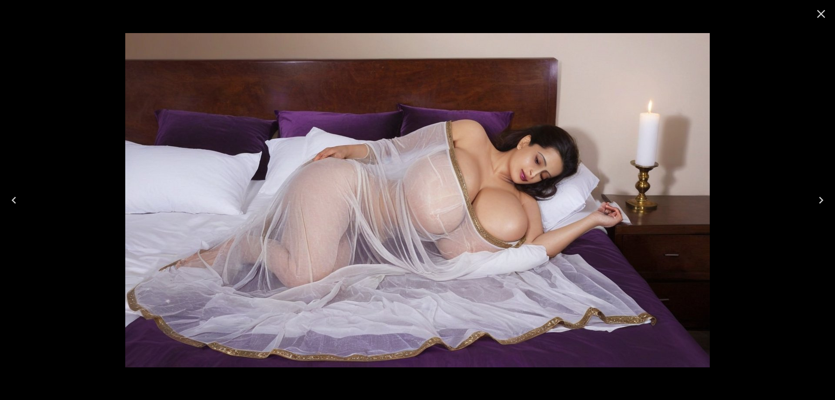
click at [819, 17] on icon "Close" at bounding box center [821, 14] width 14 height 14
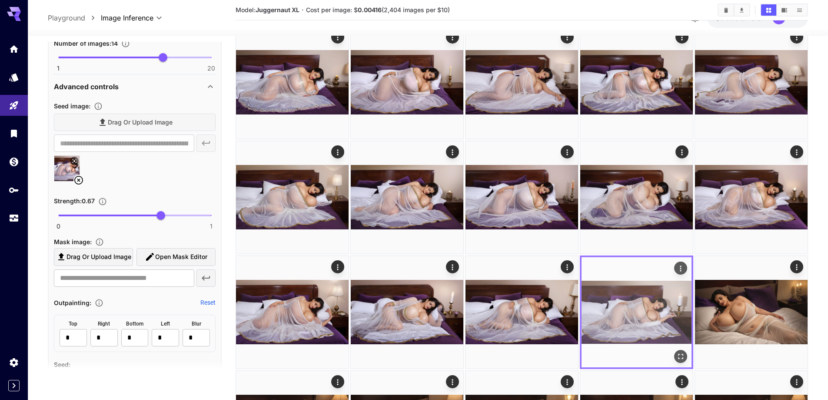
scroll to position [43, 0]
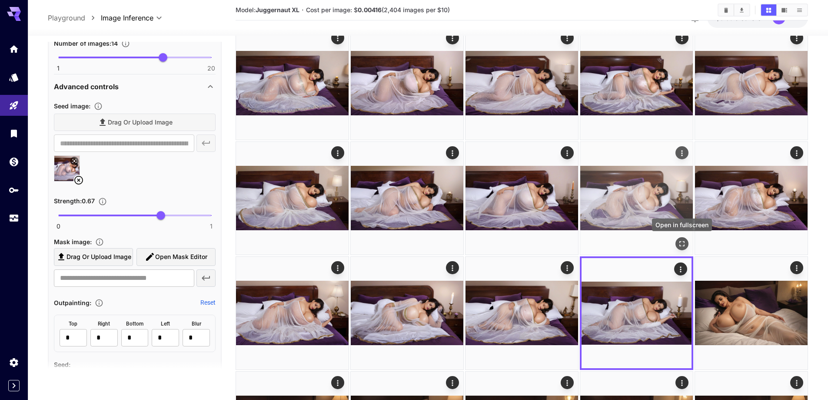
click at [682, 241] on icon "Open in fullscreen" at bounding box center [682, 243] width 9 height 9
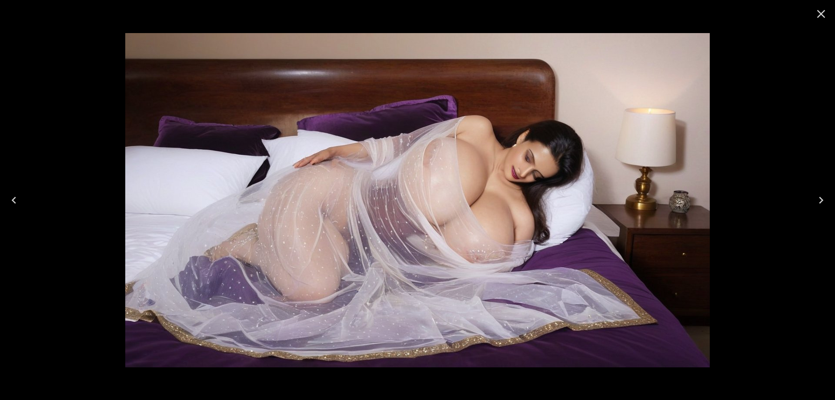
click at [818, 17] on icon "Close" at bounding box center [821, 14] width 8 height 8
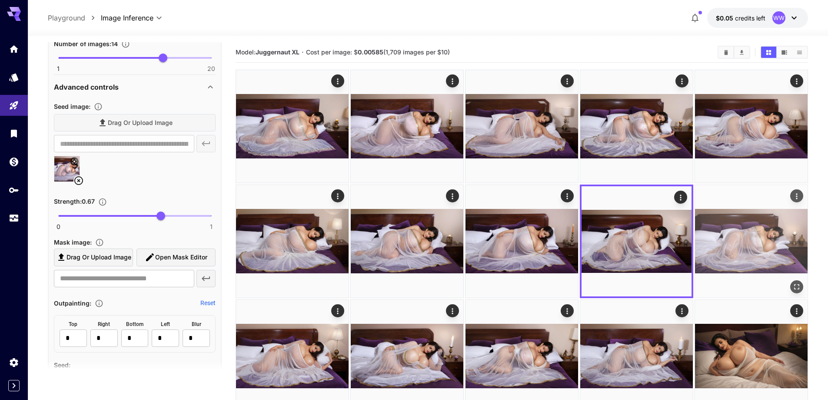
scroll to position [0, 0]
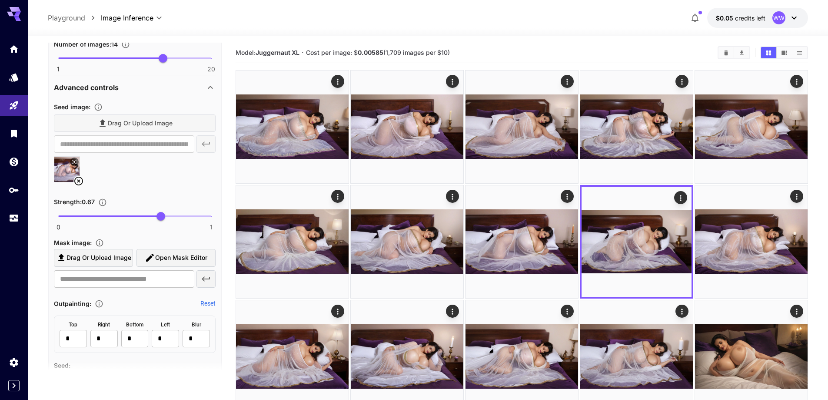
click at [80, 182] on icon at bounding box center [78, 181] width 9 height 9
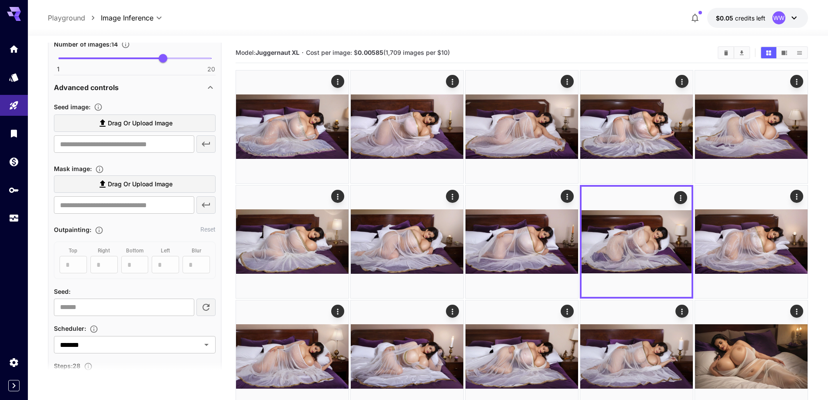
click at [170, 116] on label "Drag or upload image" at bounding box center [135, 123] width 162 height 18
click at [0, 0] on input "Drag or upload image" at bounding box center [0, 0] width 0 height 0
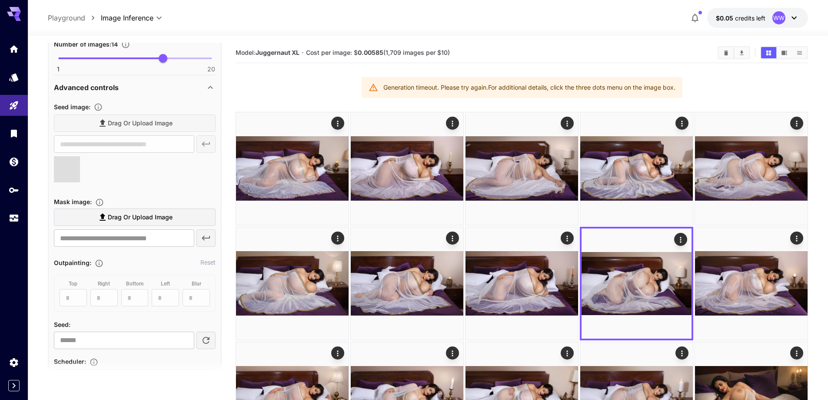
type input "**********"
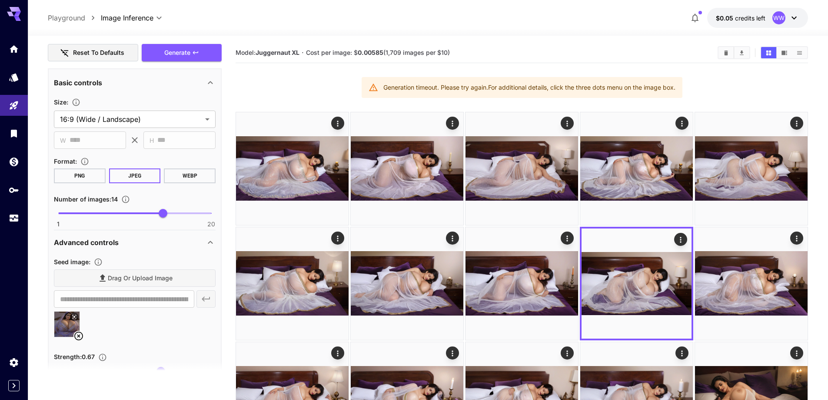
scroll to position [709, 0]
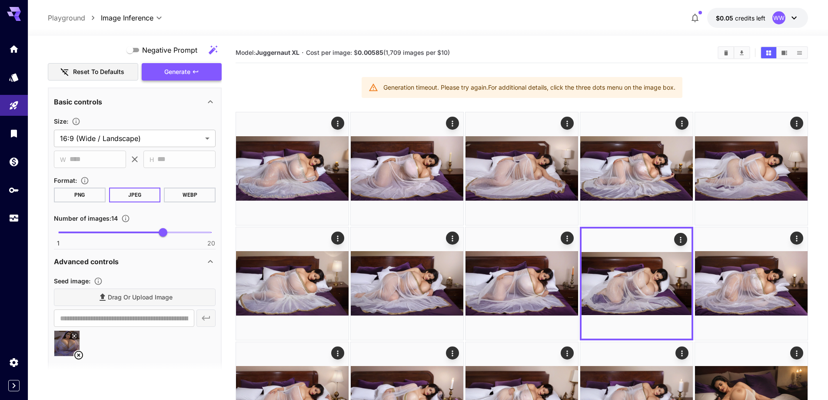
click at [168, 71] on span "Generate" at bounding box center [177, 72] width 26 height 11
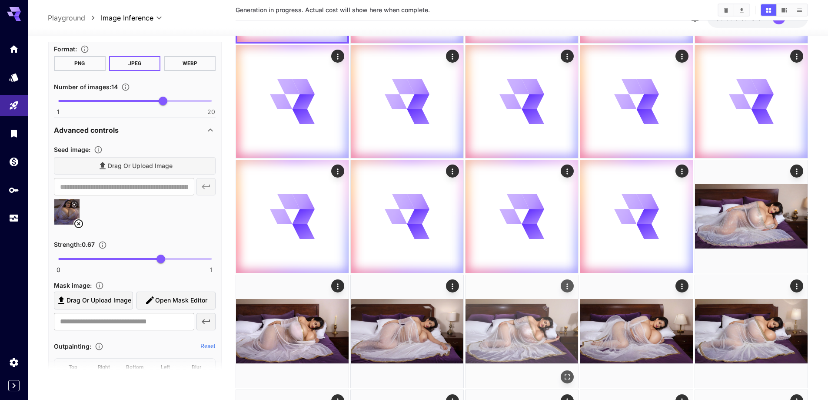
scroll to position [130, 0]
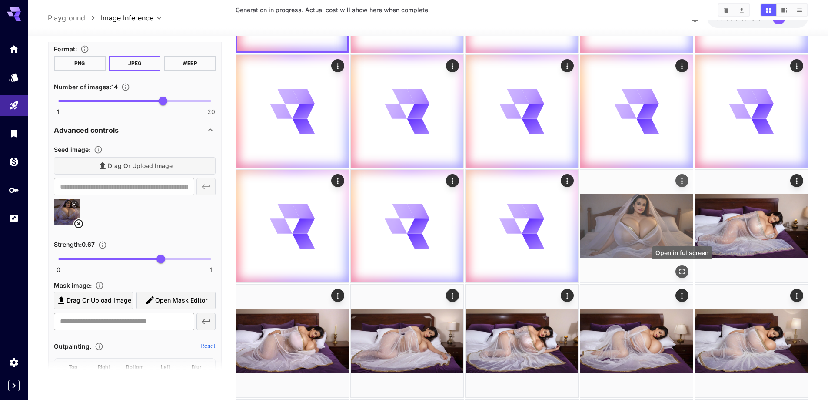
click at [683, 270] on icon "Open in fullscreen" at bounding box center [682, 271] width 9 height 9
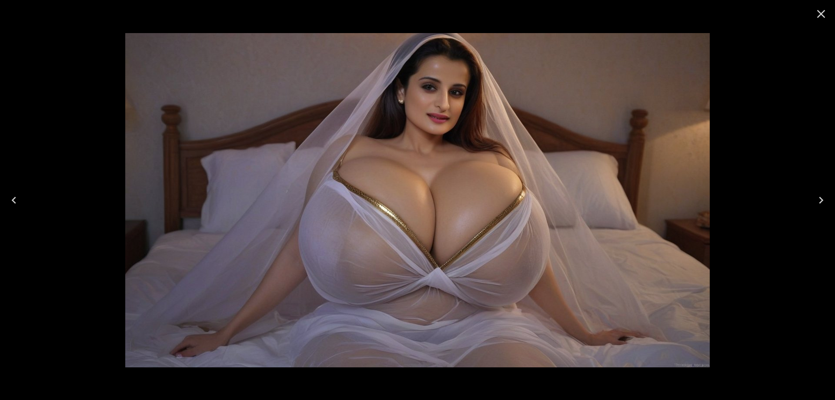
click at [817, 9] on icon "Close" at bounding box center [821, 14] width 14 height 14
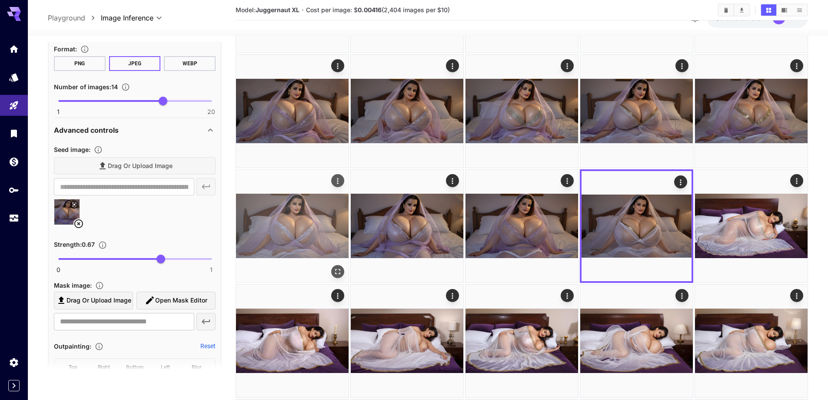
scroll to position [0, 0]
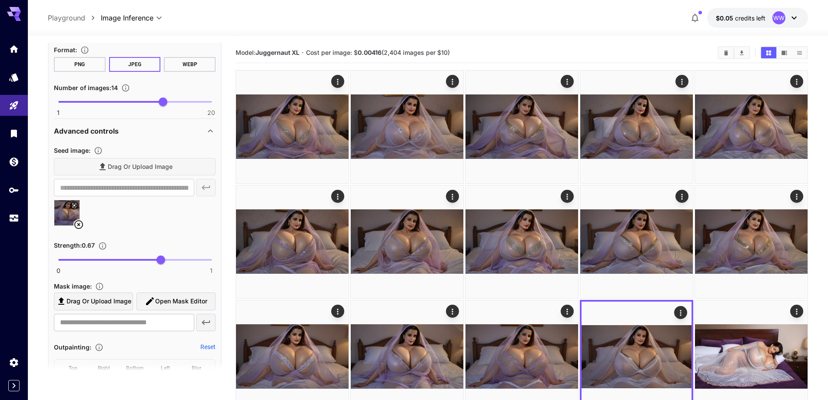
click at [78, 224] on icon at bounding box center [78, 224] width 9 height 9
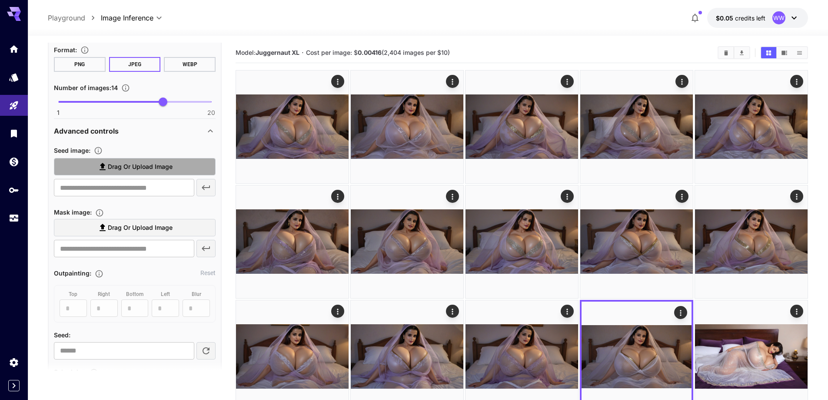
click at [155, 165] on span "Drag or upload image" at bounding box center [140, 166] width 65 height 11
click at [0, 0] on input "Drag or upload image" at bounding box center [0, 0] width 0 height 0
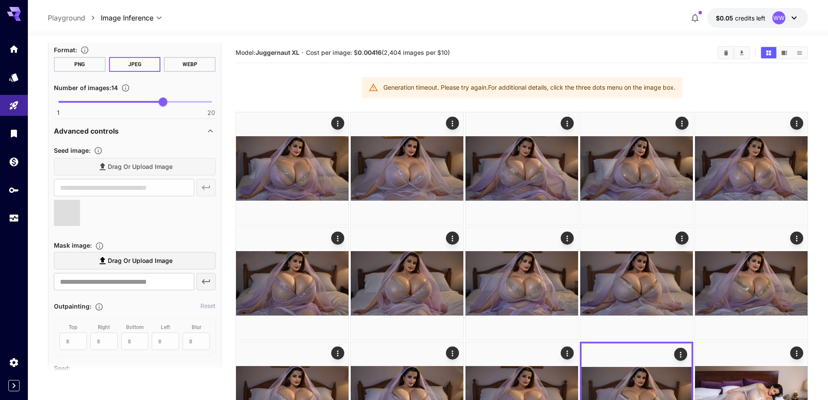
type input "**********"
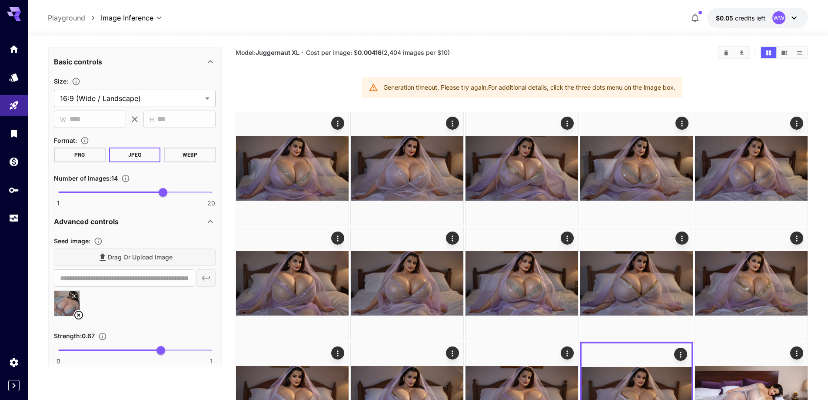
scroll to position [709, 0]
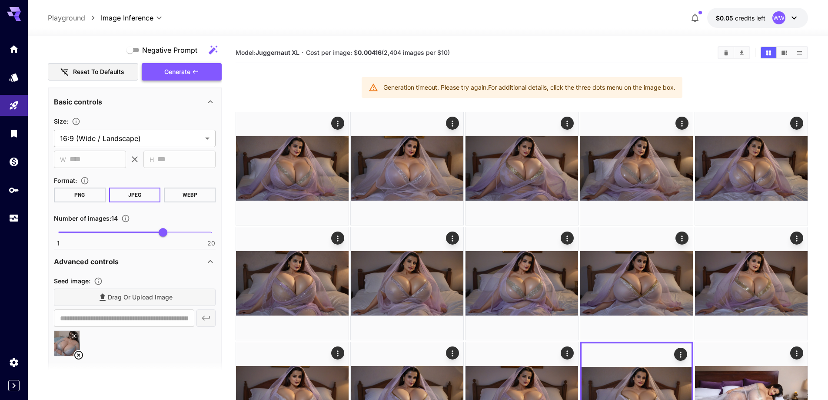
click at [172, 73] on span "Generate" at bounding box center [177, 72] width 26 height 11
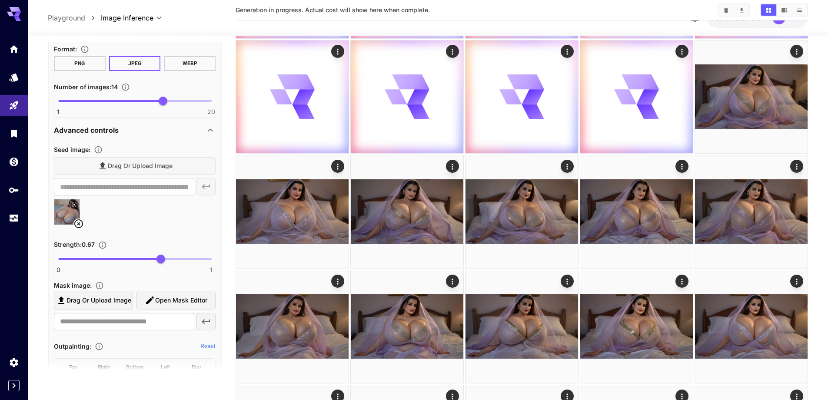
scroll to position [261, 0]
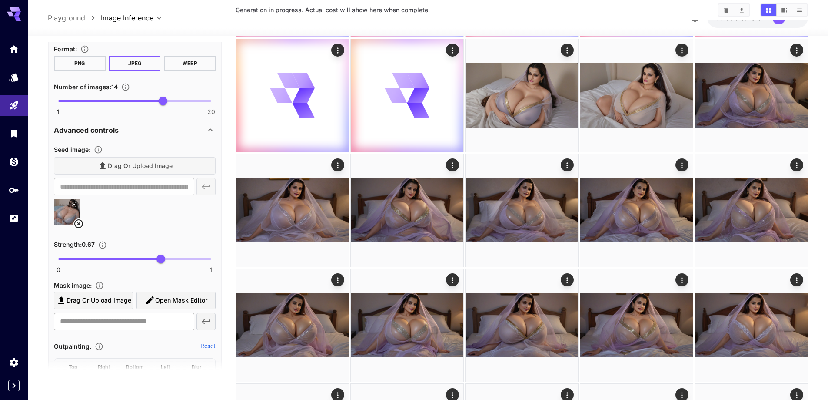
click at [80, 223] on icon at bounding box center [78, 223] width 9 height 9
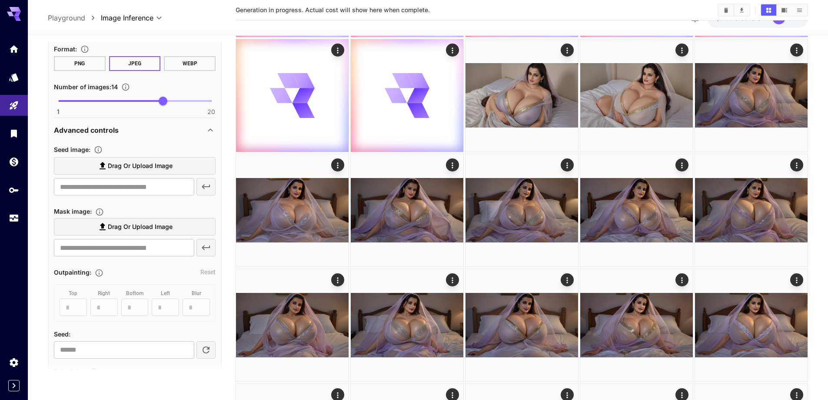
click at [142, 164] on span "Drag or upload image" at bounding box center [140, 165] width 65 height 11
click at [0, 0] on input "Drag or upload image" at bounding box center [0, 0] width 0 height 0
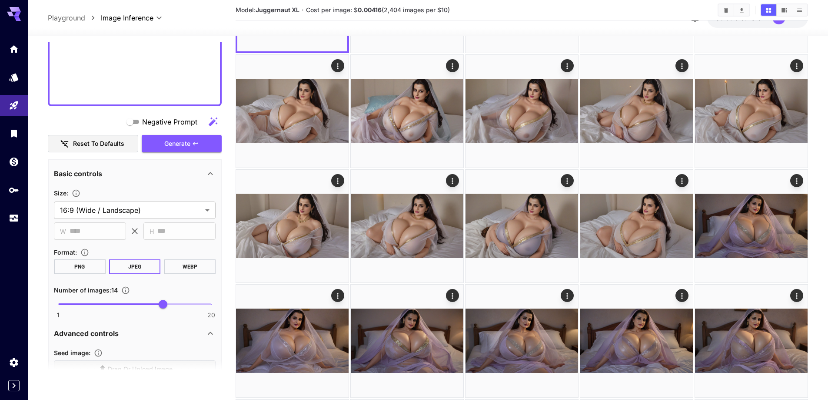
scroll to position [622, 0]
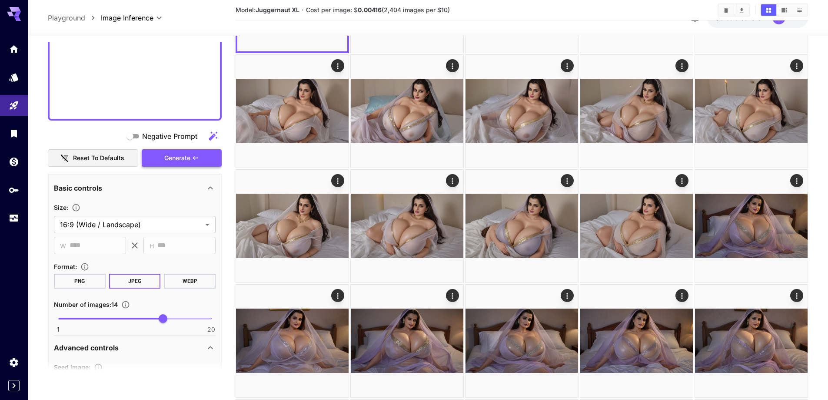
type input "**********"
click at [178, 153] on span "Generate" at bounding box center [177, 158] width 26 height 11
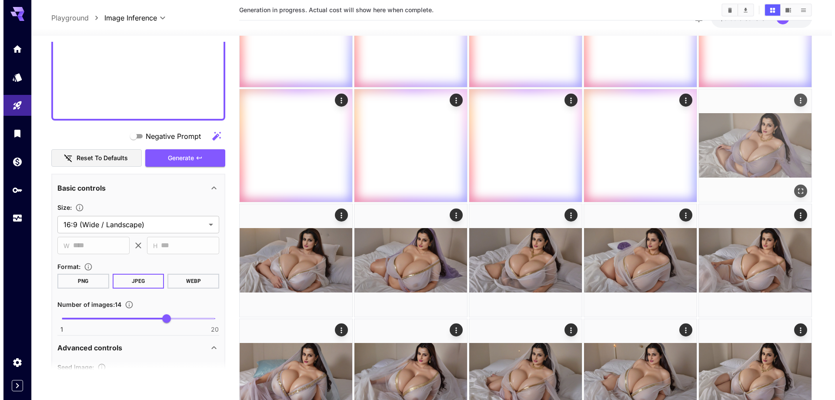
scroll to position [217, 0]
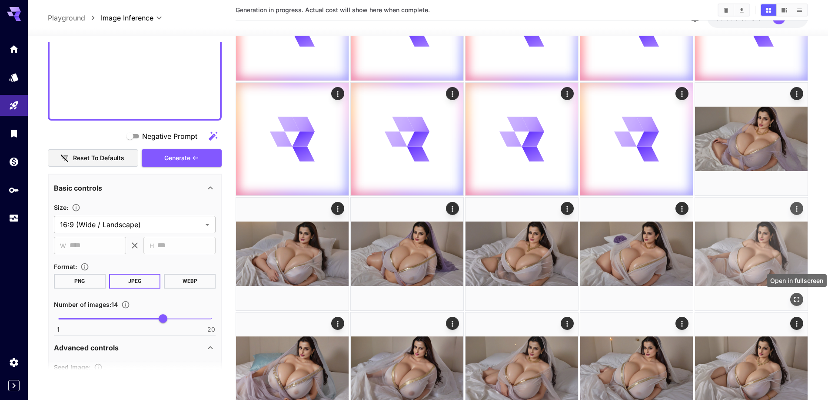
click at [799, 298] on icon "Open in fullscreen" at bounding box center [797, 299] width 5 height 5
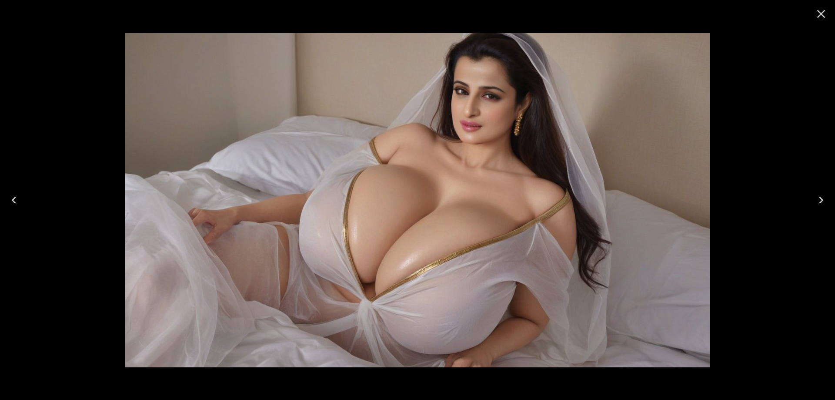
click at [824, 194] on icon "Next" at bounding box center [821, 200] width 14 height 14
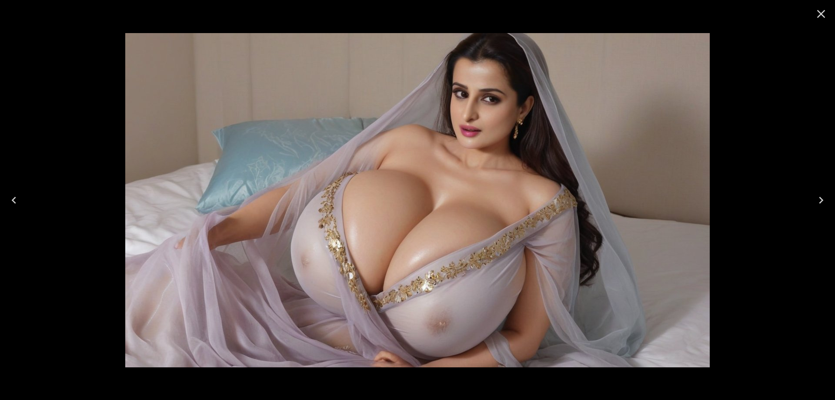
click at [824, 194] on icon "Next" at bounding box center [821, 200] width 14 height 14
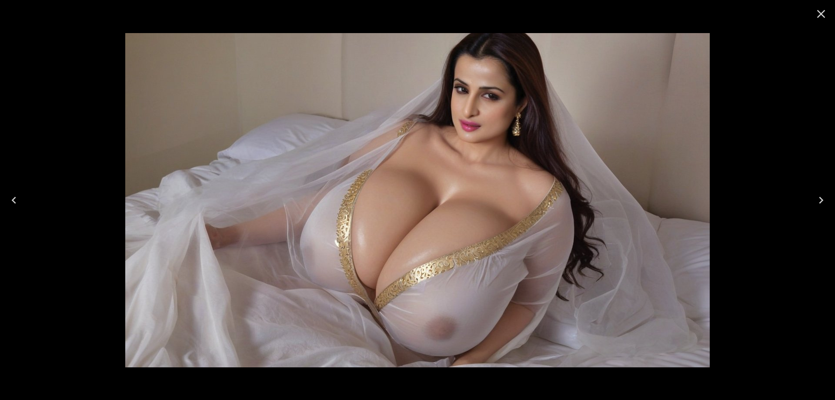
click at [824, 194] on icon "Next" at bounding box center [821, 200] width 14 height 14
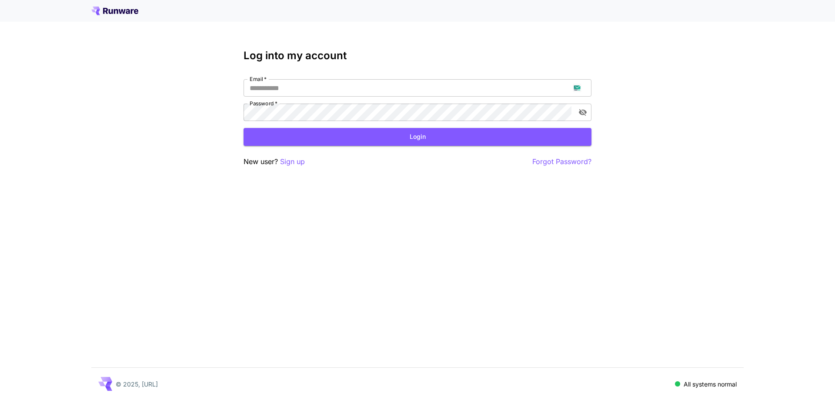
click at [295, 163] on p "Sign up" at bounding box center [292, 161] width 25 height 11
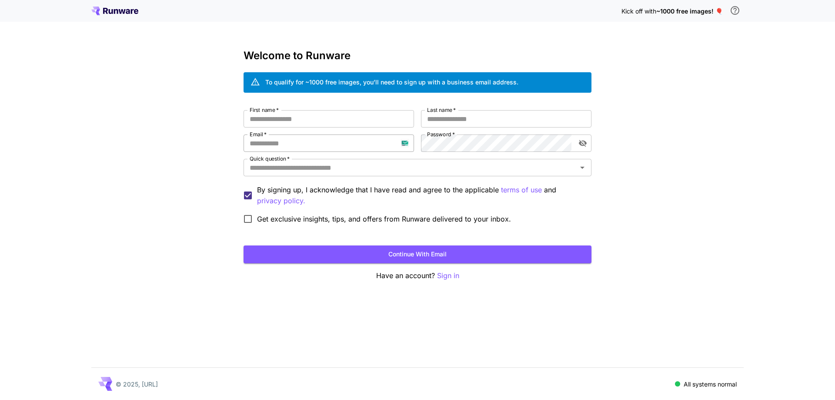
click at [327, 144] on input "Email   *" at bounding box center [329, 142] width 170 height 17
paste input "**********"
type input "**********"
click at [365, 115] on input "First name   *" at bounding box center [329, 118] width 170 height 17
type input "**"
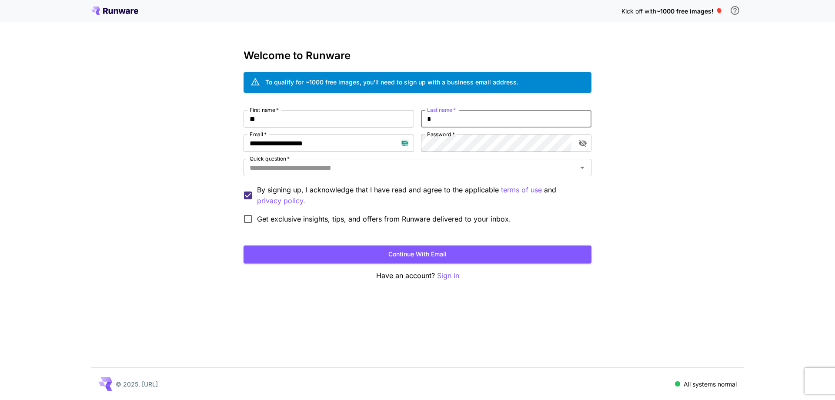
click at [447, 124] on input "*" at bounding box center [506, 118] width 170 height 17
type input "****"
click at [442, 165] on input "Quick question   *" at bounding box center [410, 167] width 328 height 12
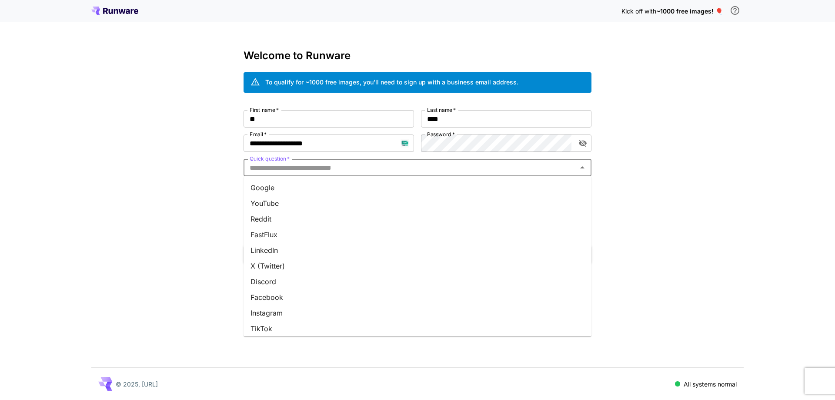
click at [432, 190] on li "Google" at bounding box center [418, 188] width 348 height 16
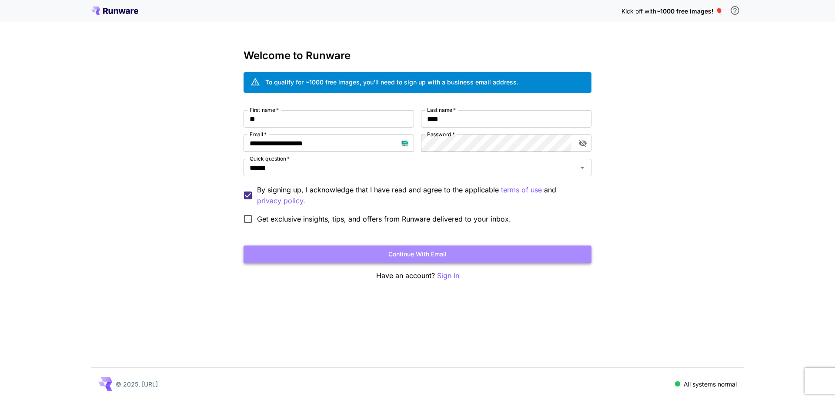
click at [417, 250] on button "Continue with email" at bounding box center [418, 254] width 348 height 18
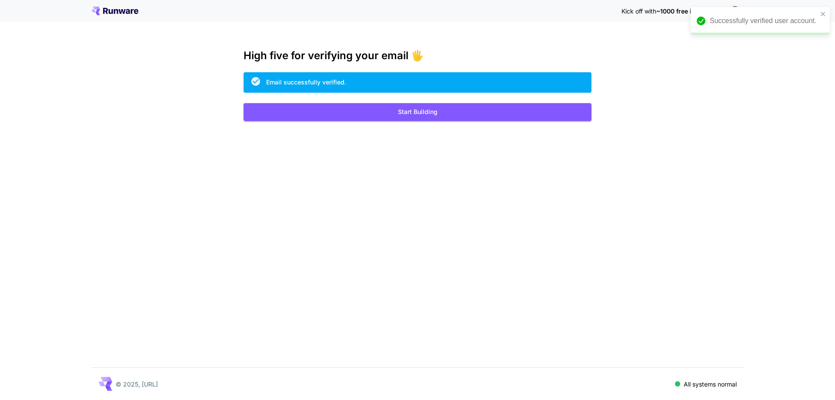
click at [442, 123] on div "Kick off with ~1000 free images! 🎈 High five for verifying your email 🖐️ Email …" at bounding box center [417, 200] width 835 height 400
click at [444, 107] on button "Start Building" at bounding box center [418, 112] width 348 height 18
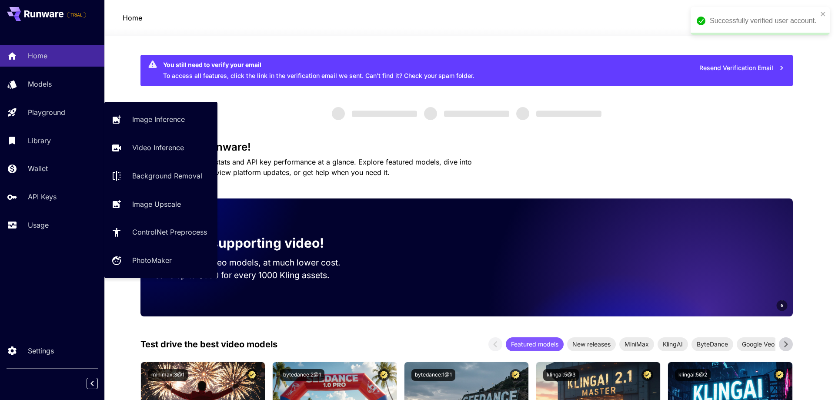
drag, startPoint x: 57, startPoint y: 113, endPoint x: 60, endPoint y: 129, distance: 16.4
click at [57, 112] on p "Playground" at bounding box center [46, 112] width 37 height 10
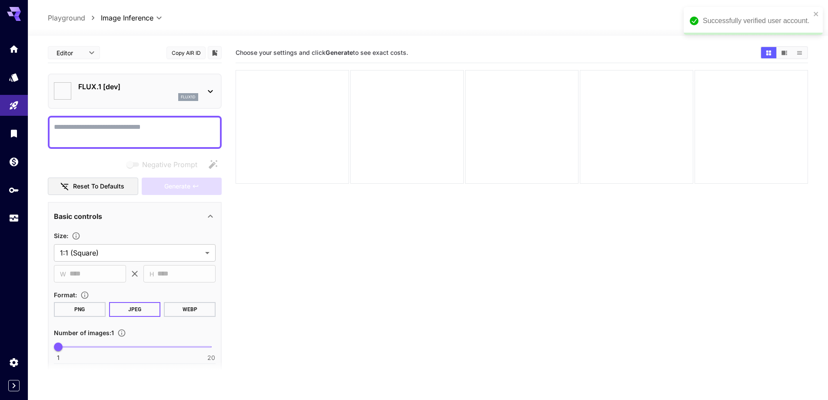
type input "**********"
click at [822, 14] on div "Successfully verified user account." at bounding box center [753, 21] width 139 height 28
click at [132, 95] on div "flux1d" at bounding box center [138, 97] width 120 height 8
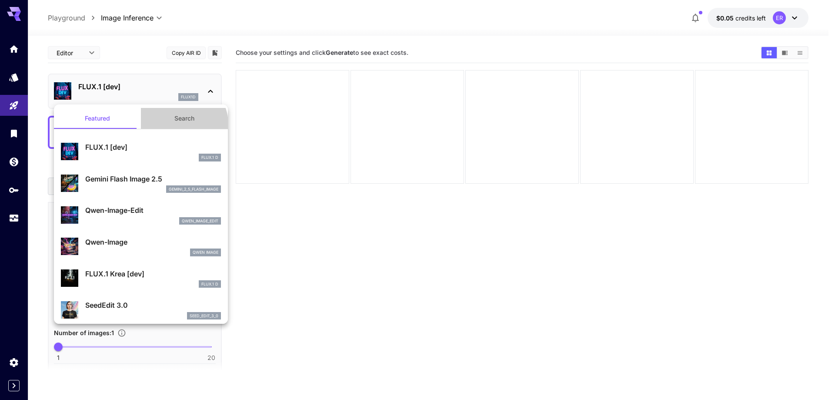
click at [179, 124] on button "Search" at bounding box center [184, 118] width 87 height 21
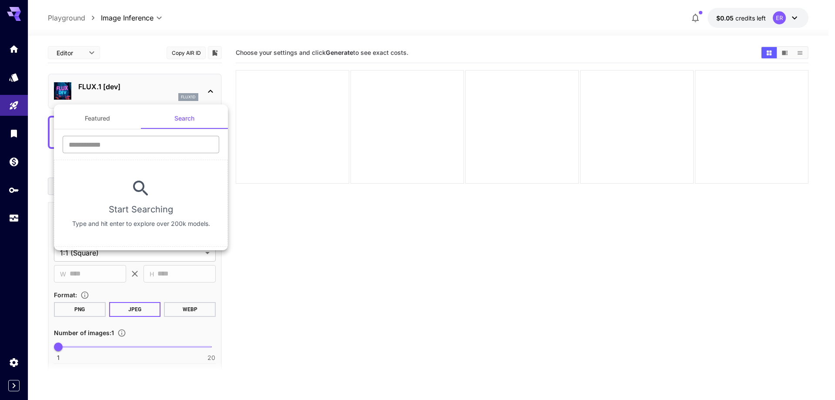
click at [168, 144] on input "text" at bounding box center [141, 144] width 157 height 17
type input "****"
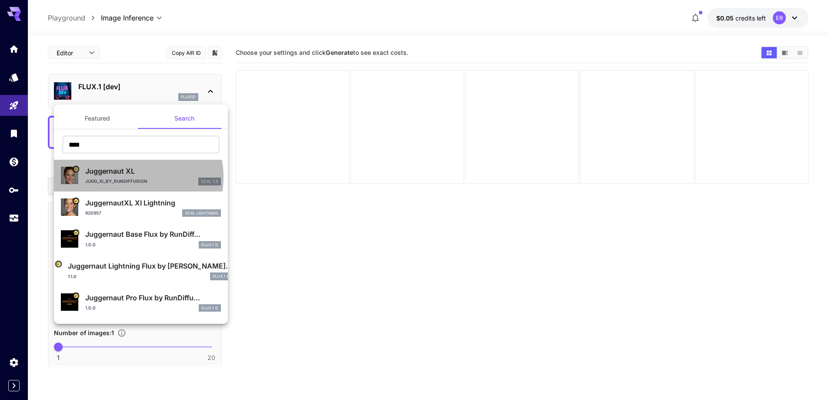
click at [131, 177] on div "Juggernaut XL Jugg_XI_by_RunDiffusion SDXL 1.0" at bounding box center [153, 176] width 136 height 20
type input "**"
type input "***"
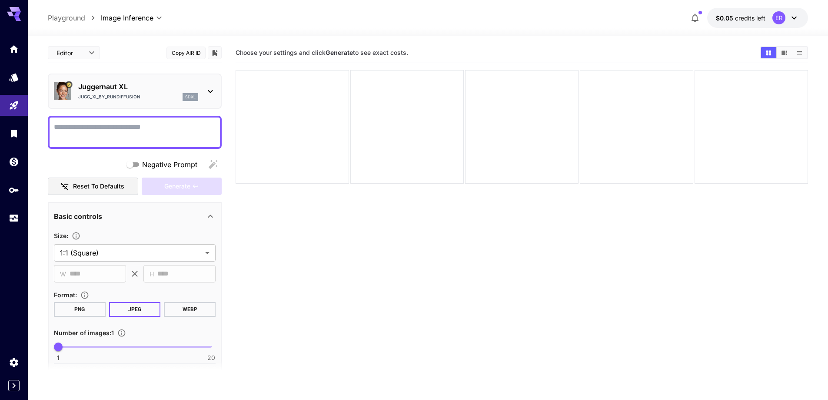
click at [167, 126] on textarea "Negative Prompt" at bounding box center [135, 132] width 162 height 21
paste textarea "**********"
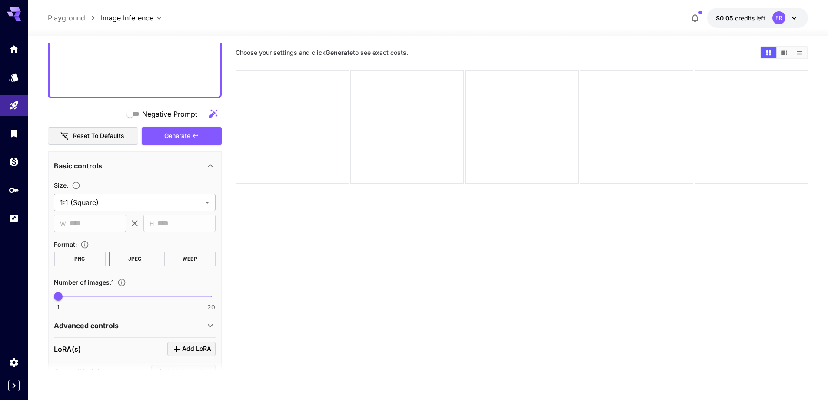
scroll to position [671, 0]
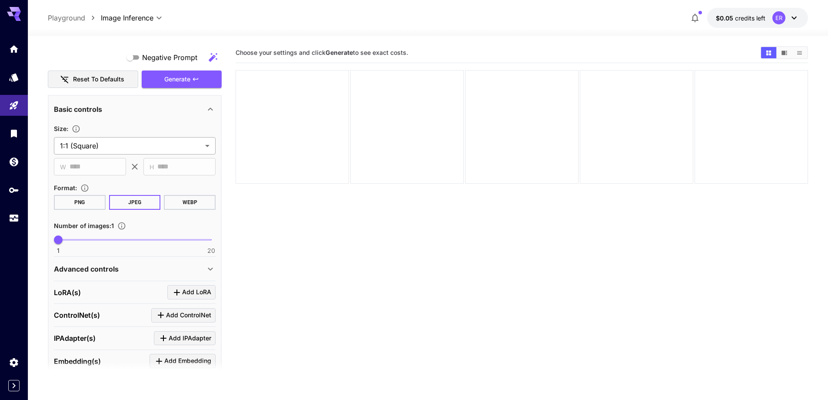
type textarea "**********"
click at [154, 142] on body "**********" at bounding box center [417, 234] width 835 height 468
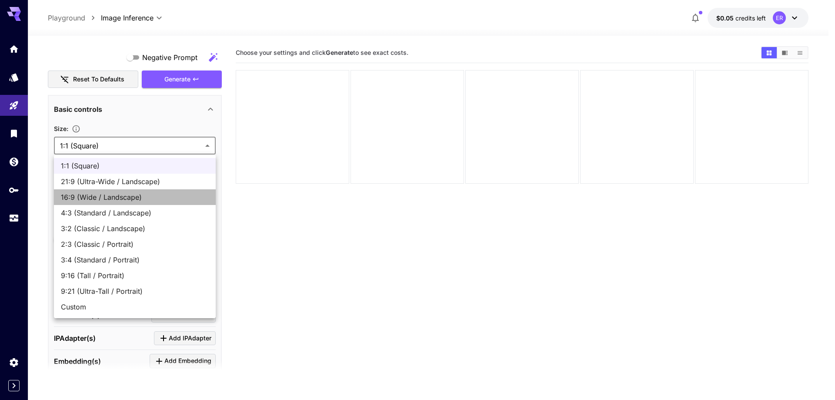
click at [140, 194] on span "16:9 (Wide / Landscape)" at bounding box center [135, 197] width 148 height 10
type input "**********"
type input "****"
type input "***"
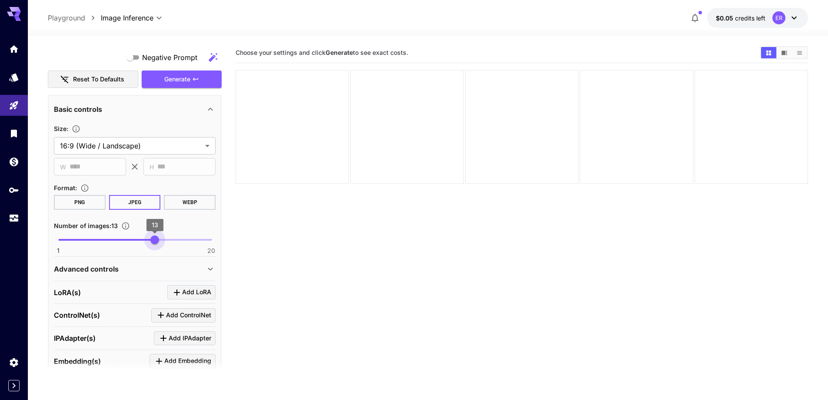
type input "**"
drag, startPoint x: 145, startPoint y: 236, endPoint x: 161, endPoint y: 240, distance: 16.8
click at [161, 240] on span "1 20 14" at bounding box center [134, 239] width 153 height 13
click at [143, 267] on div "Advanced controls" at bounding box center [129, 269] width 151 height 10
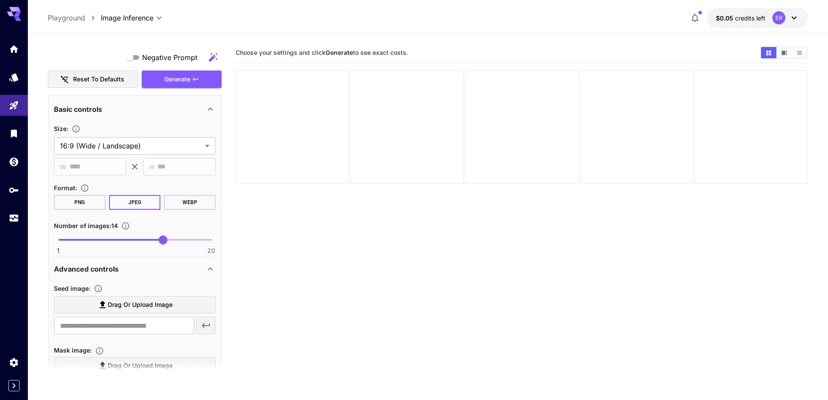
click at [119, 307] on span "Drag or upload image" at bounding box center [140, 304] width 65 height 11
click at [0, 0] on input "Drag or upload image" at bounding box center [0, 0] width 0 height 0
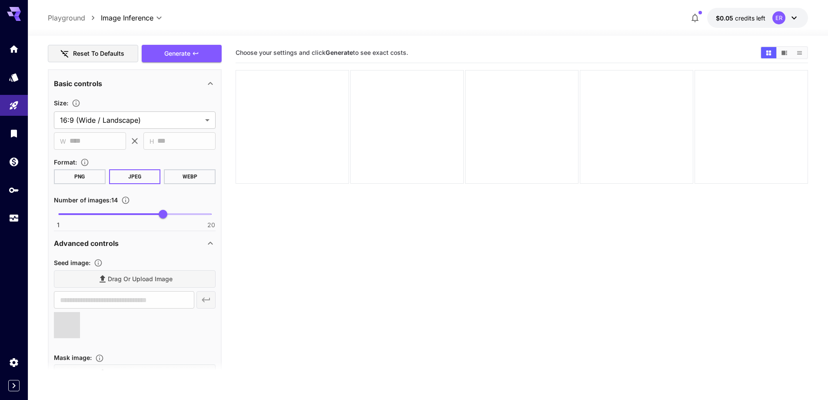
type input "**********"
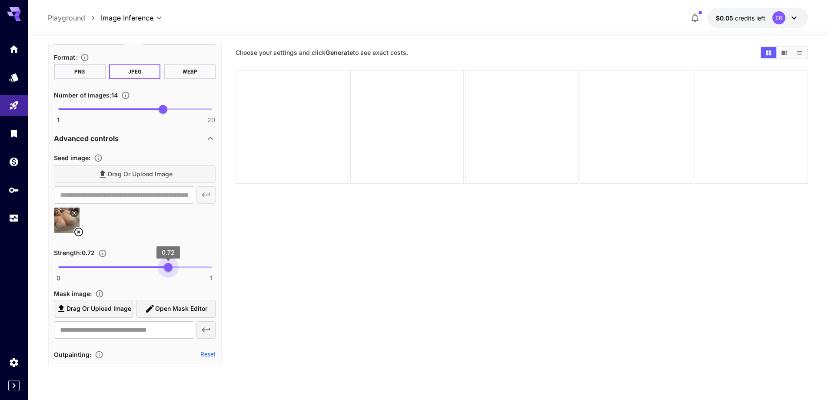
type input "****"
drag, startPoint x: 172, startPoint y: 266, endPoint x: 168, endPoint y: 269, distance: 5.3
click at [168, 269] on span "0.72" at bounding box center [168, 267] width 9 height 9
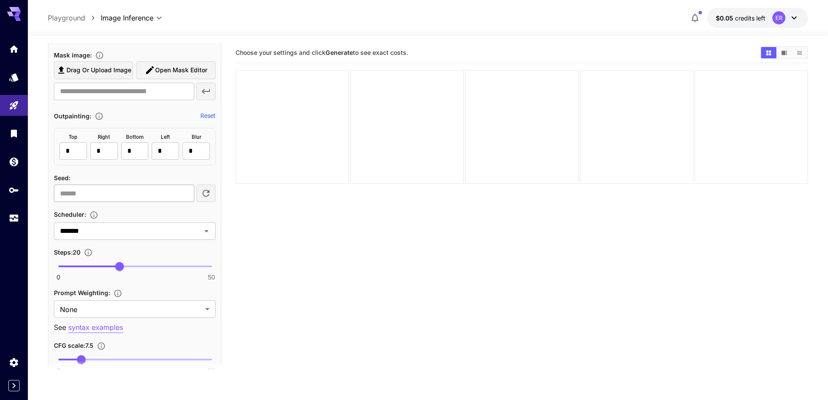
scroll to position [1062, 0]
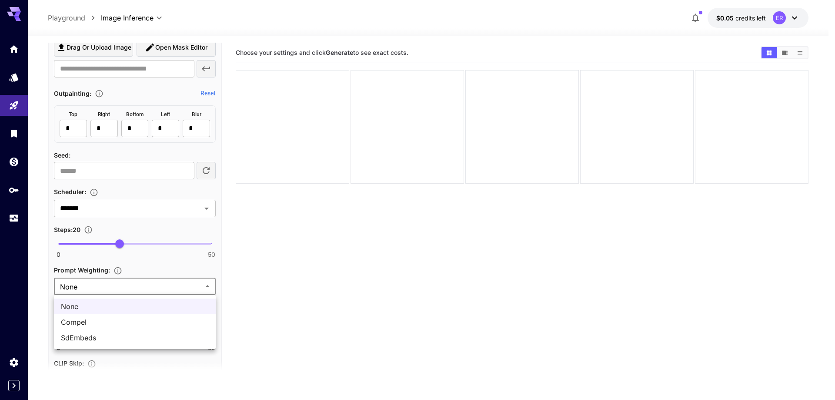
click at [140, 287] on body "**********" at bounding box center [417, 234] width 835 height 468
click at [114, 333] on span "SdEmbeds" at bounding box center [135, 337] width 148 height 10
type input "********"
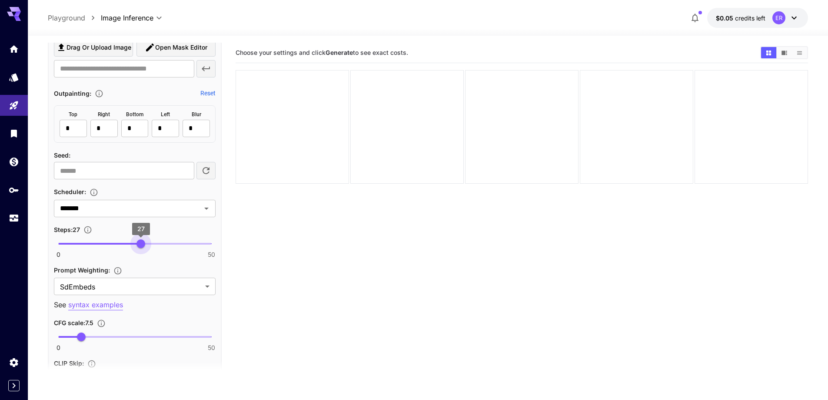
type input "**"
drag, startPoint x: 121, startPoint y: 243, endPoint x: 143, endPoint y: 245, distance: 21.9
click at [143, 245] on span "28" at bounding box center [144, 243] width 9 height 9
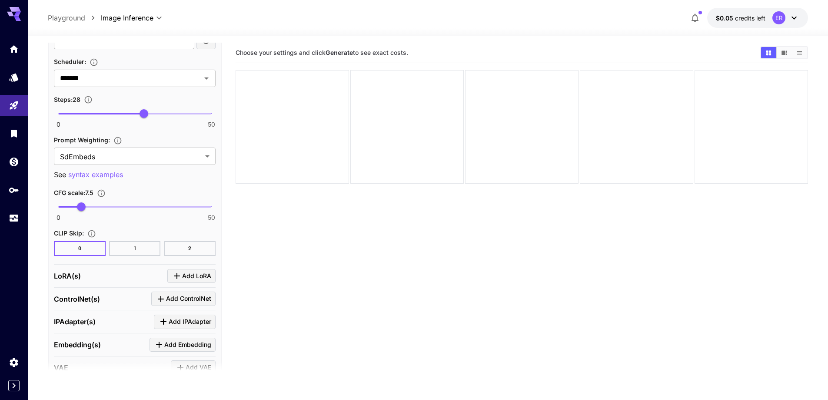
scroll to position [1192, 0]
type input "***"
click at [69, 211] on span "0 50 3.5" at bounding box center [134, 206] width 153 height 13
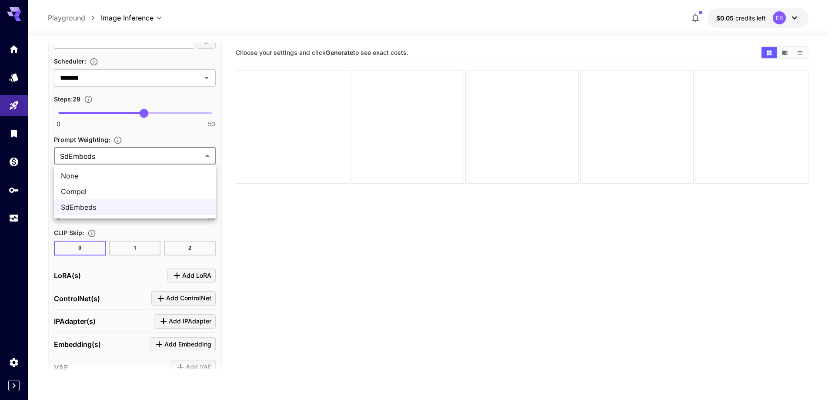
click at [120, 157] on body "**********" at bounding box center [417, 234] width 835 height 468
click at [113, 208] on span "SdEmbeds" at bounding box center [135, 207] width 148 height 10
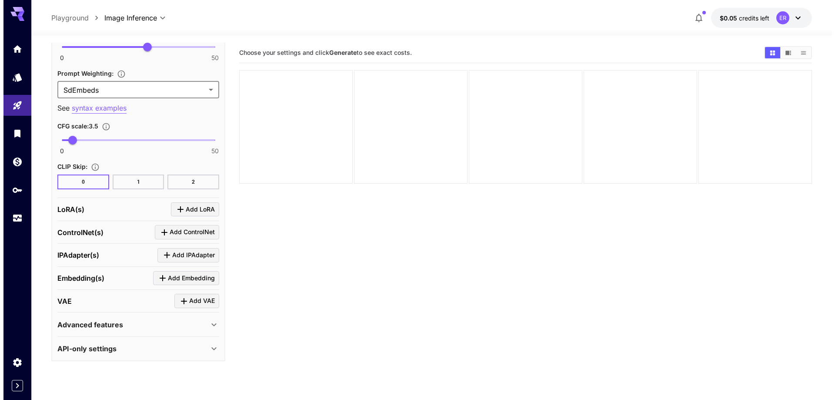
scroll to position [1259, 0]
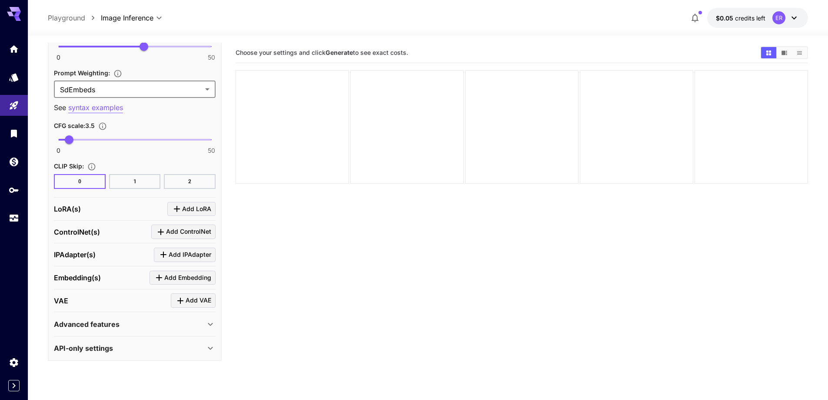
click at [187, 211] on span "Add LoRA" at bounding box center [196, 209] width 29 height 11
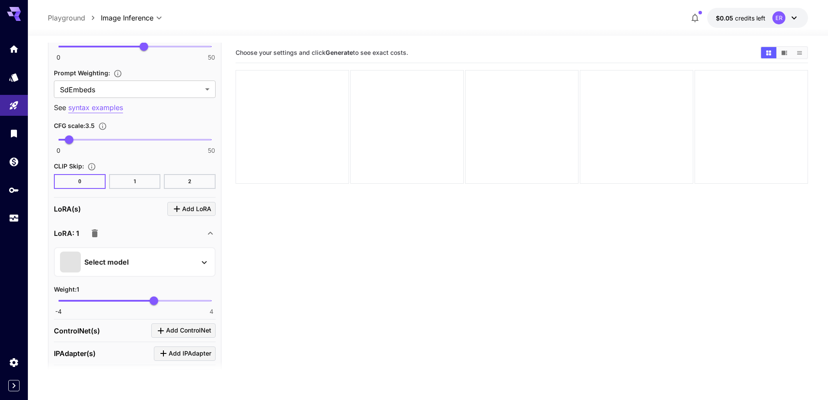
click at [142, 260] on div "Select model" at bounding box center [128, 261] width 136 height 21
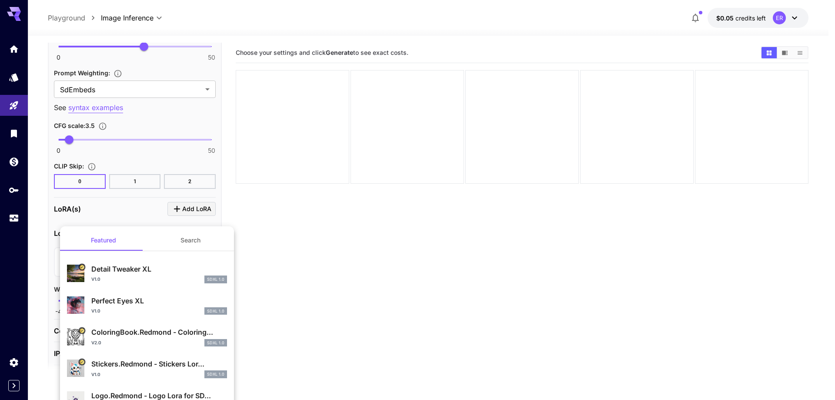
click at [185, 242] on button "Search" at bounding box center [190, 240] width 87 height 21
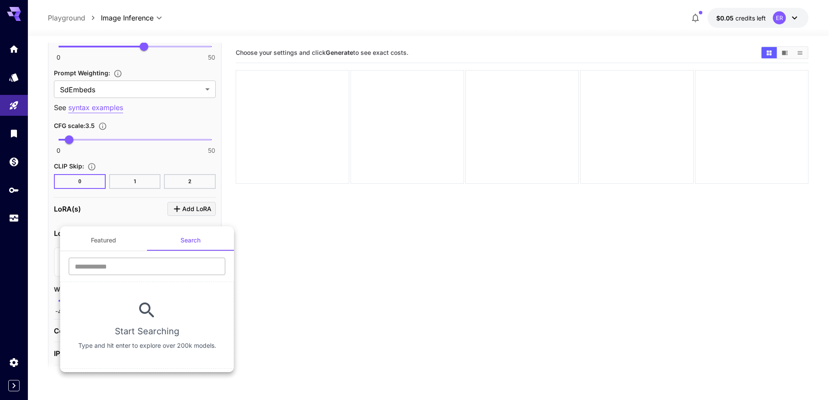
click at [165, 271] on input "text" at bounding box center [147, 265] width 157 height 17
type input "****"
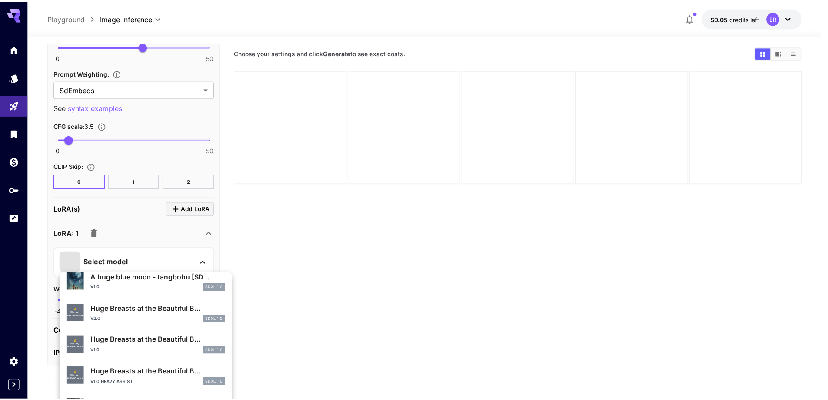
scroll to position [348, 0]
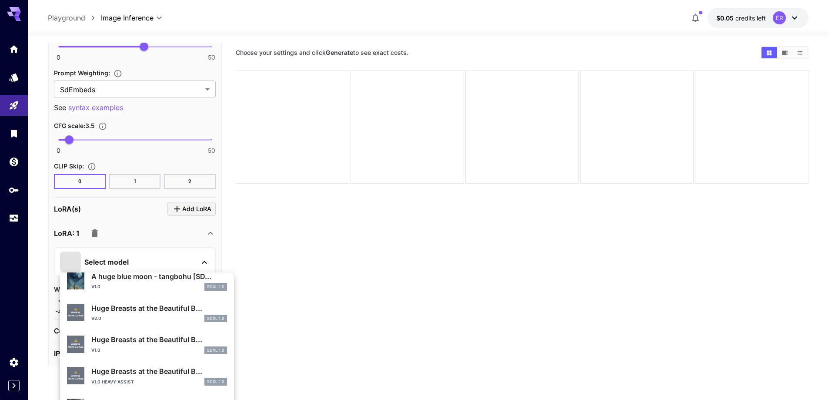
click at [160, 350] on div "v1.0 SDXL 1.0" at bounding box center [159, 350] width 136 height 8
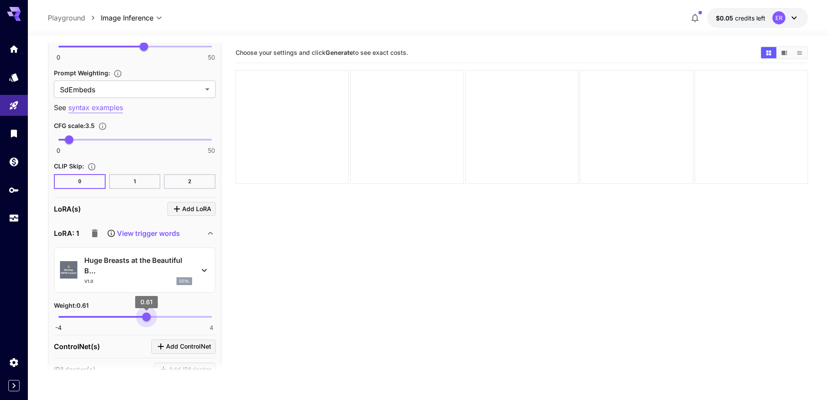
type input "****"
drag, startPoint x: 151, startPoint y: 319, endPoint x: 147, endPoint y: 322, distance: 5.3
click at [147, 321] on span "0.64" at bounding box center [147, 316] width 9 height 9
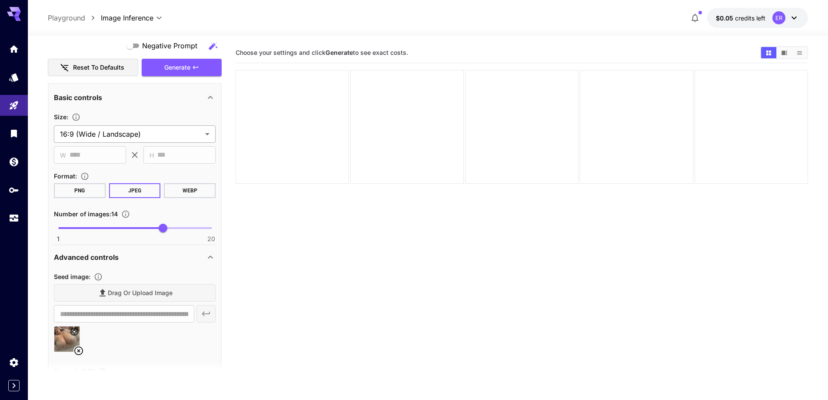
scroll to position [607, 0]
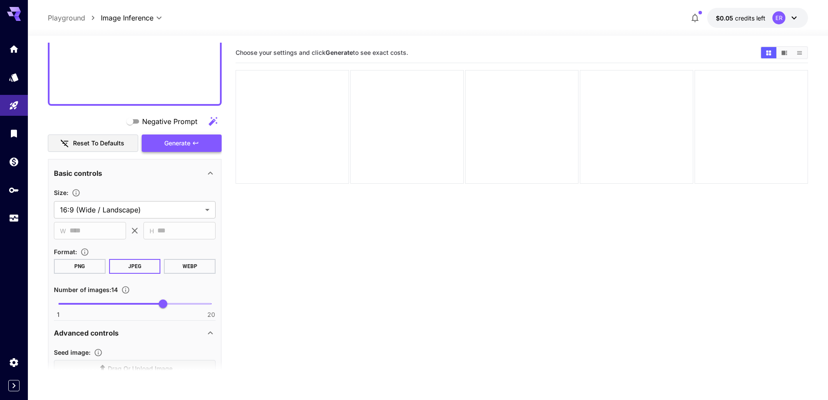
click at [180, 143] on span "Generate" at bounding box center [177, 143] width 26 height 11
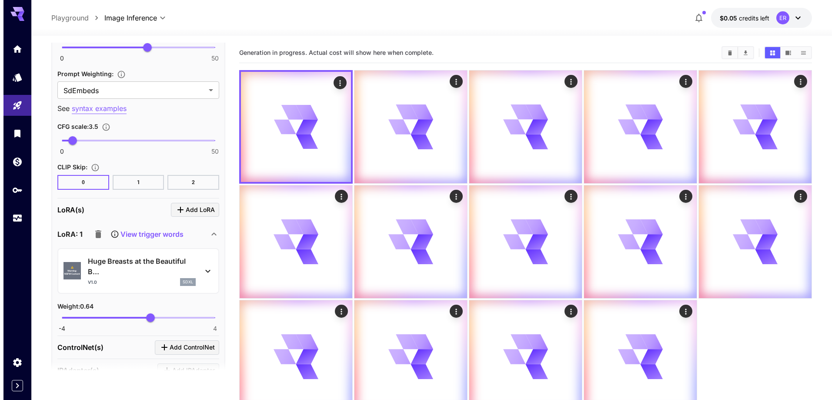
scroll to position [1259, 0]
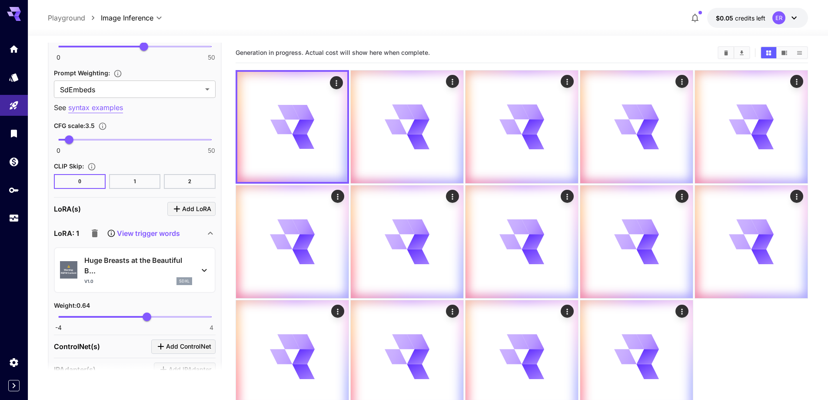
click at [126, 254] on div "⚠️ Warning: NSFW Content Huge Breasts at the Beautiful B... v1.0 sdxl" at bounding box center [135, 269] width 150 height 37
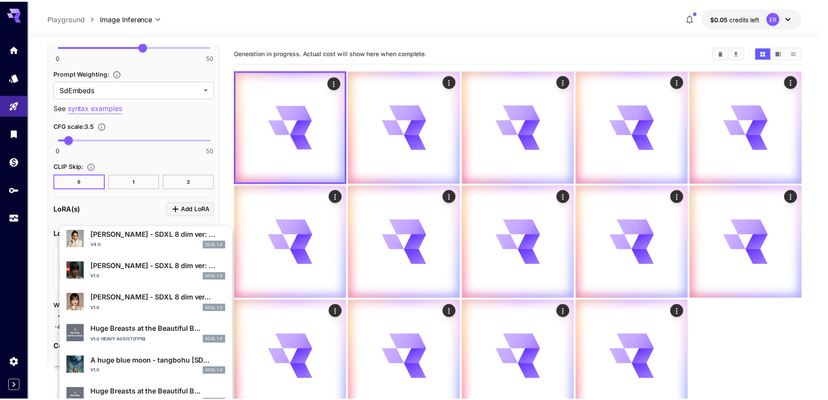
scroll to position [261, 0]
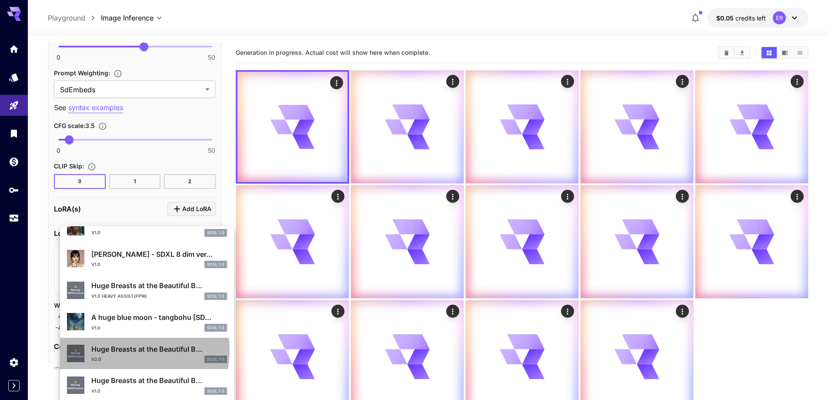
click at [130, 350] on p "Huge Breasts at the Beautiful B..." at bounding box center [159, 349] width 136 height 10
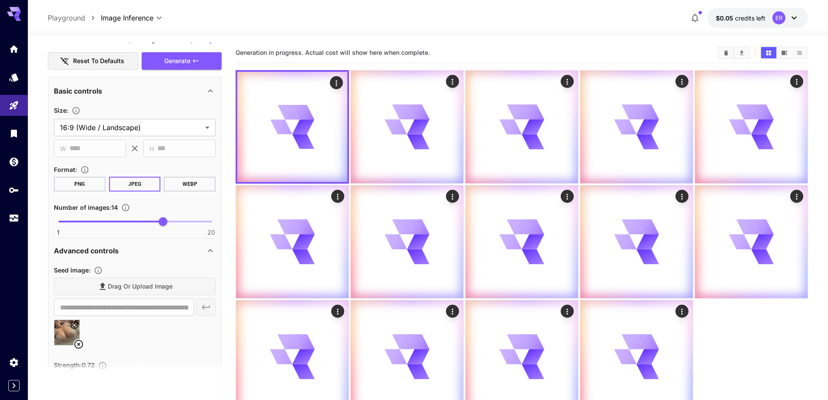
scroll to position [650, 0]
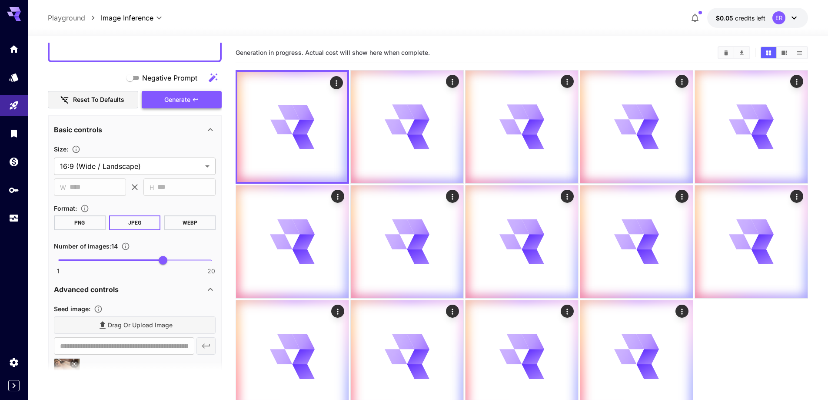
click at [185, 102] on span "Generate" at bounding box center [177, 99] width 26 height 11
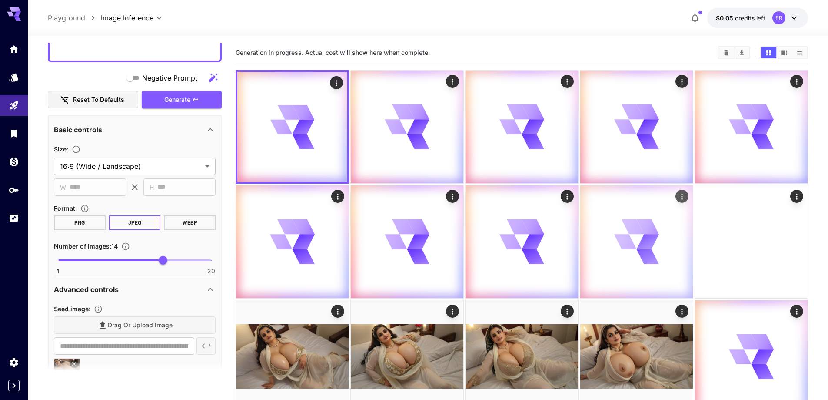
scroll to position [130, 0]
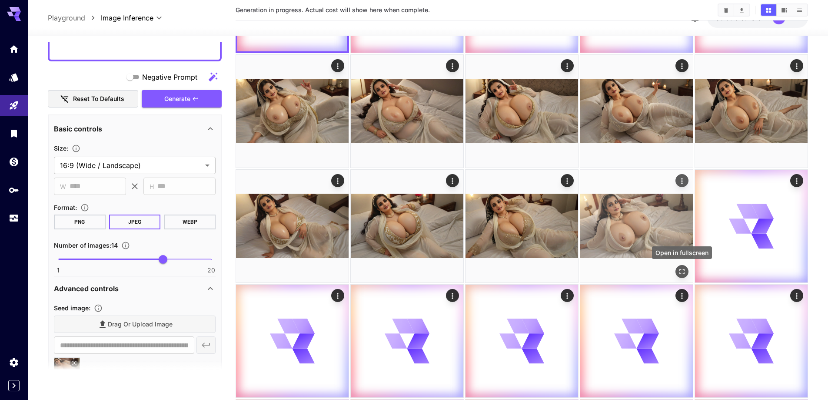
click at [681, 273] on icon "Open in fullscreen" at bounding box center [682, 271] width 9 height 9
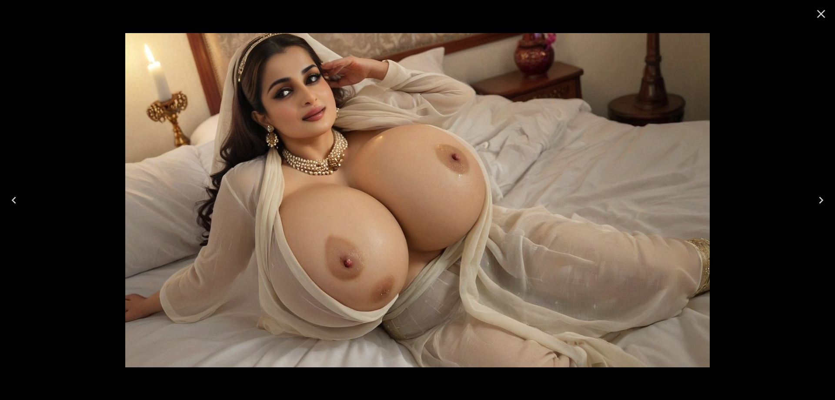
click at [818, 196] on icon "Next" at bounding box center [821, 200] width 14 height 14
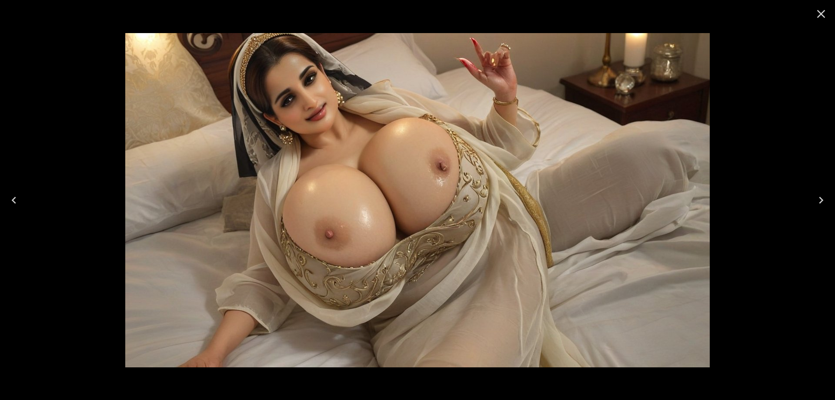
click at [818, 196] on icon "Next" at bounding box center [821, 200] width 14 height 14
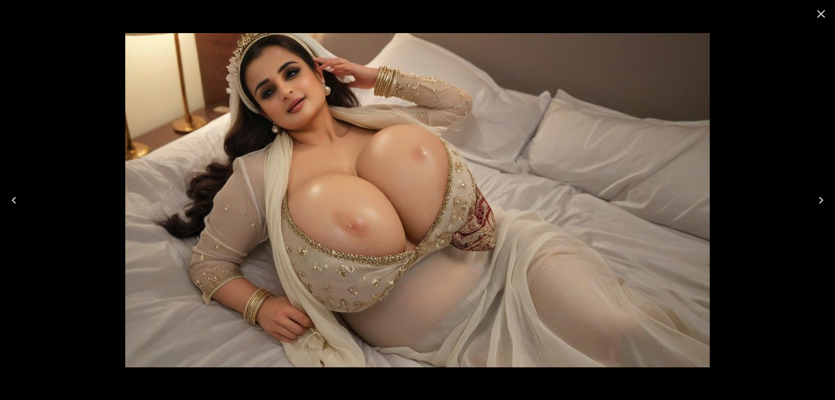
click at [820, 18] on icon "Close" at bounding box center [821, 14] width 14 height 14
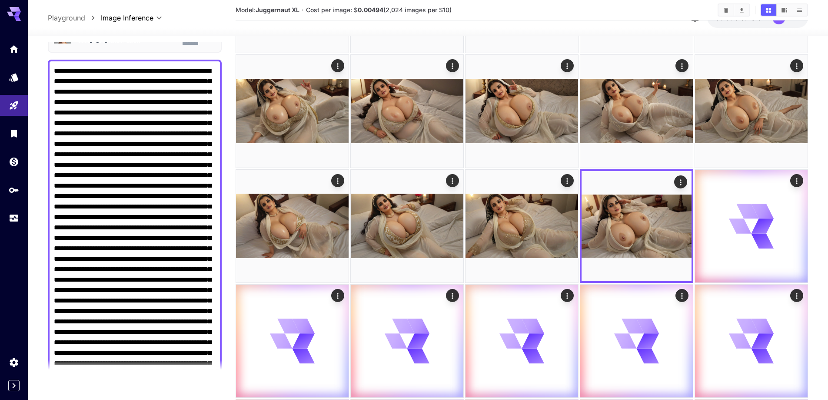
scroll to position [41, 0]
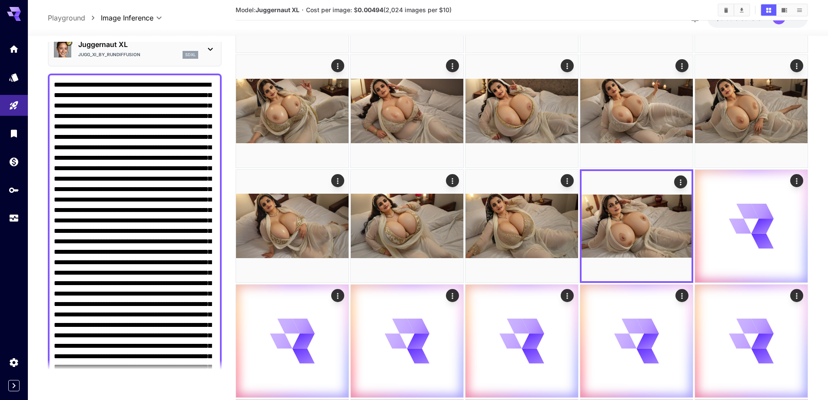
click at [152, 194] on textarea "Negative Prompt" at bounding box center [135, 372] width 162 height 584
paste textarea "**********"
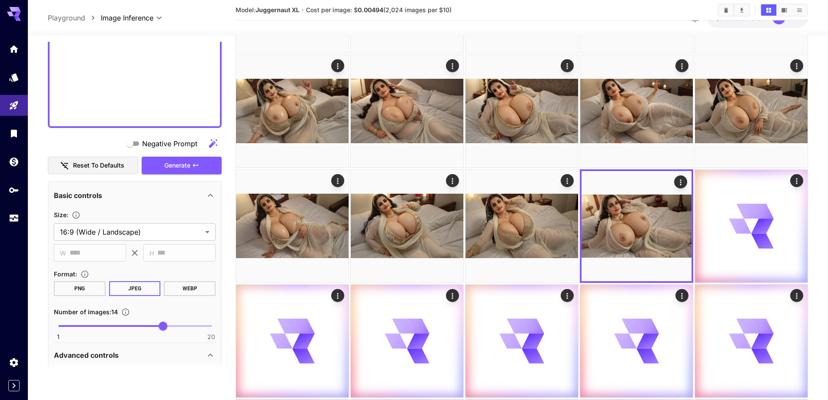
scroll to position [631, 0]
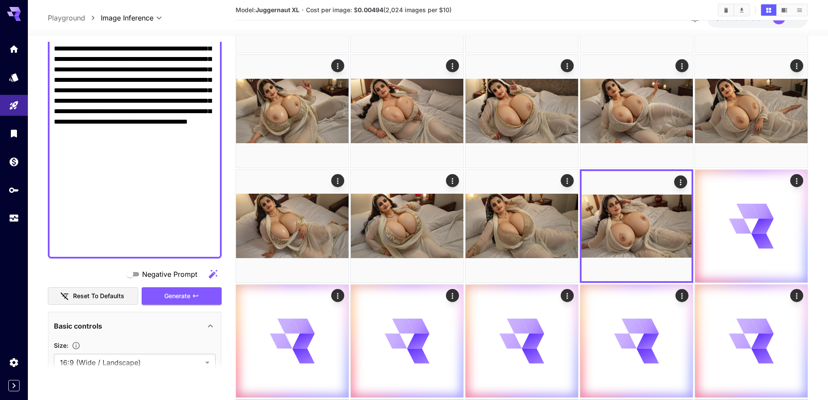
drag, startPoint x: 88, startPoint y: 118, endPoint x: 151, endPoint y: 248, distance: 143.9
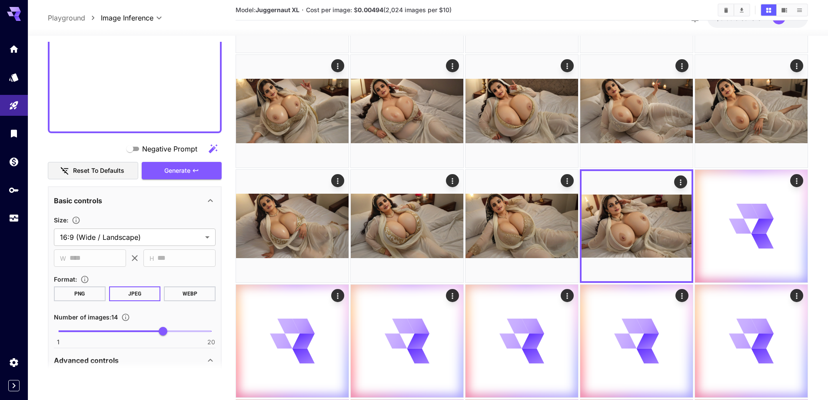
click at [172, 156] on div "Negative Prompt" at bounding box center [135, 148] width 174 height 17
click at [172, 173] on span "Generate" at bounding box center [177, 170] width 26 height 11
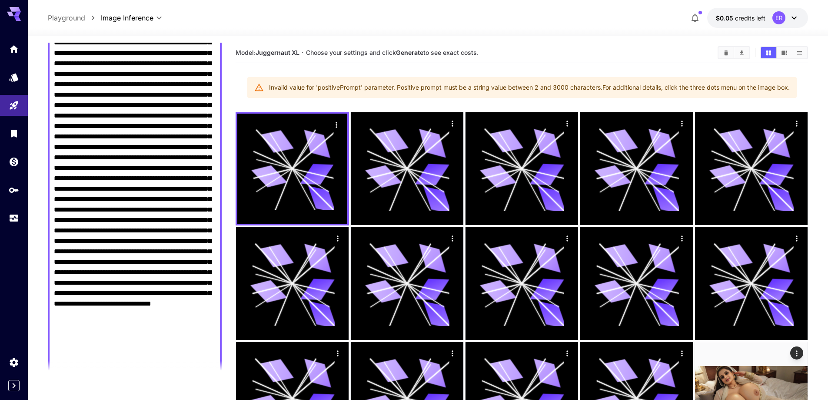
scroll to position [196, 0]
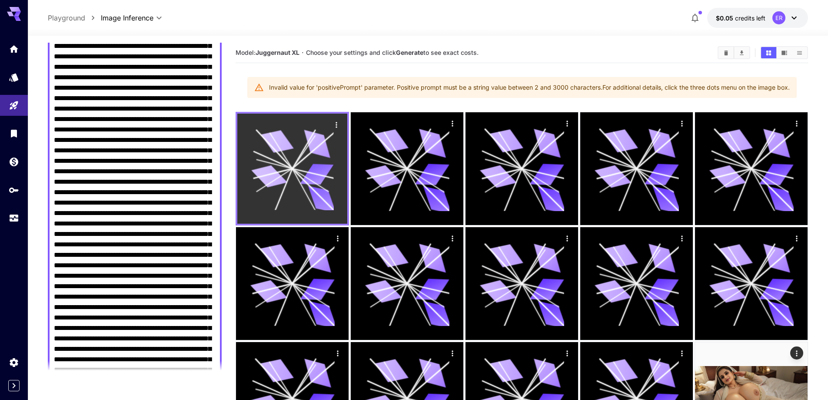
drag, startPoint x: 75, startPoint y: 88, endPoint x: 238, endPoint y: 190, distance: 192.6
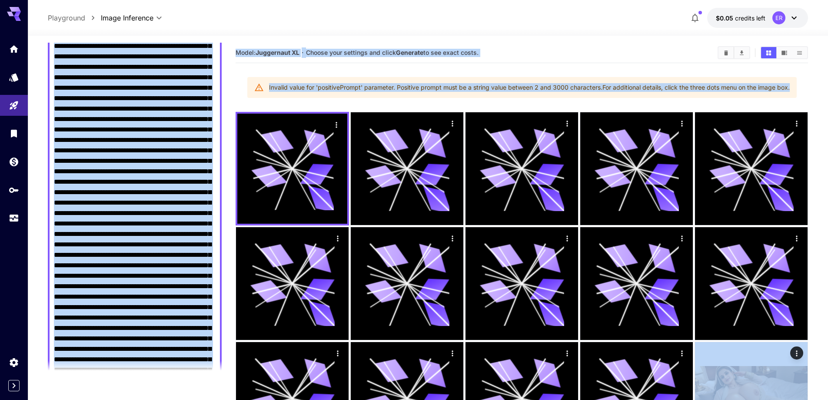
drag, startPoint x: 238, startPoint y: 190, endPoint x: 200, endPoint y: 181, distance: 38.7
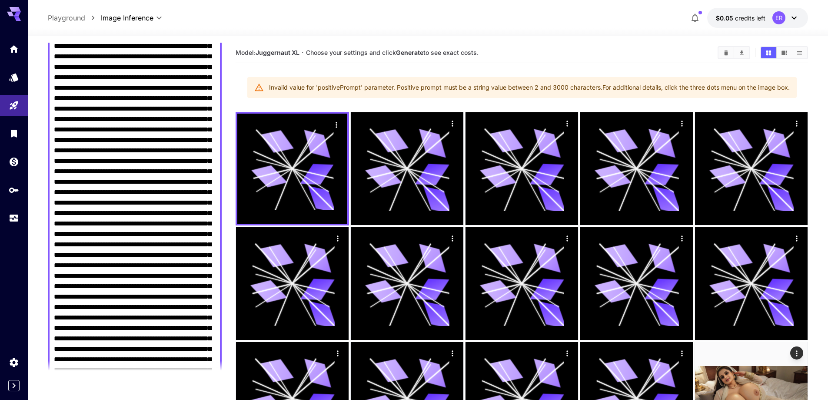
drag, startPoint x: 209, startPoint y: 181, endPoint x: 167, endPoint y: 89, distance: 101.0
click at [167, 89] on textarea "Negative Prompt" at bounding box center [135, 244] width 162 height 637
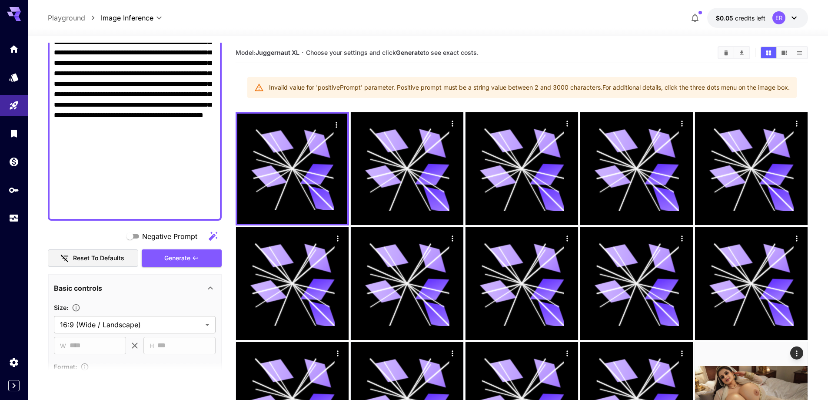
scroll to position [457, 0]
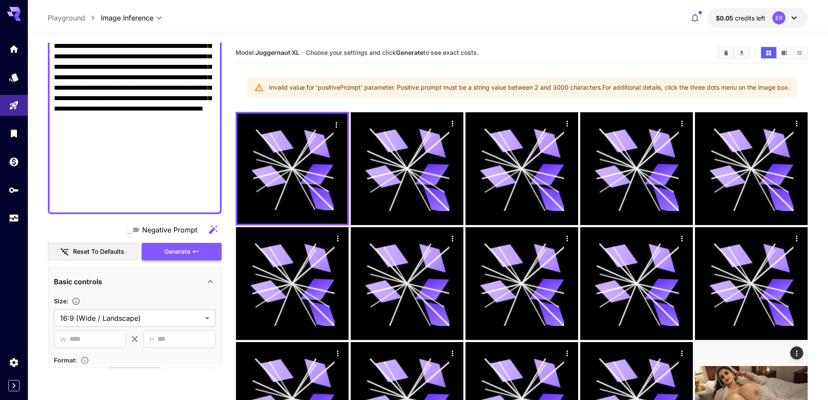
type textarea "**********"
click at [171, 253] on span "Generate" at bounding box center [177, 251] width 26 height 11
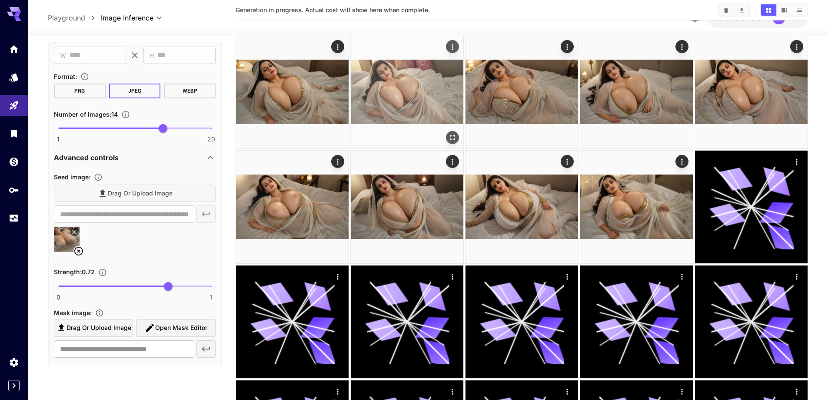
scroll to position [130, 0]
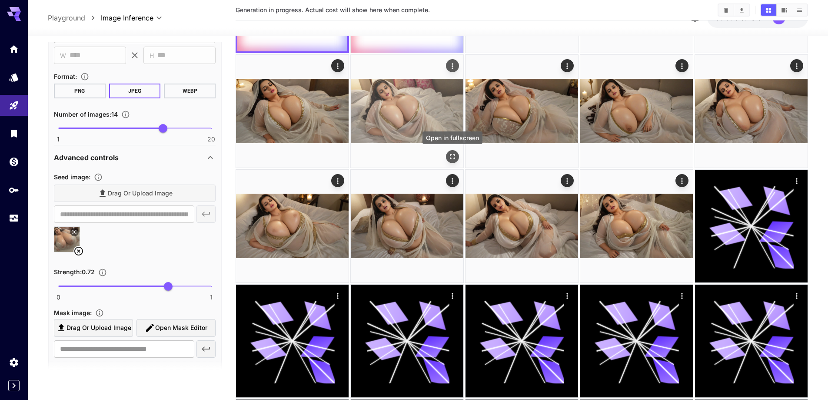
click at [455, 158] on icon "Open in fullscreen" at bounding box center [452, 156] width 9 height 9
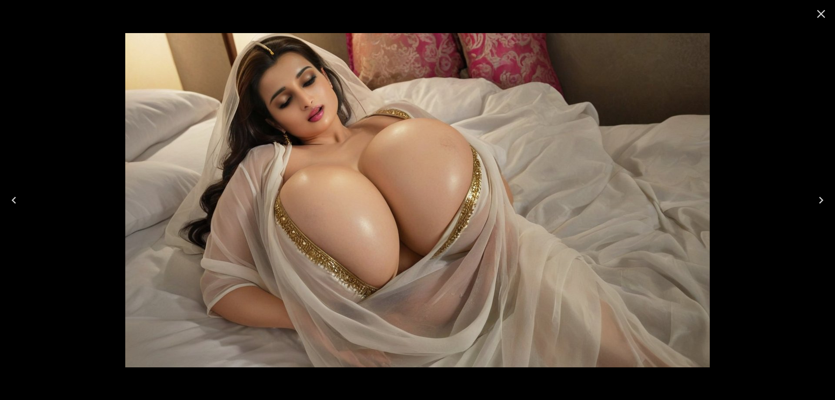
click at [826, 14] on icon "Close" at bounding box center [821, 14] width 14 height 14
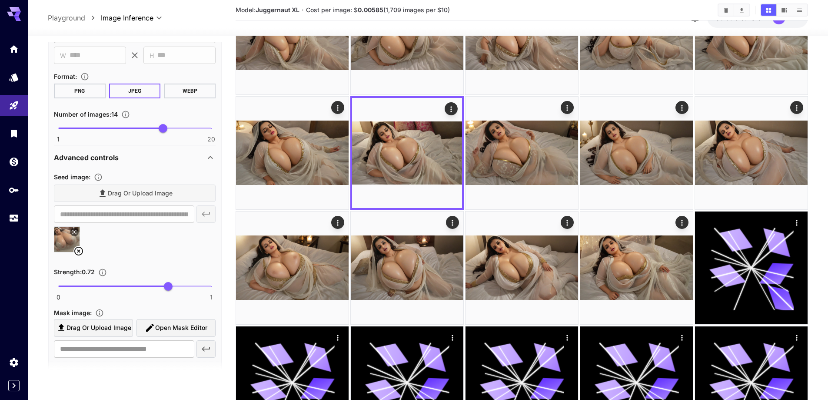
click at [81, 251] on icon at bounding box center [78, 251] width 10 height 10
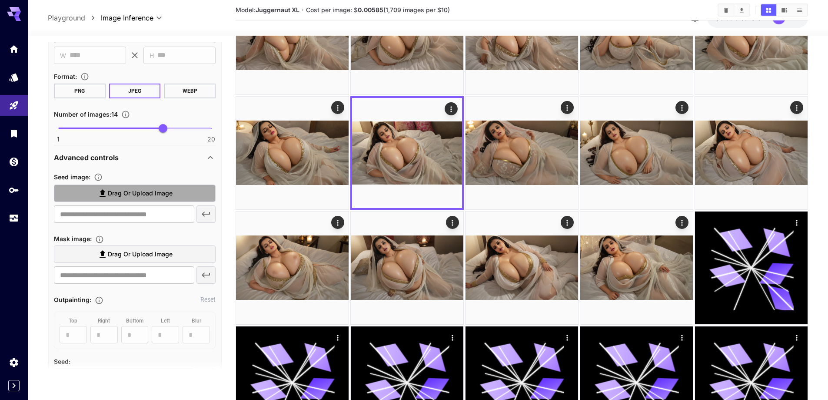
click at [156, 192] on span "Drag or upload image" at bounding box center [140, 193] width 65 height 11
click at [0, 0] on input "Drag or upload image" at bounding box center [0, 0] width 0 height 0
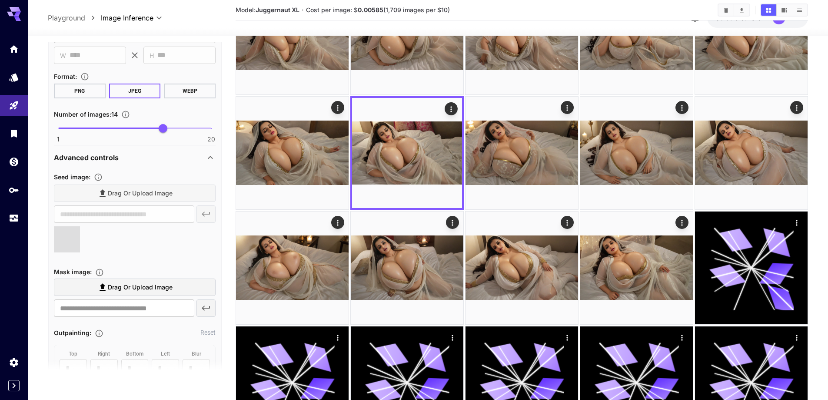
type input "**********"
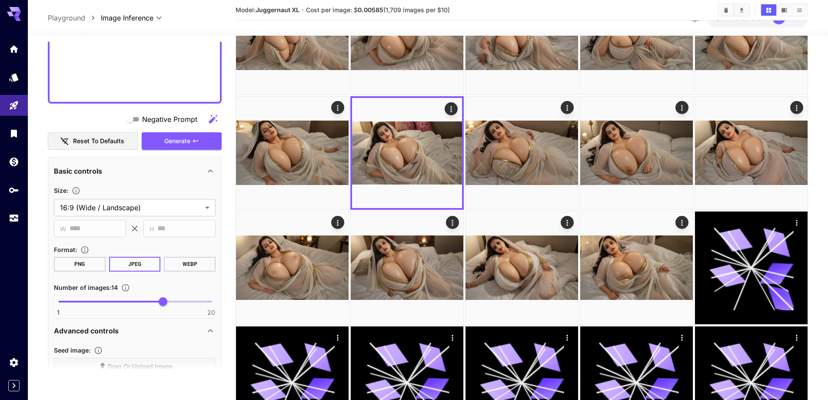
scroll to position [565, 0]
click at [190, 146] on span "Generate" at bounding box center [177, 142] width 26 height 11
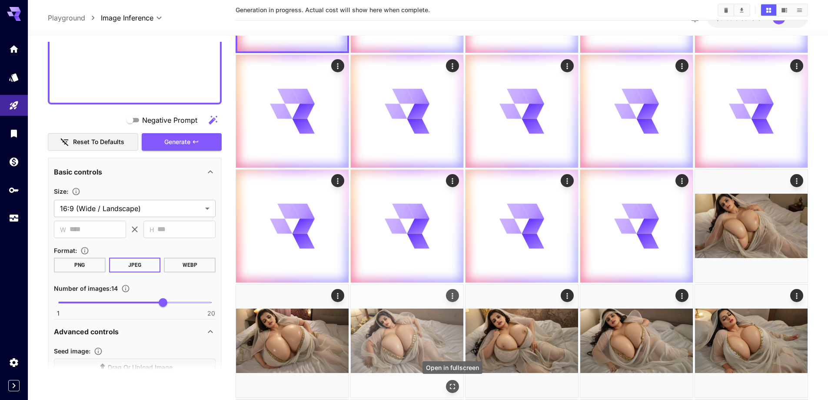
click at [454, 384] on icon "Open in fullscreen" at bounding box center [452, 386] width 9 height 9
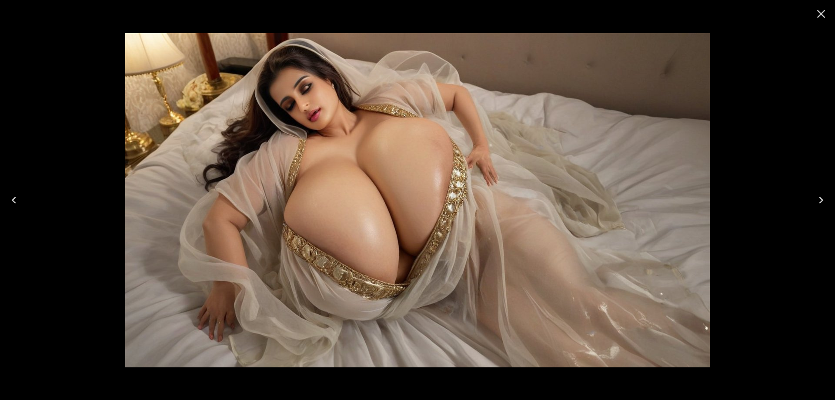
click at [819, 17] on icon "Close" at bounding box center [821, 14] width 14 height 14
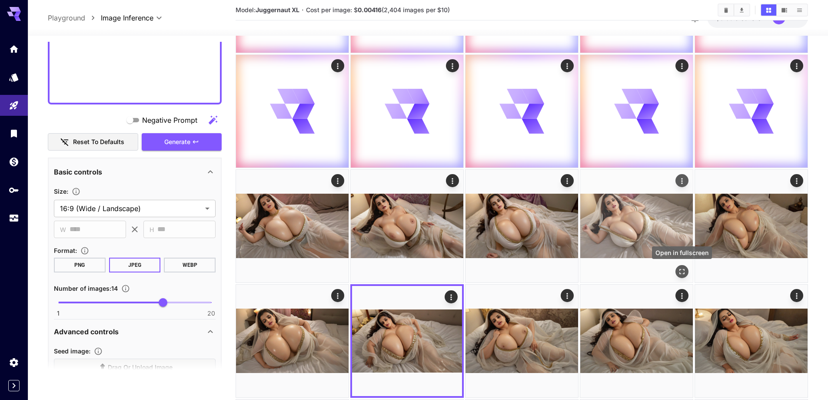
click at [679, 270] on icon "Open in fullscreen" at bounding box center [682, 271] width 9 height 9
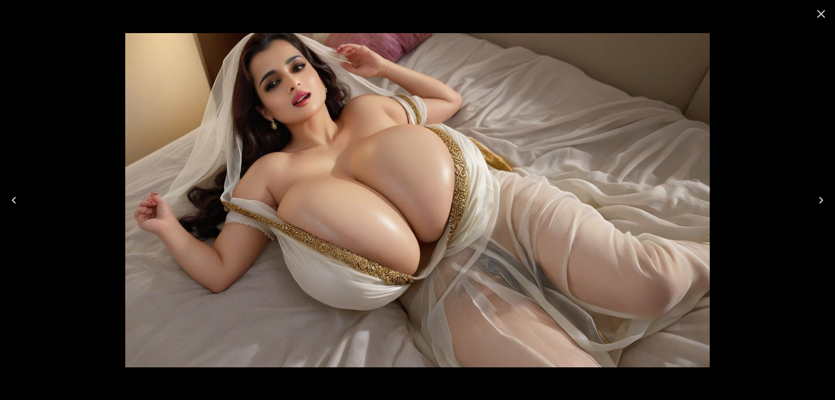
click at [817, 18] on icon "Close" at bounding box center [821, 14] width 14 height 14
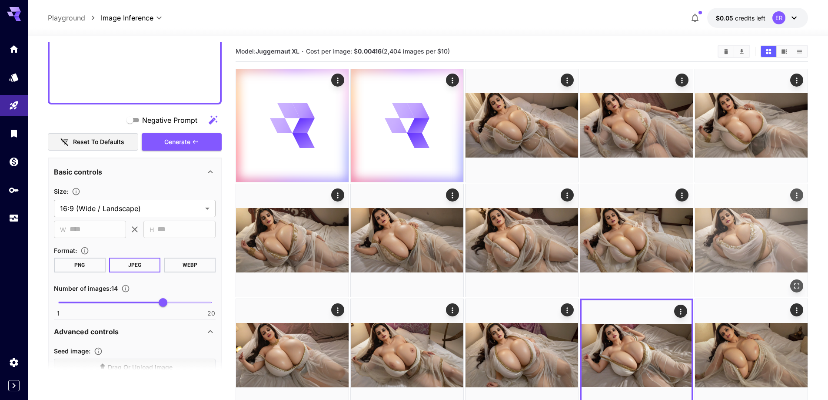
scroll to position [0, 0]
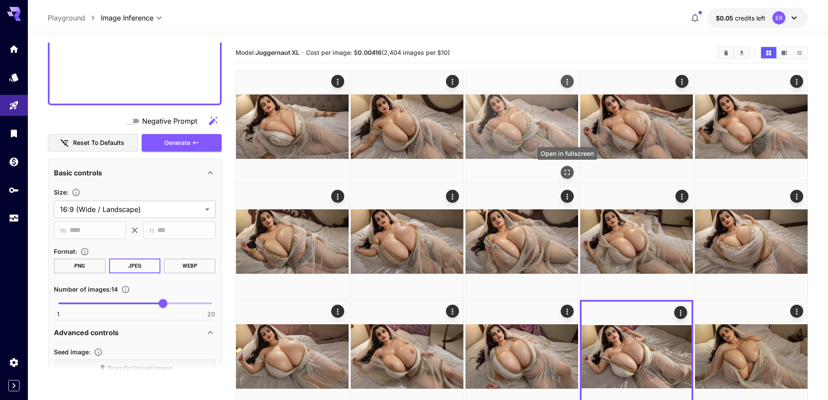
click at [567, 175] on icon "Open in fullscreen" at bounding box center [567, 172] width 9 height 9
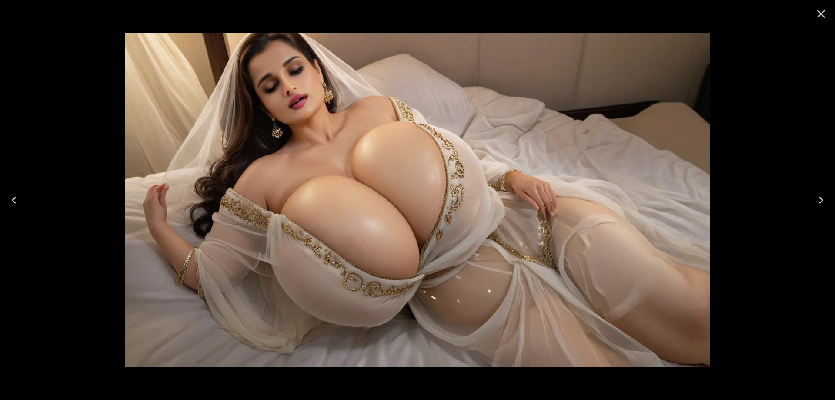
click at [821, 11] on icon "Close" at bounding box center [821, 14] width 14 height 14
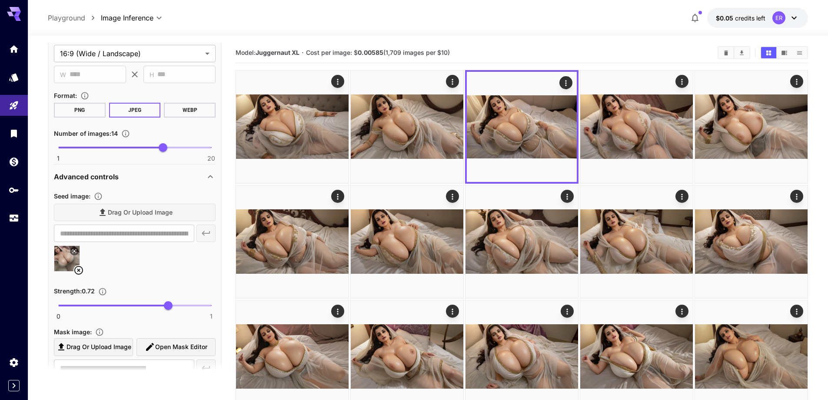
scroll to position [739, 0]
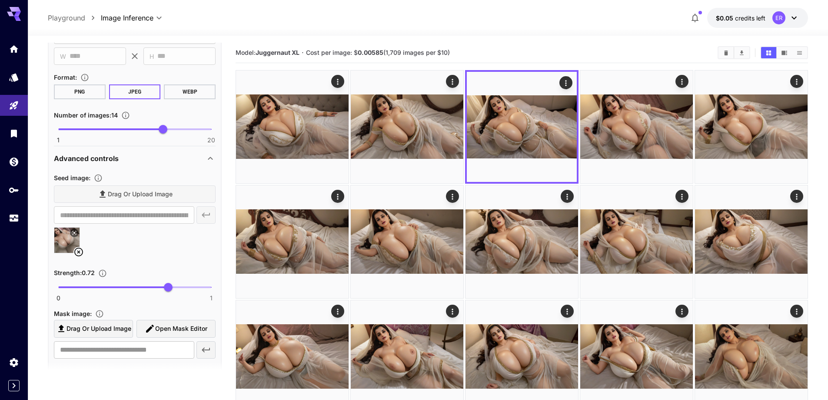
click at [77, 249] on icon at bounding box center [78, 251] width 9 height 9
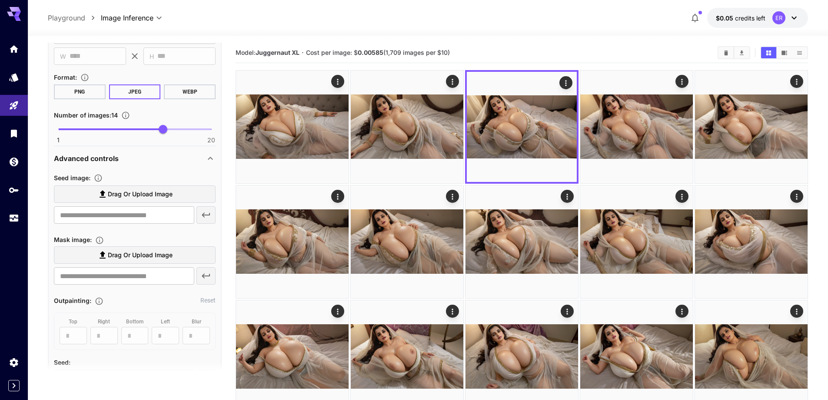
click at [147, 200] on label "Drag or upload image" at bounding box center [135, 194] width 162 height 18
click at [0, 0] on input "Drag or upload image" at bounding box center [0, 0] width 0 height 0
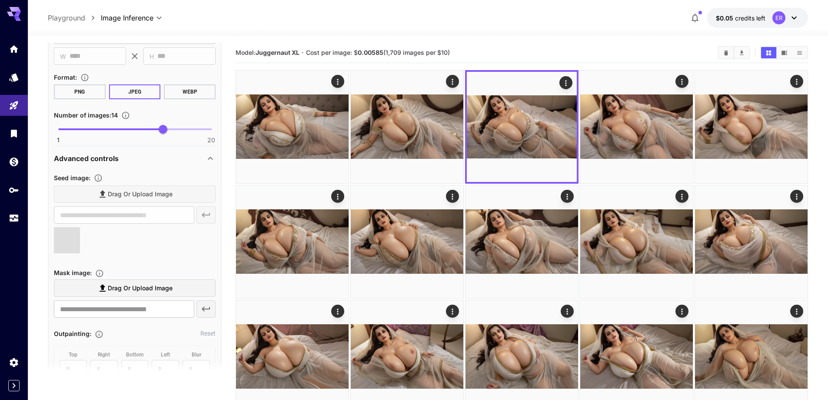
type input "**********"
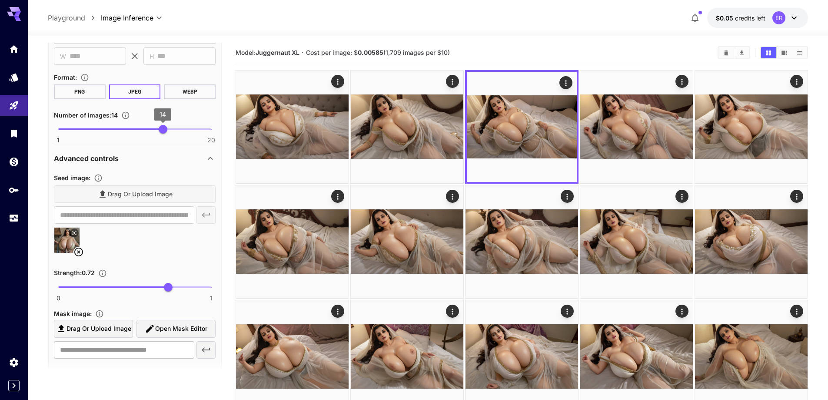
scroll to position [609, 0]
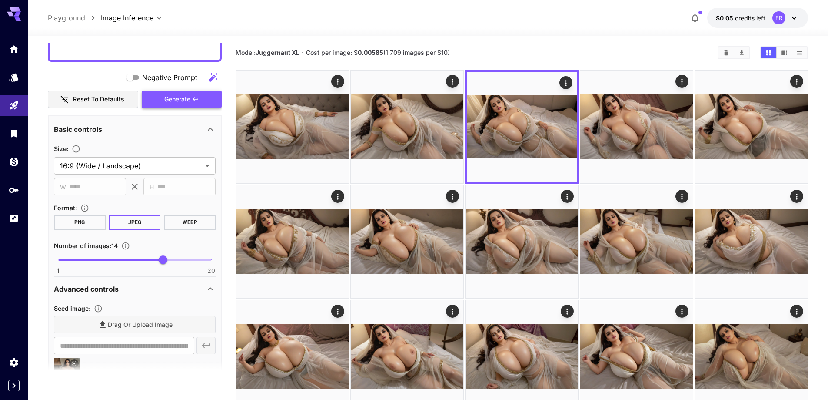
click at [175, 99] on span "Generate" at bounding box center [177, 99] width 26 height 11
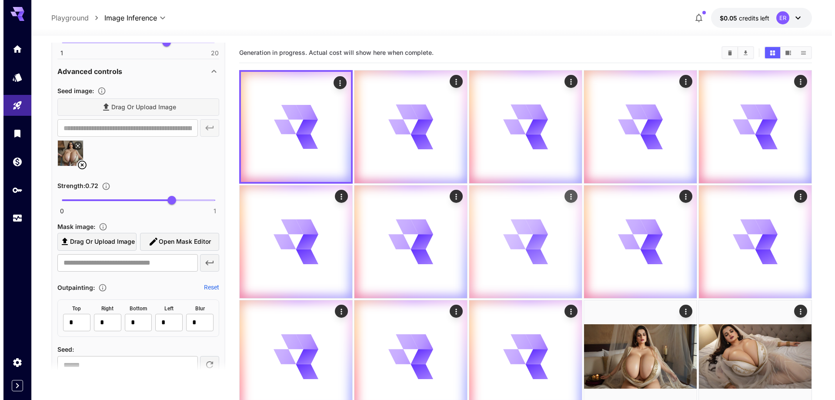
scroll to position [130, 0]
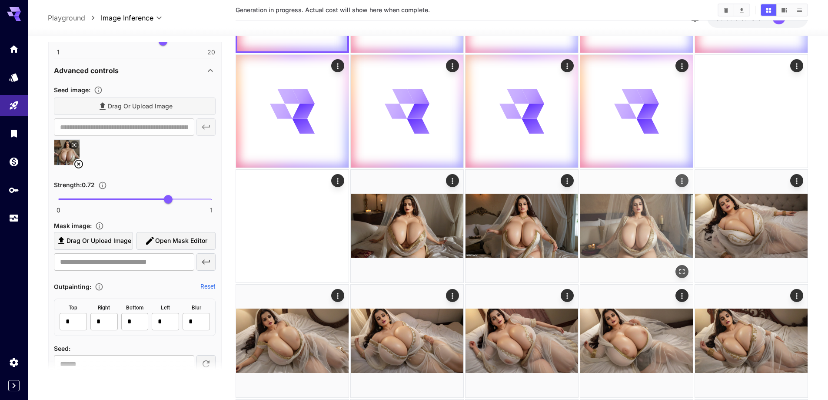
click at [681, 270] on icon "Open in fullscreen" at bounding box center [682, 271] width 9 height 9
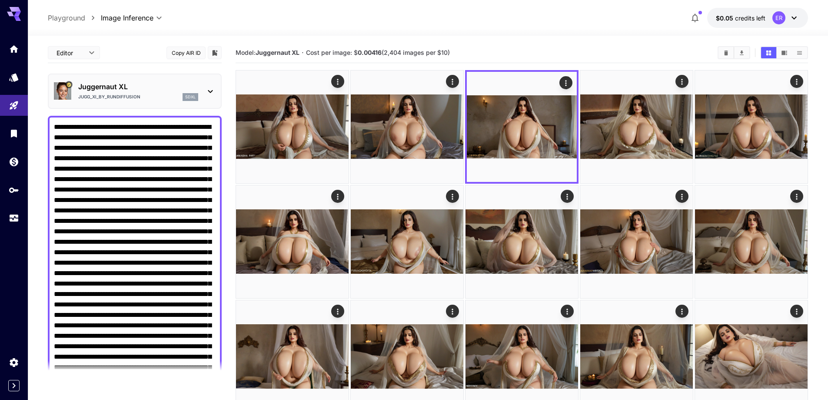
scroll to position [826, 0]
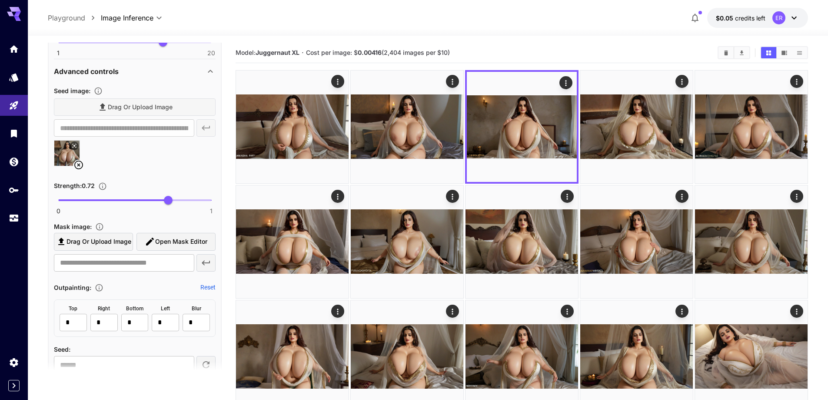
click at [81, 165] on icon at bounding box center [78, 165] width 10 height 10
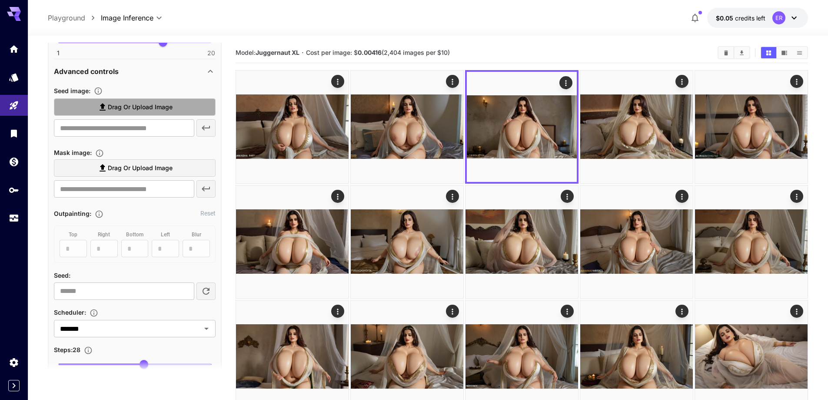
click at [157, 110] on span "Drag or upload image" at bounding box center [140, 107] width 65 height 11
click at [0, 0] on input "Drag or upload image" at bounding box center [0, 0] width 0 height 0
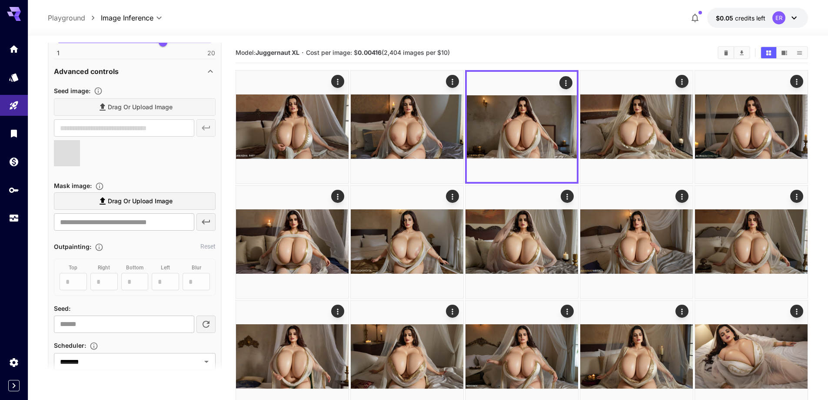
type input "**********"
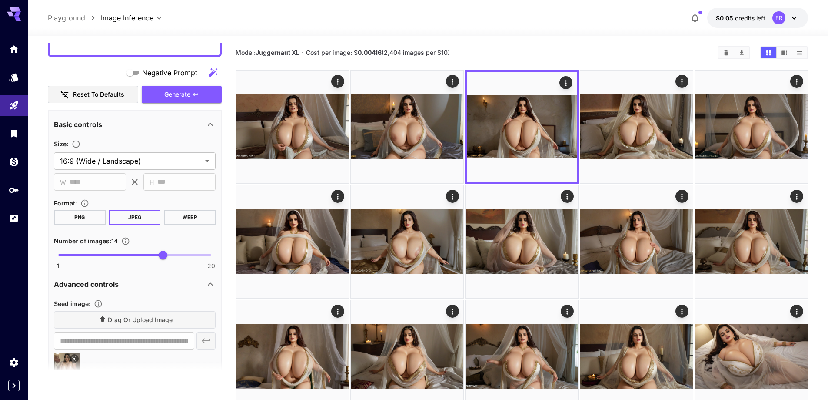
scroll to position [609, 0]
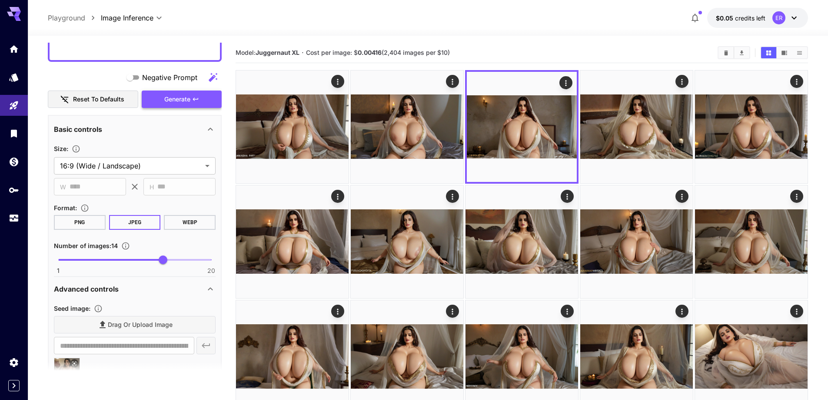
click at [191, 96] on button "Generate" at bounding box center [182, 99] width 80 height 18
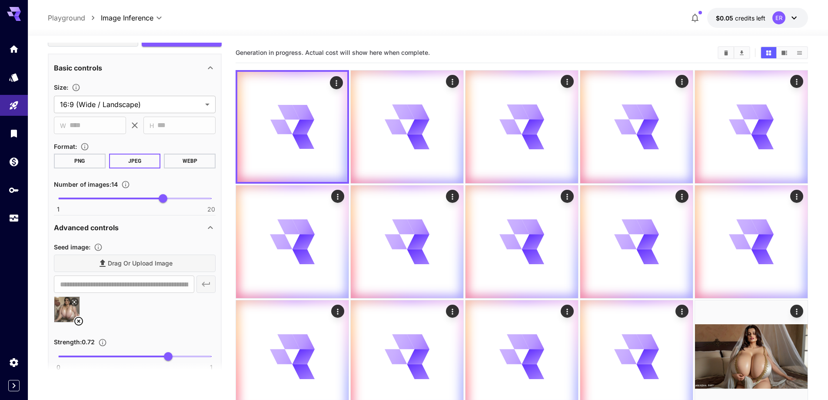
scroll to position [826, 0]
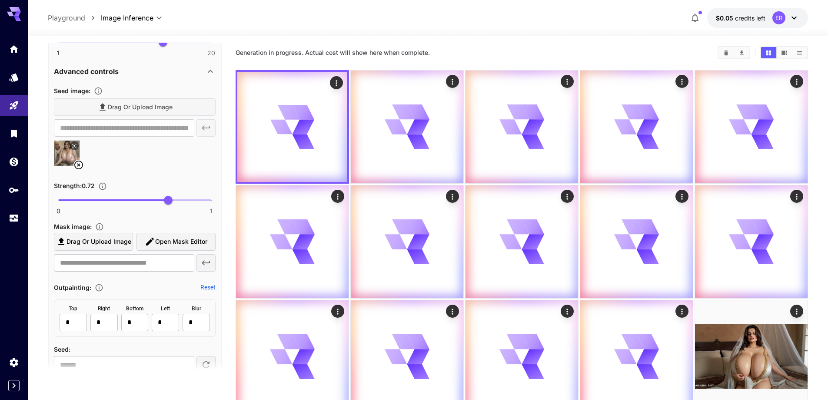
click at [83, 164] on icon at bounding box center [78, 164] width 9 height 9
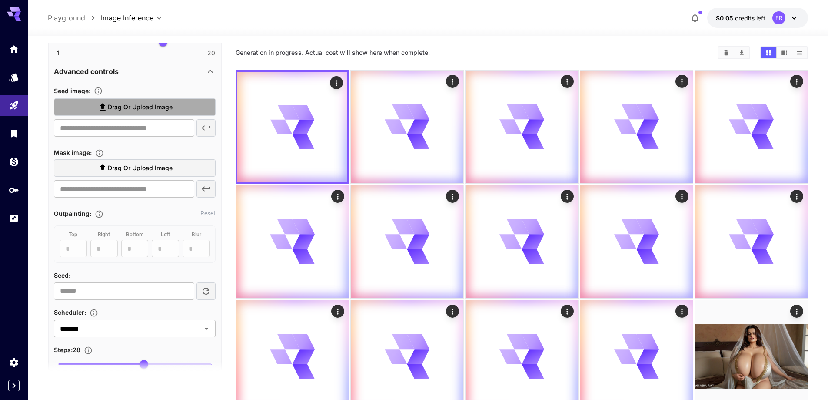
click at [143, 110] on span "Drag or upload image" at bounding box center [140, 107] width 65 height 11
click at [0, 0] on input "Drag or upload image" at bounding box center [0, 0] width 0 height 0
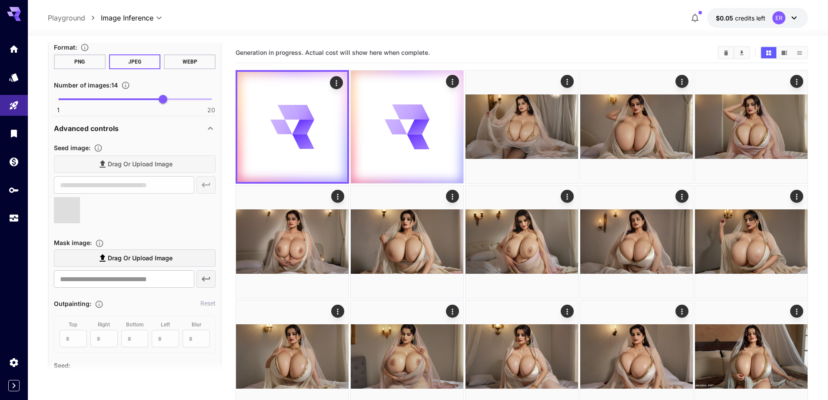
scroll to position [739, 0]
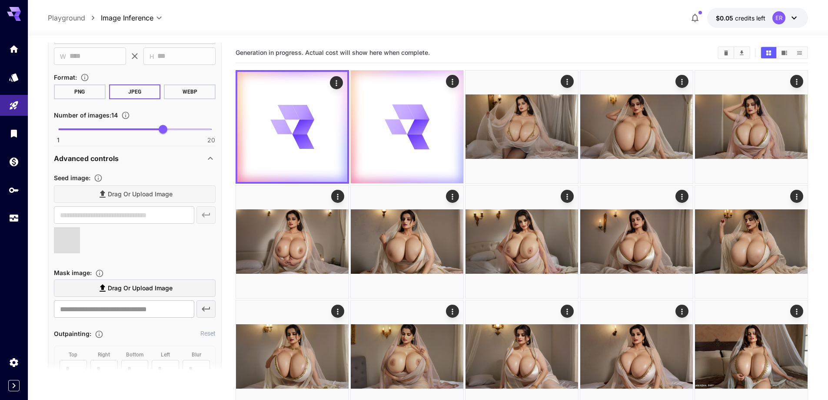
type input "**********"
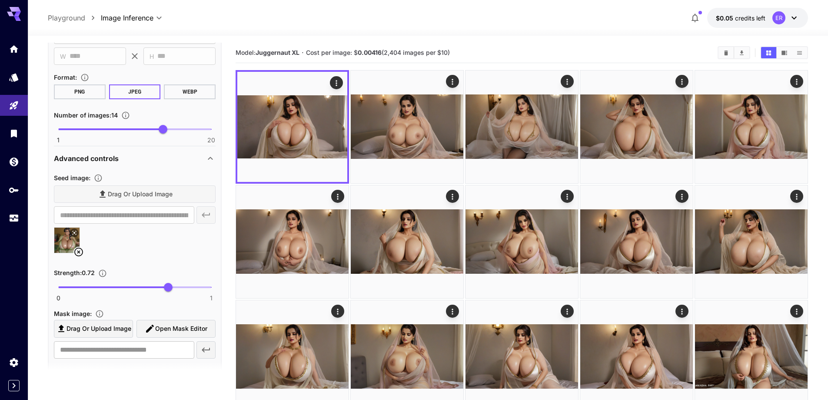
scroll to position [652, 0]
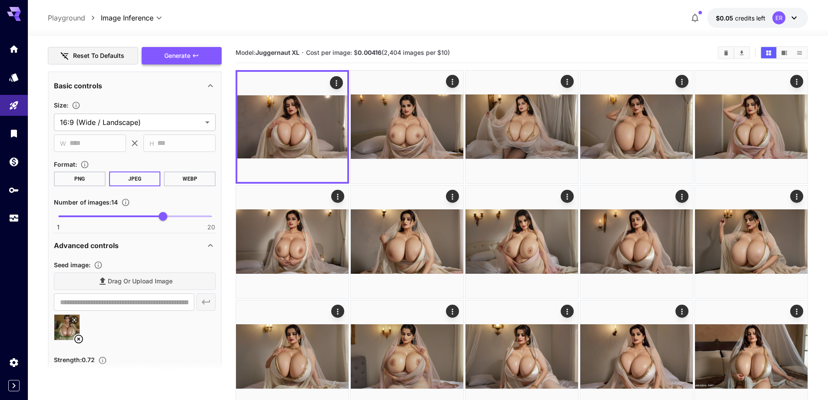
click at [190, 58] on span "Generate" at bounding box center [177, 55] width 26 height 11
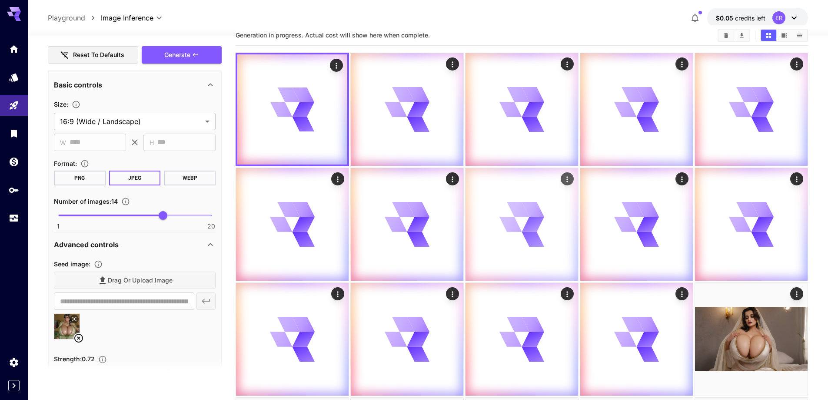
scroll to position [174, 0]
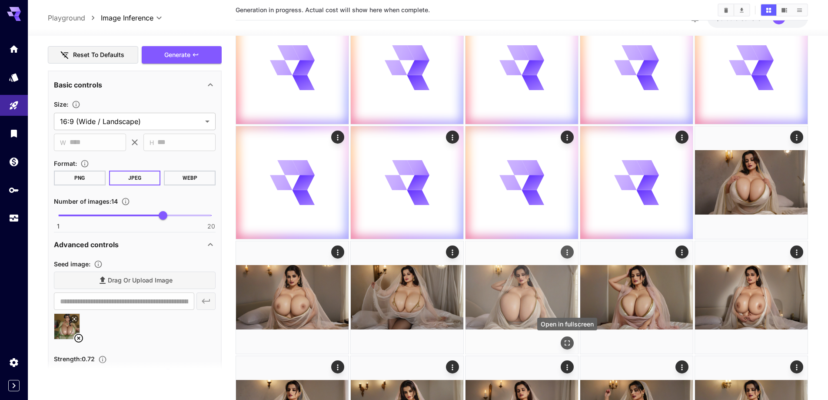
click at [569, 342] on icon "Open in fullscreen" at bounding box center [567, 342] width 9 height 9
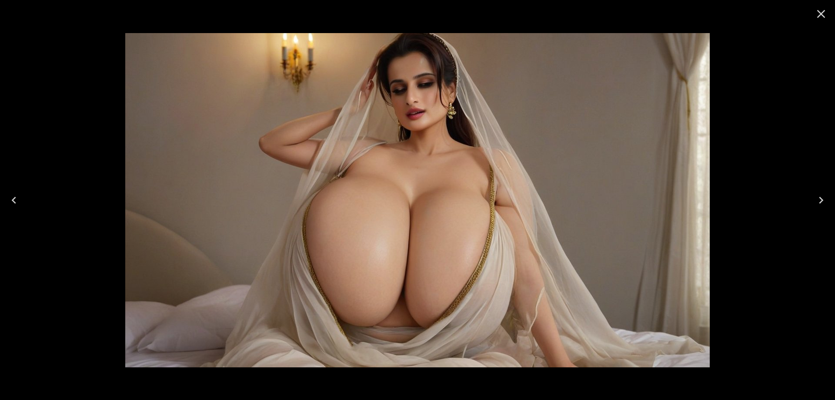
click at [828, 198] on button "Next" at bounding box center [821, 200] width 28 height 35
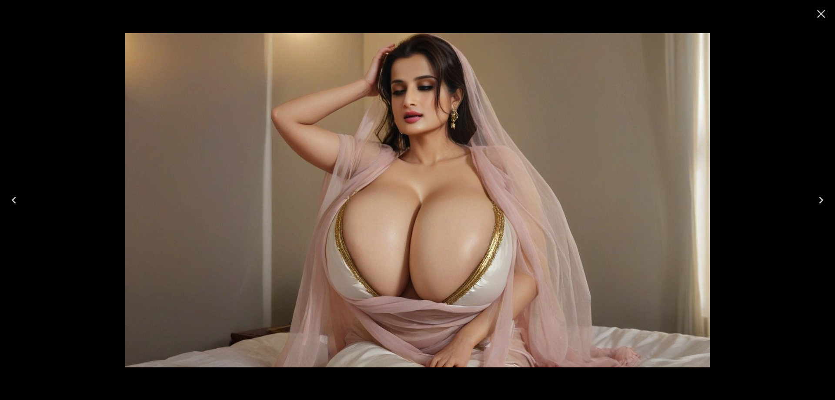
click at [828, 198] on button "Next" at bounding box center [821, 200] width 28 height 35
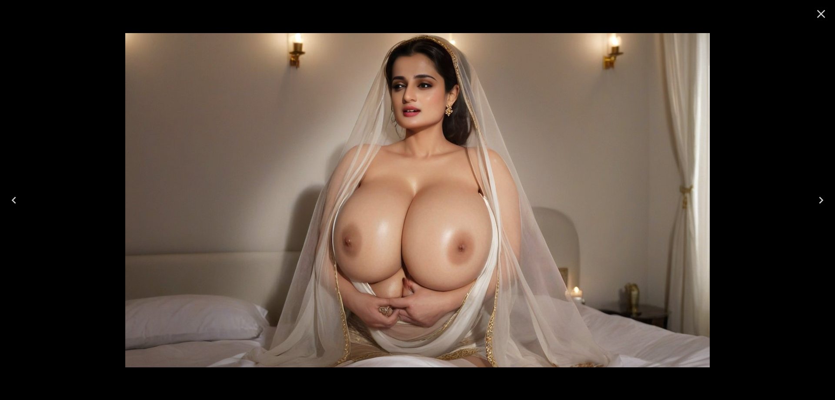
click at [828, 198] on button "Next" at bounding box center [821, 200] width 28 height 35
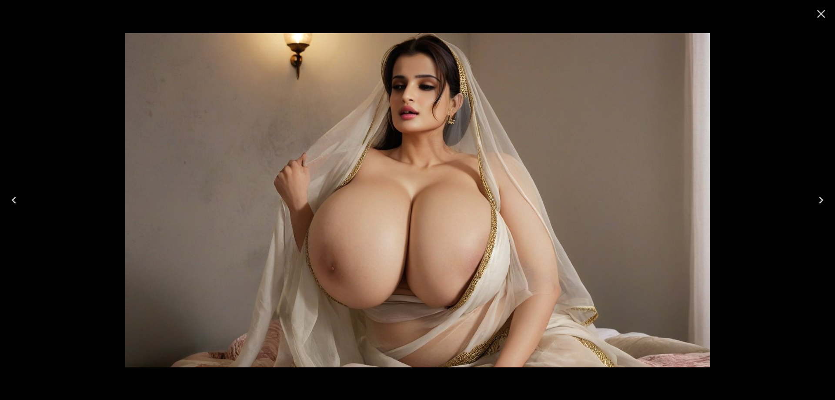
click at [818, 10] on icon "Close" at bounding box center [821, 14] width 14 height 14
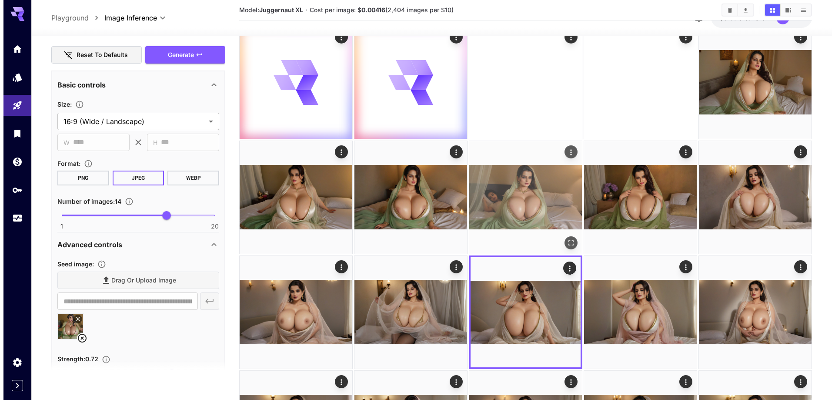
scroll to position [87, 0]
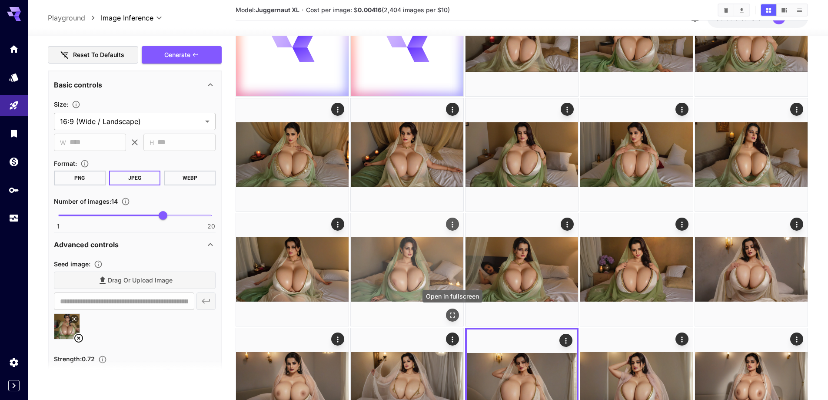
click at [455, 310] on button "Open in fullscreen" at bounding box center [452, 314] width 13 height 13
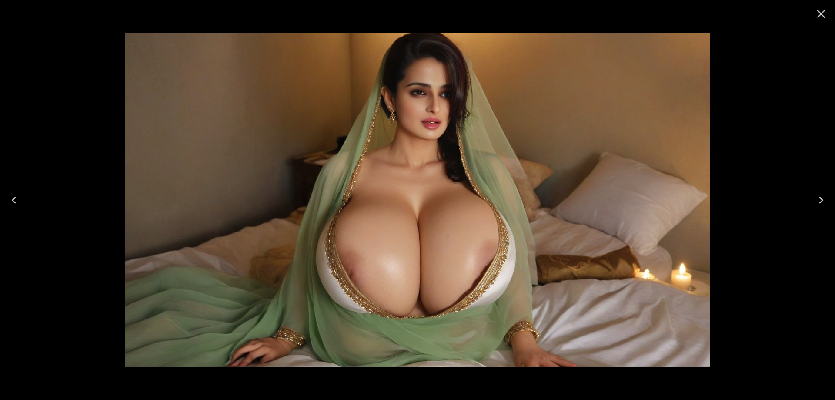
click at [10, 208] on button "Previous" at bounding box center [14, 200] width 28 height 35
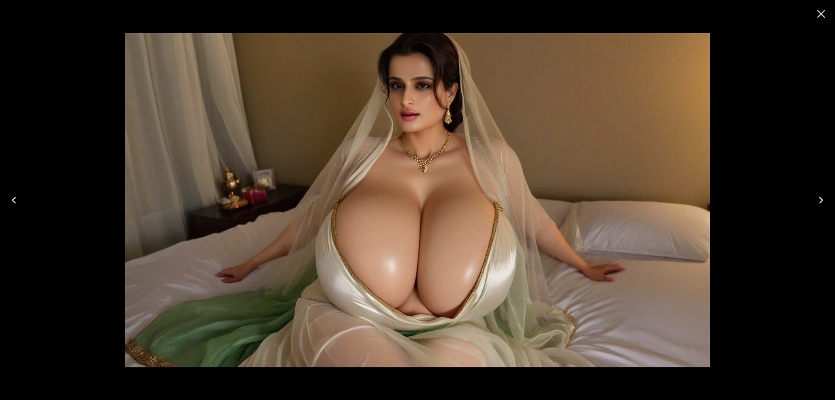
click at [10, 208] on button "Previous" at bounding box center [14, 200] width 28 height 35
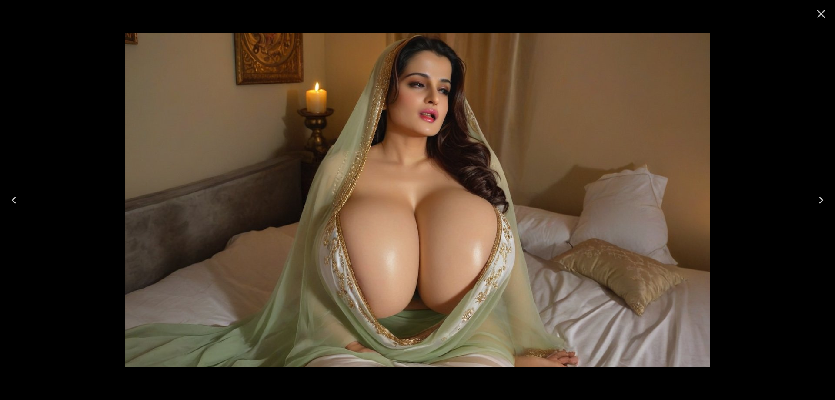
click at [10, 208] on button "Previous" at bounding box center [14, 200] width 28 height 35
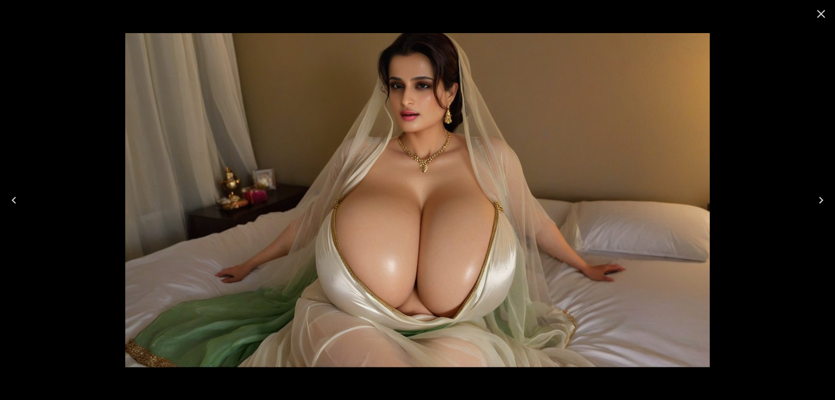
scroll to position [565, 0]
click at [824, 204] on icon "Next" at bounding box center [821, 200] width 14 height 14
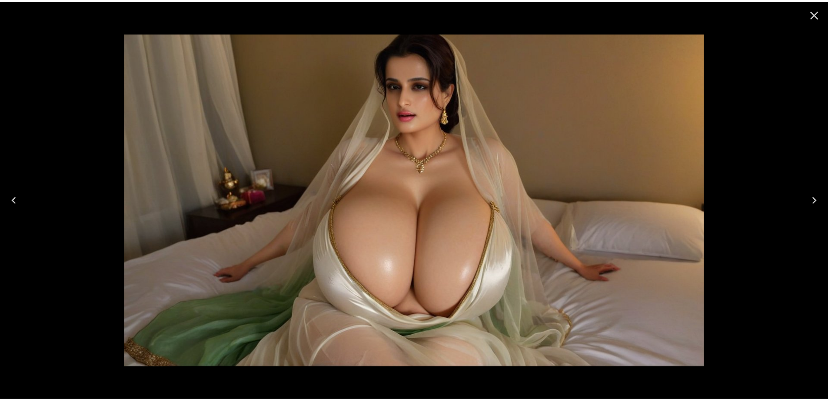
scroll to position [0, 0]
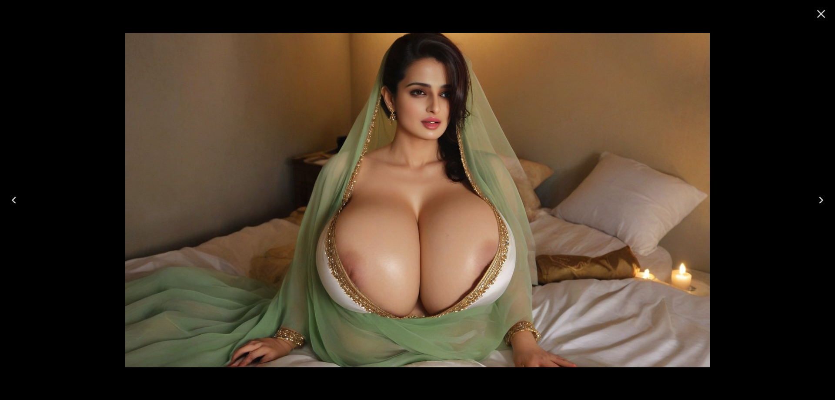
click at [824, 204] on icon "Next" at bounding box center [821, 200] width 14 height 14
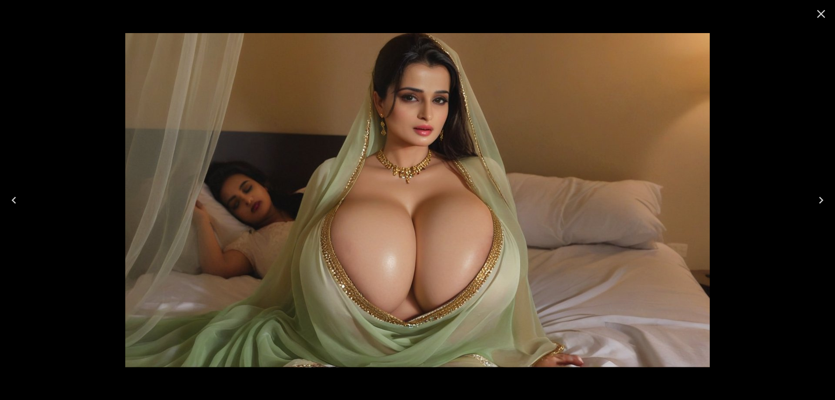
click at [820, 199] on icon "Next" at bounding box center [821, 200] width 14 height 14
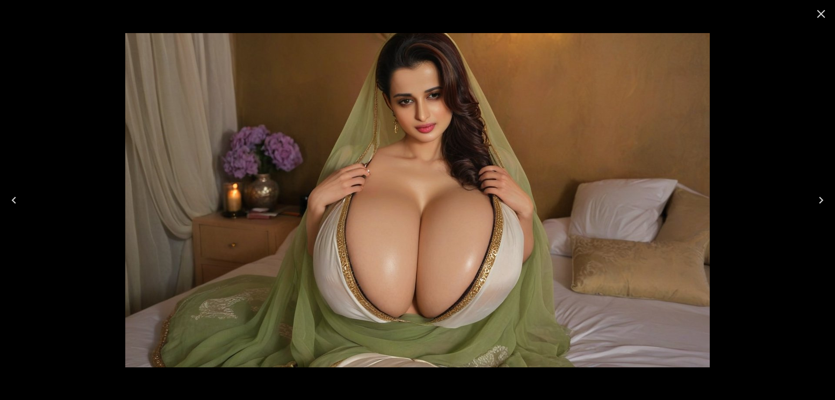
click at [818, 197] on icon "Next" at bounding box center [821, 200] width 14 height 14
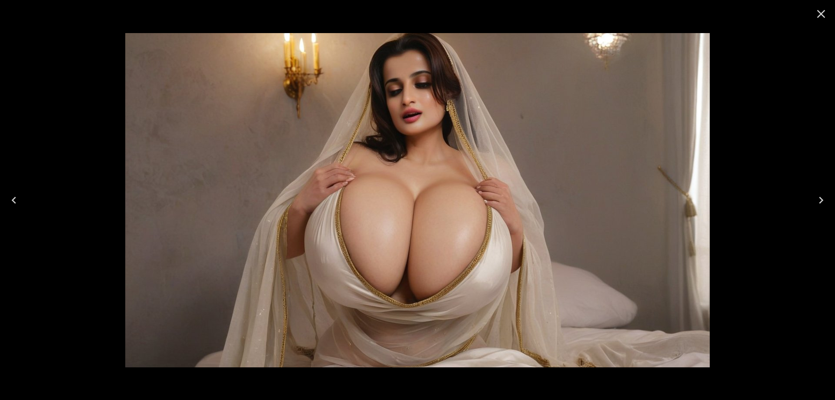
click at [814, 206] on icon "Next" at bounding box center [821, 200] width 14 height 14
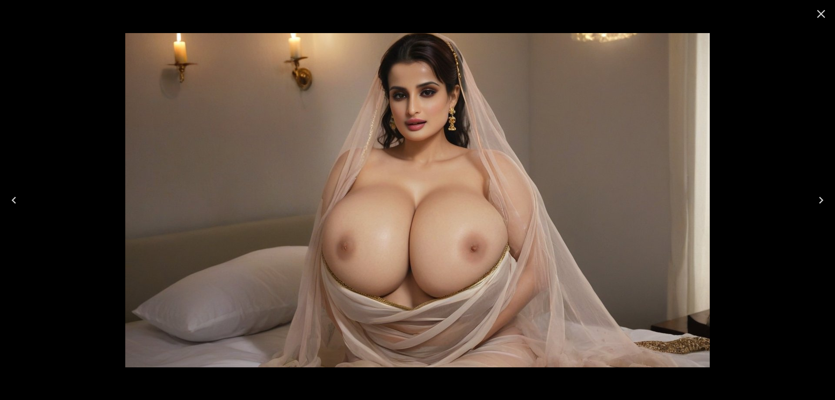
click at [815, 206] on icon "Next" at bounding box center [821, 200] width 14 height 14
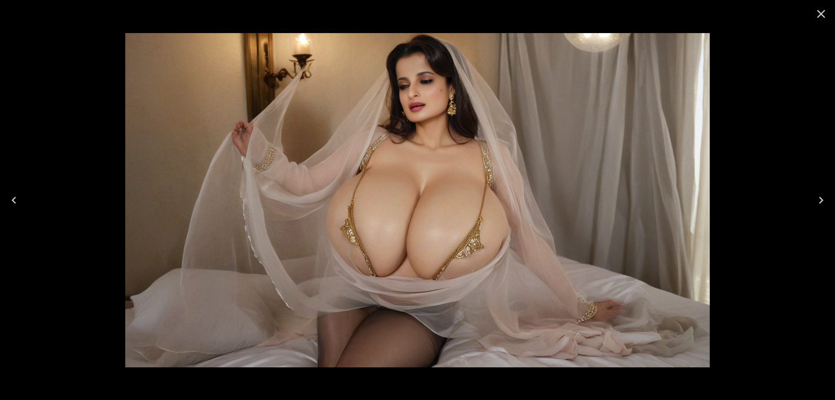
click at [815, 206] on icon "Next" at bounding box center [821, 200] width 14 height 14
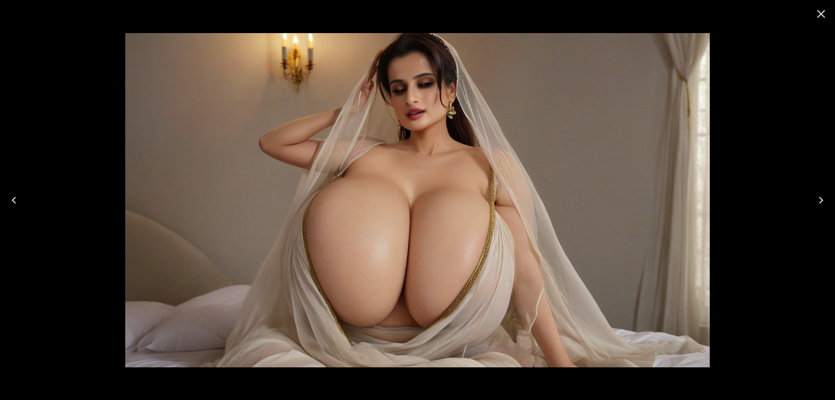
click at [821, 196] on icon "Next" at bounding box center [821, 200] width 14 height 14
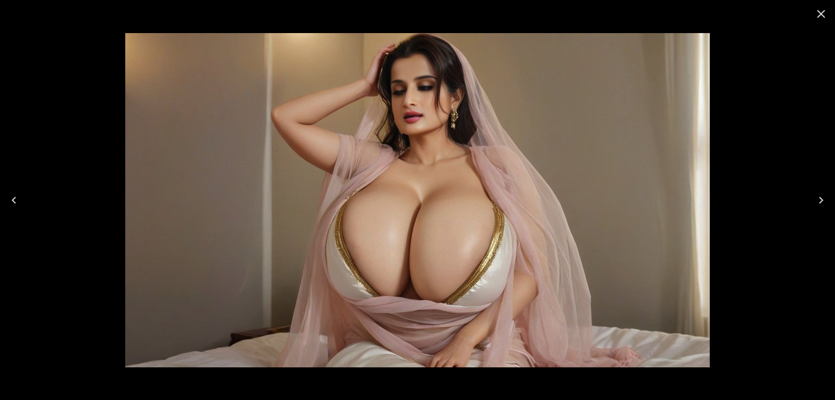
click at [821, 196] on icon "Next" at bounding box center [821, 200] width 14 height 14
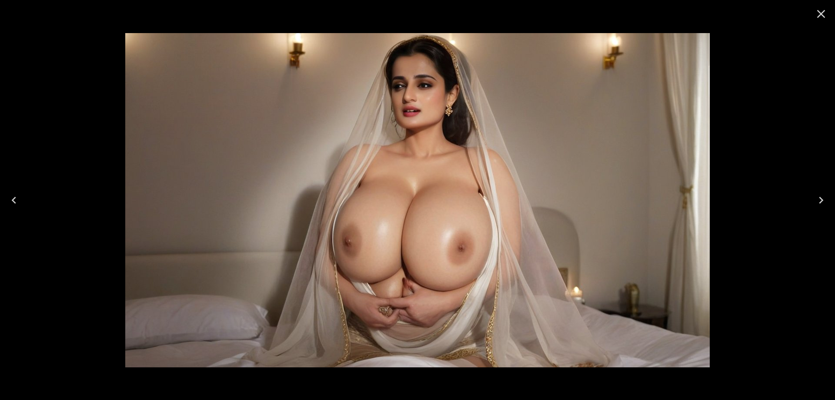
click at [821, 196] on icon "Next" at bounding box center [821, 200] width 14 height 14
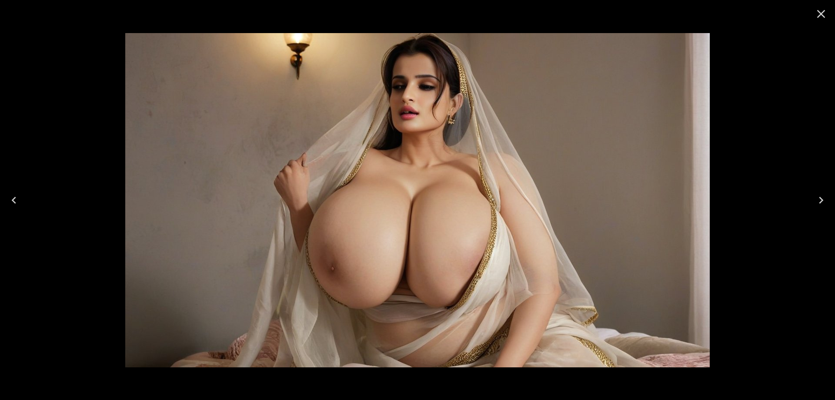
click at [821, 196] on icon "Next" at bounding box center [821, 200] width 14 height 14
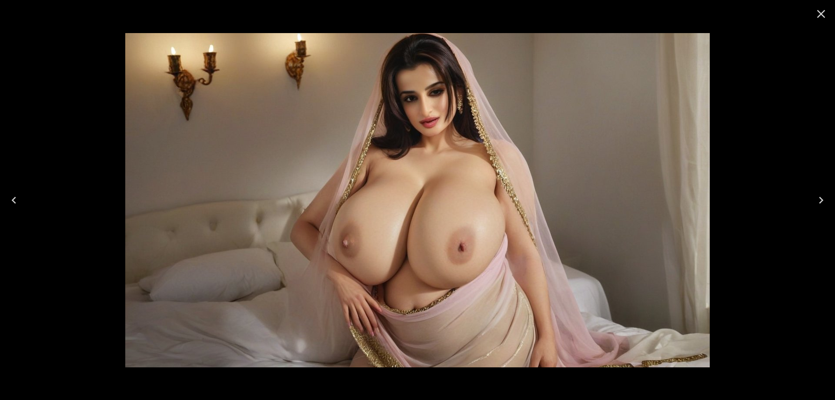
click at [821, 196] on icon "Next" at bounding box center [821, 200] width 14 height 14
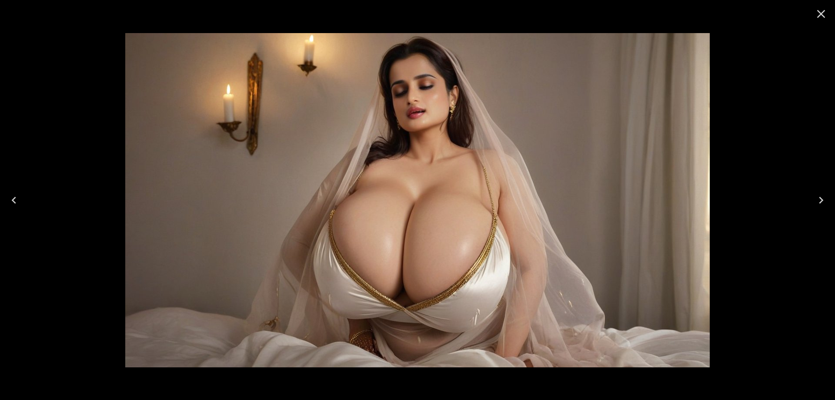
click at [821, 196] on icon "Next" at bounding box center [821, 200] width 14 height 14
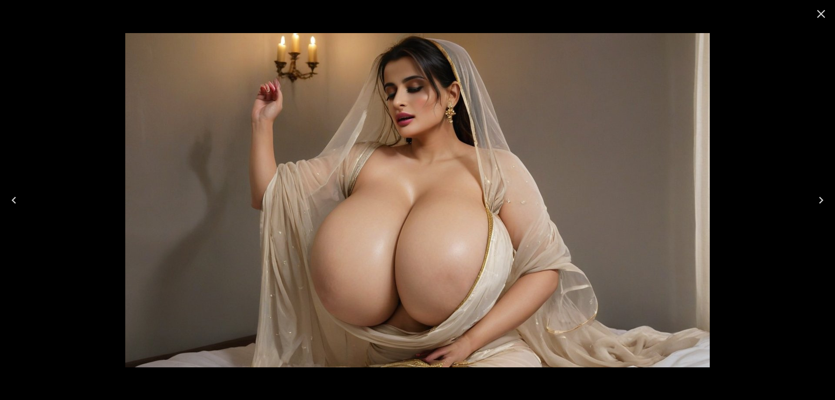
click at [821, 196] on icon "Next" at bounding box center [821, 200] width 14 height 14
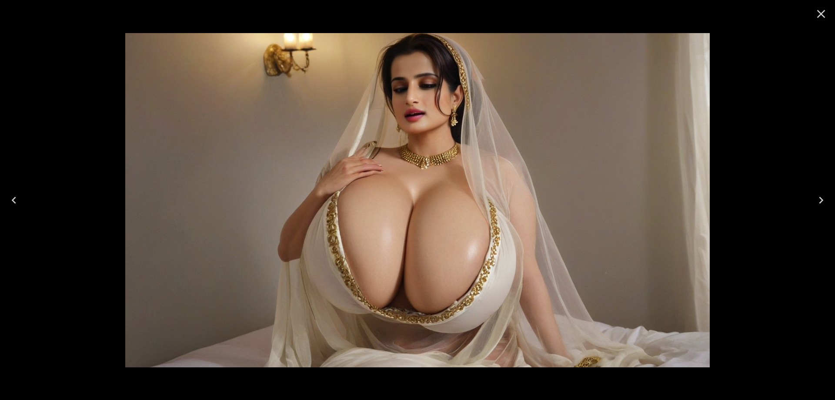
click at [815, 196] on icon "Next" at bounding box center [821, 200] width 14 height 14
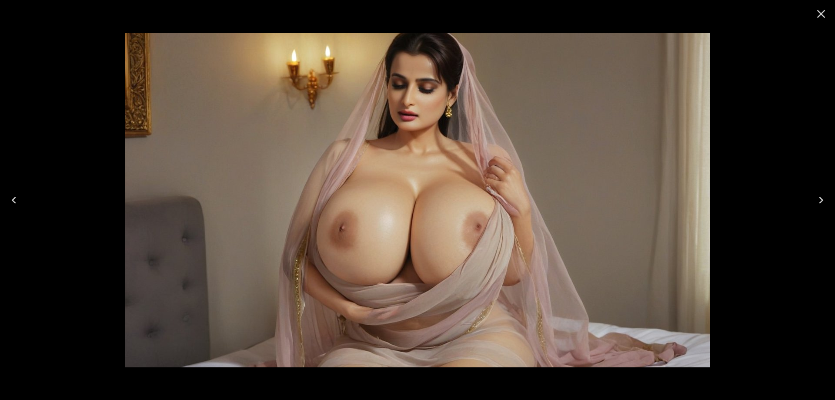
click at [815, 195] on icon "Next" at bounding box center [821, 200] width 14 height 14
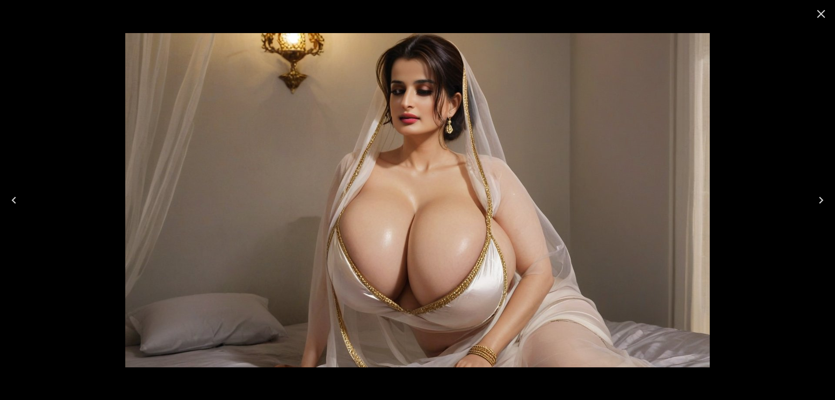
click at [815, 195] on icon "Next" at bounding box center [821, 200] width 14 height 14
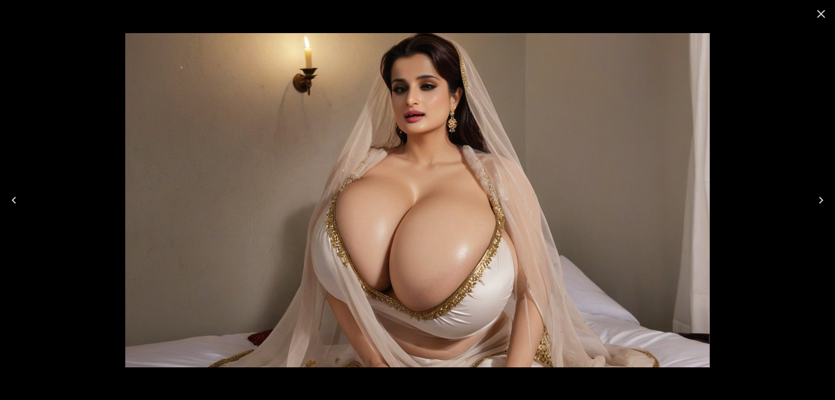
click at [815, 195] on icon "Next" at bounding box center [821, 200] width 14 height 14
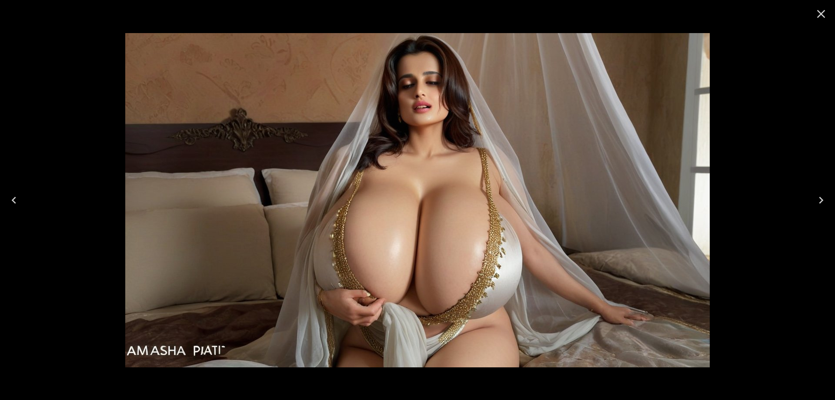
click at [815, 195] on icon "Next" at bounding box center [821, 200] width 14 height 14
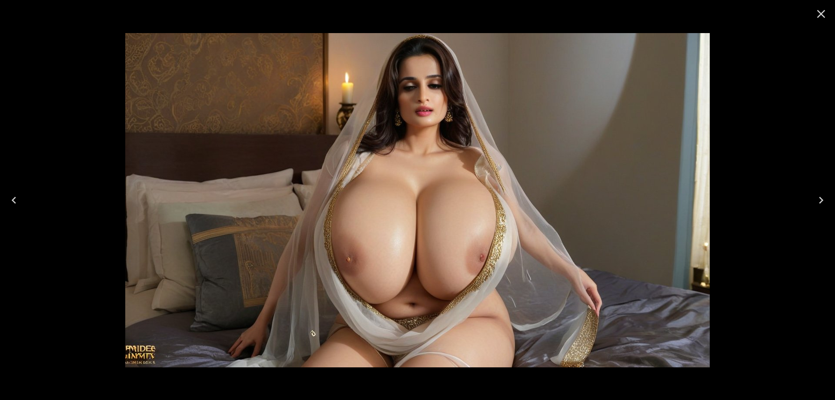
click at [811, 207] on button "Next" at bounding box center [821, 200] width 28 height 35
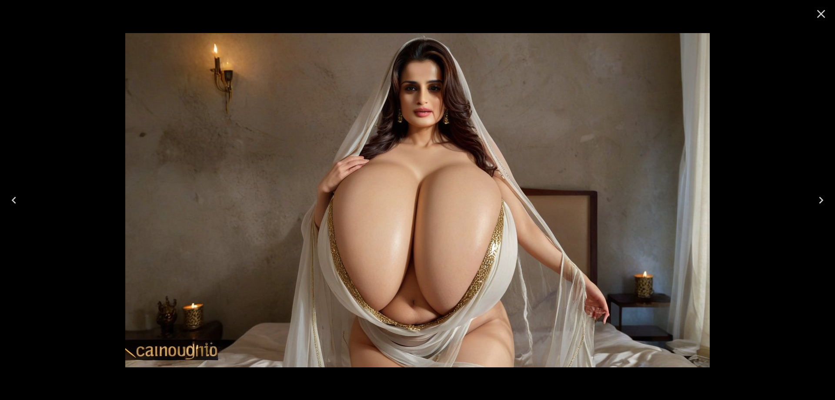
click at [811, 207] on button "Next" at bounding box center [821, 200] width 28 height 35
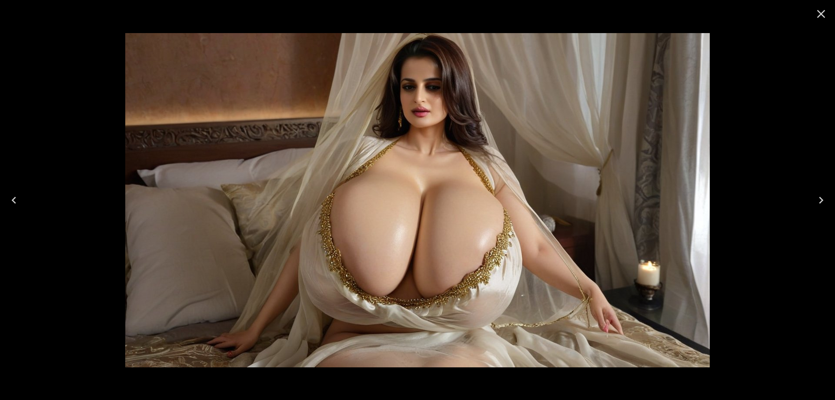
click at [11, 201] on icon "Previous" at bounding box center [14, 200] width 14 height 14
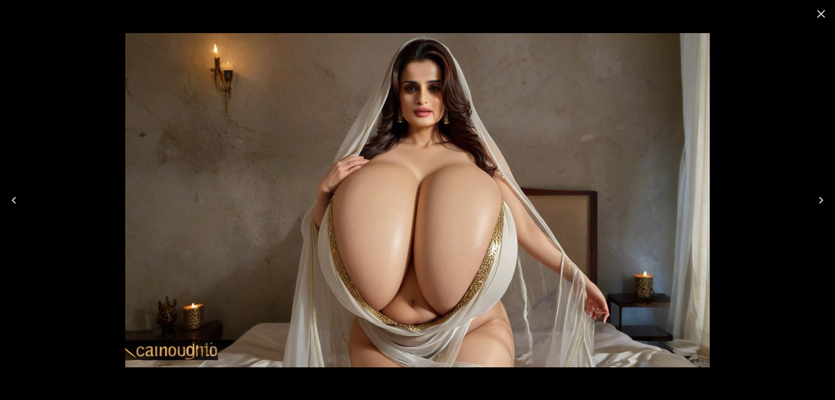
click at [823, 207] on button "Next" at bounding box center [821, 200] width 28 height 35
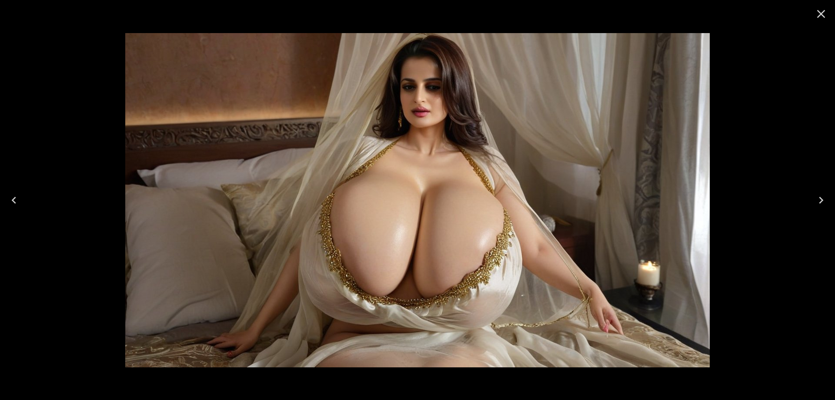
click at [823, 207] on button "Next" at bounding box center [821, 200] width 28 height 35
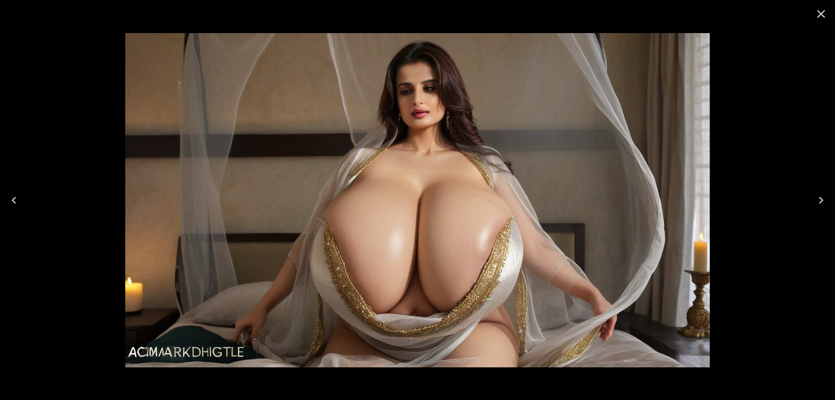
click at [23, 204] on button "Previous" at bounding box center [14, 200] width 28 height 35
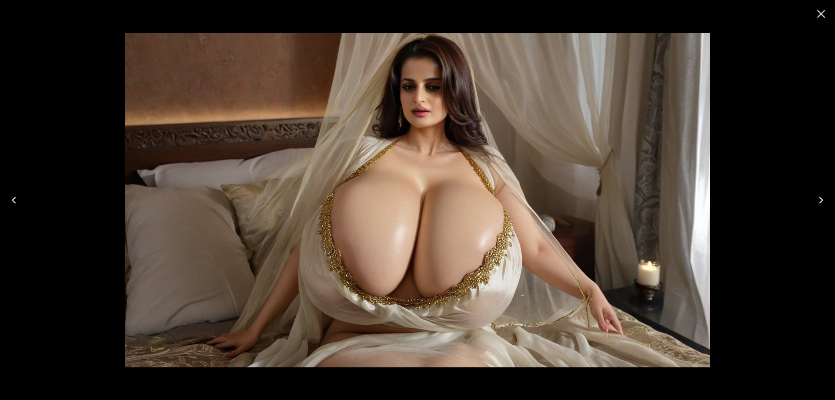
click at [825, 197] on icon "Next" at bounding box center [821, 200] width 14 height 14
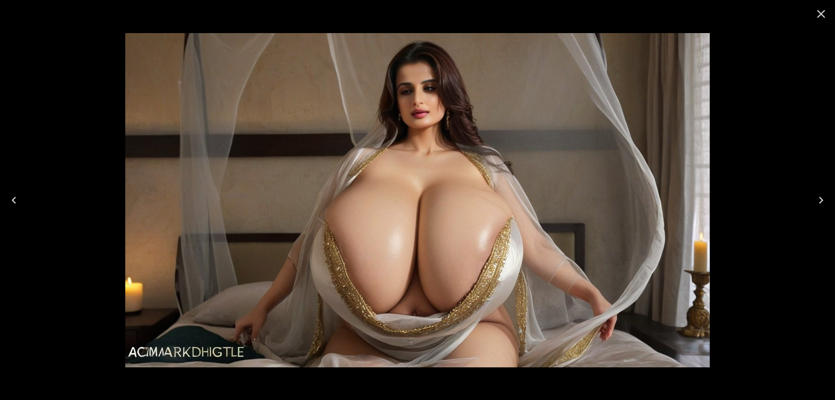
click at [825, 197] on icon "Next" at bounding box center [821, 200] width 14 height 14
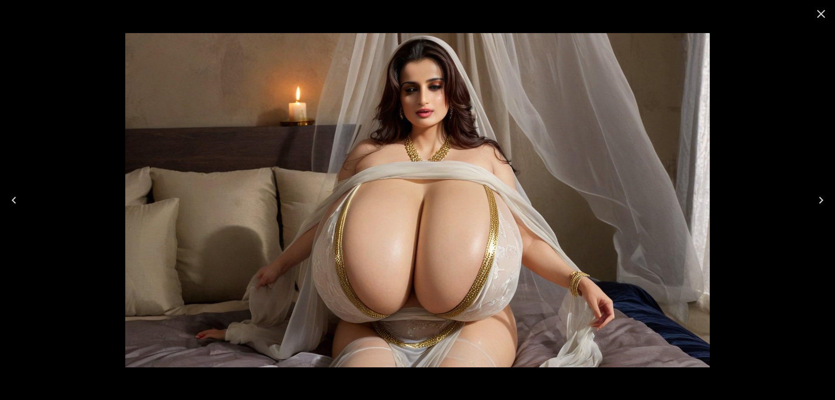
click at [825, 197] on icon "Next" at bounding box center [821, 200] width 14 height 14
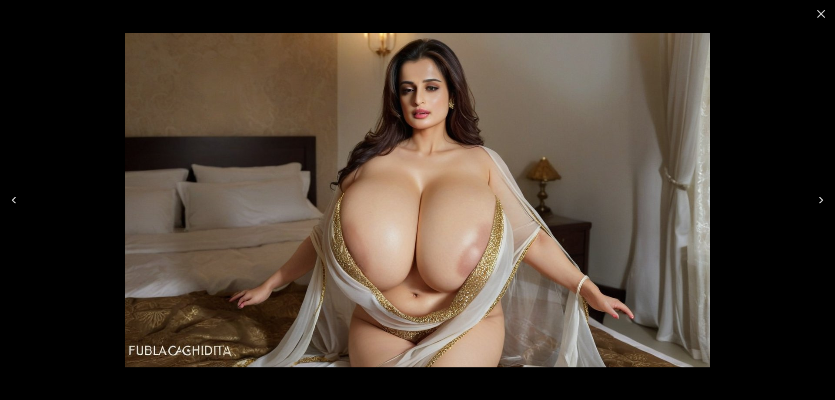
click at [825, 197] on icon "Next" at bounding box center [821, 200] width 14 height 14
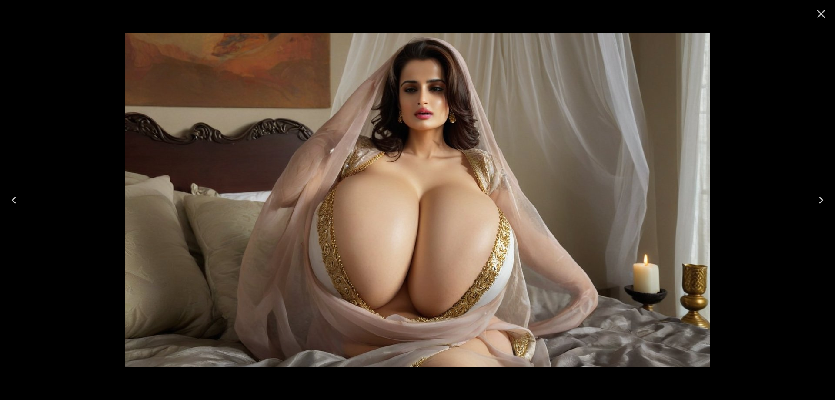
click at [825, 197] on icon "Next" at bounding box center [821, 200] width 14 height 14
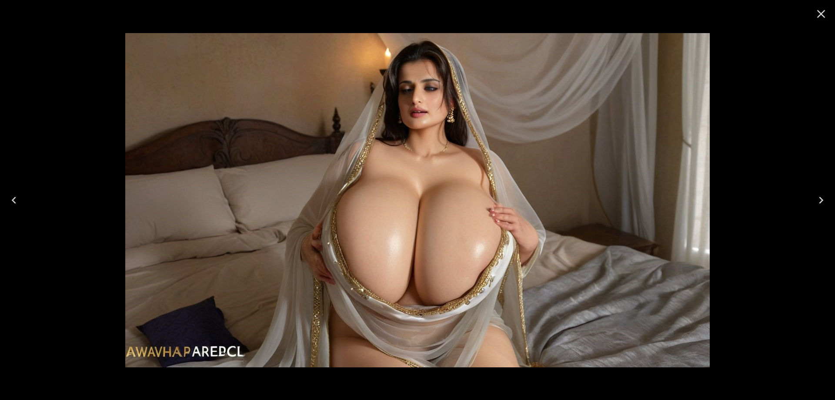
click at [818, 196] on icon "Next" at bounding box center [821, 200] width 14 height 14
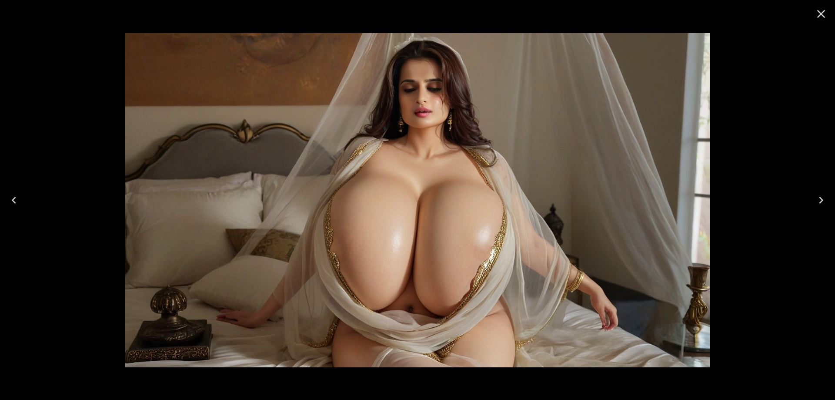
click at [818, 196] on icon "Next" at bounding box center [821, 200] width 14 height 14
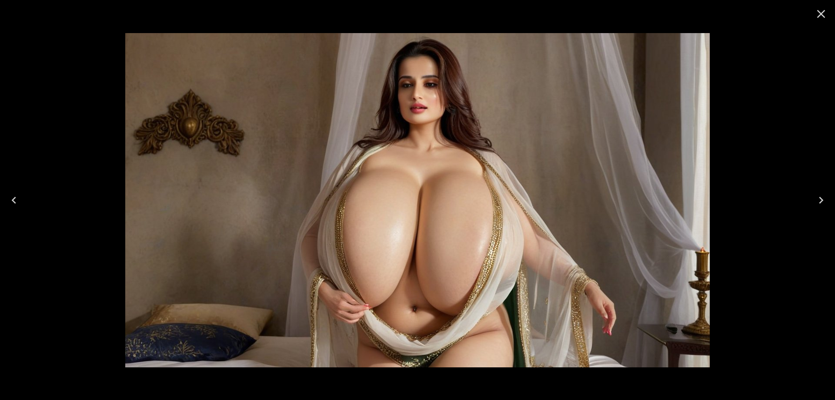
click at [818, 196] on icon "Next" at bounding box center [821, 200] width 14 height 14
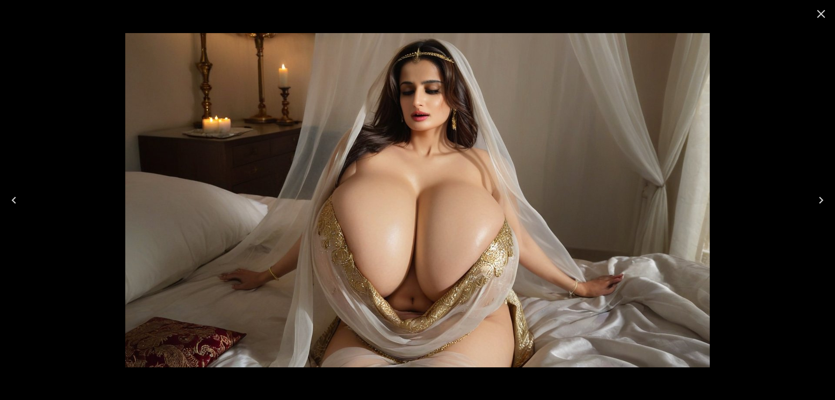
click at [818, 196] on icon "Next" at bounding box center [821, 200] width 14 height 14
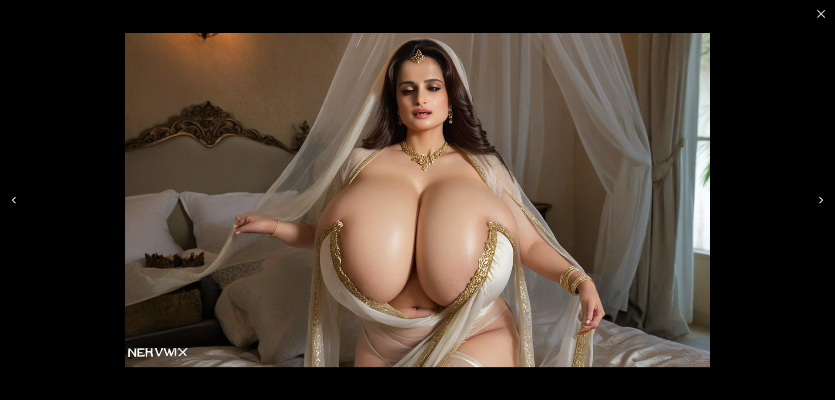
click at [818, 196] on icon "Next" at bounding box center [821, 200] width 14 height 14
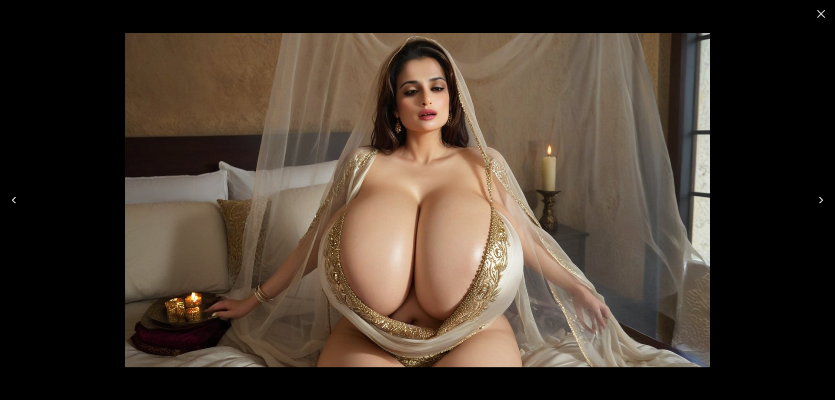
click at [818, 196] on icon "Next" at bounding box center [821, 200] width 14 height 14
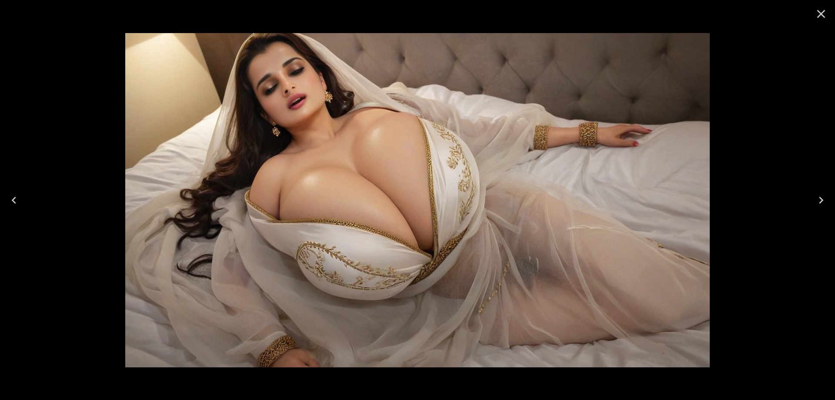
click at [815, 205] on icon "Next" at bounding box center [821, 200] width 14 height 14
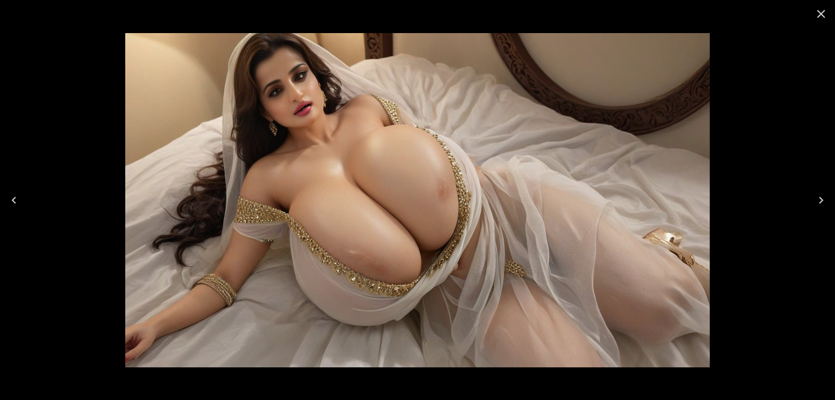
click at [815, 205] on icon "Next" at bounding box center [821, 200] width 14 height 14
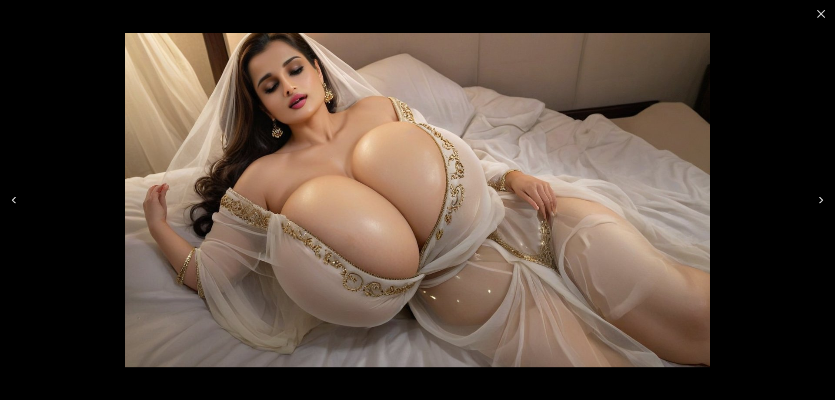
click at [12, 200] on icon "Previous" at bounding box center [14, 200] width 4 height 7
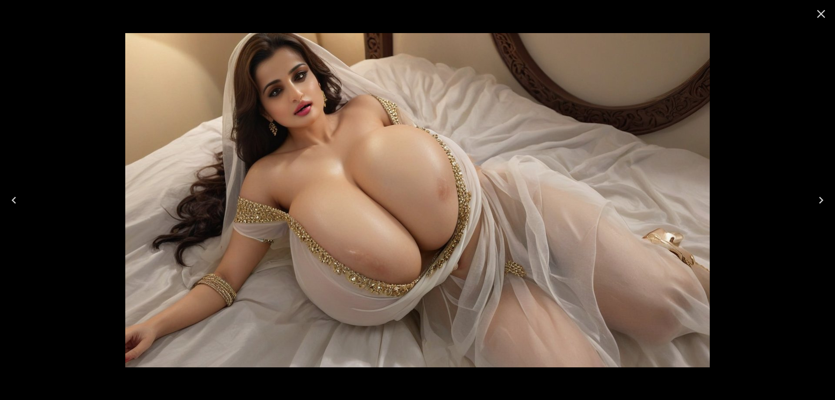
click at [812, 201] on button "Next" at bounding box center [821, 200] width 28 height 35
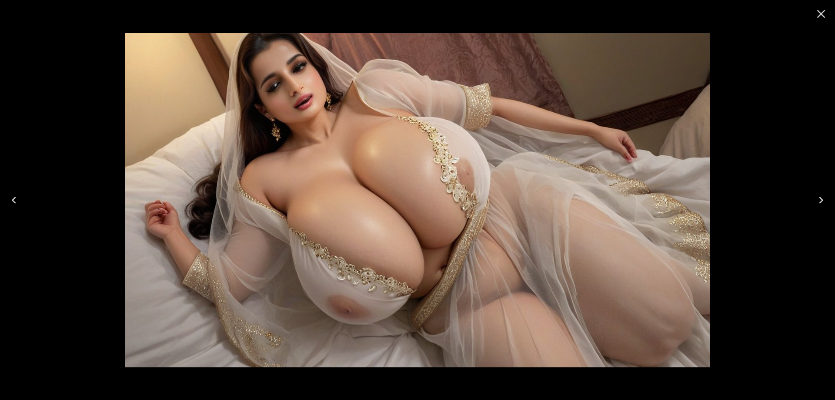
click at [812, 201] on button "Next" at bounding box center [821, 200] width 28 height 35
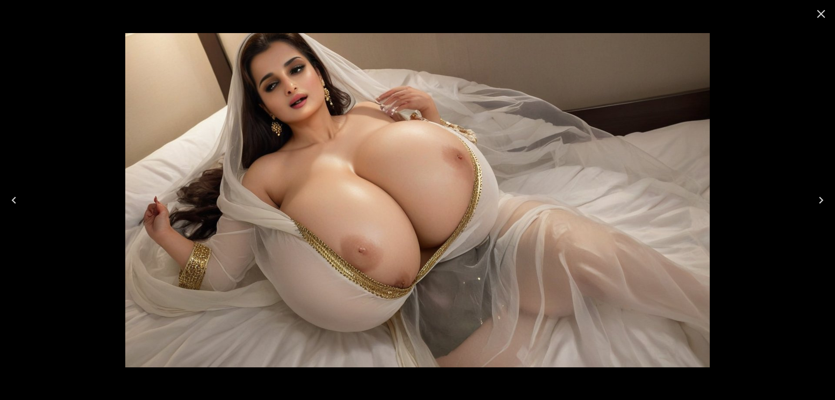
click at [5, 194] on button "Previous" at bounding box center [14, 200] width 28 height 35
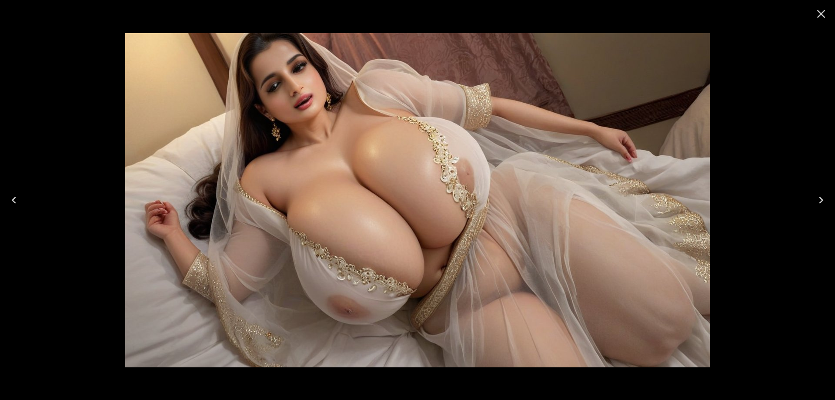
click at [822, 201] on icon "Next" at bounding box center [821, 200] width 14 height 14
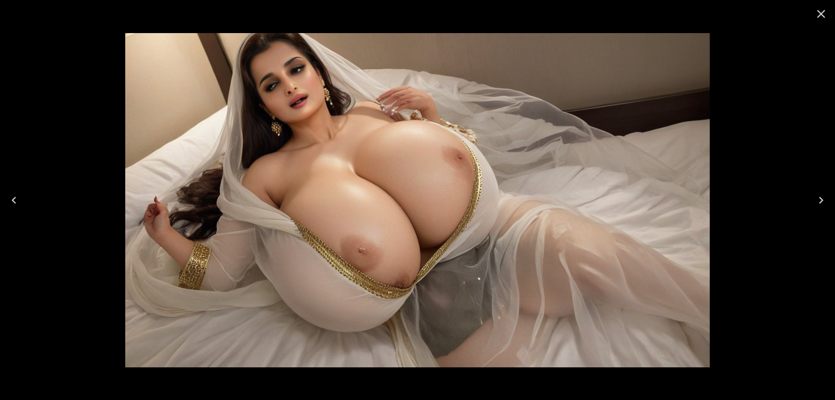
click at [822, 201] on icon "Next" at bounding box center [821, 200] width 14 height 14
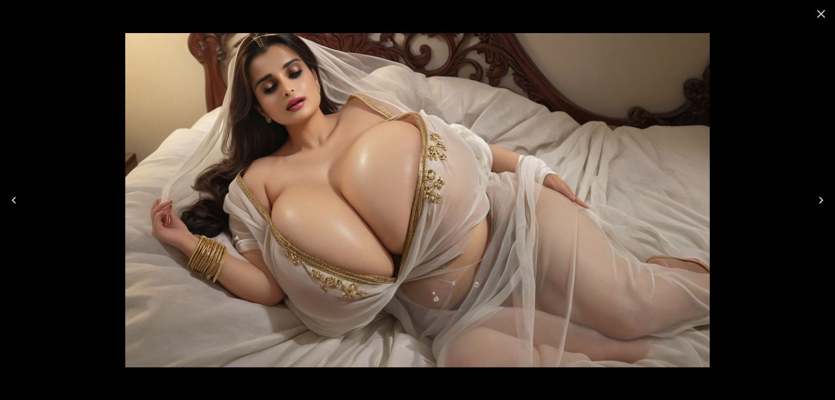
click at [822, 201] on icon "Next" at bounding box center [821, 200] width 14 height 14
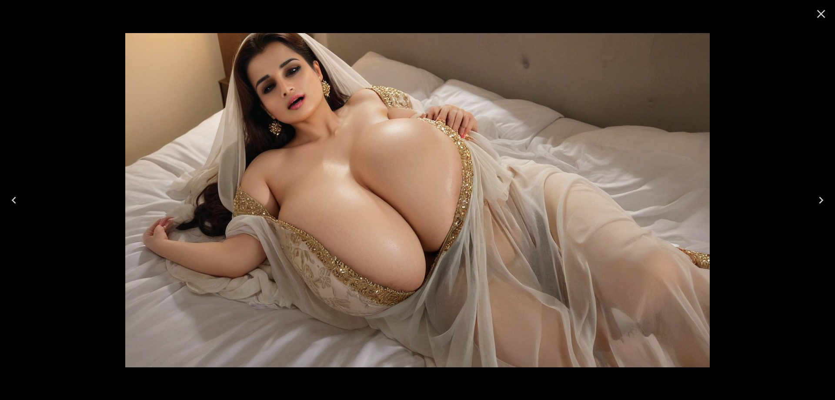
click at [813, 200] on button "Next" at bounding box center [821, 200] width 28 height 35
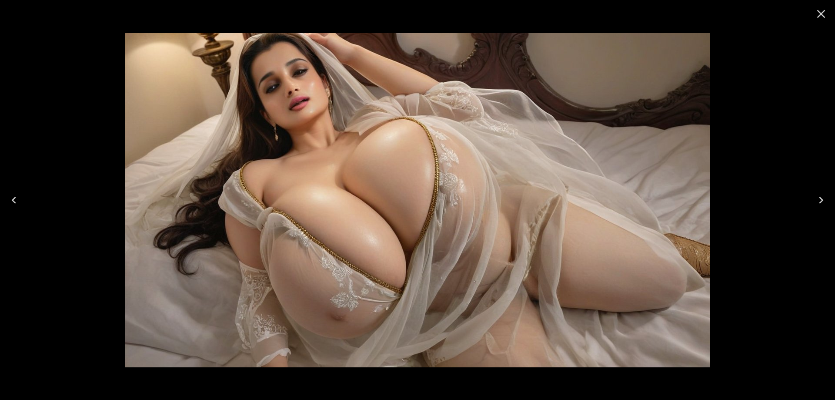
click at [813, 200] on button "Next" at bounding box center [821, 200] width 28 height 35
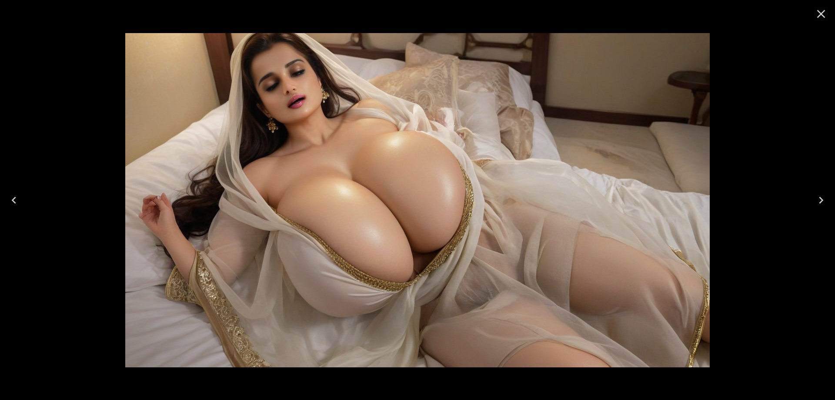
click at [813, 200] on button "Next" at bounding box center [821, 200] width 28 height 35
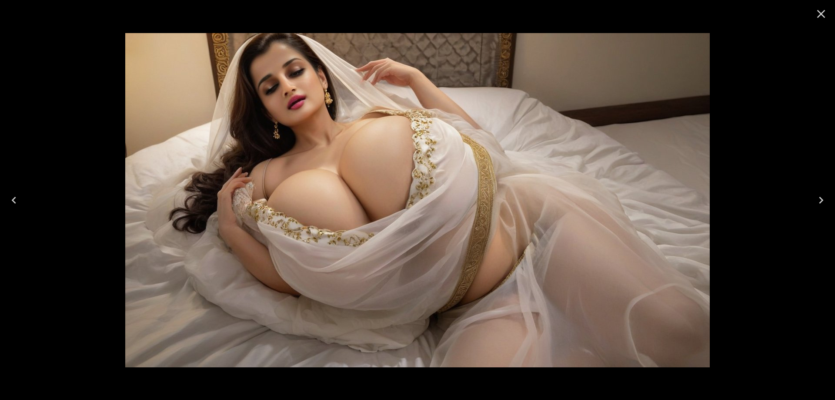
click at [829, 197] on button "Next" at bounding box center [821, 200] width 28 height 35
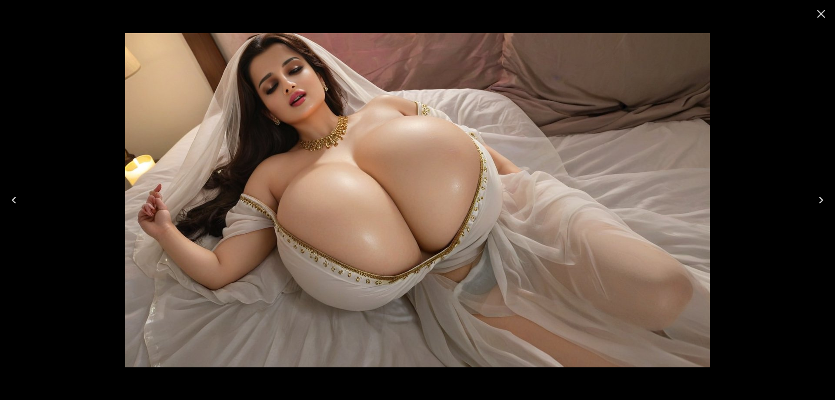
click at [829, 197] on button "Next" at bounding box center [821, 200] width 28 height 35
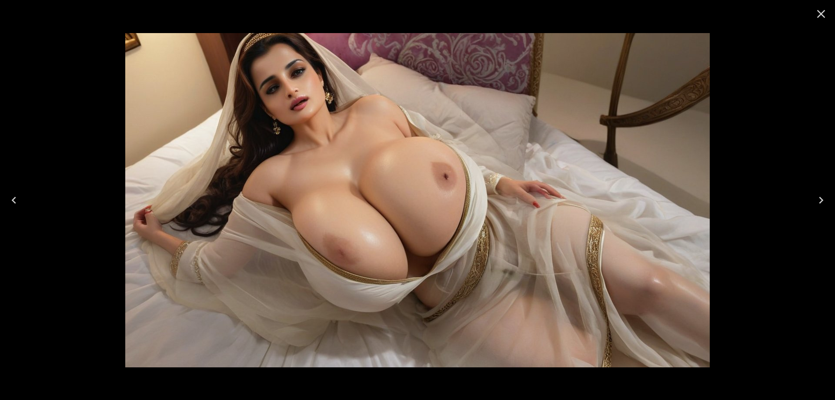
click at [17, 189] on button "Previous" at bounding box center [14, 200] width 28 height 35
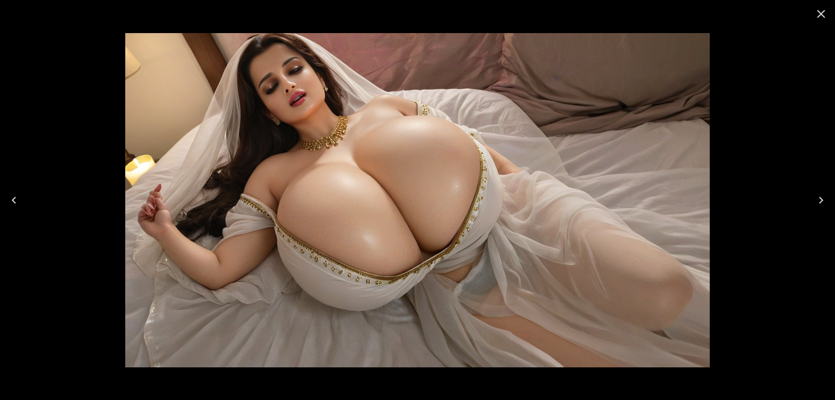
click at [814, 200] on button "Next" at bounding box center [821, 200] width 28 height 35
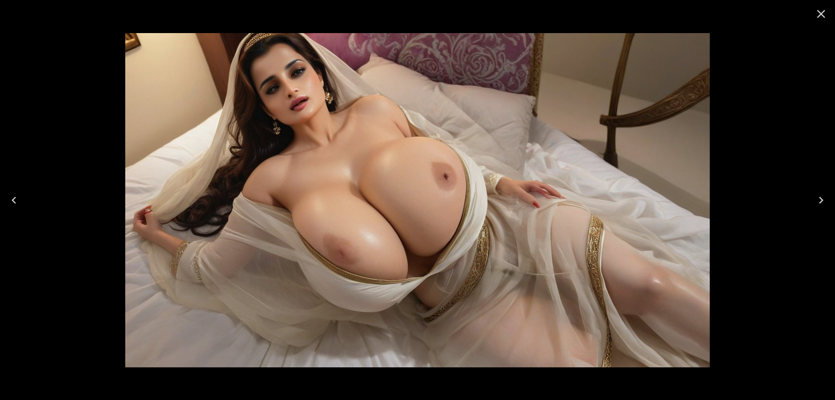
click at [814, 200] on button "Next" at bounding box center [821, 200] width 28 height 35
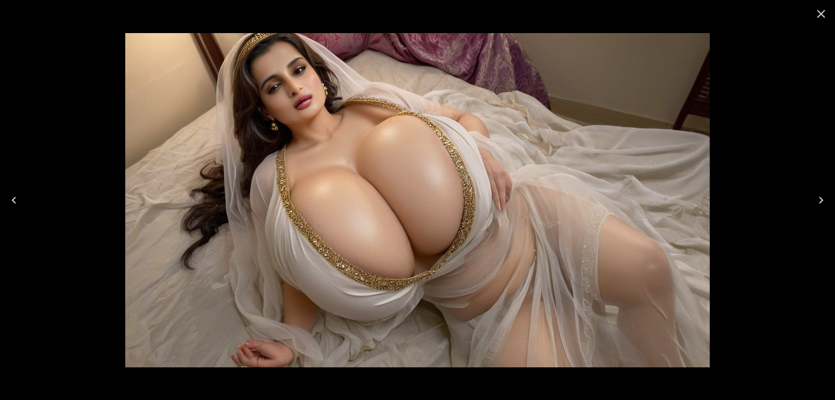
click at [813, 201] on button "Next" at bounding box center [821, 200] width 28 height 35
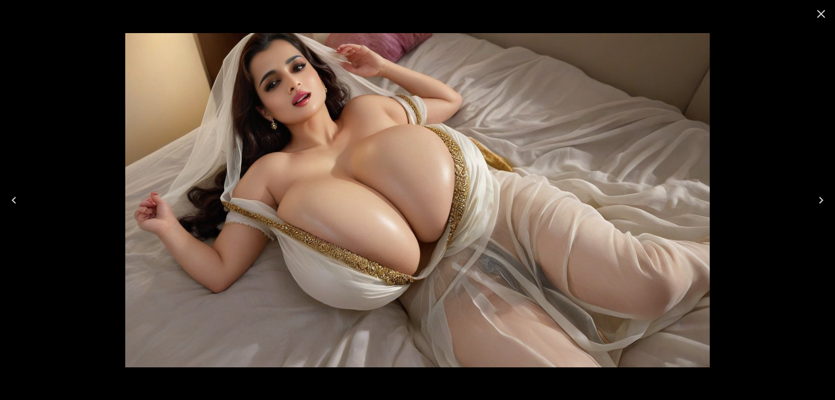
click at [813, 201] on button "Next" at bounding box center [821, 200] width 28 height 35
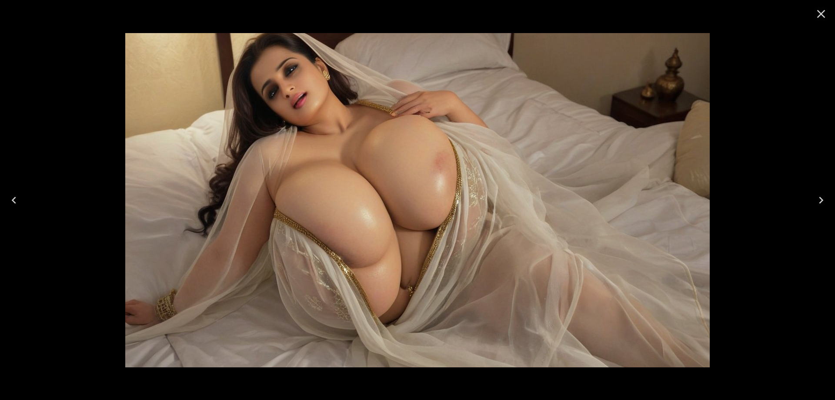
click at [813, 201] on button "Next" at bounding box center [821, 200] width 28 height 35
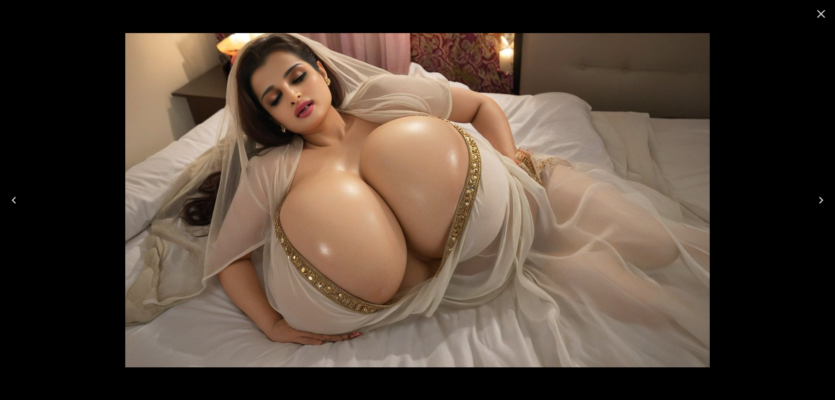
click at [815, 204] on icon "Next" at bounding box center [821, 200] width 14 height 14
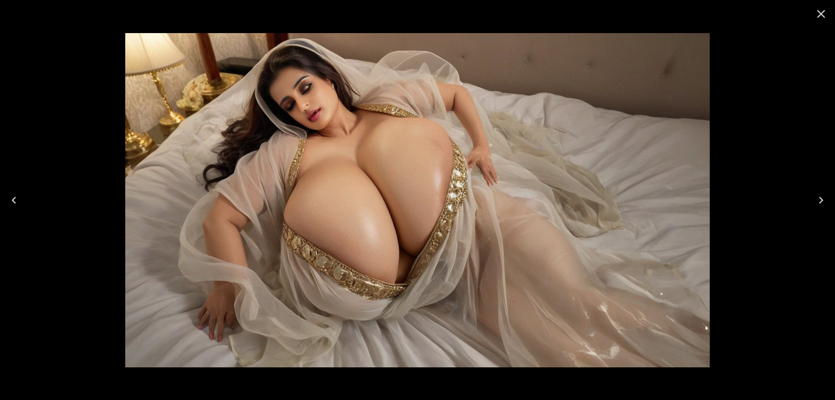
click at [815, 204] on icon "Next" at bounding box center [821, 200] width 14 height 14
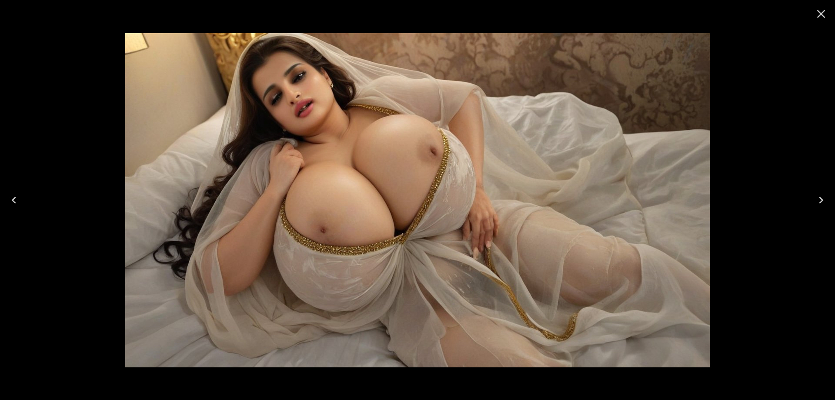
click at [815, 204] on icon "Next" at bounding box center [821, 200] width 14 height 14
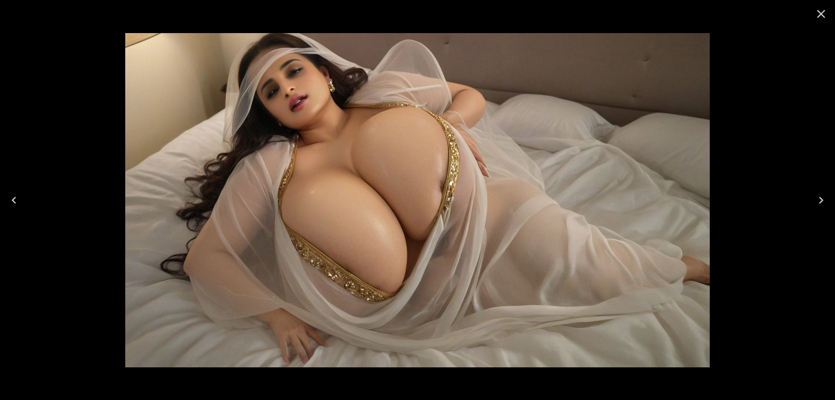
click at [809, 209] on button "Next" at bounding box center [821, 200] width 28 height 35
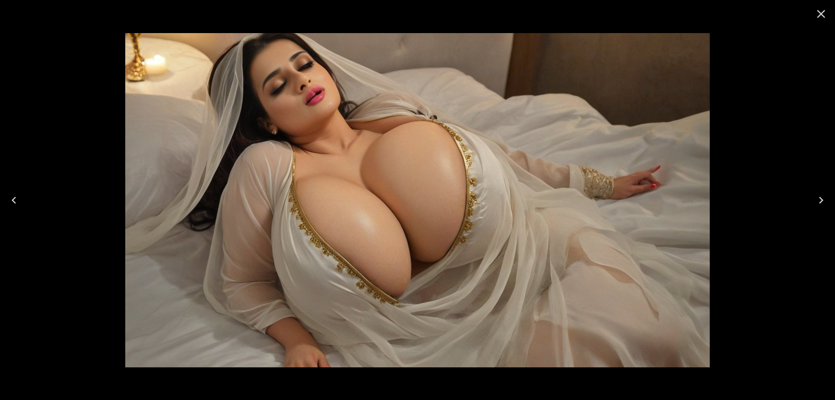
click at [809, 209] on button "Next" at bounding box center [821, 200] width 28 height 35
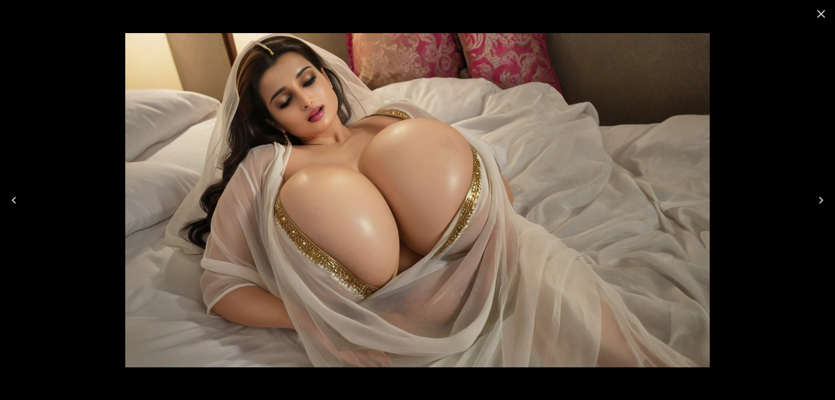
click at [809, 209] on button "Next" at bounding box center [821, 200] width 28 height 35
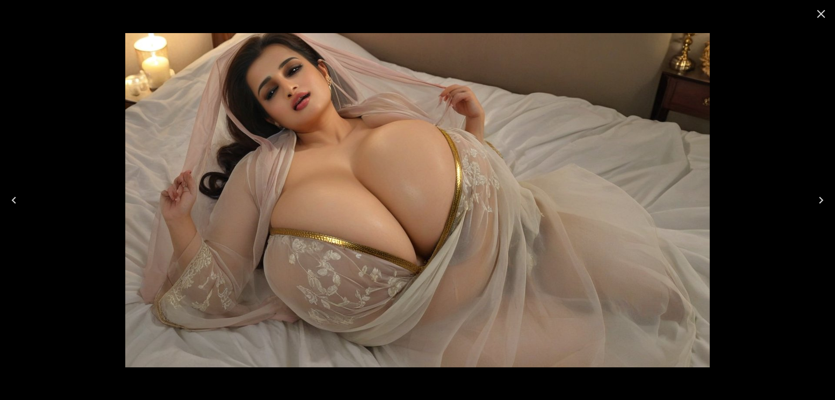
click at [809, 209] on button "Next" at bounding box center [821, 200] width 28 height 35
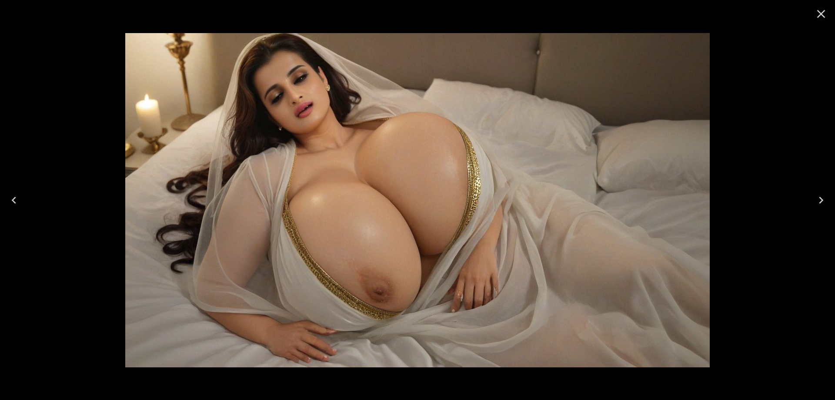
click at [812, 204] on button "Next" at bounding box center [821, 200] width 28 height 35
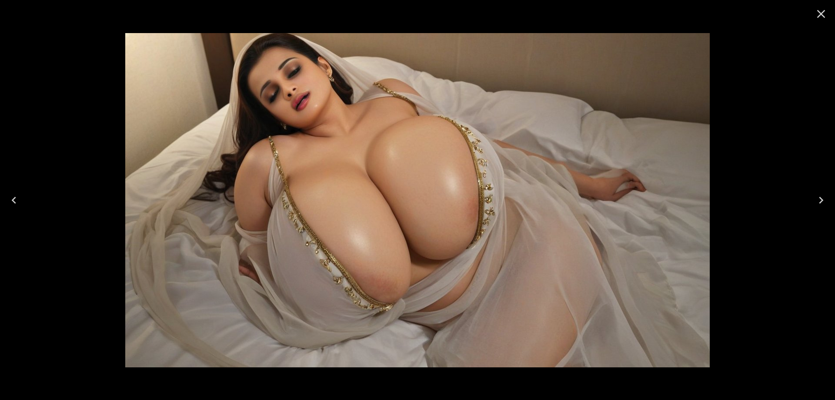
click at [812, 199] on button "Next" at bounding box center [821, 200] width 28 height 35
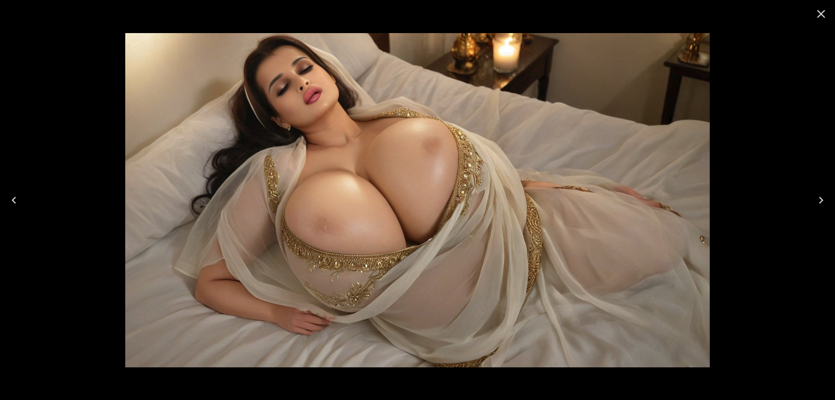
click at [812, 199] on button "Next" at bounding box center [821, 200] width 28 height 35
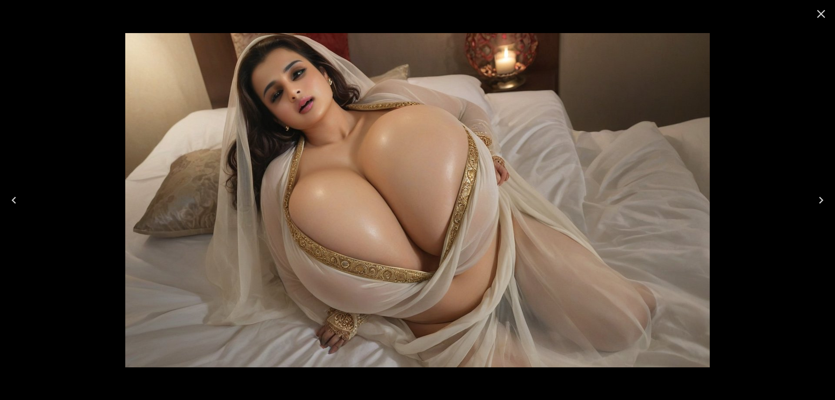
click at [812, 199] on button "Next" at bounding box center [821, 200] width 28 height 35
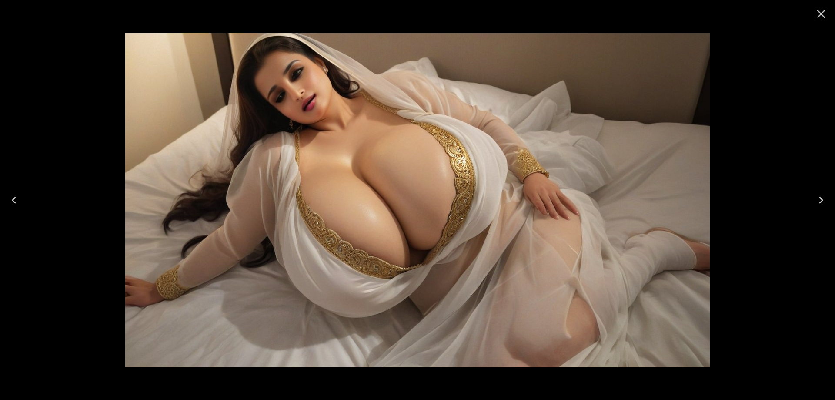
click at [811, 199] on button "Next" at bounding box center [821, 200] width 28 height 35
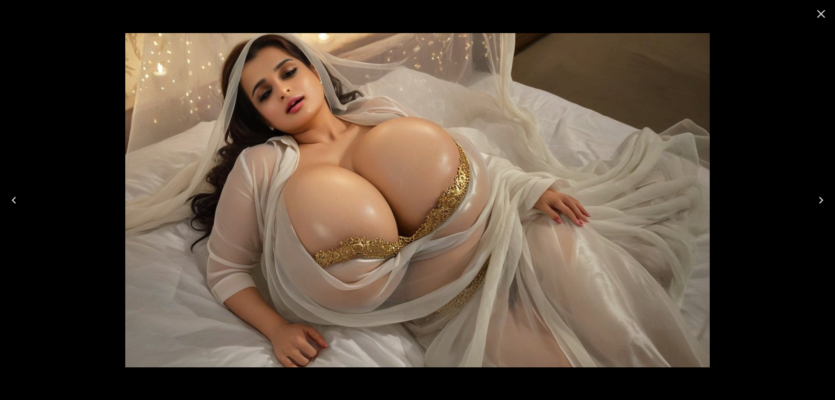
click at [811, 199] on button "Next" at bounding box center [821, 200] width 28 height 35
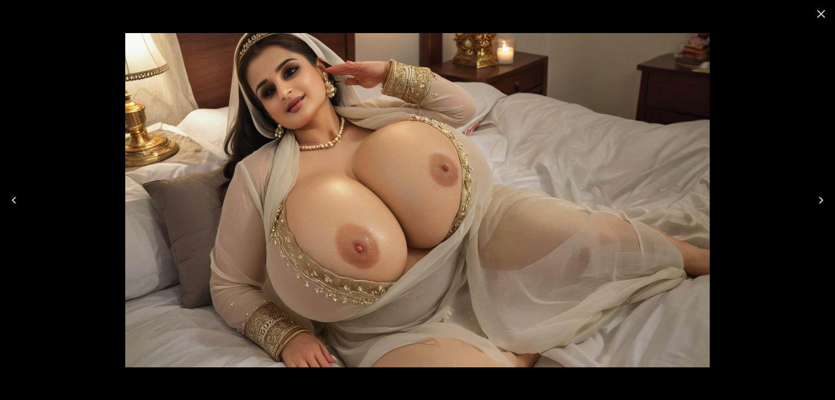
click at [811, 199] on button "Next" at bounding box center [821, 200] width 28 height 35
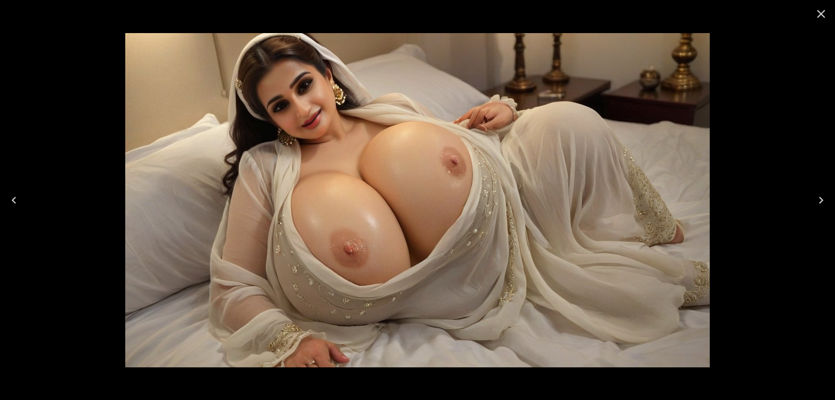
click at [811, 199] on button "Next" at bounding box center [821, 200] width 28 height 35
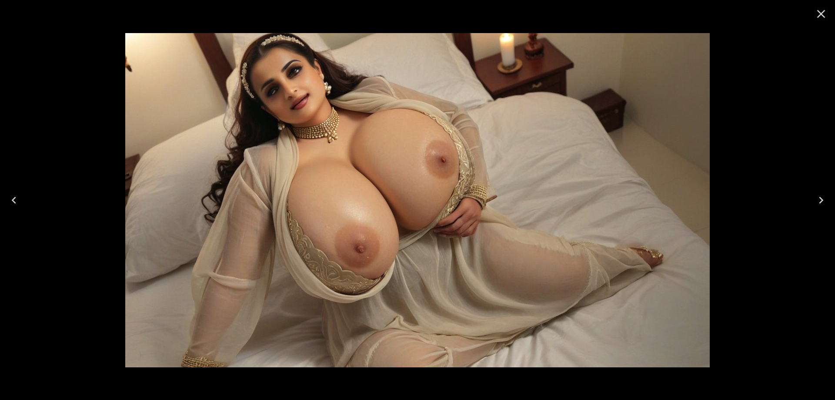
click at [811, 199] on button "Next" at bounding box center [821, 200] width 28 height 35
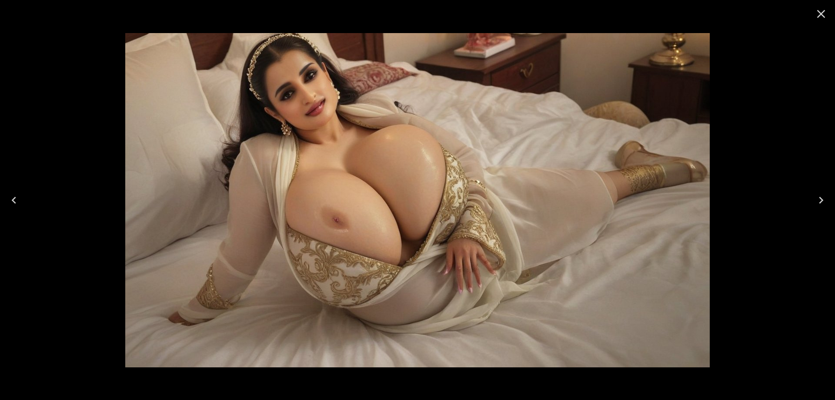
click at [811, 199] on button "Next" at bounding box center [821, 200] width 28 height 35
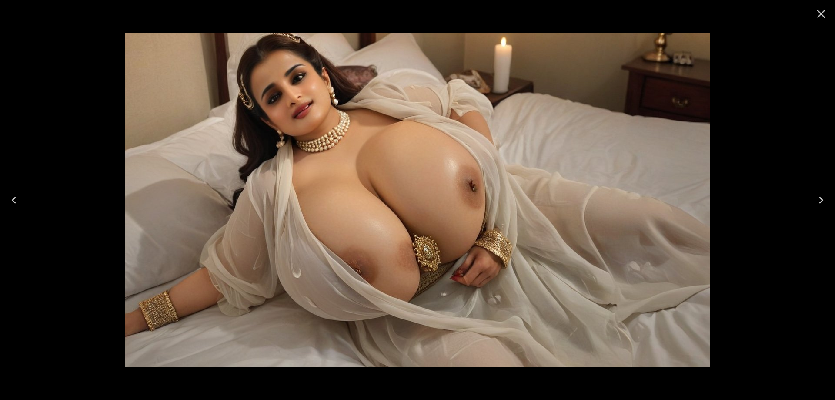
click at [811, 199] on button "Next" at bounding box center [821, 200] width 28 height 35
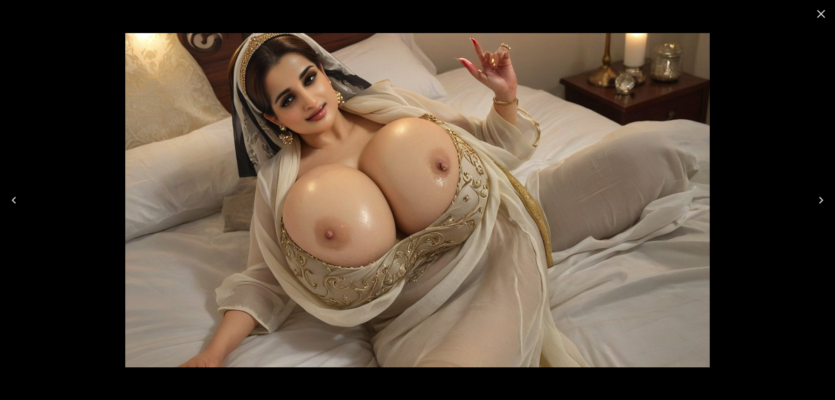
click at [811, 199] on button "Next" at bounding box center [821, 200] width 28 height 35
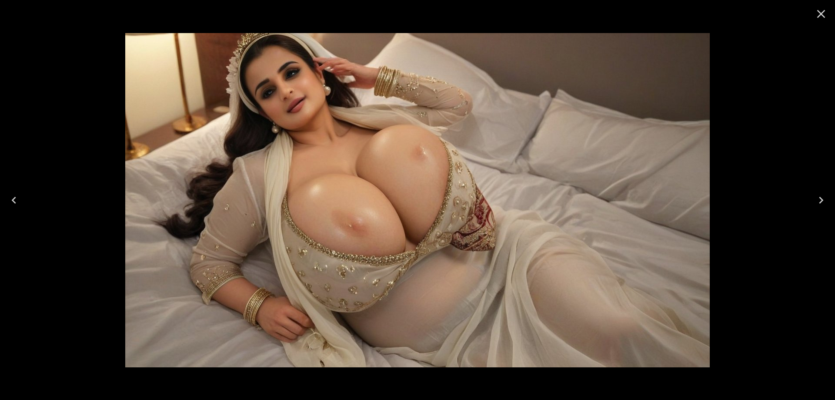
click at [811, 199] on button "Next" at bounding box center [821, 200] width 28 height 35
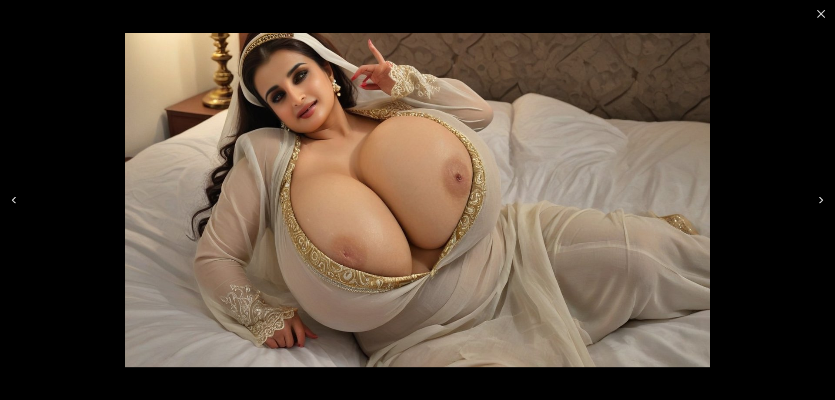
click at [811, 199] on button "Next" at bounding box center [821, 200] width 28 height 35
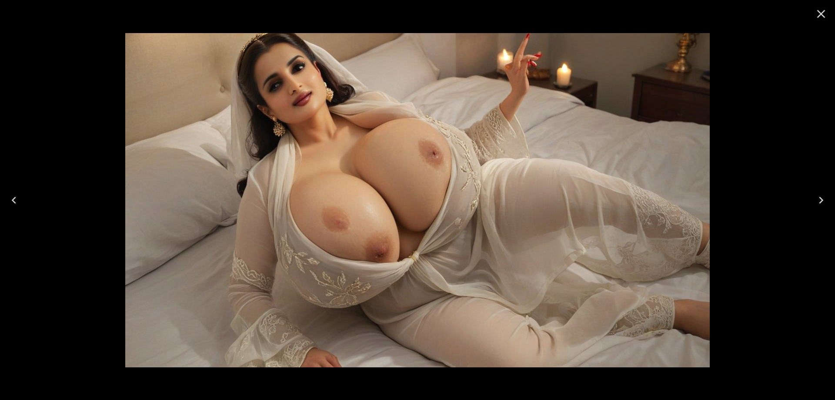
click at [811, 199] on button "Next" at bounding box center [821, 200] width 28 height 35
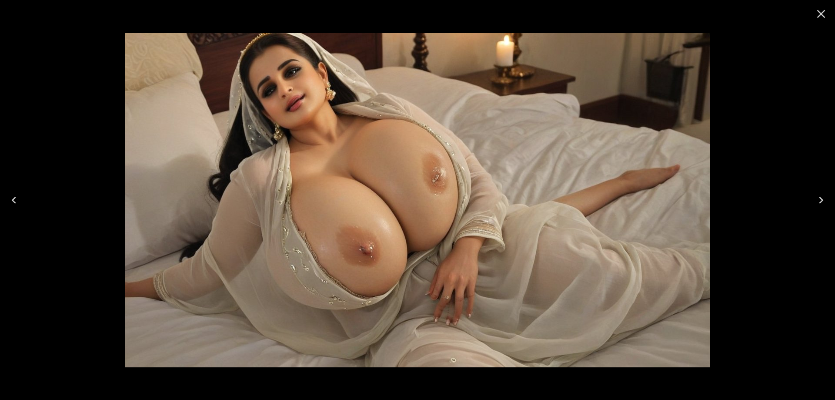
click at [811, 199] on button "Next" at bounding box center [821, 200] width 28 height 35
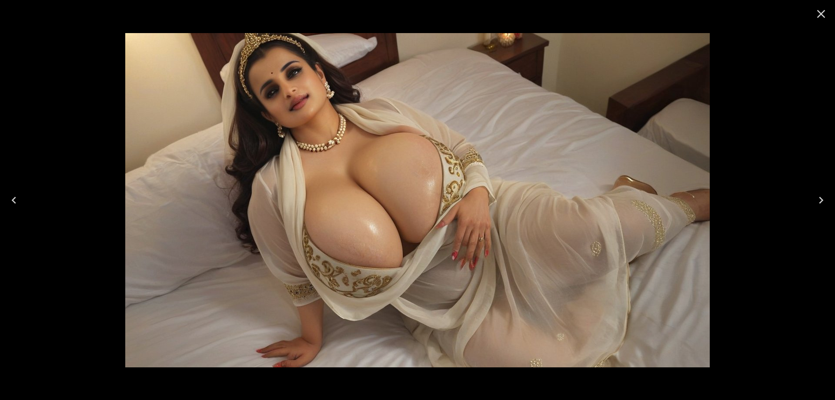
click at [811, 199] on button "Next" at bounding box center [821, 200] width 28 height 35
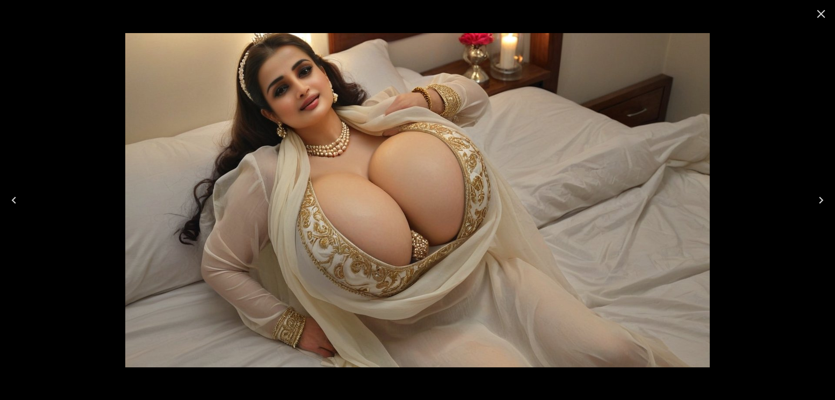
click at [811, 199] on button "Next" at bounding box center [821, 200] width 28 height 35
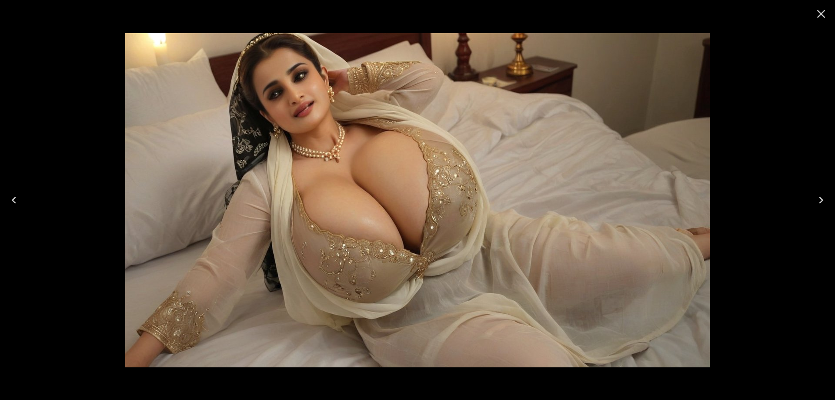
click at [811, 199] on button "Next" at bounding box center [821, 200] width 28 height 35
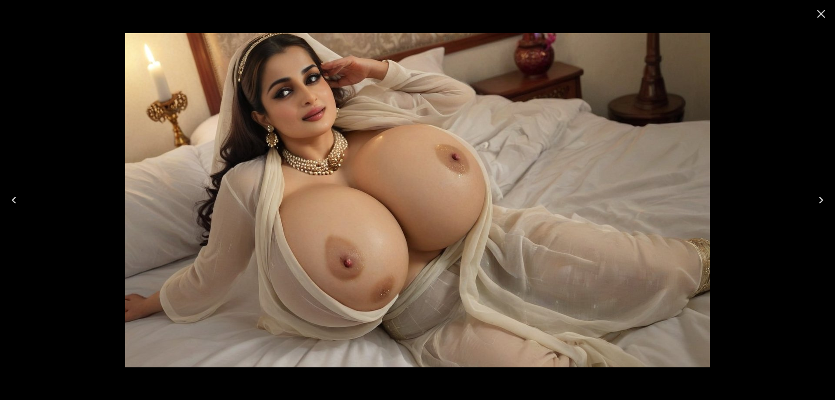
click at [811, 199] on button "Next" at bounding box center [821, 200] width 28 height 35
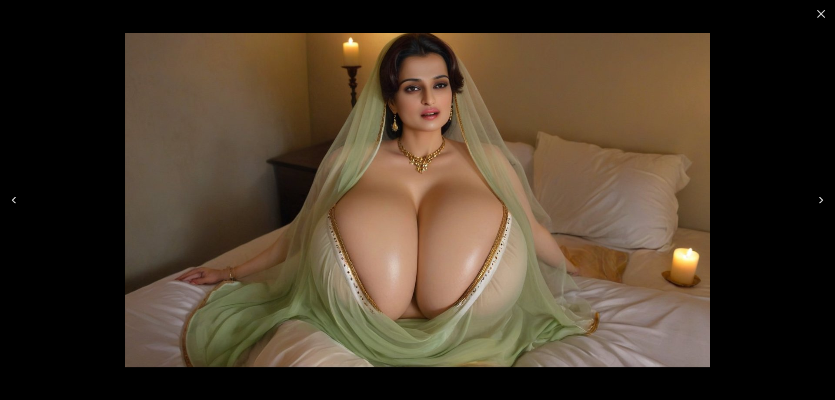
click at [811, 199] on button "Next" at bounding box center [821, 200] width 28 height 35
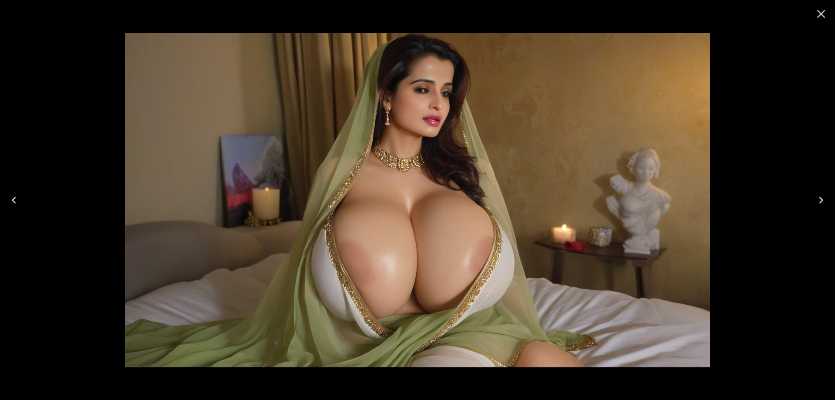
click at [17, 198] on icon "Previous" at bounding box center [14, 200] width 14 height 14
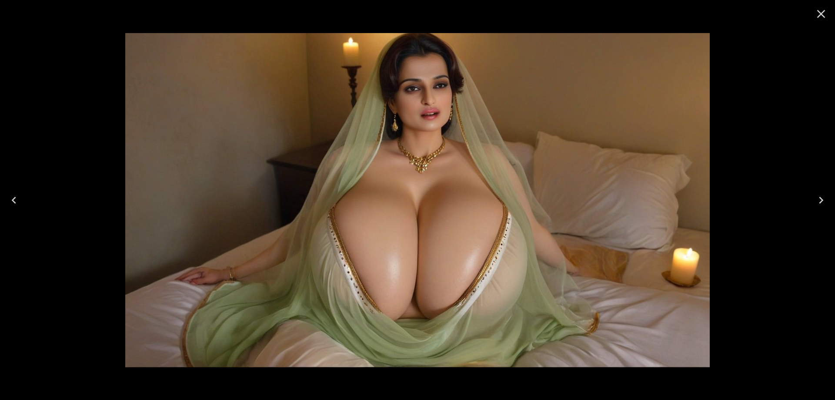
click at [825, 6] on button "Close" at bounding box center [821, 13] width 21 height 21
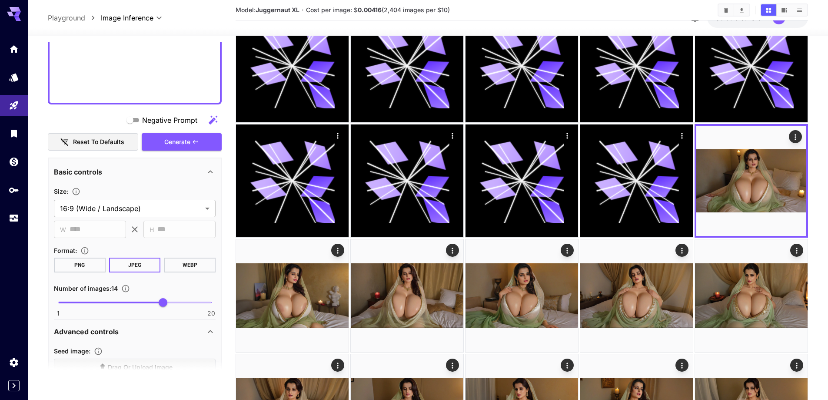
click at [822, 12] on div "**********" at bounding box center [428, 18] width 801 height 36
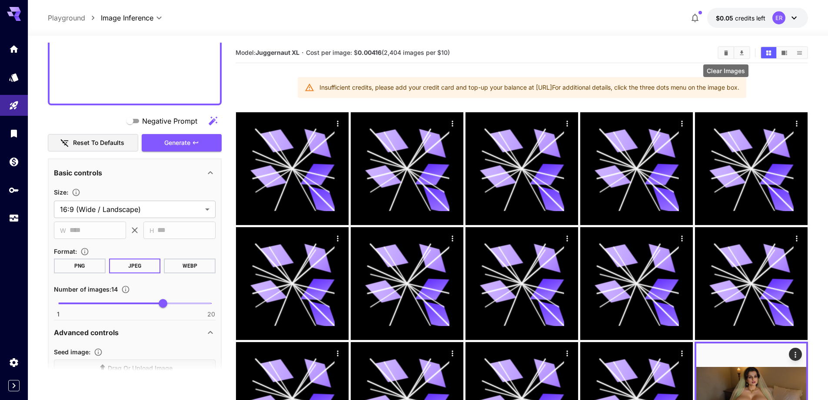
click at [725, 53] on icon "Clear Images" at bounding box center [727, 52] width 4 height 5
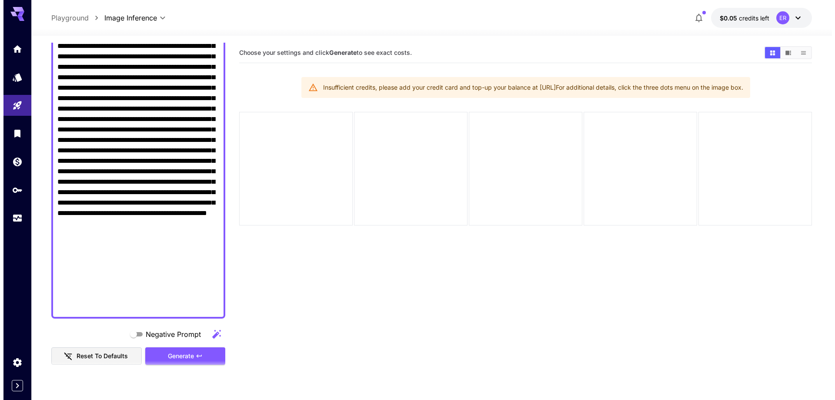
scroll to position [348, 0]
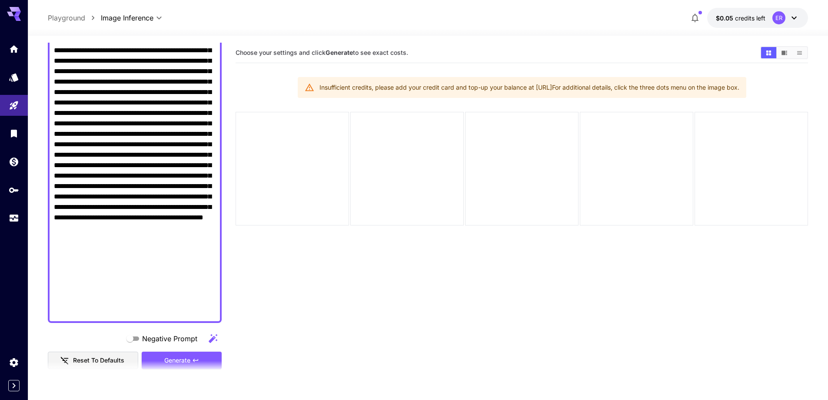
click at [69, 150] on textarea "Negative Prompt" at bounding box center [135, 45] width 162 height 543
click at [735, 14] on span "$0.05" at bounding box center [725, 17] width 19 height 7
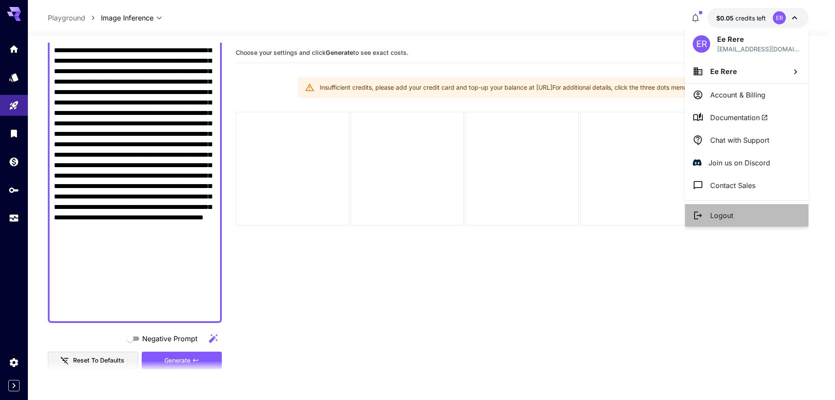
click at [720, 212] on p "Logout" at bounding box center [721, 215] width 23 height 10
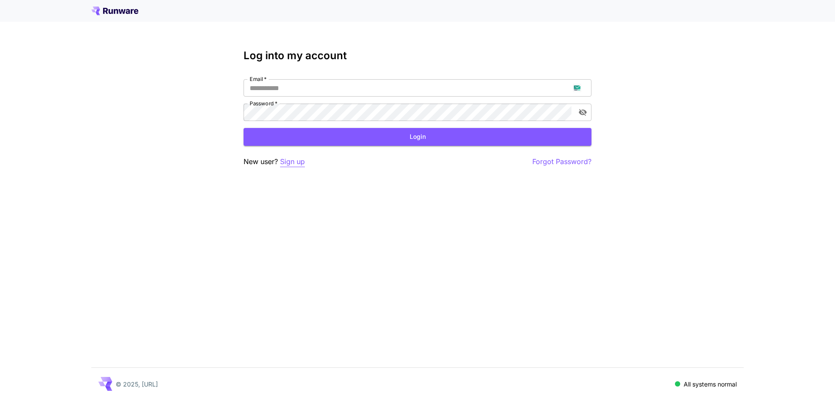
click at [303, 157] on p "Sign up" at bounding box center [292, 161] width 25 height 11
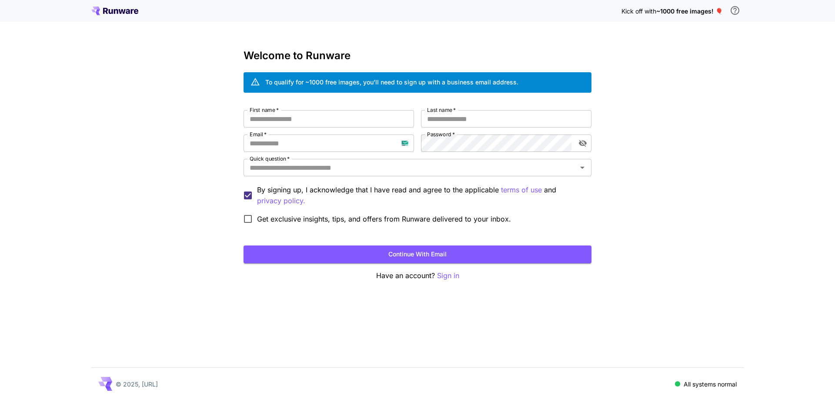
click at [324, 133] on div "First name   * First name   * Last name   * Last name   * Email   * Email   * P…" at bounding box center [418, 169] width 348 height 118
click at [323, 140] on input "Email   *" at bounding box center [329, 142] width 170 height 17
paste input "**********"
type input "**********"
click at [424, 160] on div "**********" at bounding box center [418, 169] width 348 height 118
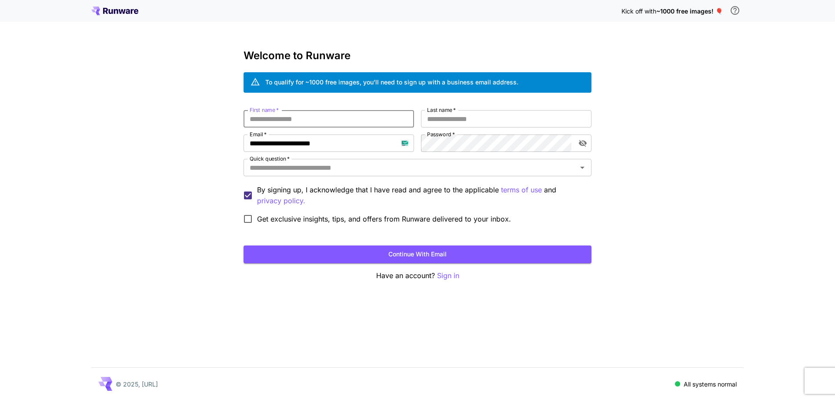
click at [386, 122] on input "First name   *" at bounding box center [329, 118] width 170 height 17
type input "*****"
click at [443, 121] on input "*" at bounding box center [506, 118] width 170 height 17
type input "***"
click at [438, 173] on input "Quick question   *" at bounding box center [410, 167] width 328 height 12
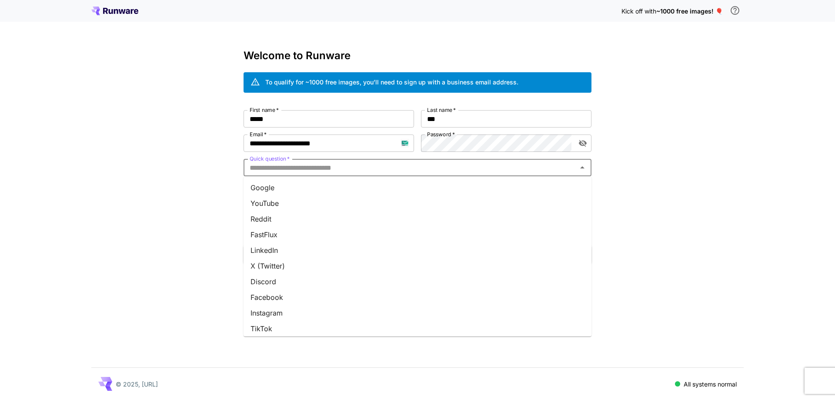
click at [434, 190] on li "Google" at bounding box center [418, 188] width 348 height 16
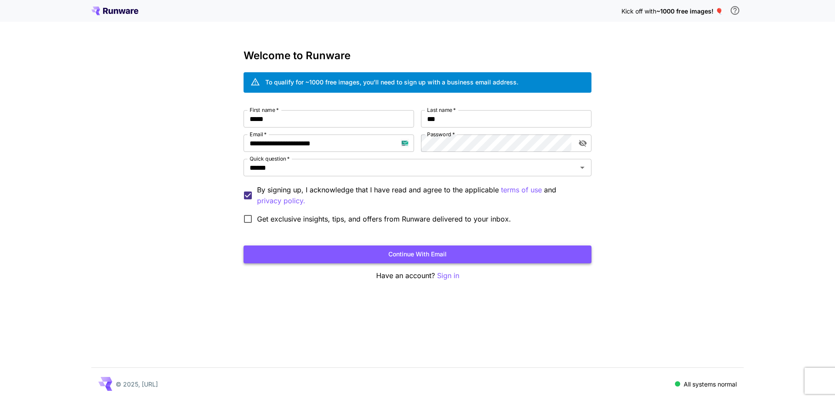
click at [412, 253] on button "Continue with email" at bounding box center [418, 254] width 348 height 18
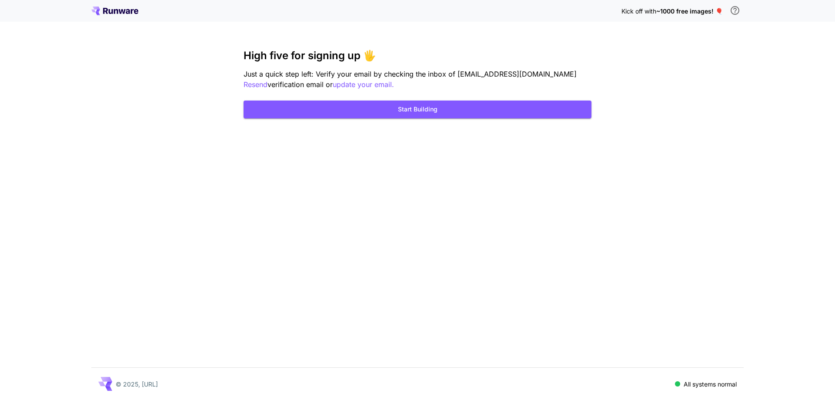
click at [694, 116] on div "Kick off with ~1000 free images! 🎈 High five for signing up 🖐️ Just a quick ste…" at bounding box center [417, 200] width 835 height 400
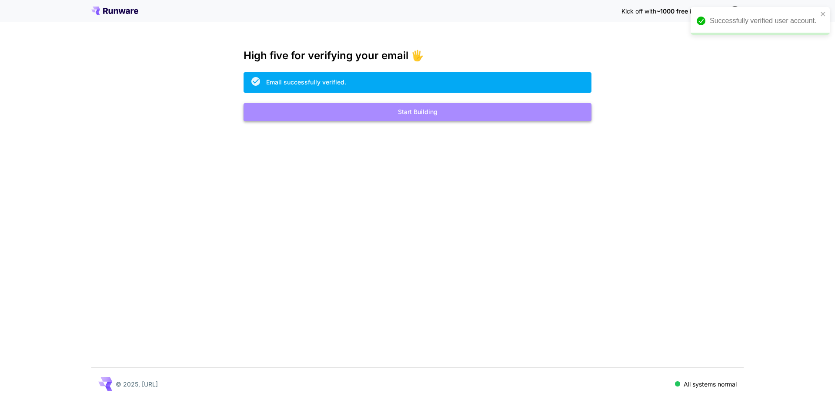
click at [432, 113] on button "Start Building" at bounding box center [418, 112] width 348 height 18
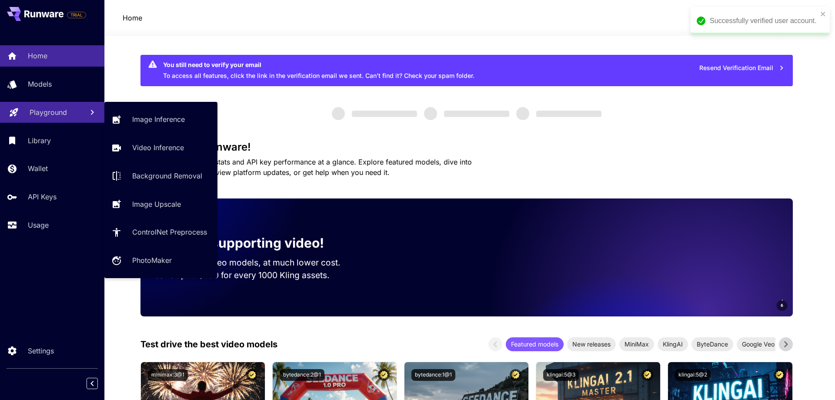
click at [37, 109] on p "Playground" at bounding box center [48, 112] width 37 height 10
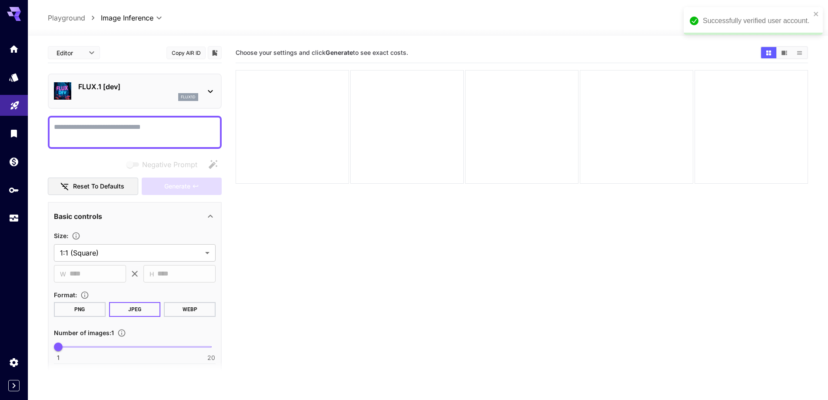
click at [816, 17] on div "Successfully verified user account." at bounding box center [753, 21] width 139 height 28
click at [741, 22] on p "$0.00 credits left" at bounding box center [741, 17] width 50 height 9
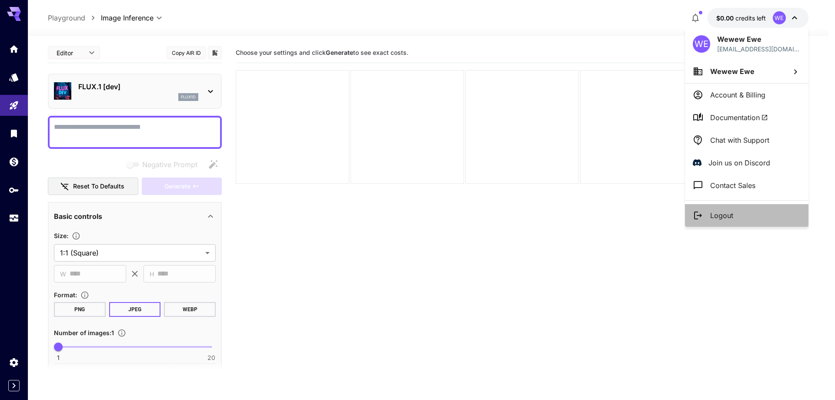
click at [729, 215] on p "Logout" at bounding box center [721, 215] width 23 height 10
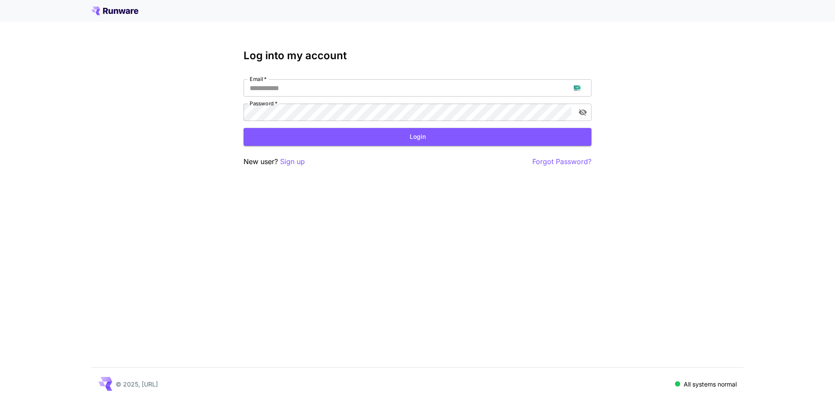
click at [269, 105] on label "Password   *" at bounding box center [264, 103] width 28 height 7
click at [287, 161] on p "Sign up" at bounding box center [292, 161] width 25 height 11
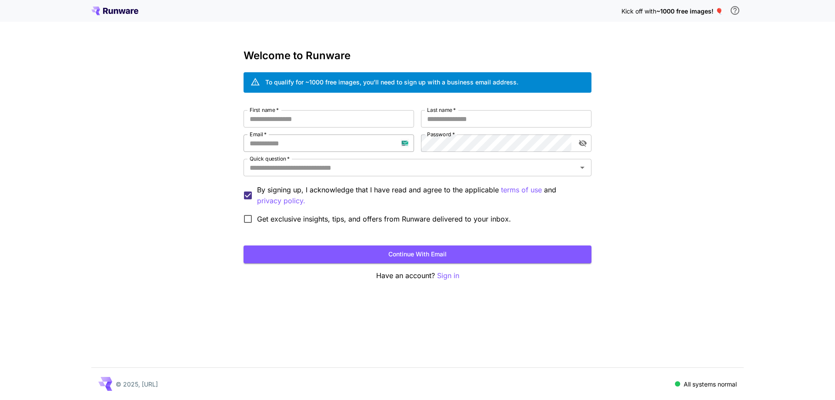
click at [290, 147] on input "Email   *" at bounding box center [329, 142] width 170 height 17
paste input "**********"
type input "**********"
click at [378, 124] on input "First name   *" at bounding box center [329, 118] width 170 height 17
type input "****"
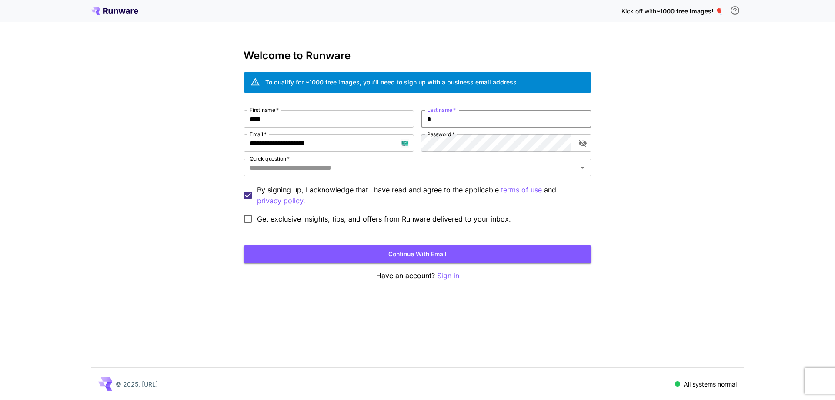
click at [465, 120] on input "*" at bounding box center [506, 118] width 170 height 17
type input "****"
click at [461, 168] on input "Quick question   *" at bounding box center [410, 167] width 328 height 12
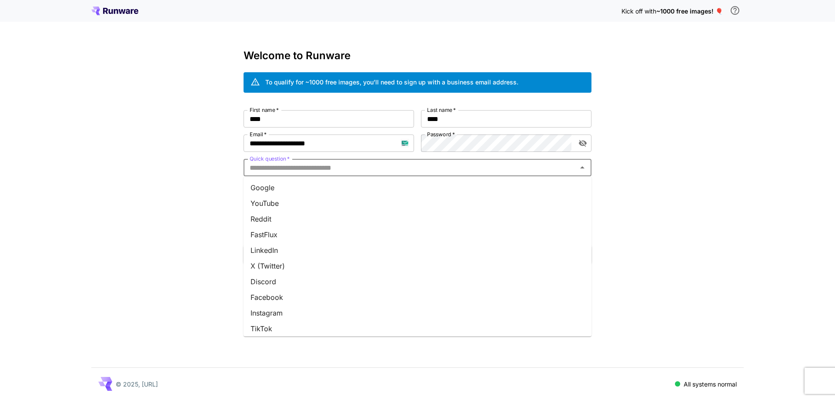
click at [453, 188] on li "Google" at bounding box center [418, 188] width 348 height 16
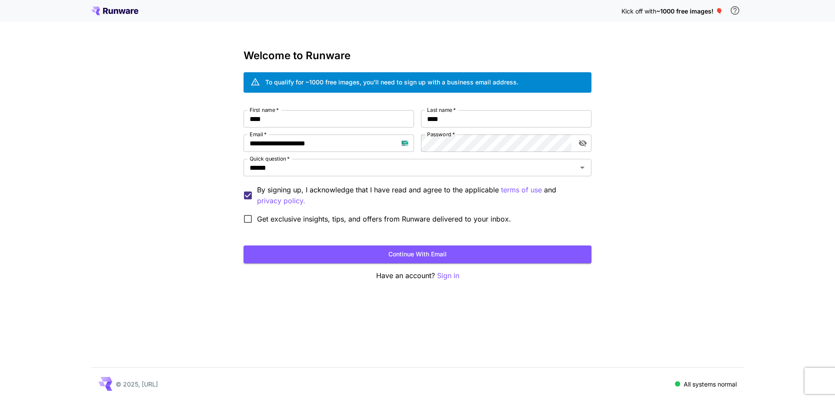
click at [434, 244] on form "**********" at bounding box center [418, 186] width 348 height 153
click at [436, 250] on button "Continue with email" at bounding box center [418, 254] width 348 height 18
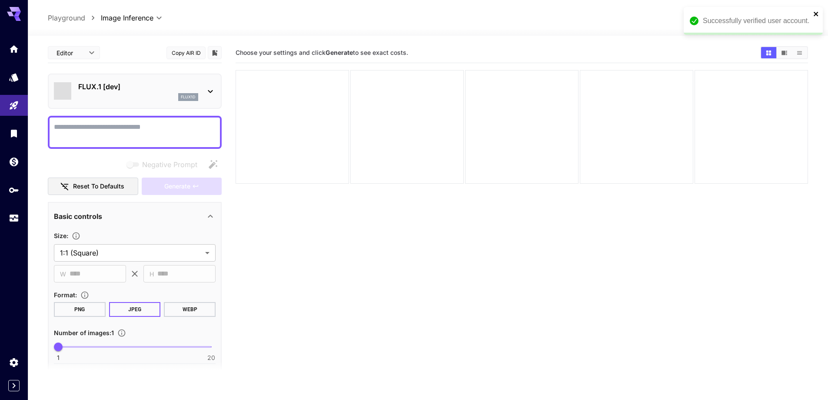
click at [815, 14] on icon "close" at bounding box center [817, 13] width 6 height 7
click at [743, 21] on span "credits left" at bounding box center [750, 17] width 30 height 7
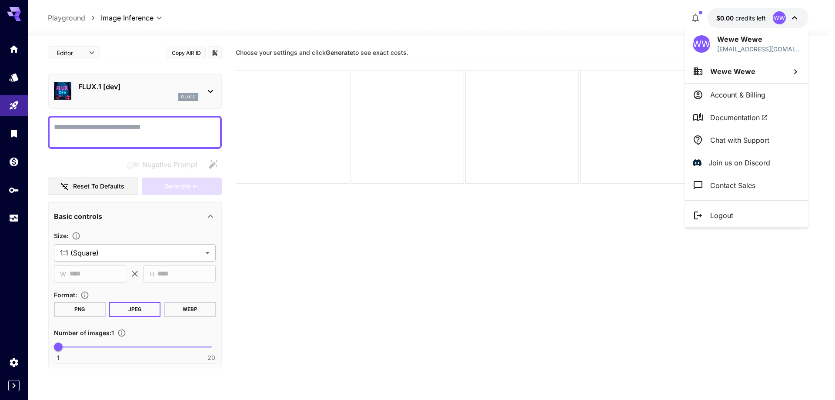
click at [729, 217] on p "Logout" at bounding box center [721, 215] width 23 height 10
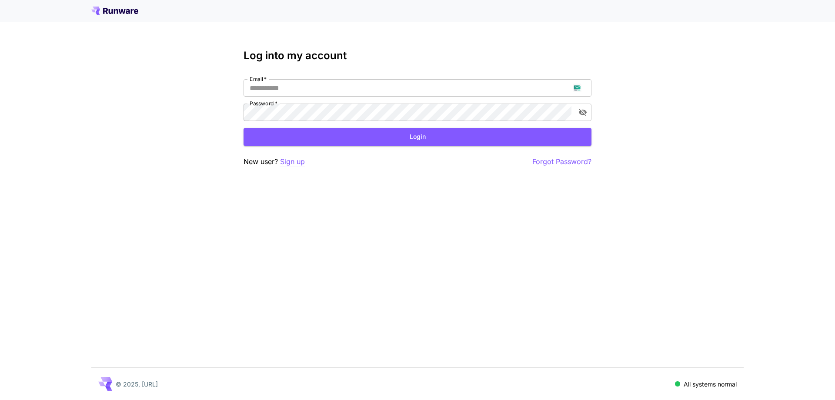
click at [290, 159] on p "Sign up" at bounding box center [292, 161] width 25 height 11
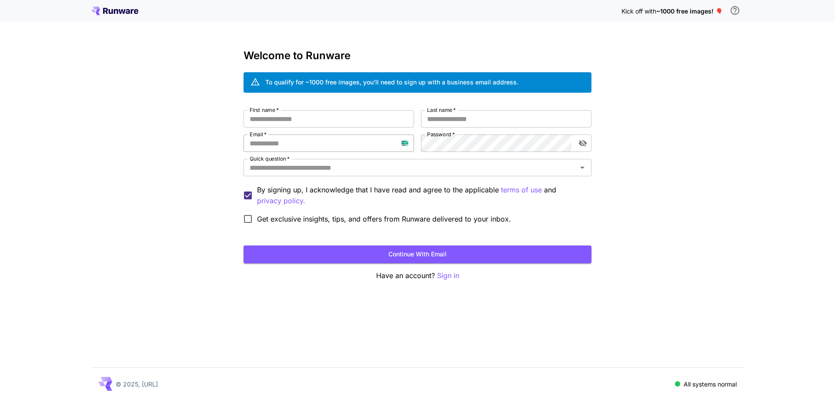
click at [319, 148] on input "Email   *" at bounding box center [329, 142] width 170 height 17
paste input "**********"
type input "**********"
click at [383, 114] on input "First name   *" at bounding box center [329, 118] width 170 height 17
type input "**"
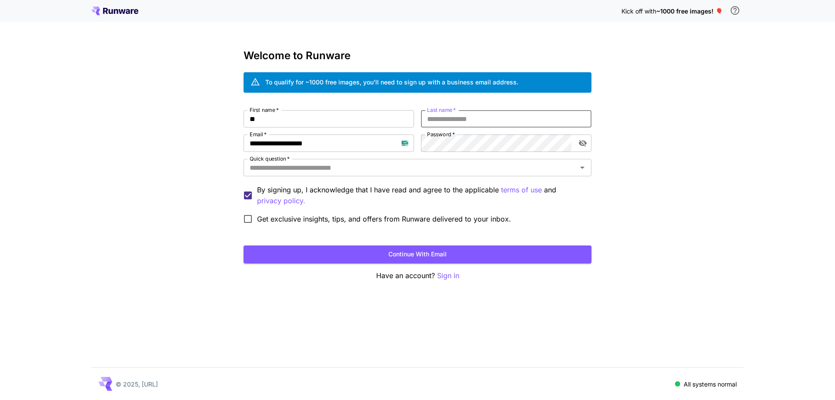
click at [474, 116] on input "Last name   *" at bounding box center [506, 118] width 170 height 17
type input "***"
click at [469, 156] on div "**********" at bounding box center [418, 169] width 348 height 118
click at [471, 173] on input "Quick question   *" at bounding box center [410, 167] width 328 height 12
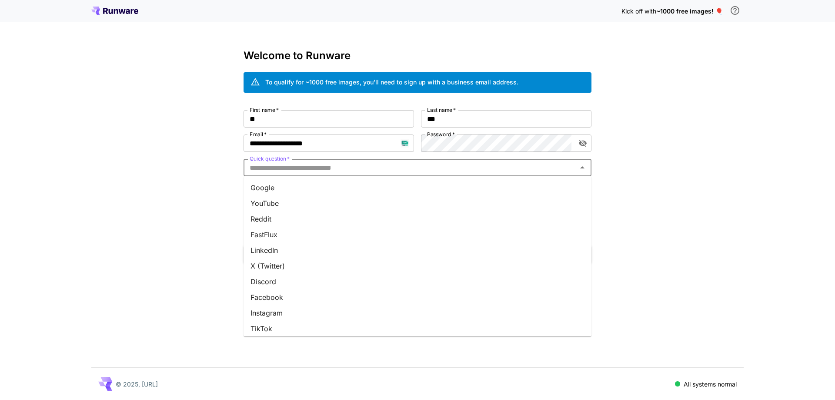
click at [463, 190] on li "Google" at bounding box center [418, 188] width 348 height 16
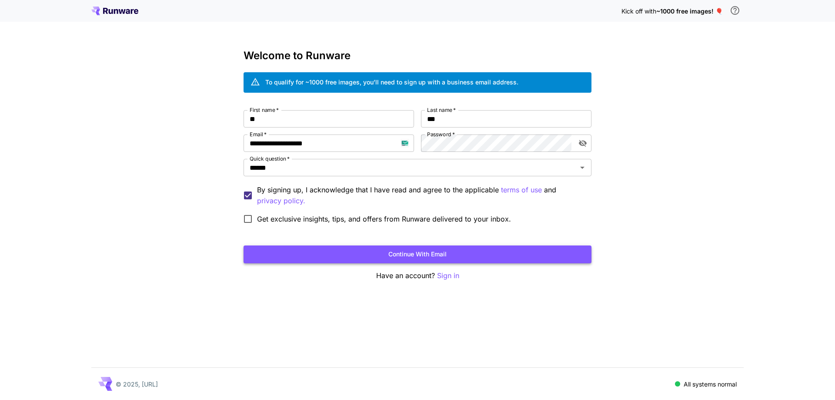
click at [440, 257] on button "Continue with email" at bounding box center [418, 254] width 348 height 18
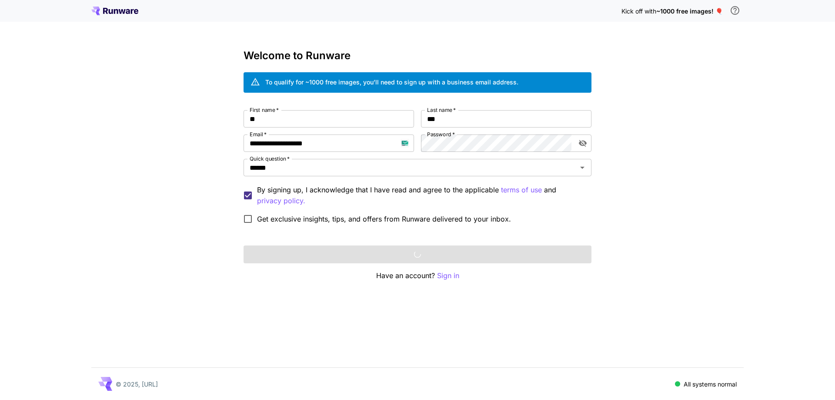
click at [729, 129] on div "**********" at bounding box center [417, 200] width 835 height 400
click at [746, 129] on div "**********" at bounding box center [417, 200] width 835 height 400
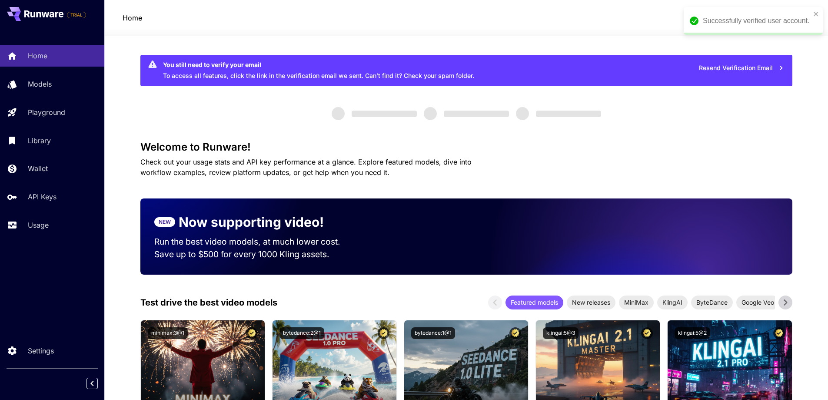
click at [58, 100] on div "Home Models Playground Library Wallet API Keys Usage" at bounding box center [52, 140] width 104 height 190
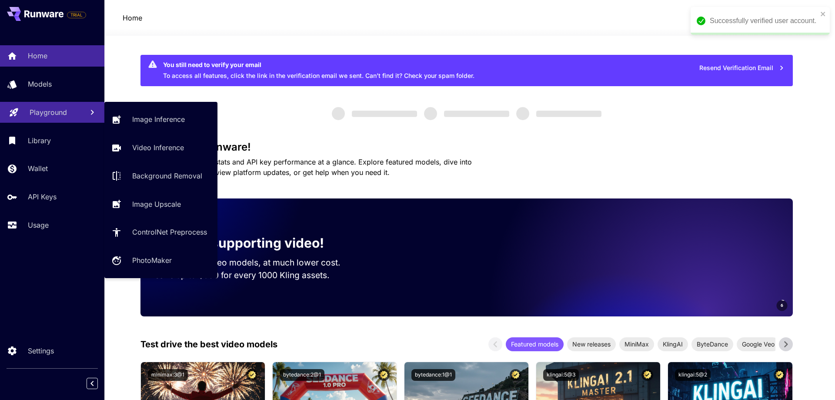
click at [59, 108] on p "Playground" at bounding box center [48, 112] width 37 height 10
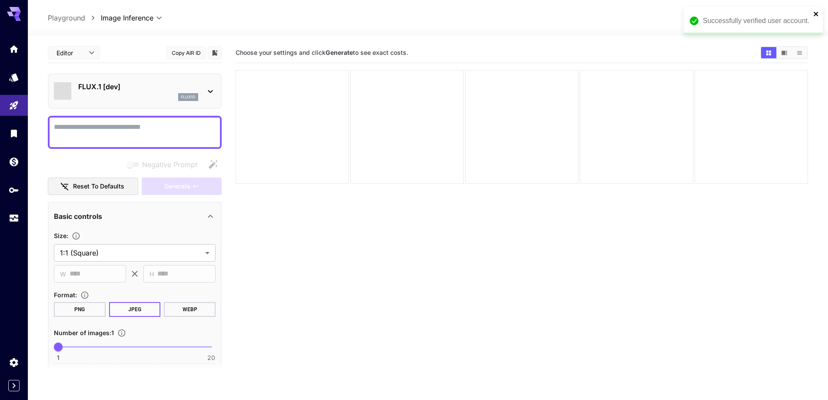
click at [818, 13] on icon "close" at bounding box center [817, 13] width 6 height 7
click at [115, 90] on p "FLUX.1 [dev]" at bounding box center [138, 86] width 120 height 10
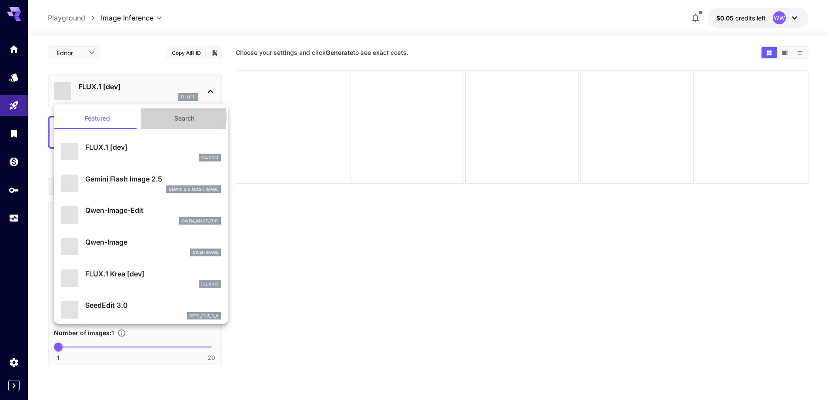
click at [170, 117] on button "Search" at bounding box center [184, 118] width 87 height 21
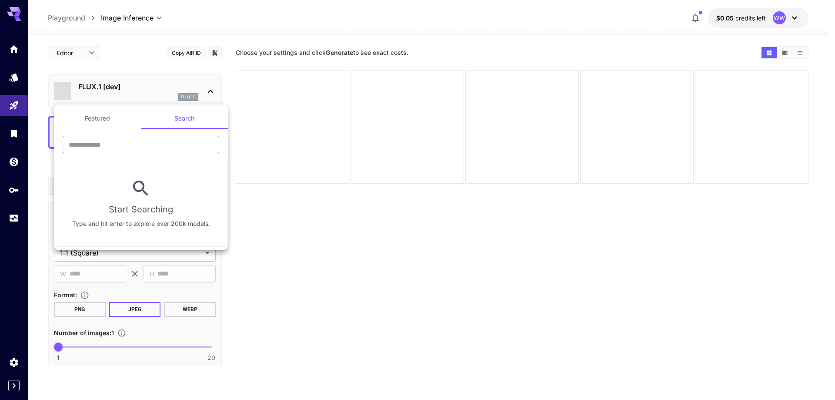
click at [167, 138] on input "text" at bounding box center [141, 144] width 157 height 17
type input "****"
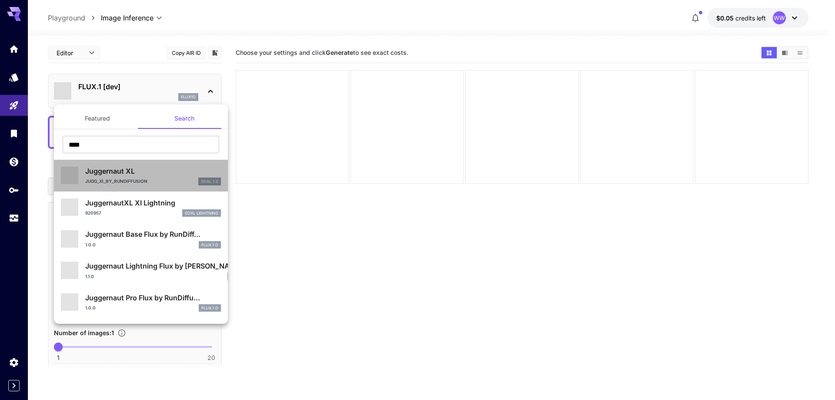
click at [154, 173] on p "Juggernaut XL" at bounding box center [153, 171] width 136 height 10
type input "**"
type input "***"
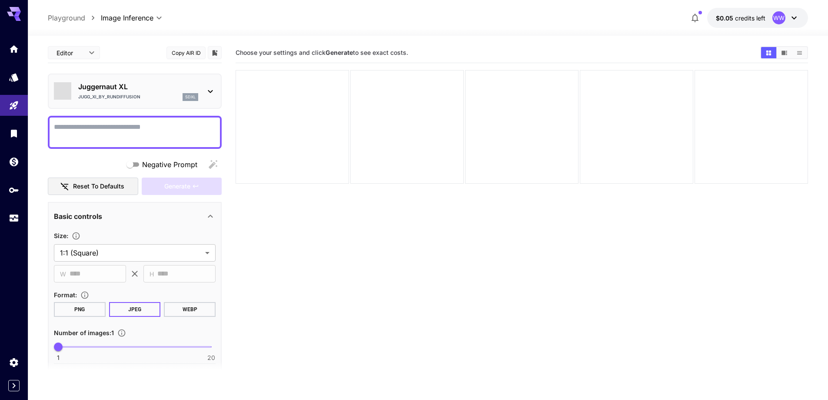
click at [151, 134] on textarea "Negative Prompt" at bounding box center [135, 132] width 162 height 21
paste textarea "**********"
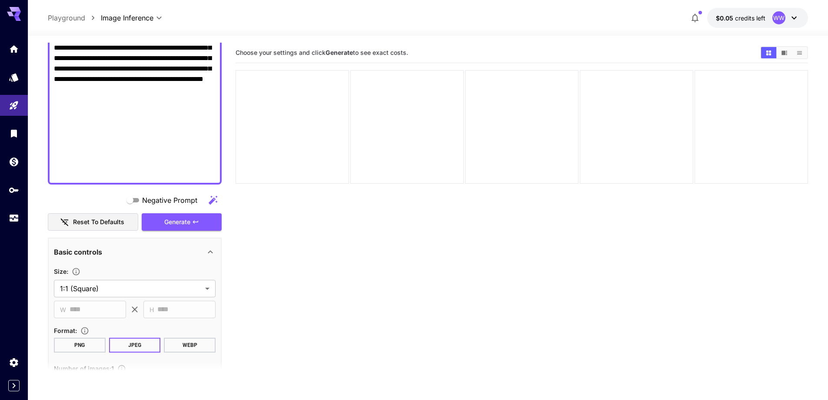
scroll to position [498, 0]
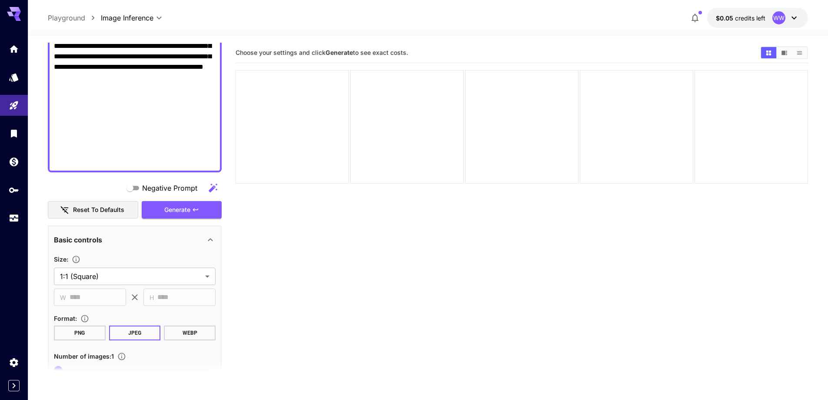
type textarea "**********"
click at [154, 285] on section "**********" at bounding box center [135, 280] width 162 height 52
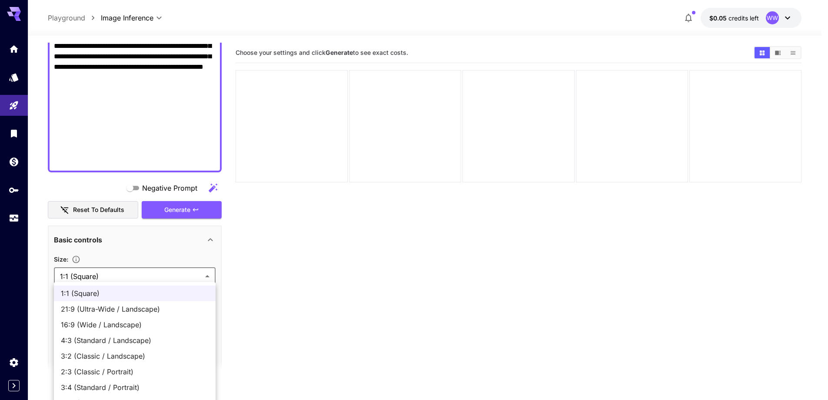
click at [159, 280] on body "**********" at bounding box center [414, 234] width 828 height 468
click at [137, 318] on li "16:9 (Wide / Landscape)" at bounding box center [135, 325] width 162 height 16
type input "**********"
type input "****"
type input "***"
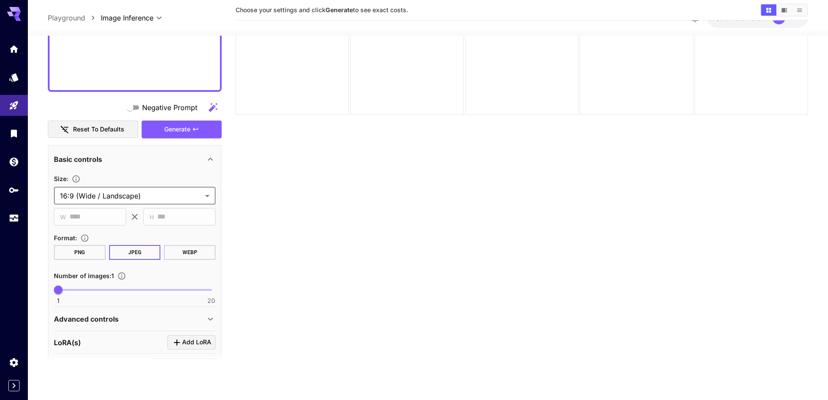
scroll to position [585, 0]
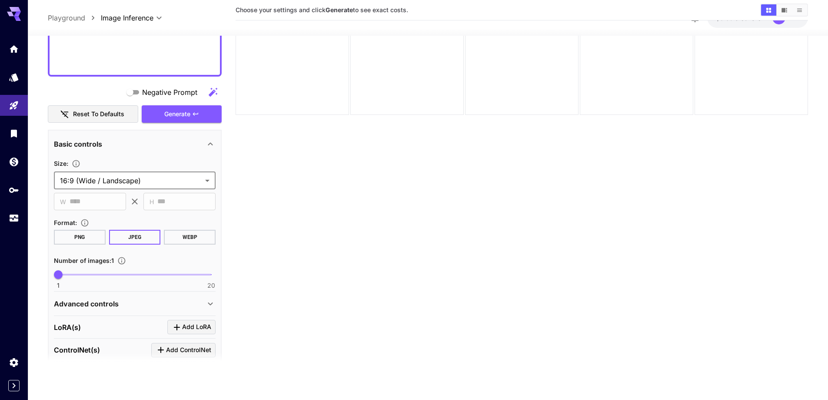
type input "**"
click at [160, 274] on span "1 20 14" at bounding box center [134, 274] width 153 height 13
click at [130, 309] on div "Advanced controls" at bounding box center [135, 303] width 162 height 21
click at [162, 338] on span "Drag or upload image" at bounding box center [140, 339] width 65 height 11
click at [0, 0] on input "Drag or upload image" at bounding box center [0, 0] width 0 height 0
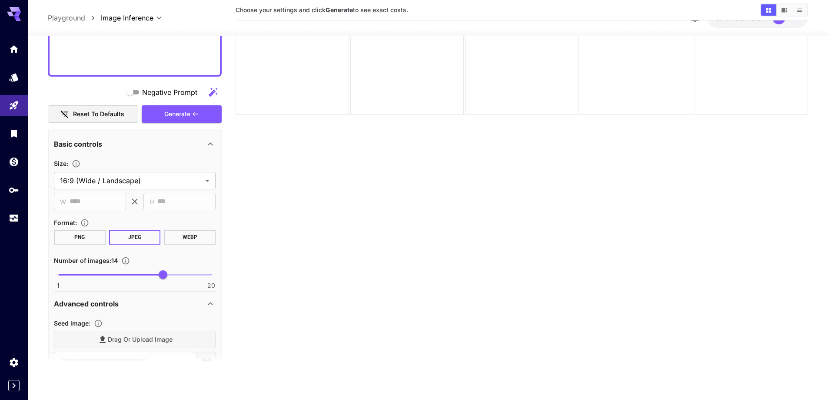
type input "**********"
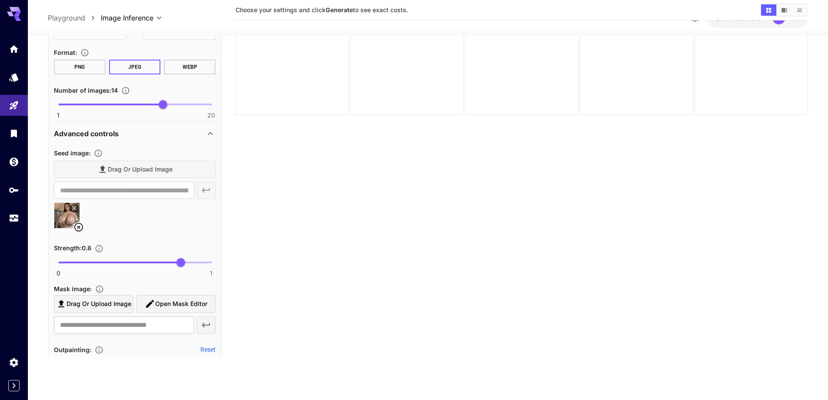
scroll to position [759, 0]
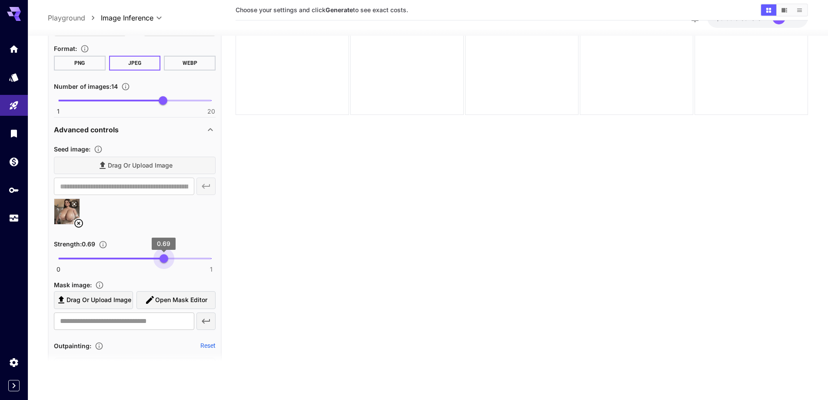
type input "****"
drag, startPoint x: 179, startPoint y: 260, endPoint x: 163, endPoint y: 267, distance: 17.3
click at [163, 267] on div "0 1 0.68" at bounding box center [135, 262] width 162 height 20
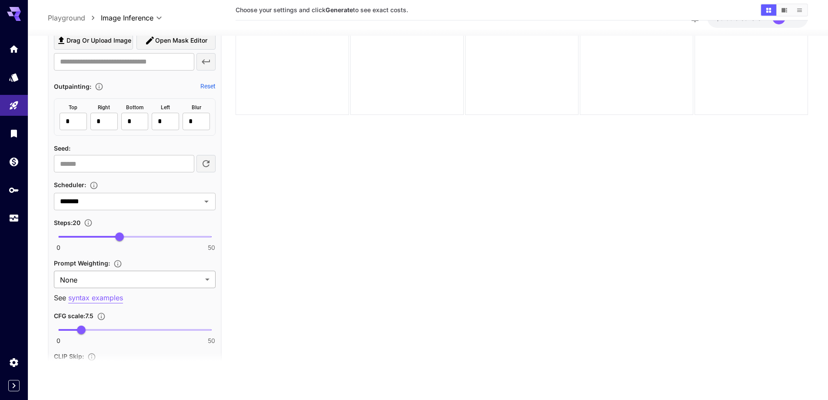
scroll to position [1020, 0]
type input "**"
drag, startPoint x: 159, startPoint y: 239, endPoint x: 150, endPoint y: 241, distance: 9.0
click at [150, 241] on span "0 50 30" at bounding box center [134, 234] width 153 height 13
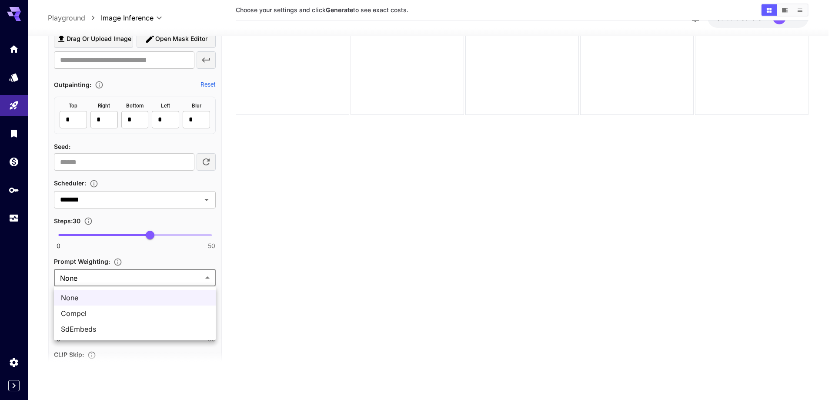
click at [137, 279] on body "**********" at bounding box center [417, 165] width 835 height 468
click at [102, 329] on span "SdEmbeds" at bounding box center [135, 329] width 148 height 10
type input "********"
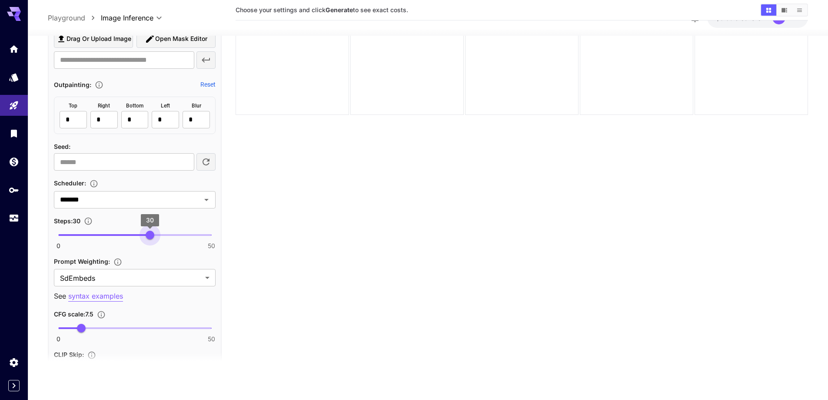
type input "**"
click at [152, 237] on span "31" at bounding box center [153, 234] width 9 height 9
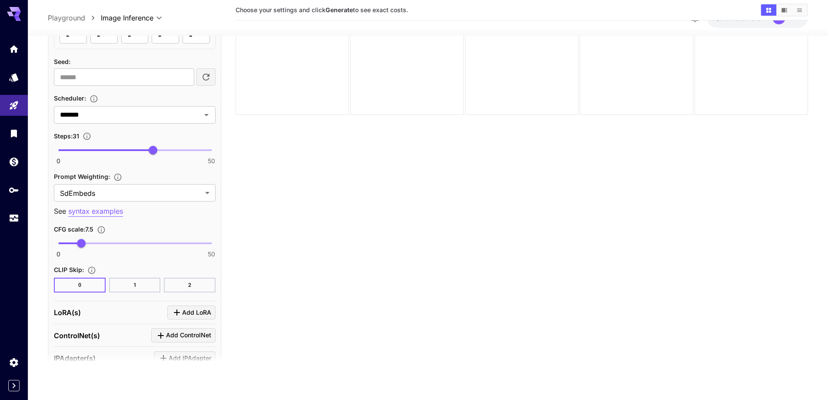
scroll to position [1107, 0]
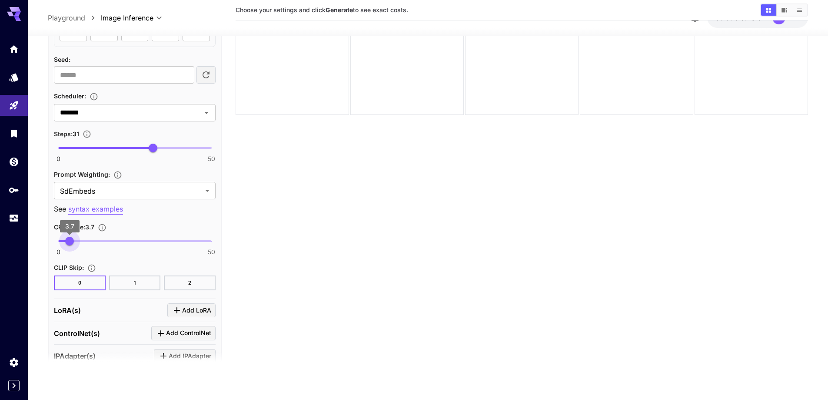
type input "***"
click at [70, 239] on span "0 50 3.7" at bounding box center [134, 240] width 153 height 13
click at [180, 310] on icon "Click to add LoRA" at bounding box center [177, 310] width 10 height 10
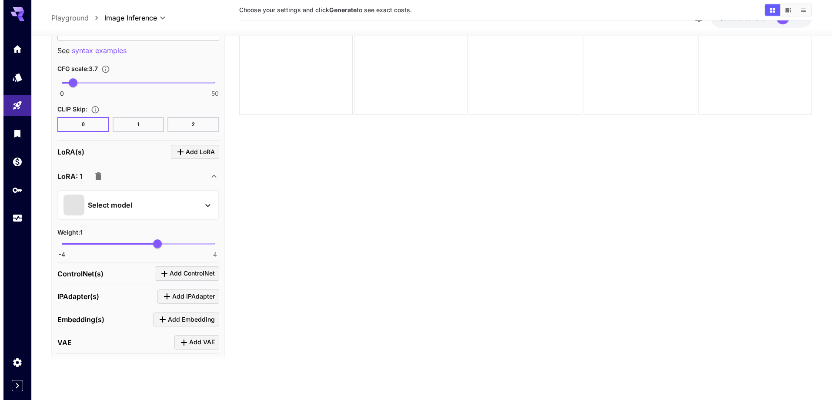
scroll to position [1281, 0]
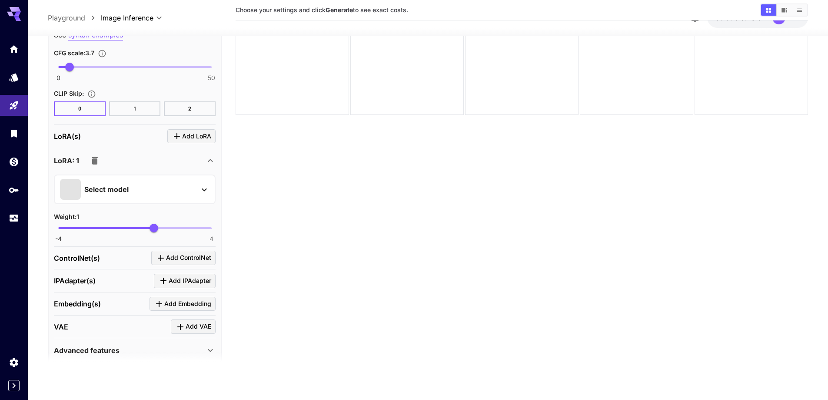
click at [143, 180] on div "Select model" at bounding box center [128, 189] width 136 height 21
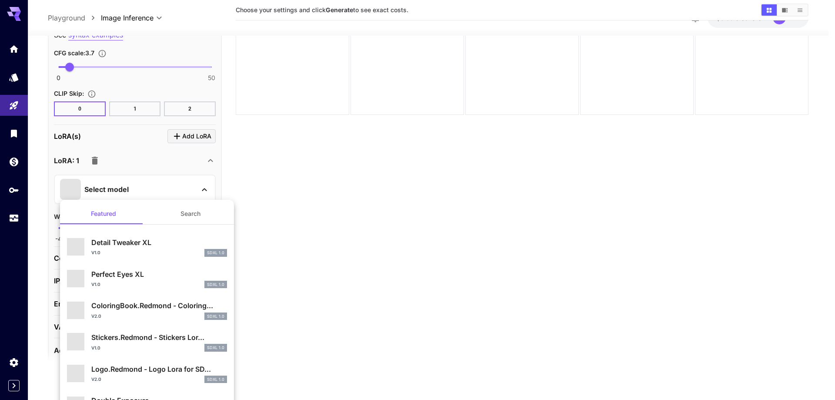
click at [182, 202] on ul "Featured Search Detail Tweaker XL v1.0 SDXL 1.0 Perfect Eyes XL v1.0 SDXL 1.0 C…" at bounding box center [147, 312] width 174 height 224
click at [186, 211] on button "Search" at bounding box center [190, 213] width 87 height 21
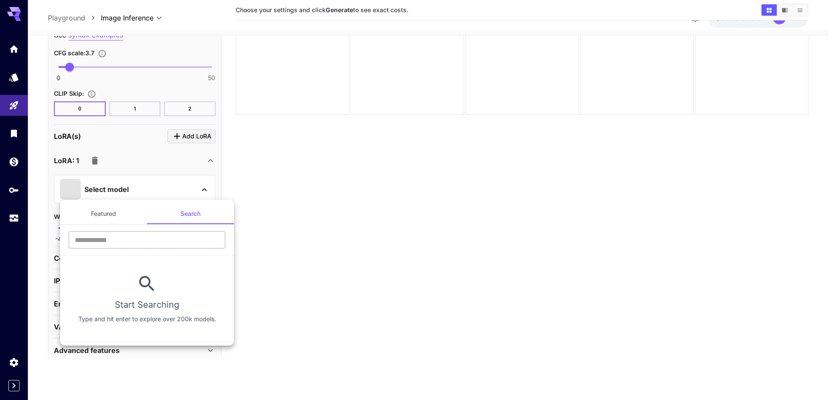
click at [159, 244] on input "text" at bounding box center [147, 239] width 157 height 17
type input "****"
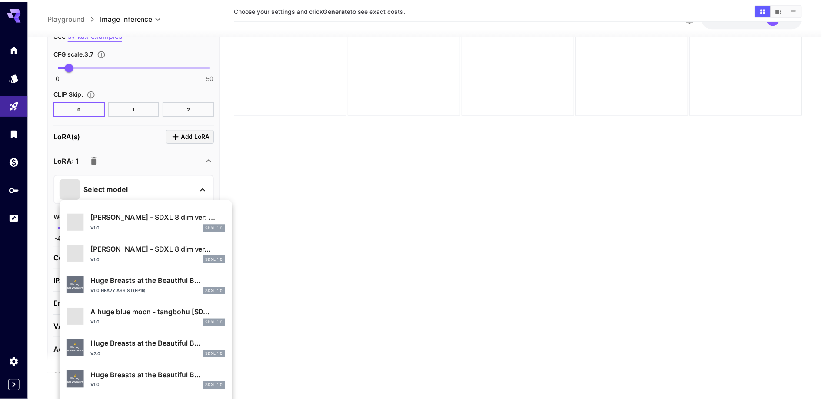
scroll to position [261, 0]
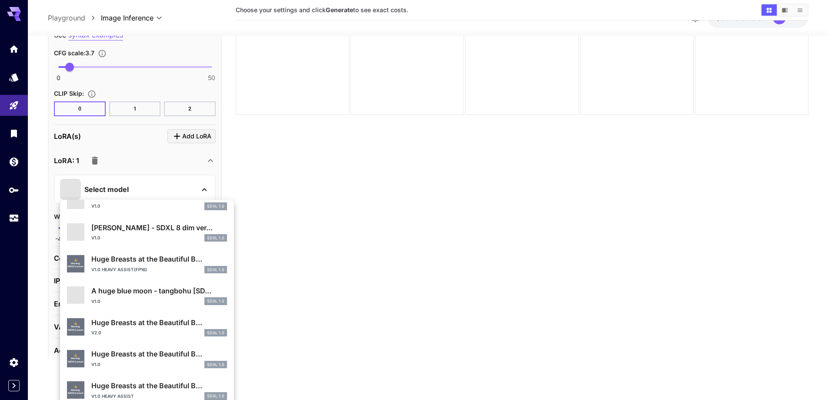
click at [122, 357] on p "Huge Breasts at the Beautiful B..." at bounding box center [159, 353] width 136 height 10
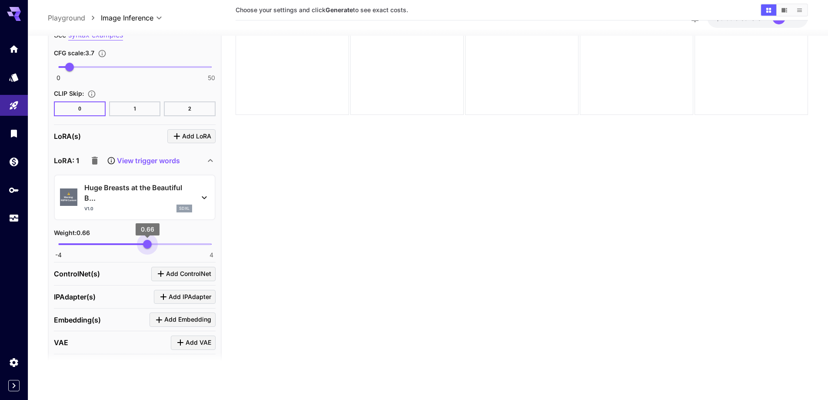
click at [147, 248] on span "0.66" at bounding box center [147, 244] width 9 height 9
type input "****"
drag, startPoint x: 150, startPoint y: 245, endPoint x: 146, endPoint y: 248, distance: 4.9
click at [146, 248] on span "0.59" at bounding box center [146, 244] width 9 height 9
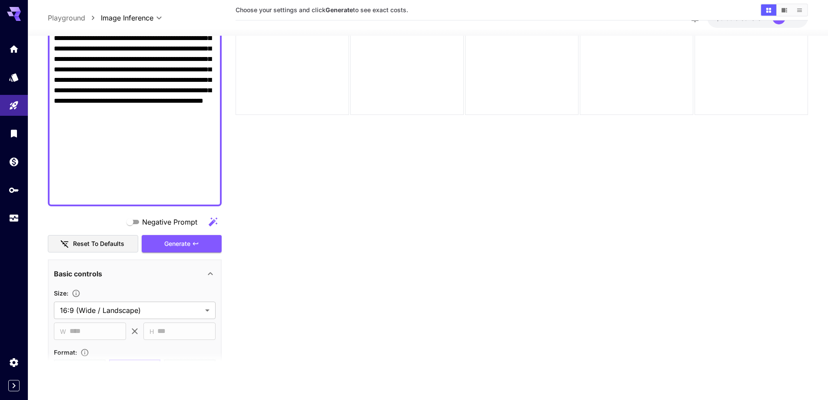
scroll to position [455, 0]
click at [179, 247] on span "Generate" at bounding box center [177, 244] width 26 height 11
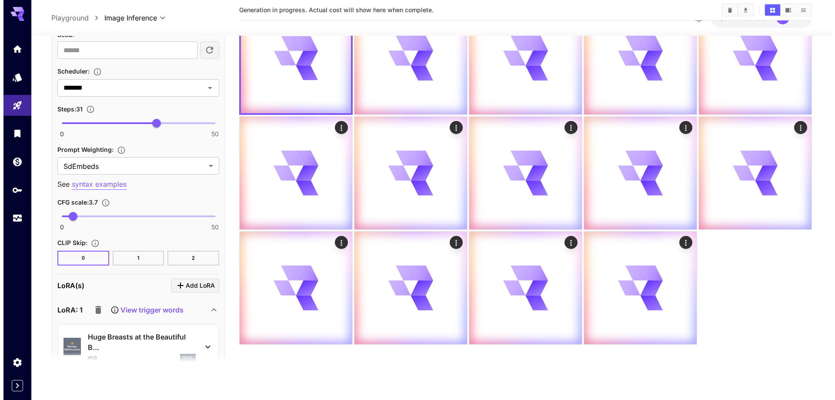
scroll to position [1238, 0]
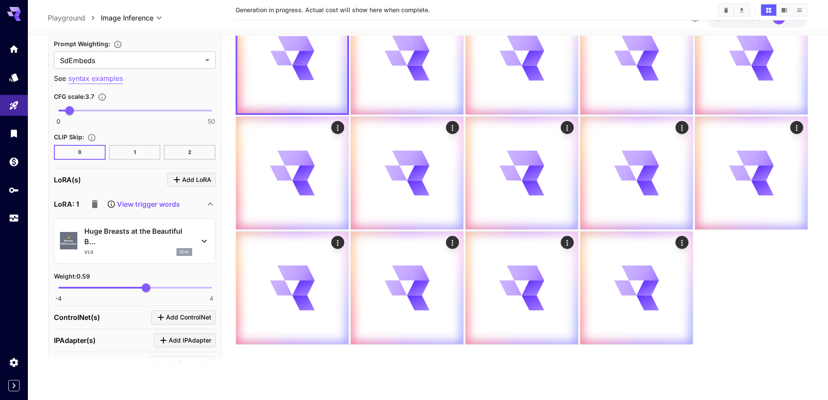
click at [154, 245] on p "Huge Breasts at the Beautiful B..." at bounding box center [138, 236] width 108 height 21
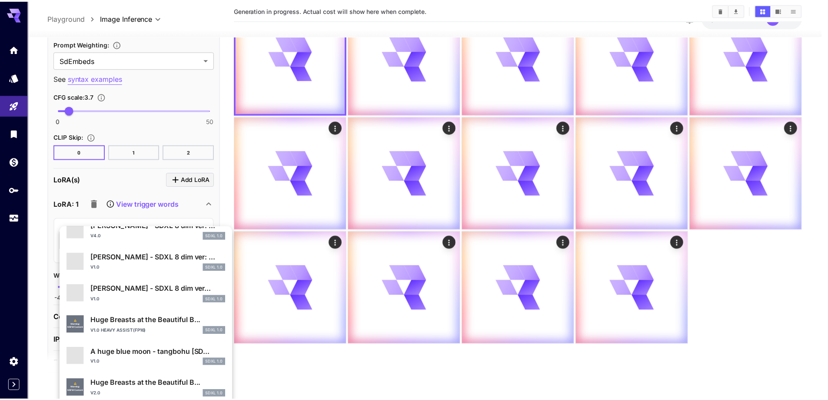
scroll to position [261, 0]
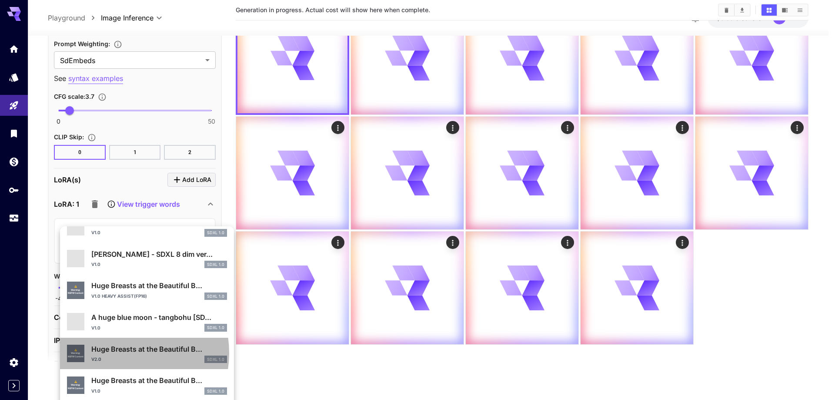
click at [121, 353] on p "Huge Breasts at the Beautiful B..." at bounding box center [159, 349] width 136 height 10
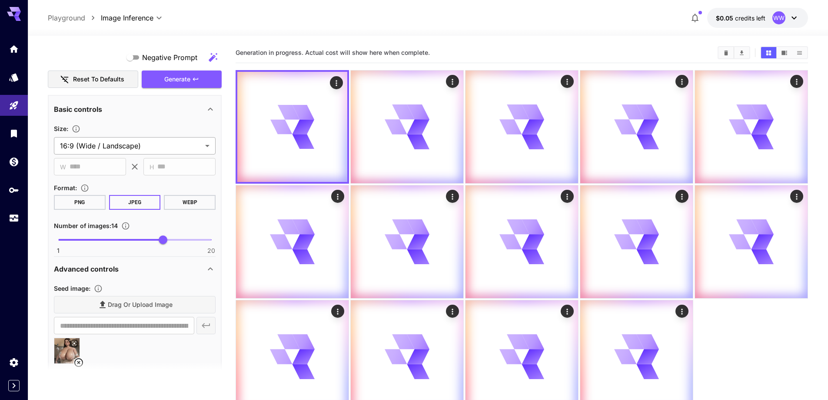
scroll to position [585, 0]
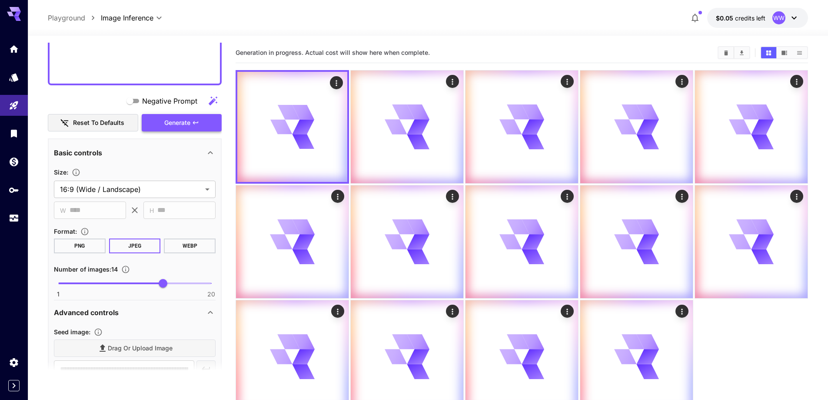
click at [162, 129] on button "Generate" at bounding box center [182, 123] width 80 height 18
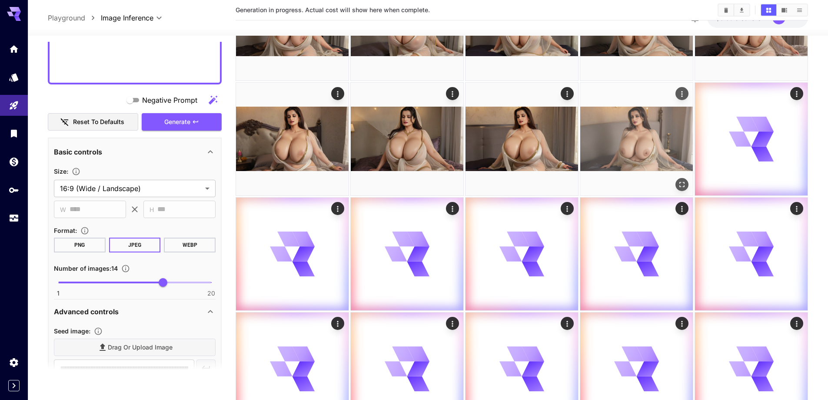
scroll to position [87, 0]
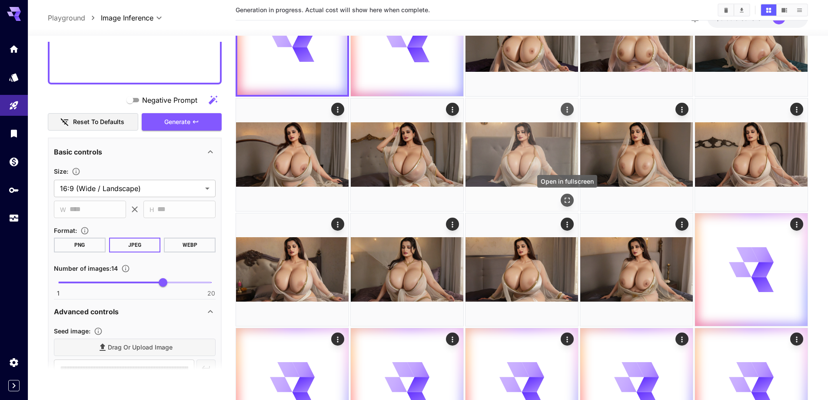
click at [563, 198] on icon "Open in fullscreen" at bounding box center [567, 200] width 9 height 9
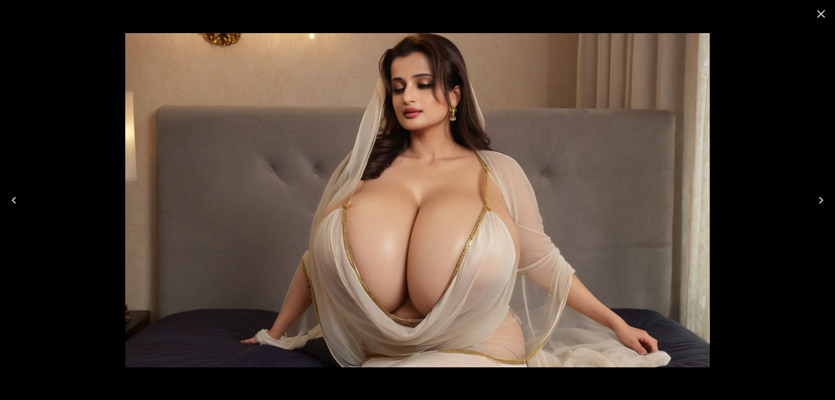
click at [815, 14] on icon "Close" at bounding box center [821, 14] width 14 height 14
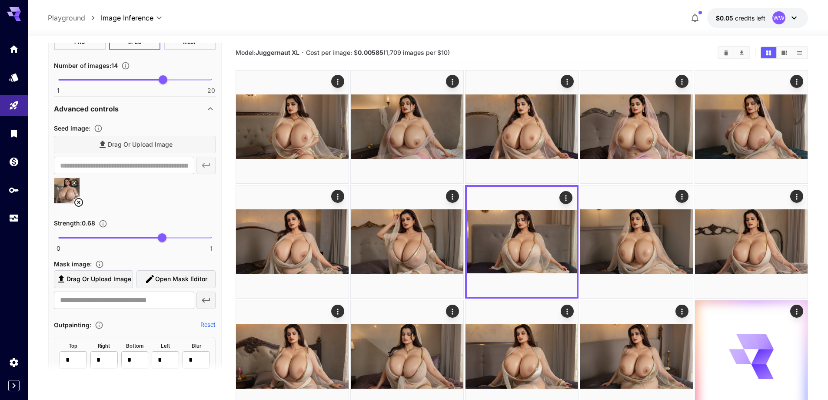
scroll to position [803, 0]
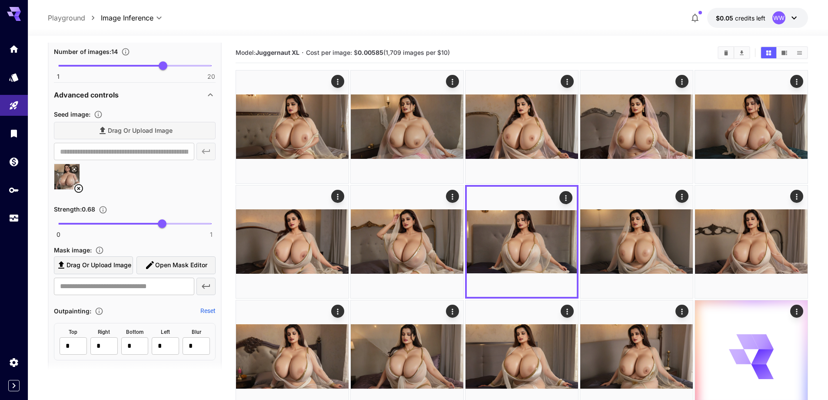
click at [83, 190] on icon at bounding box center [78, 188] width 10 height 10
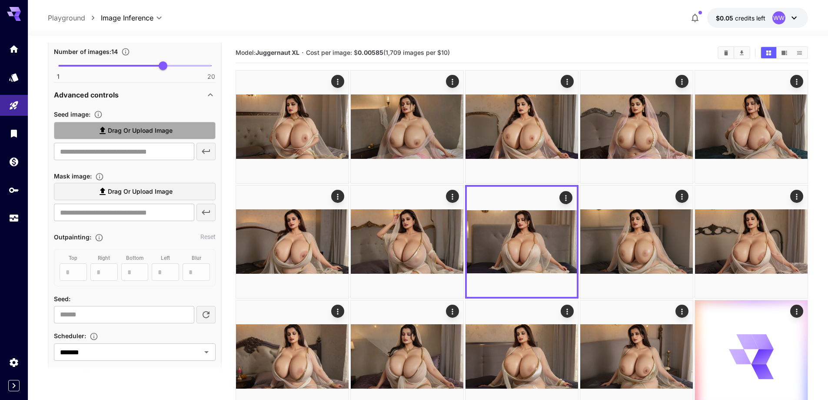
click at [163, 131] on span "Drag or upload image" at bounding box center [140, 130] width 65 height 11
click at [0, 0] on input "Drag or upload image" at bounding box center [0, 0] width 0 height 0
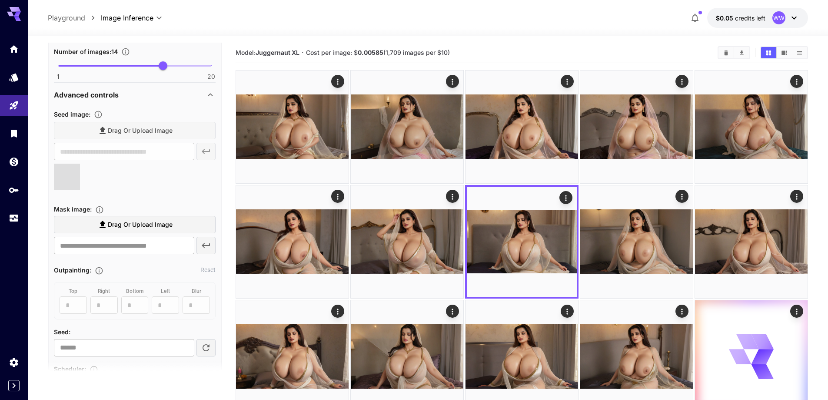
type input "**********"
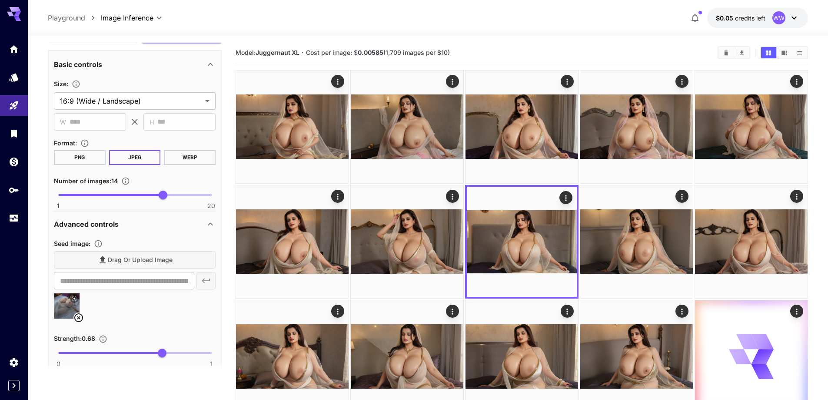
scroll to position [629, 0]
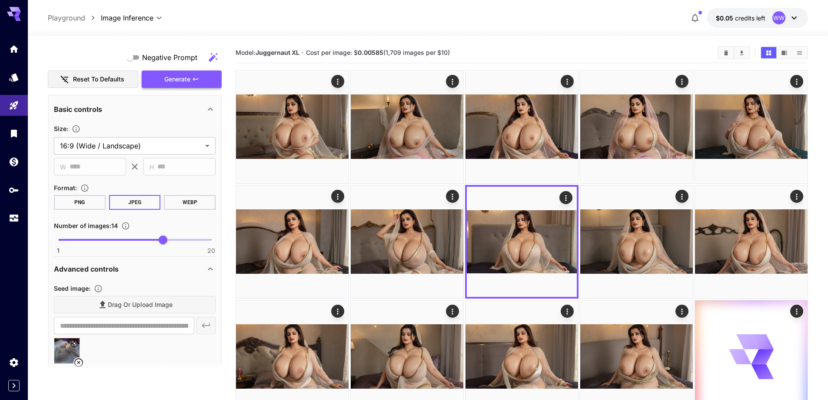
click at [192, 82] on icon "button" at bounding box center [195, 79] width 7 height 7
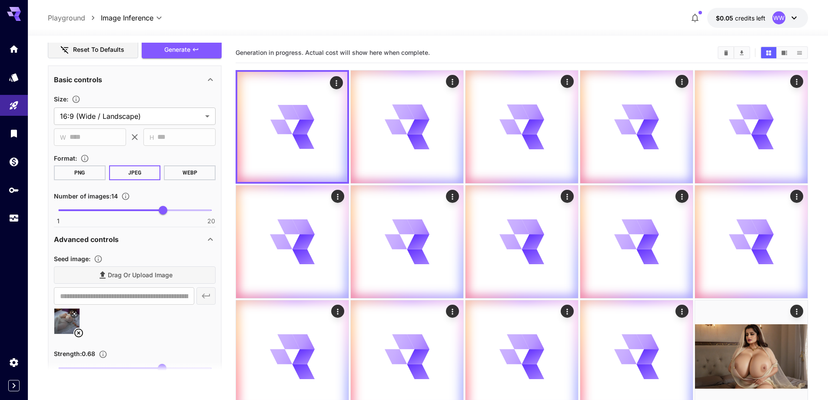
scroll to position [759, 0]
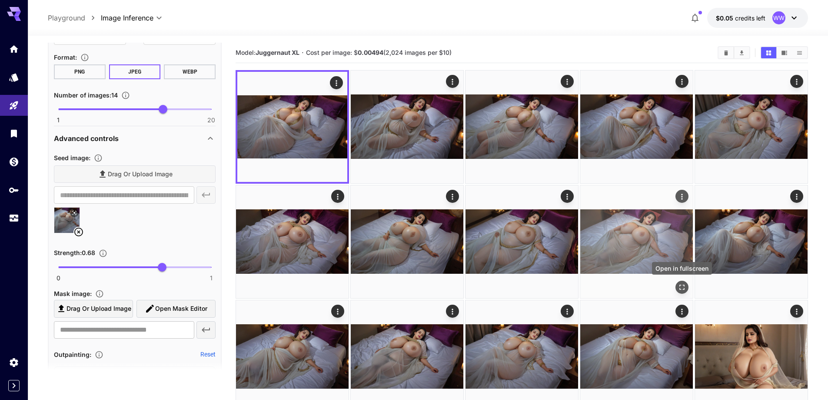
click at [682, 286] on icon "Open in fullscreen" at bounding box center [682, 287] width 9 height 9
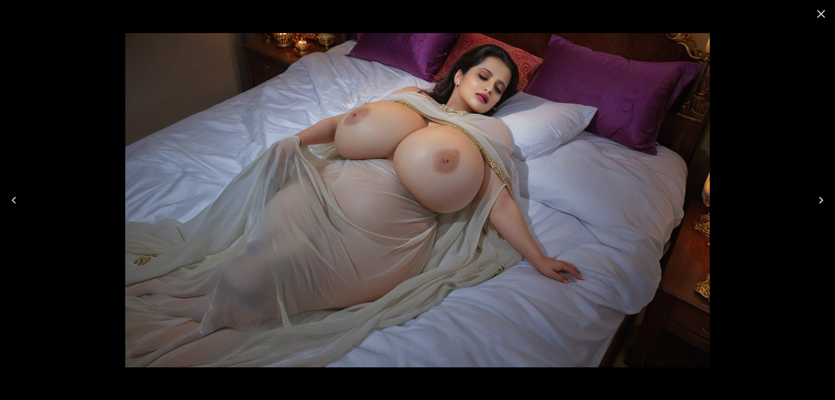
click at [822, 18] on icon "Close" at bounding box center [821, 14] width 14 height 14
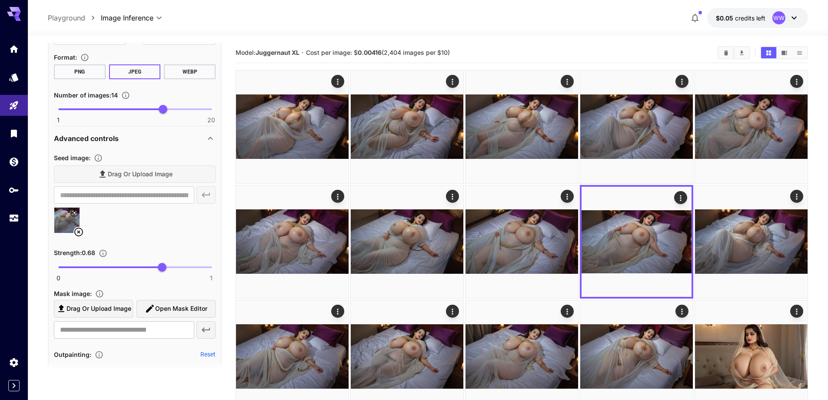
click at [79, 233] on icon at bounding box center [78, 231] width 9 height 9
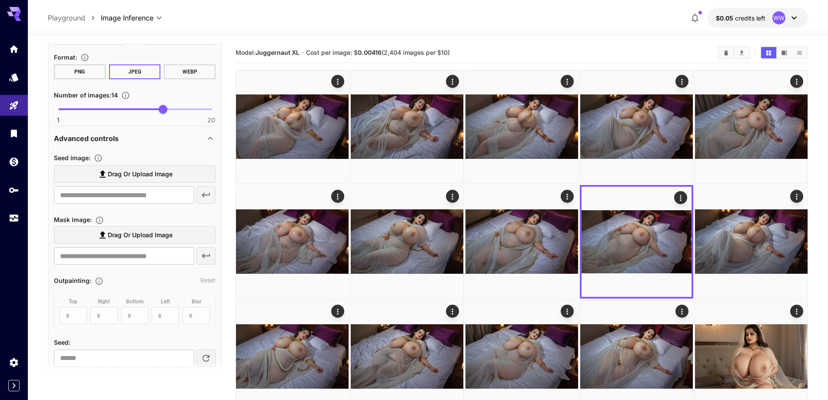
click at [171, 170] on span "Drag or upload image" at bounding box center [140, 174] width 65 height 11
click at [0, 0] on input "Drag or upload image" at bounding box center [0, 0] width 0 height 0
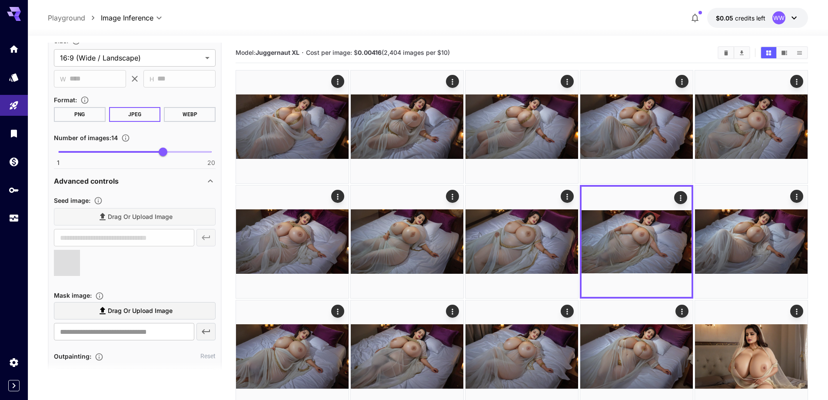
scroll to position [629, 0]
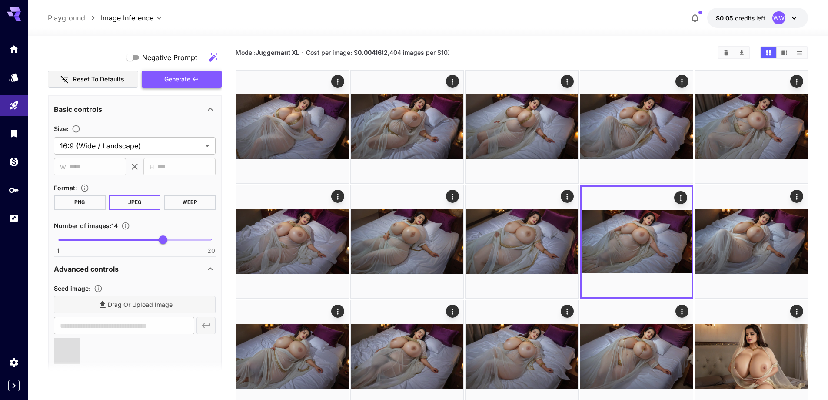
type input "**********"
click at [182, 77] on span "Generate" at bounding box center [177, 79] width 26 height 11
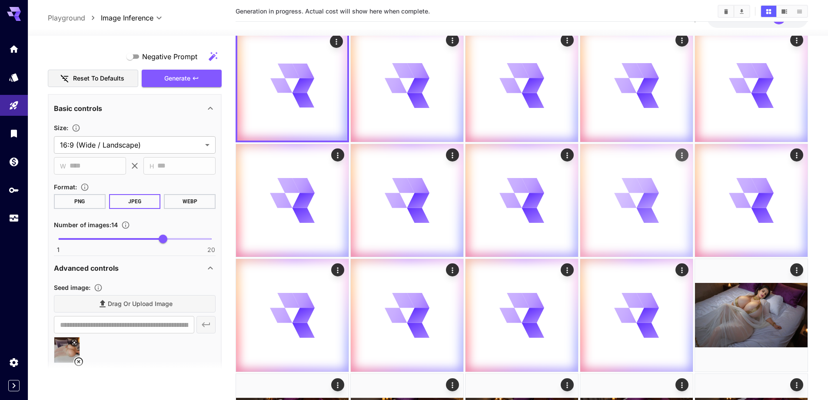
scroll to position [217, 0]
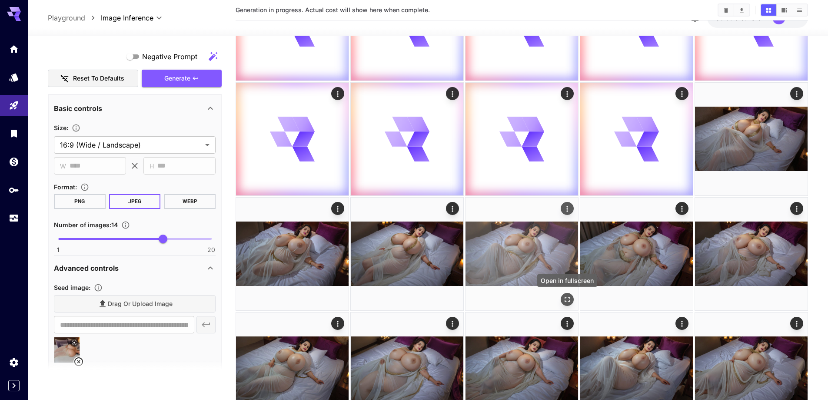
click at [568, 297] on icon "Open in fullscreen" at bounding box center [567, 299] width 9 height 9
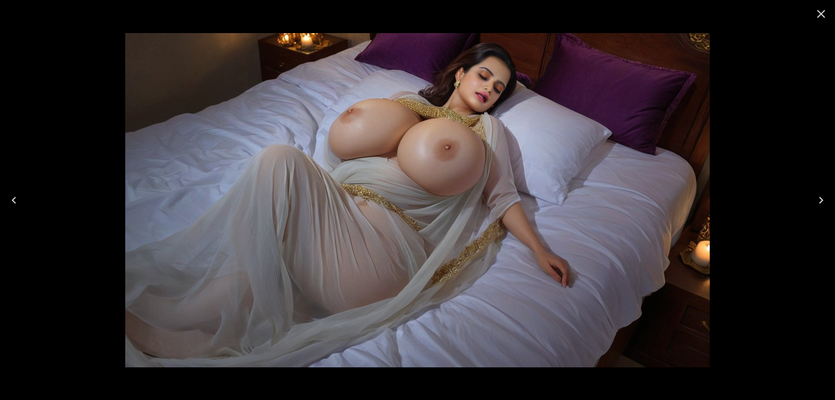
click at [810, 194] on button "Next" at bounding box center [821, 200] width 28 height 35
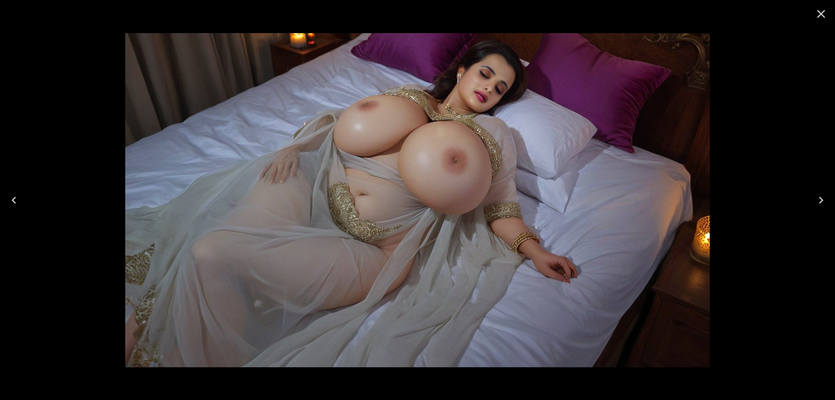
click at [811, 198] on button "Next" at bounding box center [821, 200] width 28 height 35
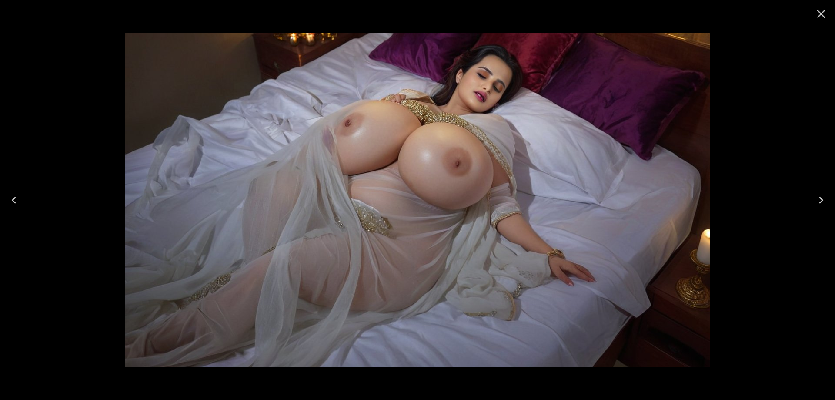
click at [20, 202] on icon "Previous" at bounding box center [14, 200] width 14 height 14
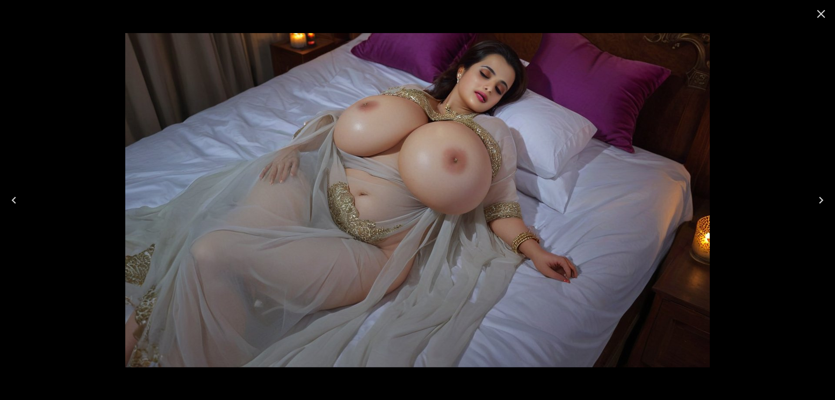
click at [20, 202] on icon "Previous" at bounding box center [14, 200] width 14 height 14
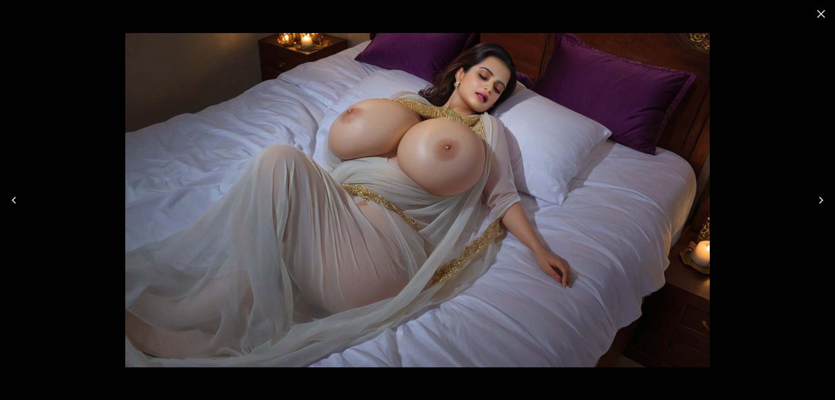
click at [20, 202] on icon "Previous" at bounding box center [14, 200] width 14 height 14
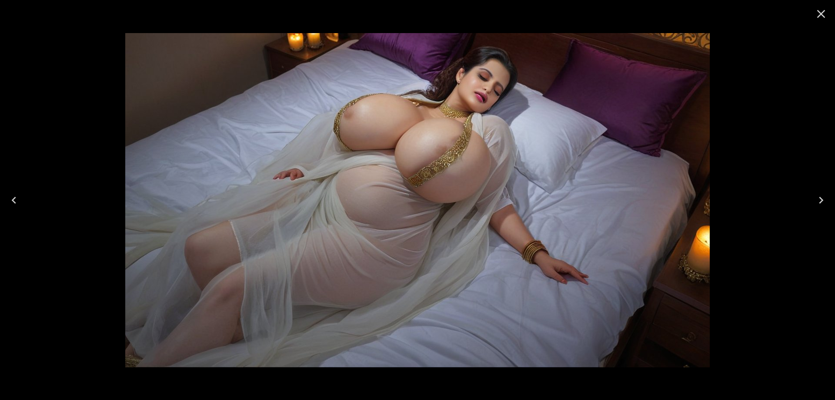
click at [20, 202] on icon "Previous" at bounding box center [14, 200] width 14 height 14
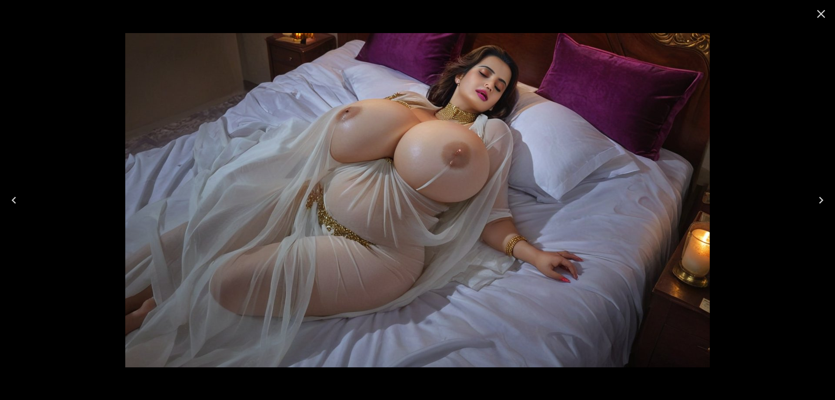
click at [20, 202] on icon "Previous" at bounding box center [14, 200] width 14 height 14
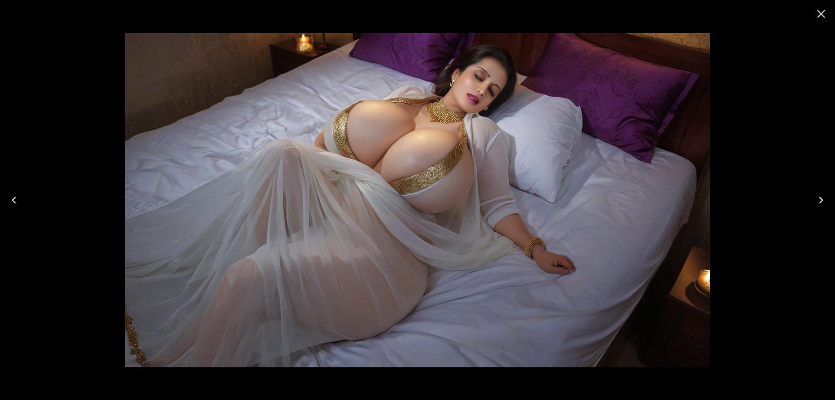
click at [20, 202] on icon "Previous" at bounding box center [14, 200] width 14 height 14
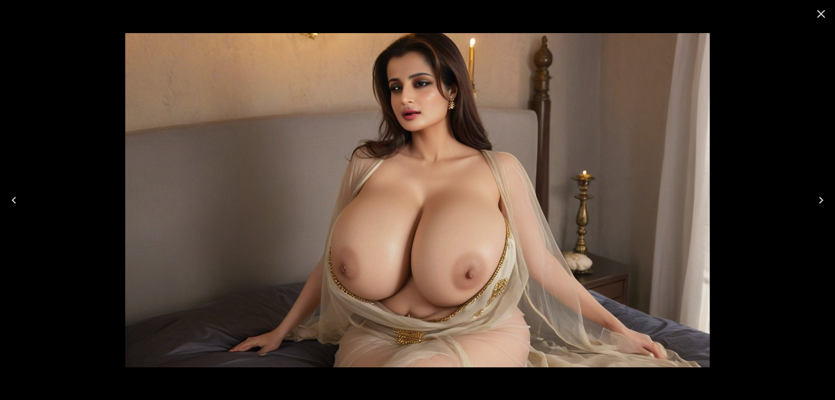
click at [826, 20] on icon "Close" at bounding box center [821, 14] width 14 height 14
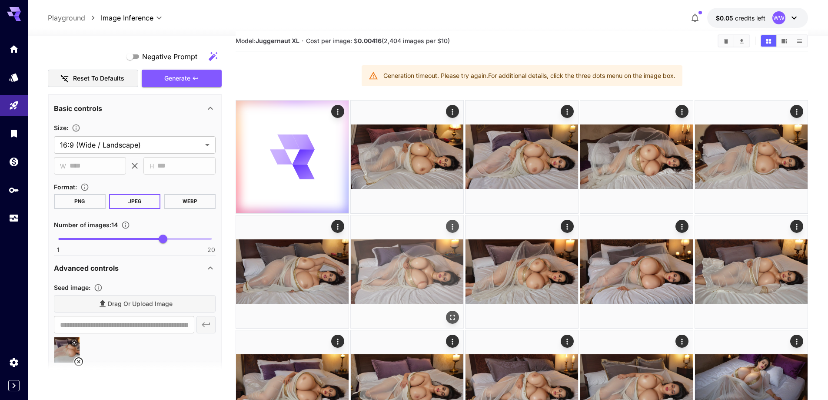
scroll to position [0, 0]
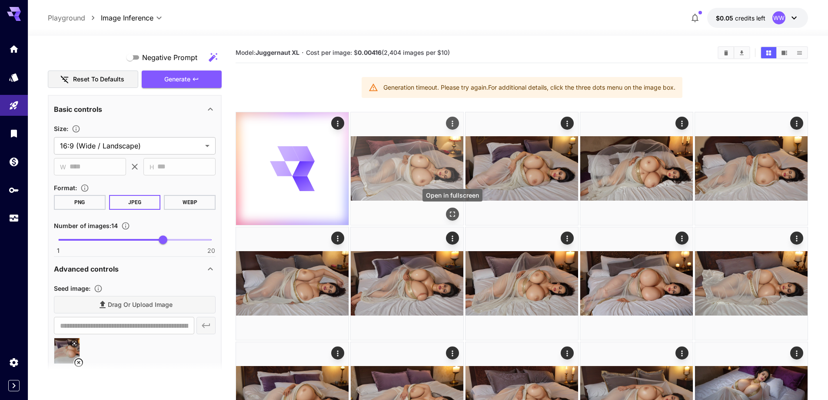
click at [454, 212] on icon "Open in fullscreen" at bounding box center [452, 214] width 9 height 9
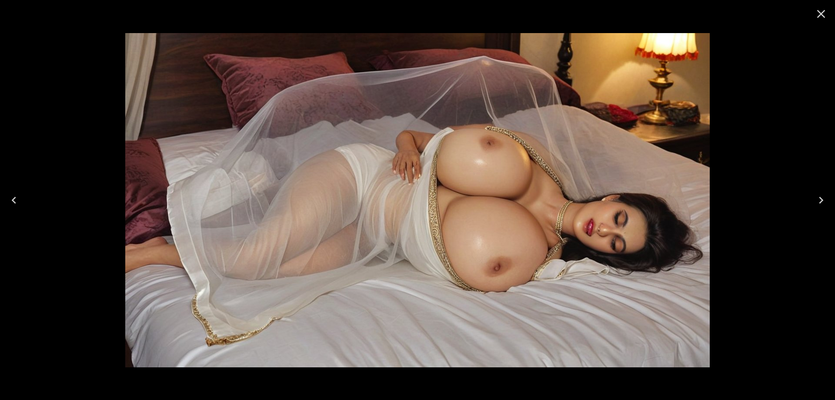
click at [823, 15] on icon "Close" at bounding box center [821, 14] width 8 height 8
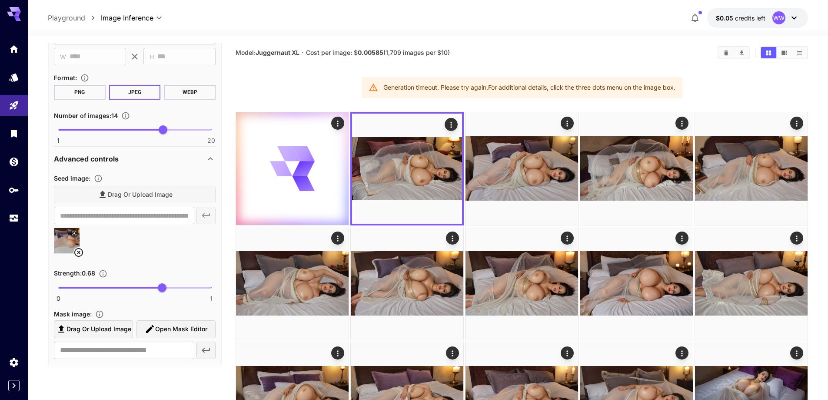
scroll to position [759, 0]
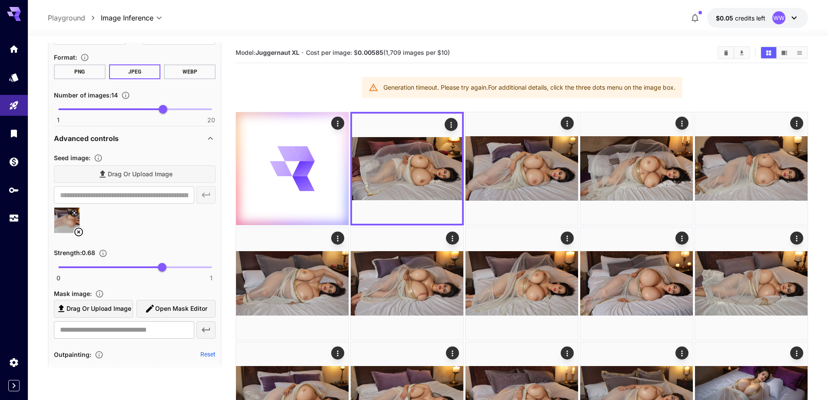
click at [79, 228] on icon at bounding box center [78, 231] width 9 height 9
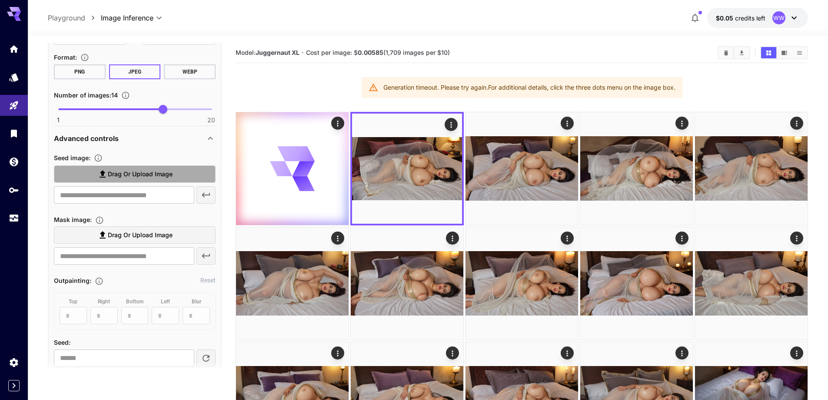
click at [180, 173] on label "Drag or upload image" at bounding box center [135, 174] width 162 height 18
click at [0, 0] on input "Drag or upload image" at bounding box center [0, 0] width 0 height 0
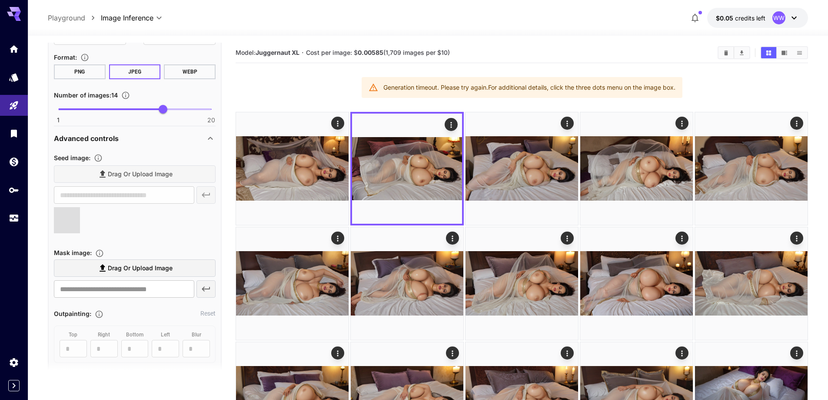
type input "**********"
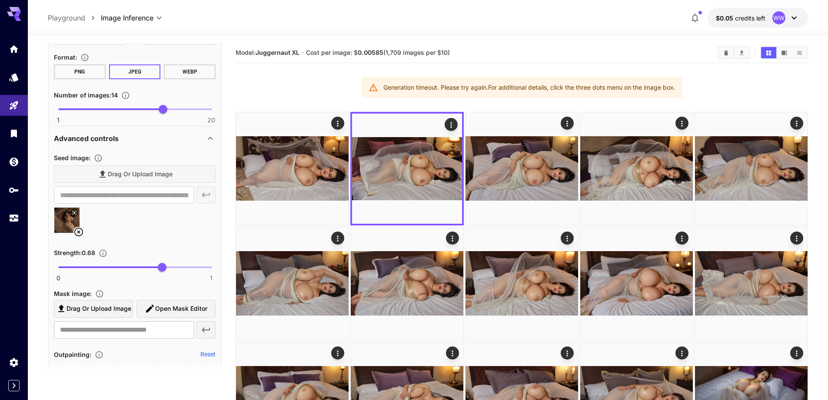
scroll to position [629, 0]
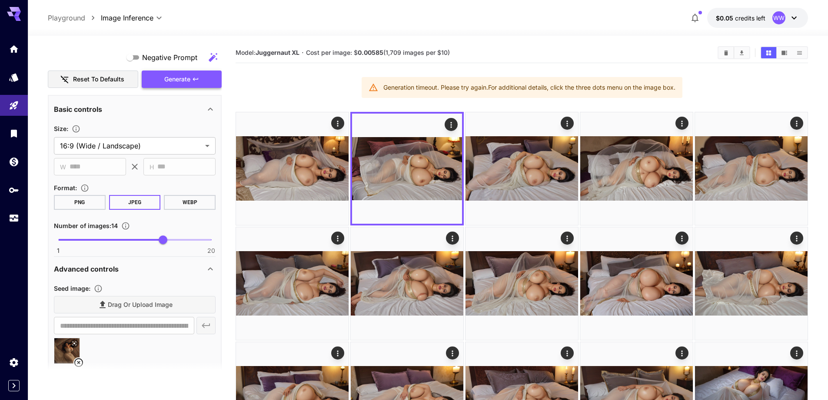
click at [182, 82] on span "Generate" at bounding box center [177, 79] width 26 height 11
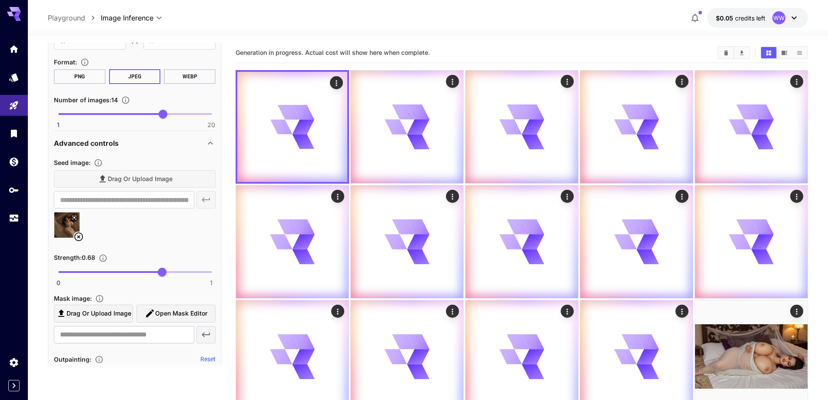
scroll to position [759, 0]
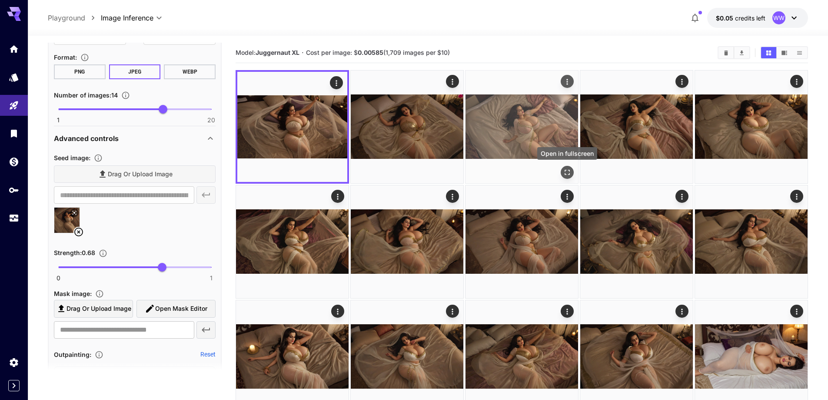
click at [567, 171] on icon "Open in fullscreen" at bounding box center [567, 172] width 9 height 9
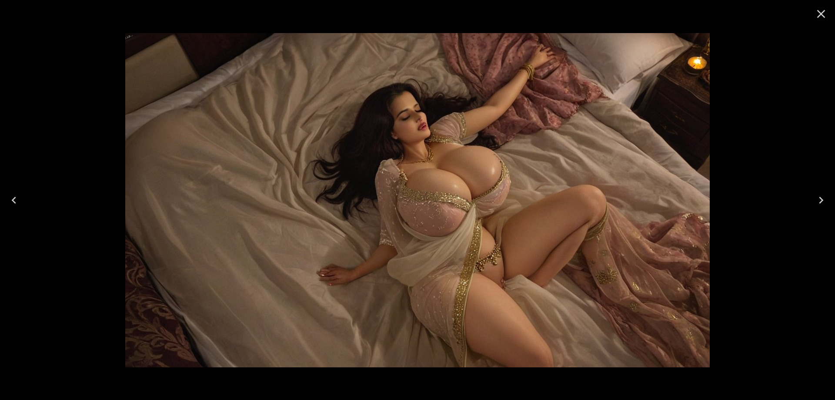
click at [826, 194] on icon "Next" at bounding box center [821, 200] width 14 height 14
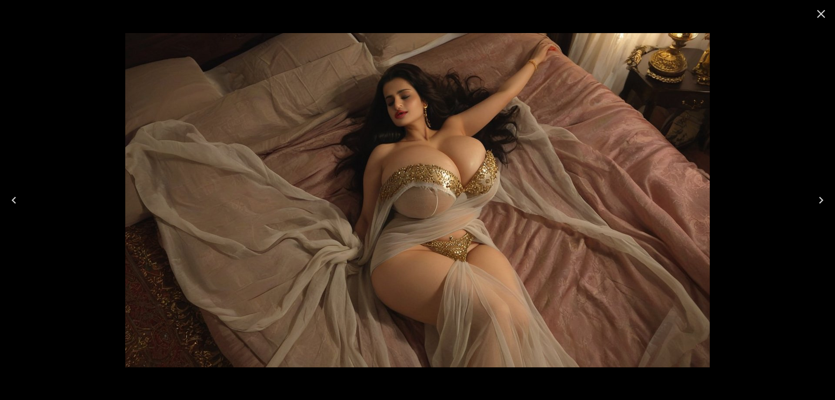
click at [826, 194] on icon "Next" at bounding box center [821, 200] width 14 height 14
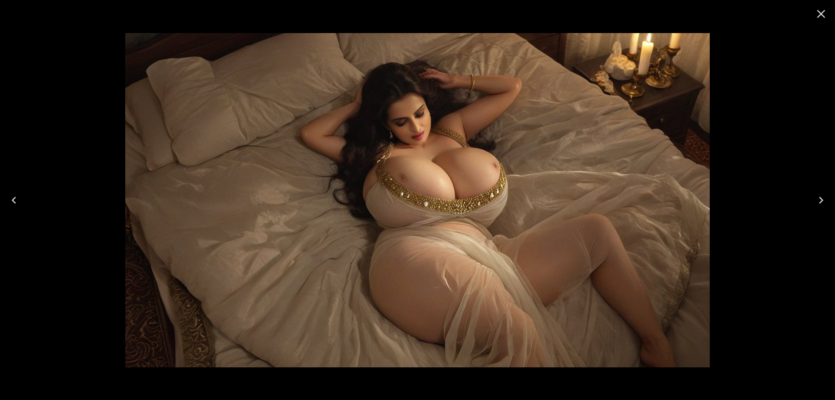
click at [826, 194] on icon "Next" at bounding box center [821, 200] width 14 height 14
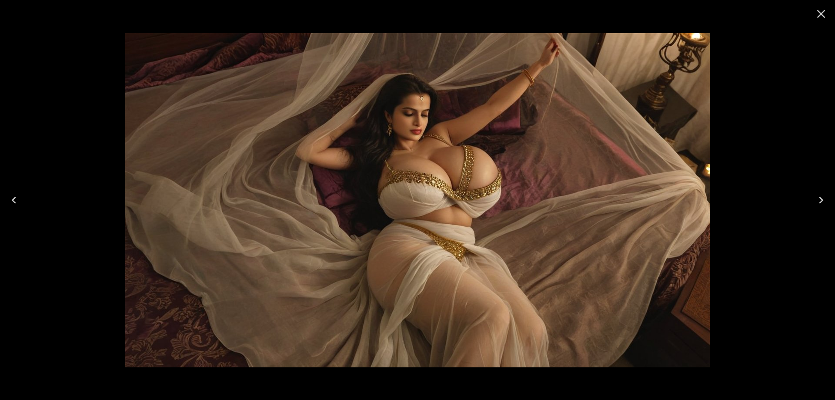
click at [826, 194] on icon "Next" at bounding box center [821, 200] width 14 height 14
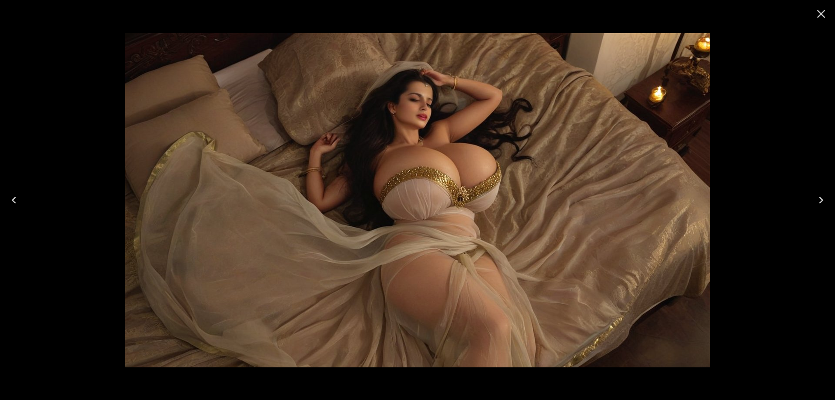
click at [826, 194] on icon "Next" at bounding box center [821, 200] width 14 height 14
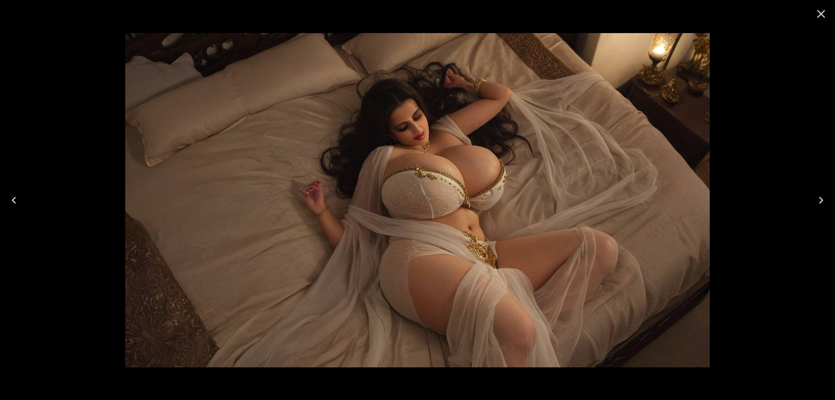
click at [826, 194] on icon "Next" at bounding box center [821, 200] width 14 height 14
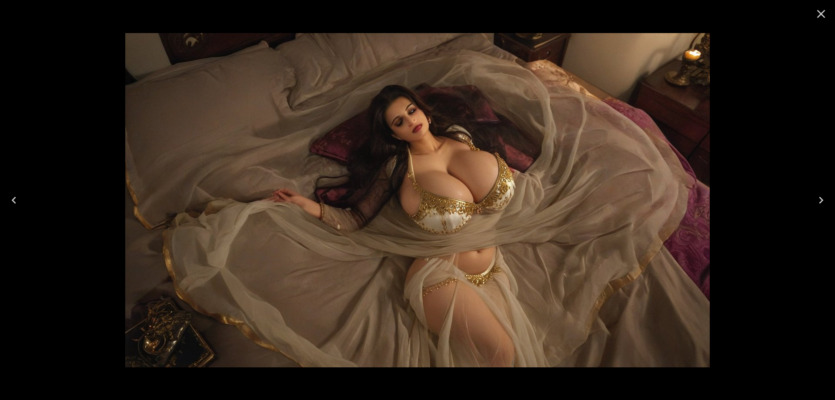
click at [826, 194] on icon "Next" at bounding box center [821, 200] width 14 height 14
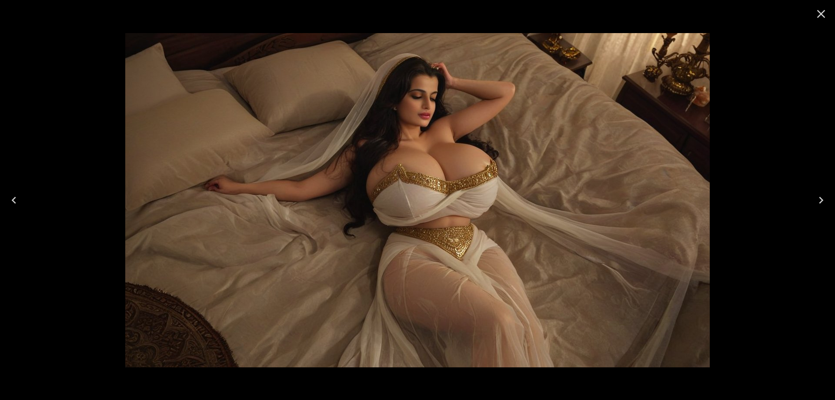
click at [826, 194] on icon "Next" at bounding box center [821, 200] width 14 height 14
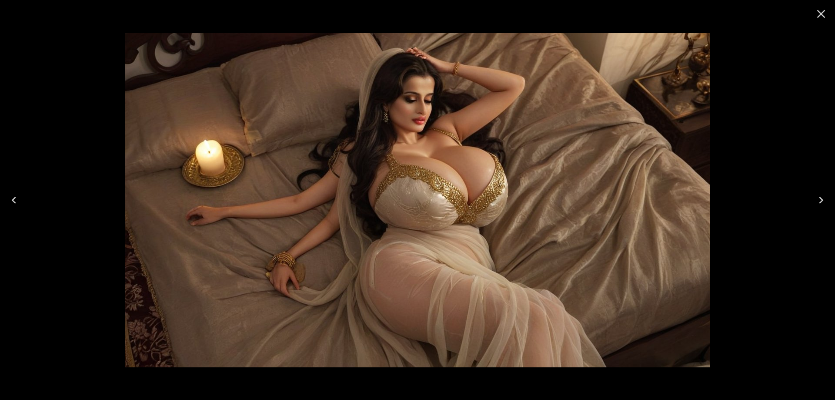
click at [826, 194] on icon "Next" at bounding box center [821, 200] width 14 height 14
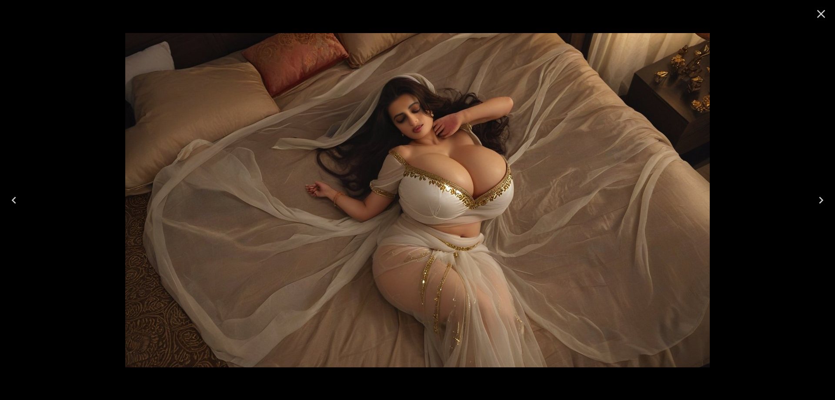
click at [826, 194] on icon "Next" at bounding box center [821, 200] width 14 height 14
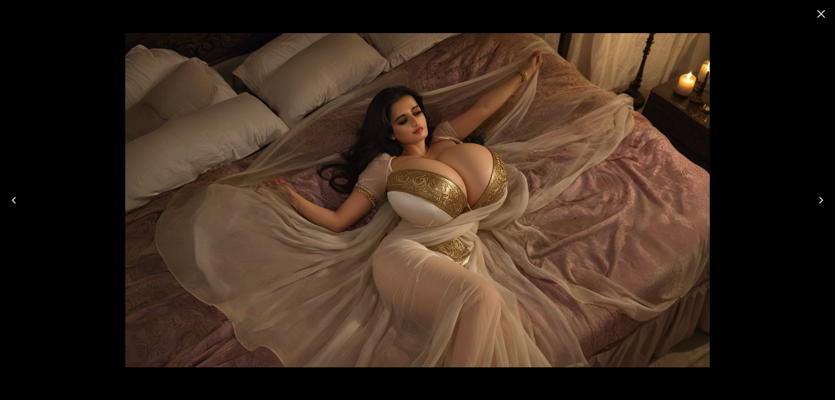
click at [821, 19] on icon "Close" at bounding box center [821, 14] width 14 height 14
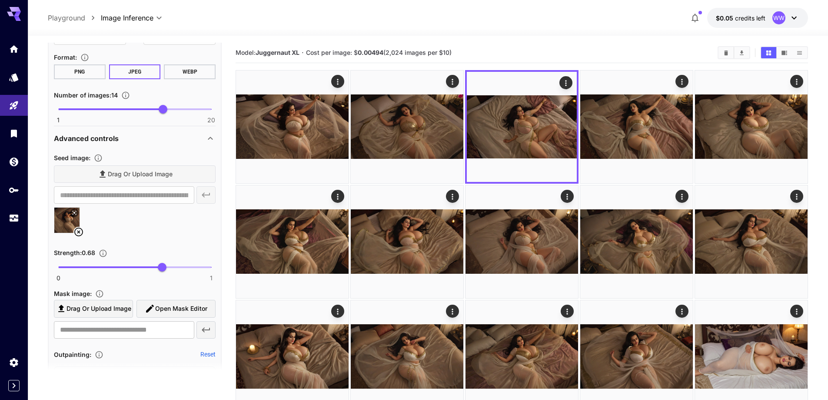
click at [81, 231] on icon at bounding box center [78, 232] width 10 height 10
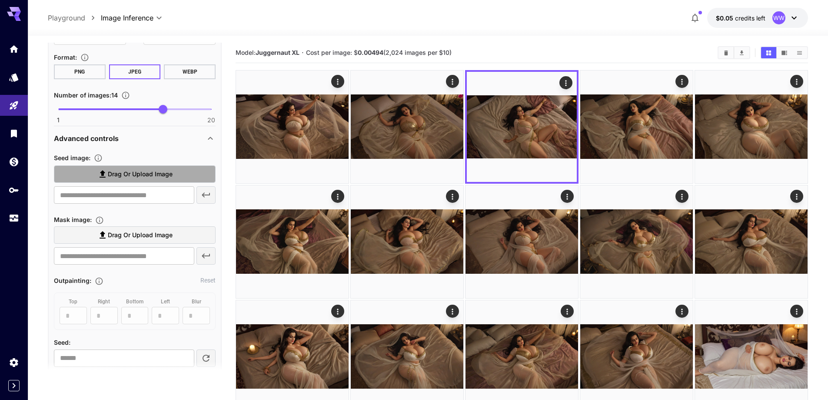
click at [186, 174] on label "Drag or upload image" at bounding box center [135, 174] width 162 height 18
click at [0, 0] on input "Drag or upload image" at bounding box center [0, 0] width 0 height 0
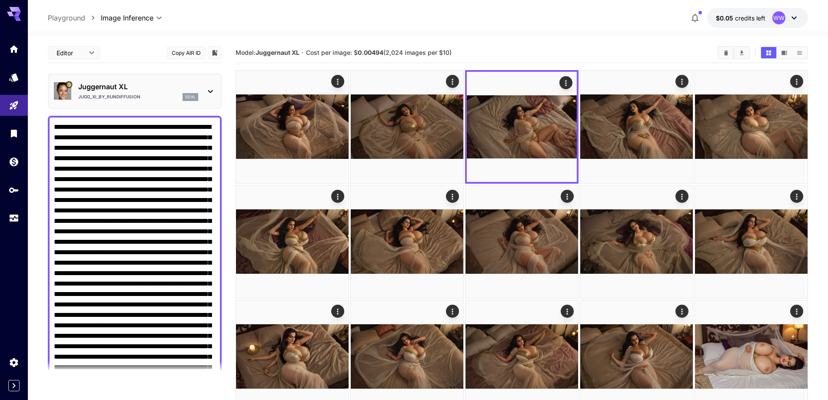
scroll to position [759, 0]
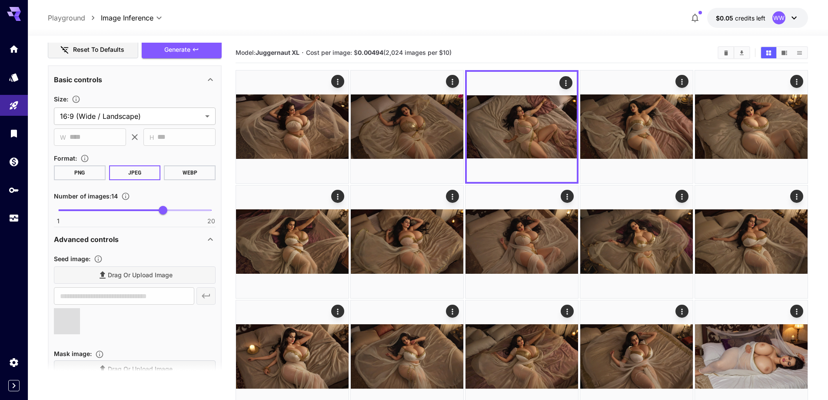
type input "**********"
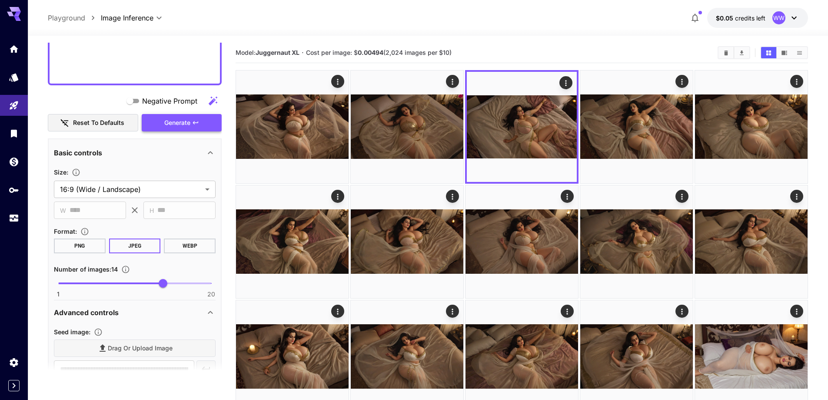
click at [192, 123] on icon "button" at bounding box center [195, 122] width 7 height 7
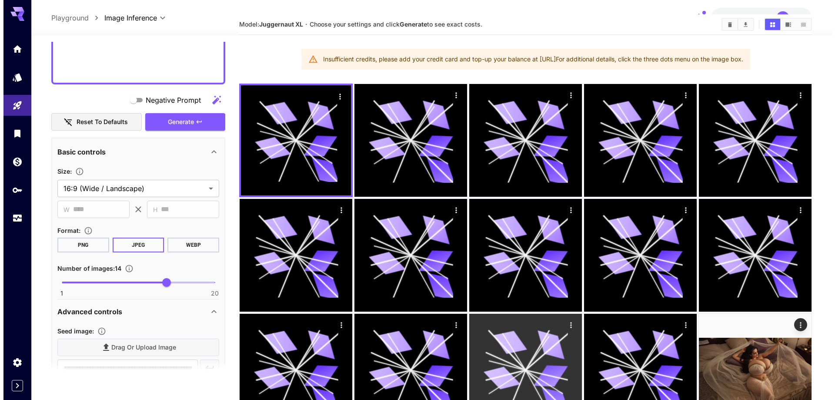
scroll to position [217, 0]
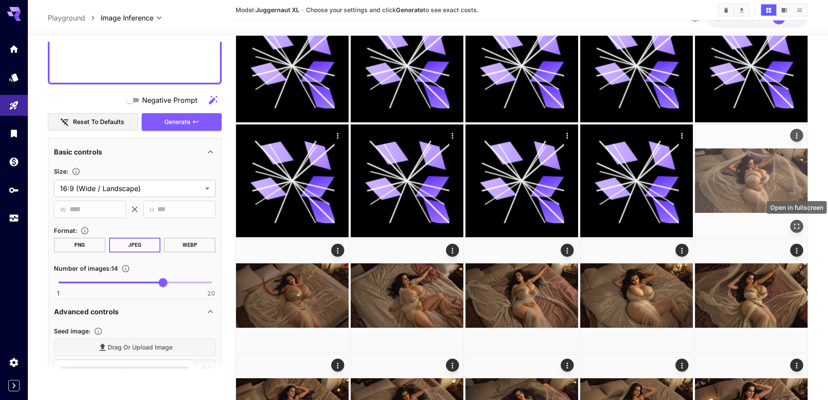
click at [795, 224] on icon "Open in fullscreen" at bounding box center [797, 226] width 5 height 5
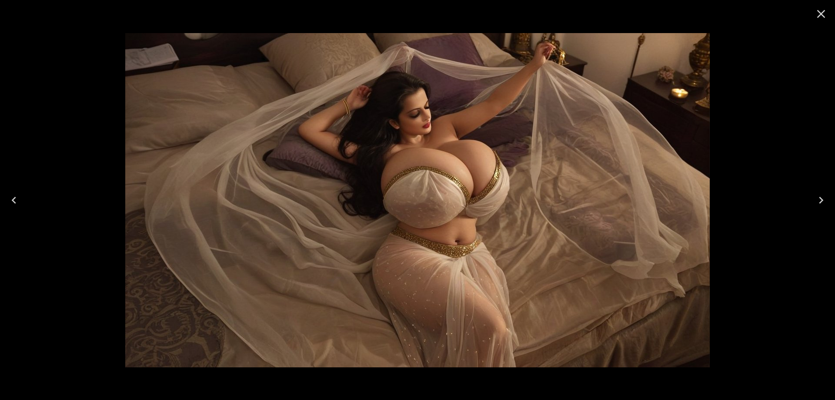
click at [816, 202] on icon "Next" at bounding box center [821, 200] width 14 height 14
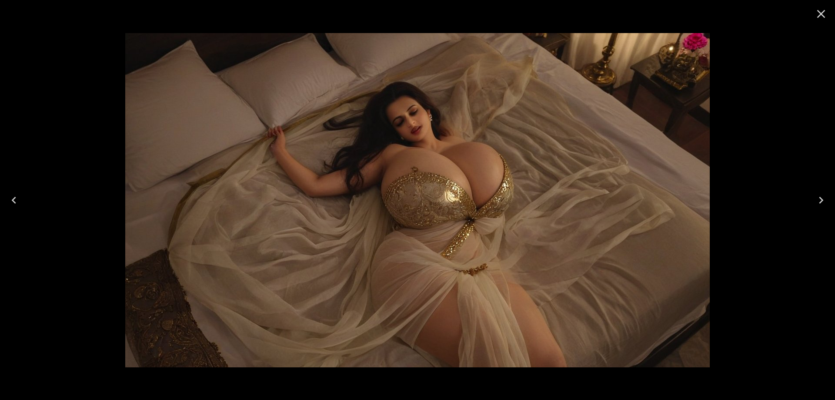
click at [816, 202] on icon "Next" at bounding box center [821, 200] width 14 height 14
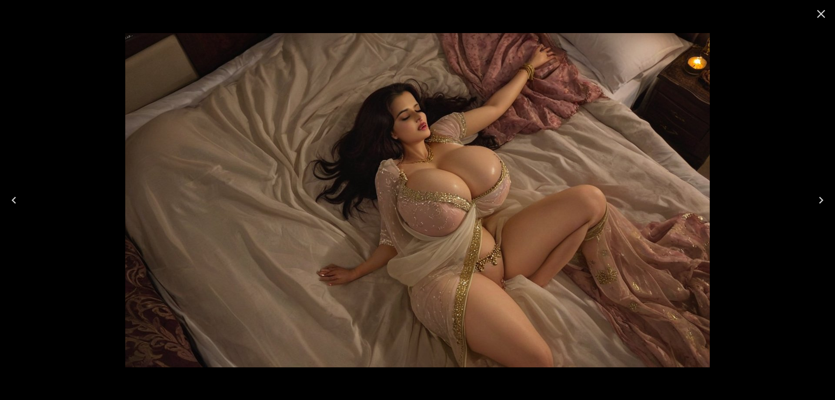
click at [816, 202] on icon "Next" at bounding box center [821, 200] width 14 height 14
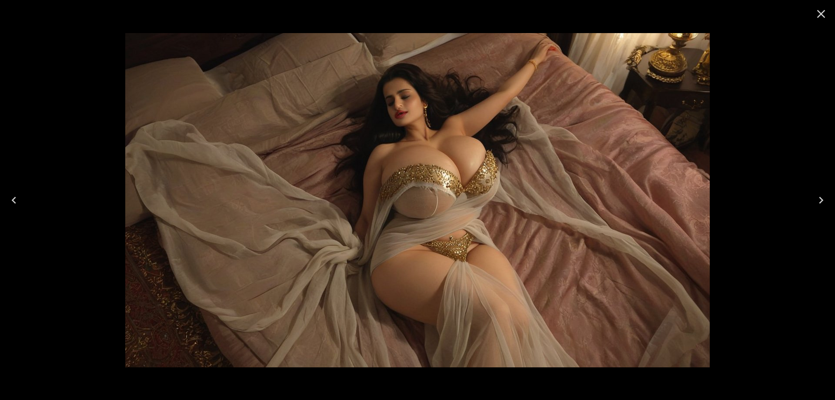
click at [816, 202] on icon "Next" at bounding box center [821, 200] width 14 height 14
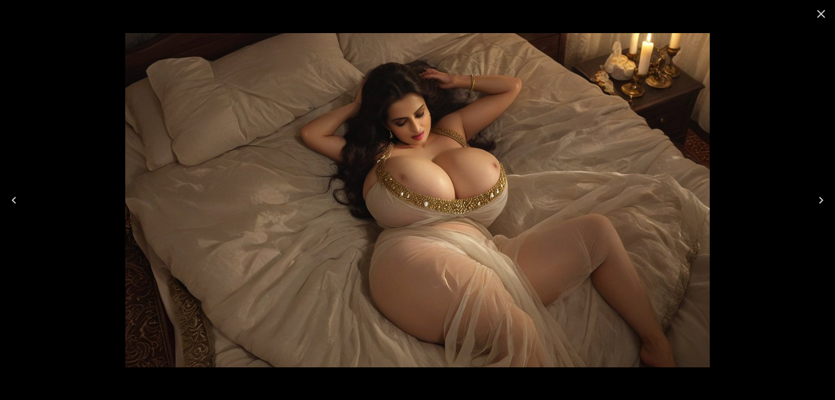
click at [816, 202] on icon "Next" at bounding box center [821, 200] width 14 height 14
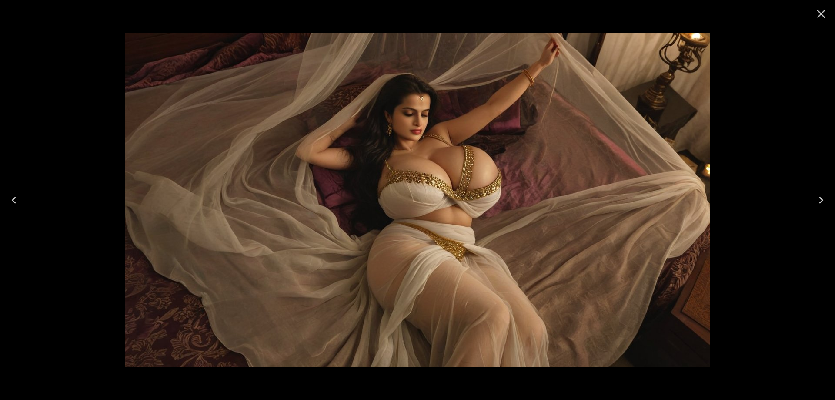
click at [816, 202] on icon "Next" at bounding box center [821, 200] width 14 height 14
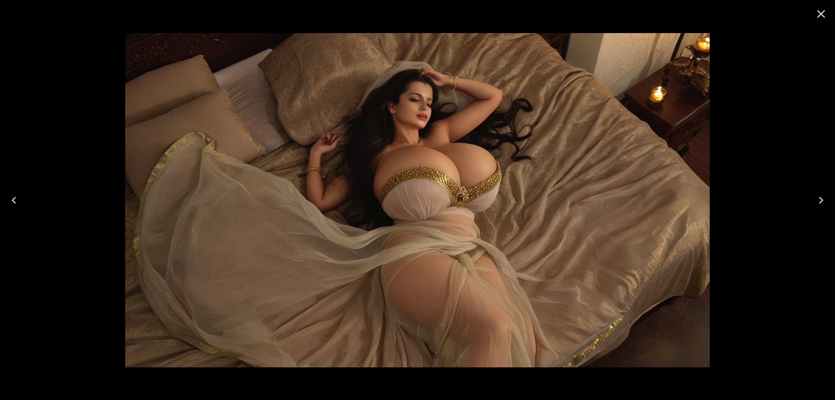
click at [816, 202] on icon "Next" at bounding box center [821, 200] width 14 height 14
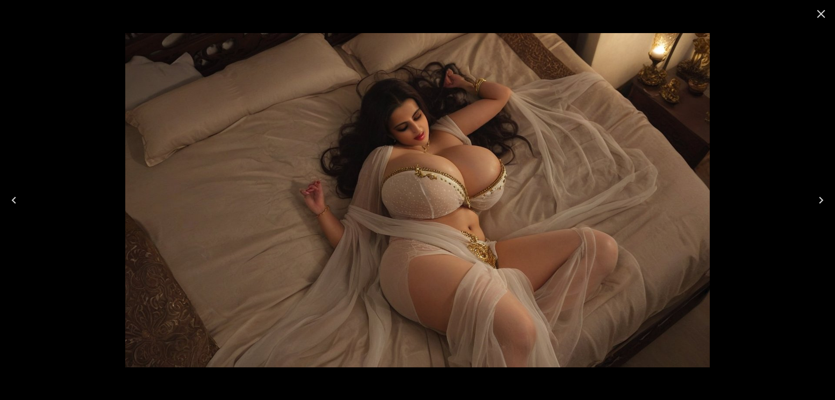
click at [816, 202] on icon "Next" at bounding box center [821, 200] width 14 height 14
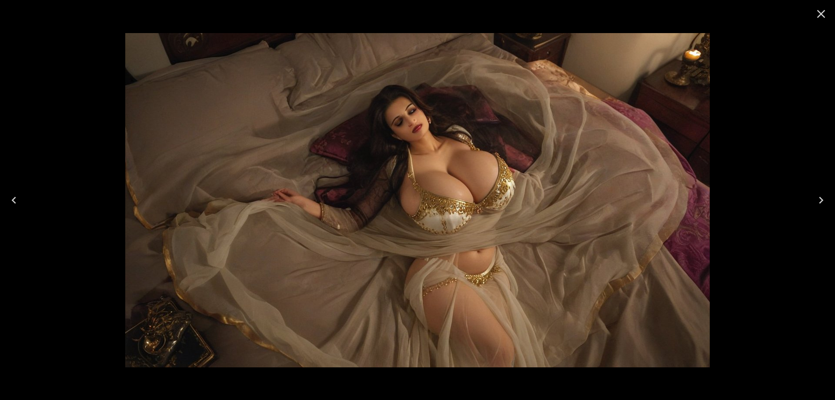
click at [816, 202] on icon "Next" at bounding box center [821, 200] width 14 height 14
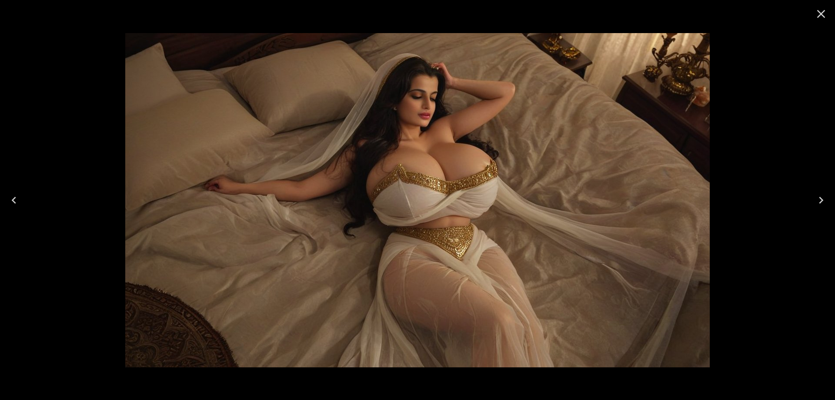
click at [816, 202] on icon "Next" at bounding box center [821, 200] width 14 height 14
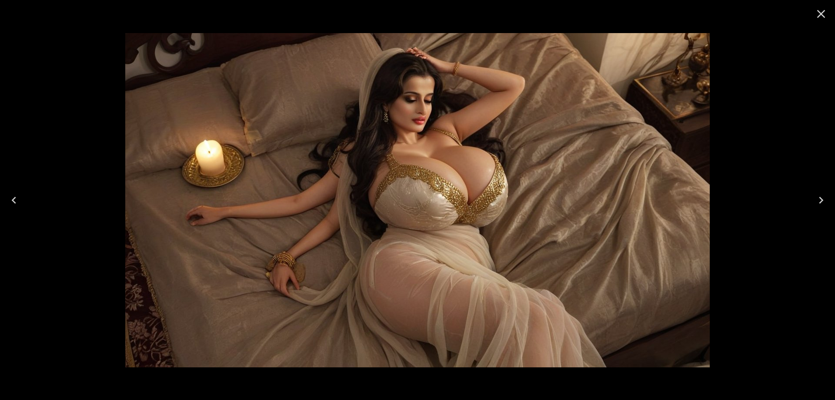
click at [816, 202] on icon "Next" at bounding box center [821, 200] width 14 height 14
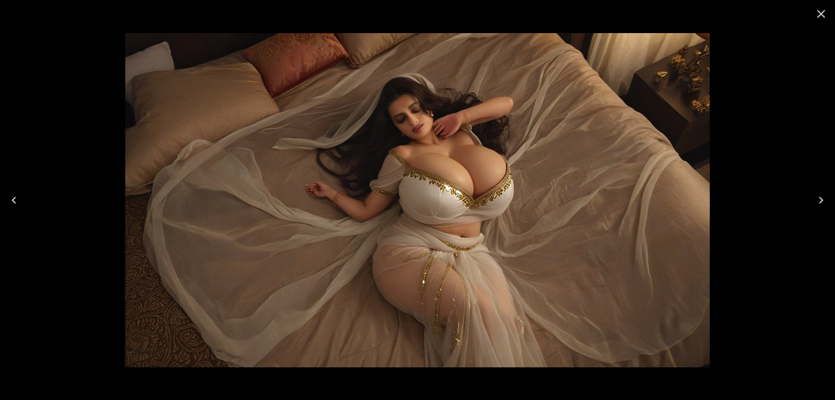
click at [816, 202] on icon "Next" at bounding box center [821, 200] width 14 height 14
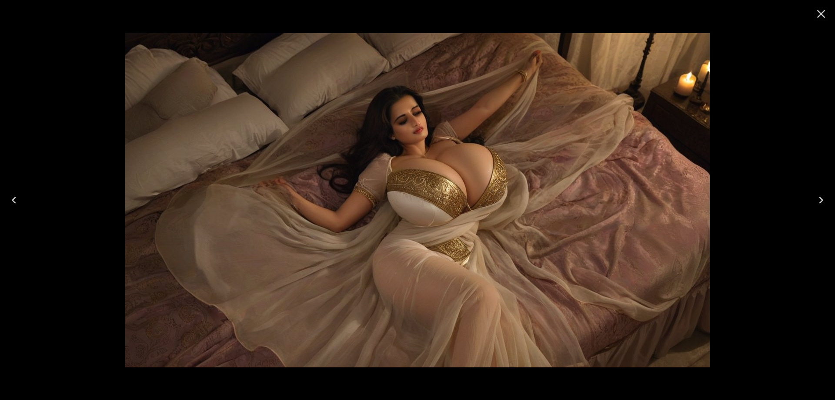
click at [816, 202] on icon "Next" at bounding box center [821, 200] width 14 height 14
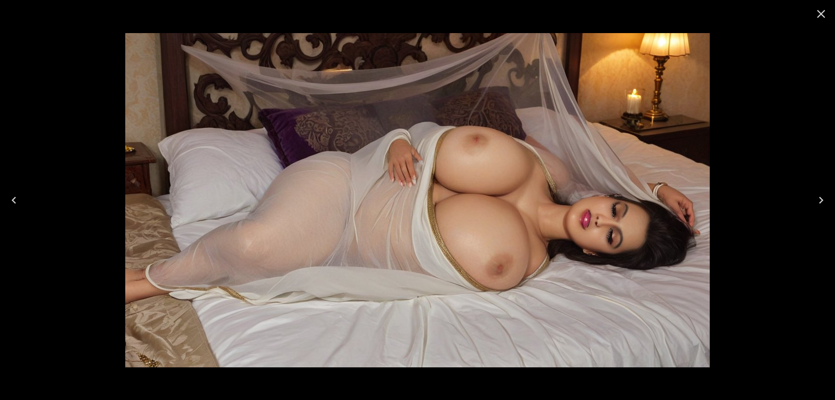
click at [816, 202] on icon "Next" at bounding box center [821, 200] width 14 height 14
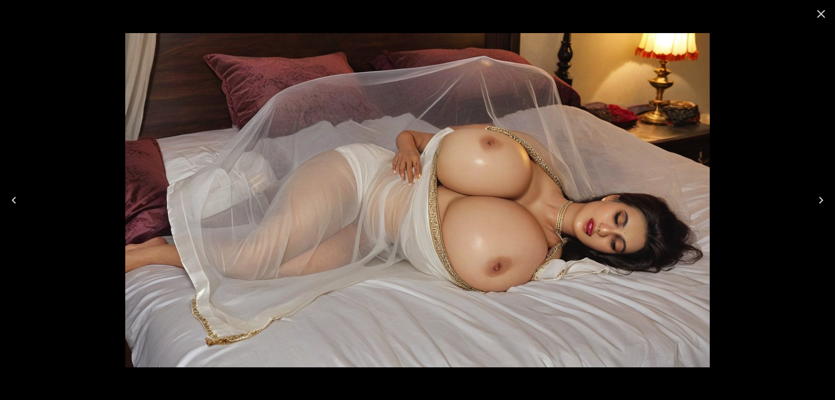
click at [816, 202] on icon "Next" at bounding box center [821, 200] width 14 height 14
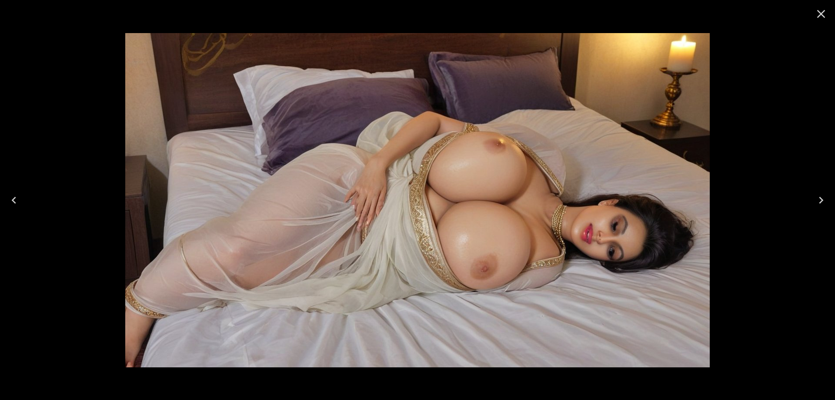
click at [816, 202] on icon "Next" at bounding box center [821, 200] width 14 height 14
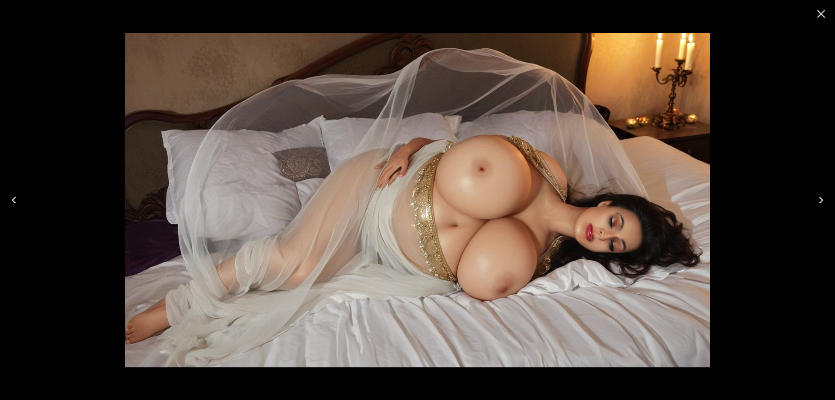
click at [816, 202] on icon "Next" at bounding box center [821, 200] width 14 height 14
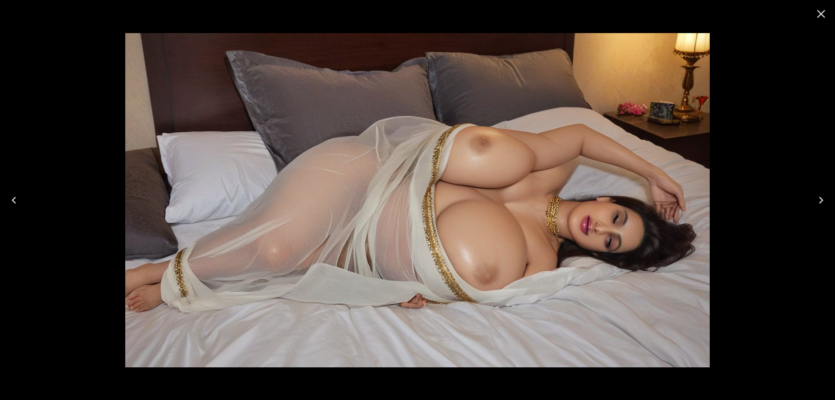
click at [816, 202] on icon "Next" at bounding box center [821, 200] width 14 height 14
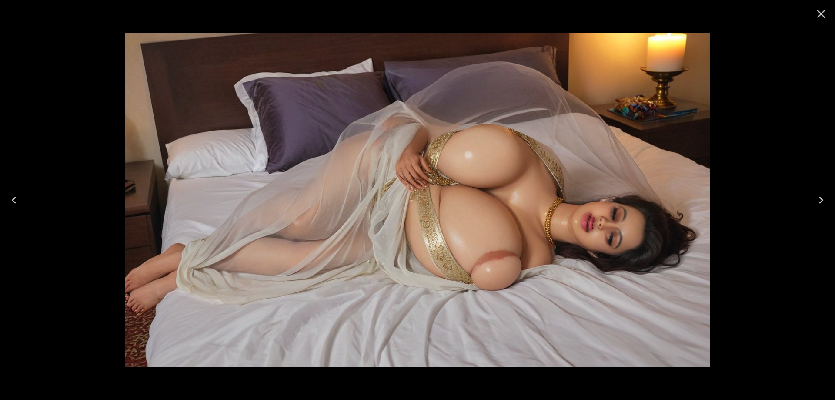
click at [816, 202] on icon "Next" at bounding box center [821, 200] width 14 height 14
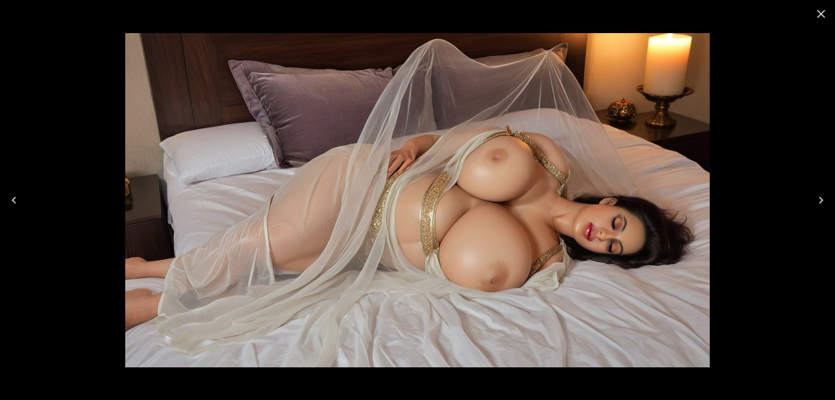
click at [816, 202] on icon "Next" at bounding box center [821, 200] width 14 height 14
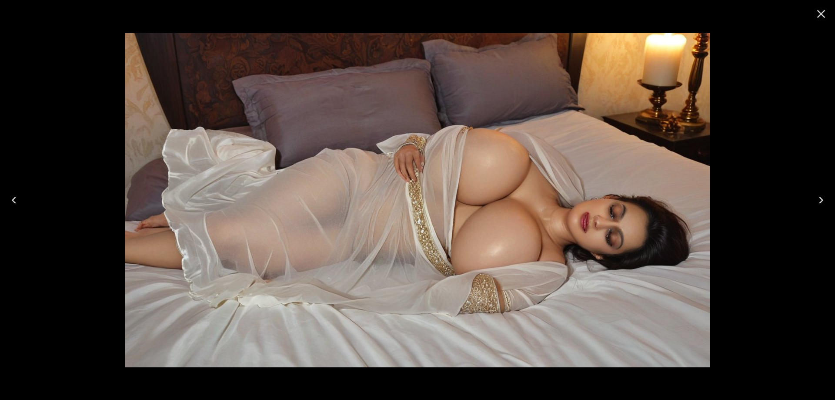
click at [816, 202] on icon "Next" at bounding box center [821, 200] width 14 height 14
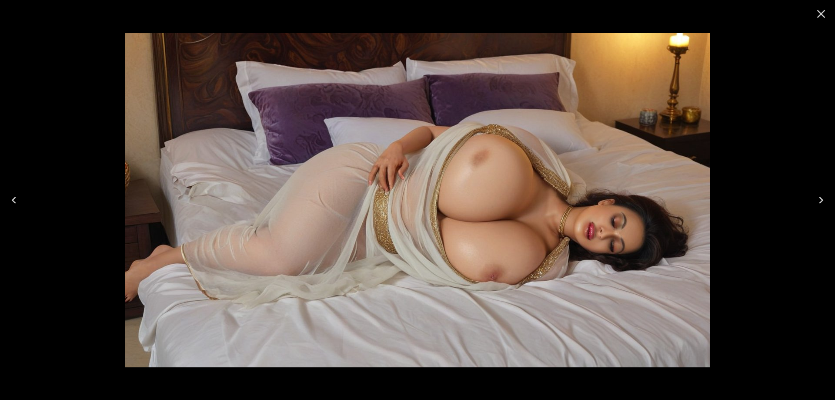
click at [816, 202] on icon "Next" at bounding box center [821, 200] width 14 height 14
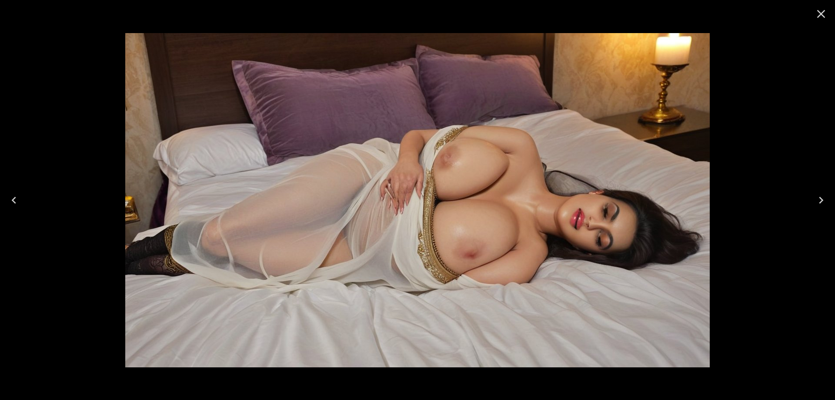
click at [816, 202] on icon "Next" at bounding box center [821, 200] width 14 height 14
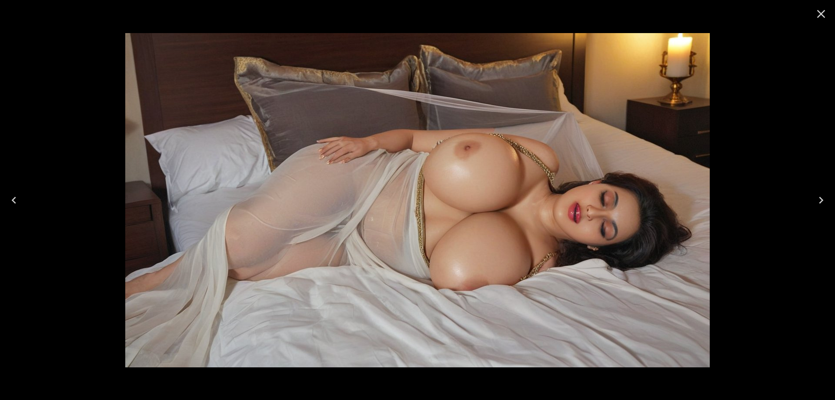
click at [816, 202] on icon "Next" at bounding box center [821, 200] width 14 height 14
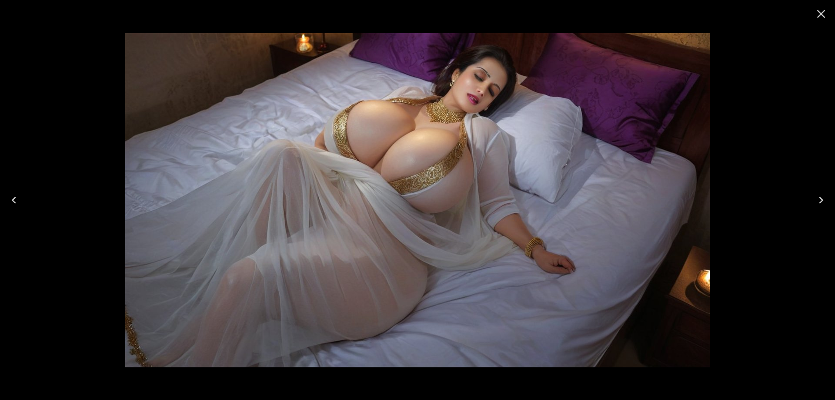
click at [816, 202] on icon "Next" at bounding box center [821, 200] width 14 height 14
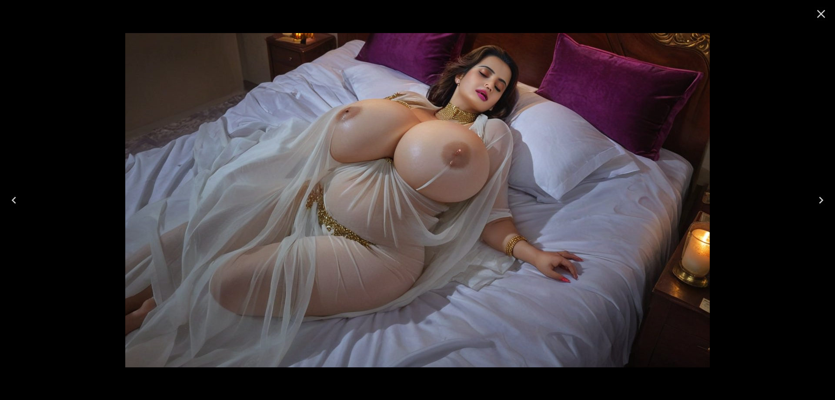
click at [816, 202] on icon "Next" at bounding box center [821, 200] width 14 height 14
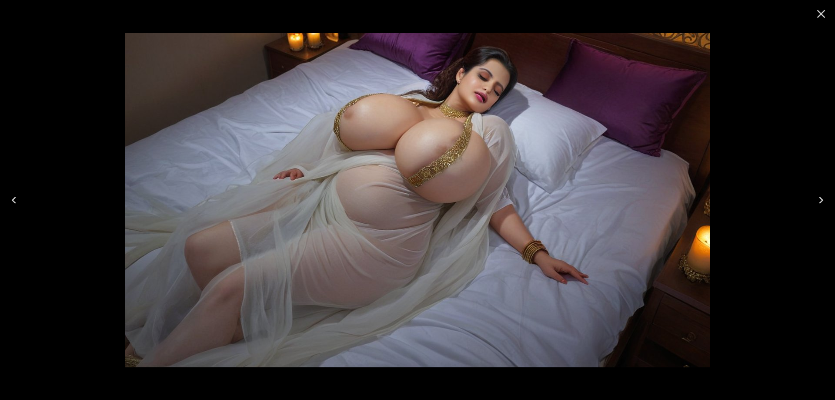
click at [816, 202] on icon "Next" at bounding box center [821, 200] width 14 height 14
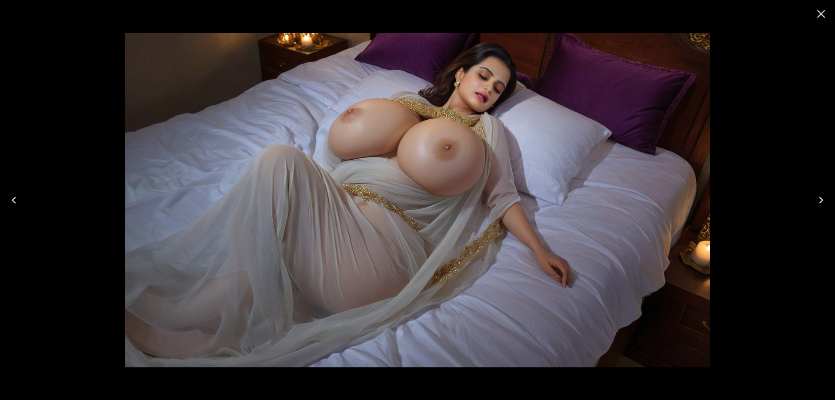
click at [816, 202] on icon "Next" at bounding box center [821, 200] width 14 height 14
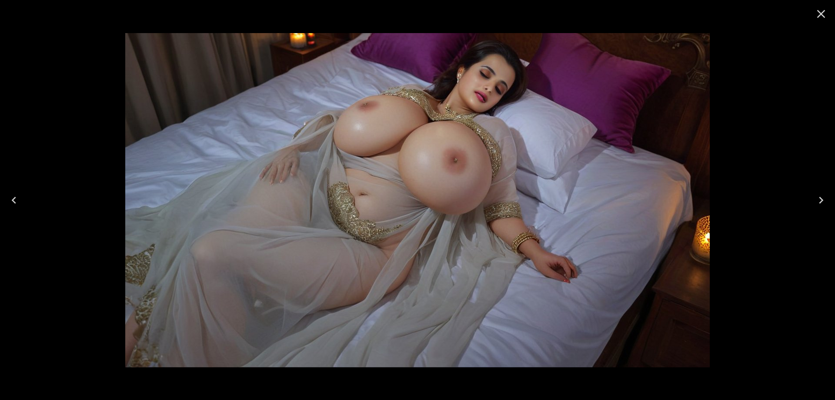
click at [816, 202] on icon "Next" at bounding box center [821, 200] width 14 height 14
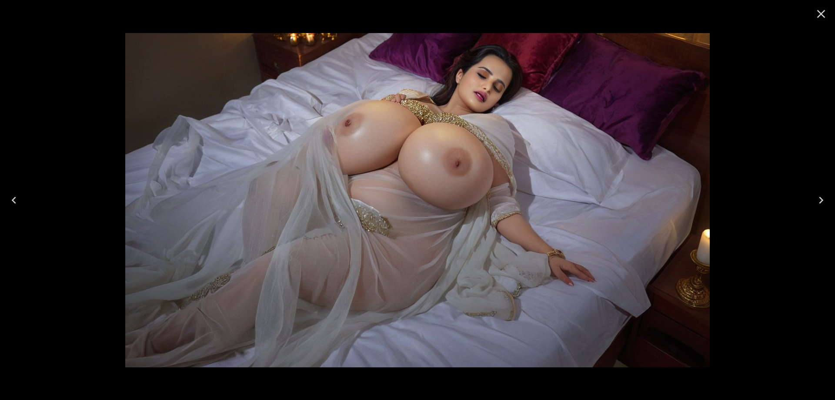
click at [816, 202] on icon "Next" at bounding box center [821, 200] width 14 height 14
